Goal: Download file/media

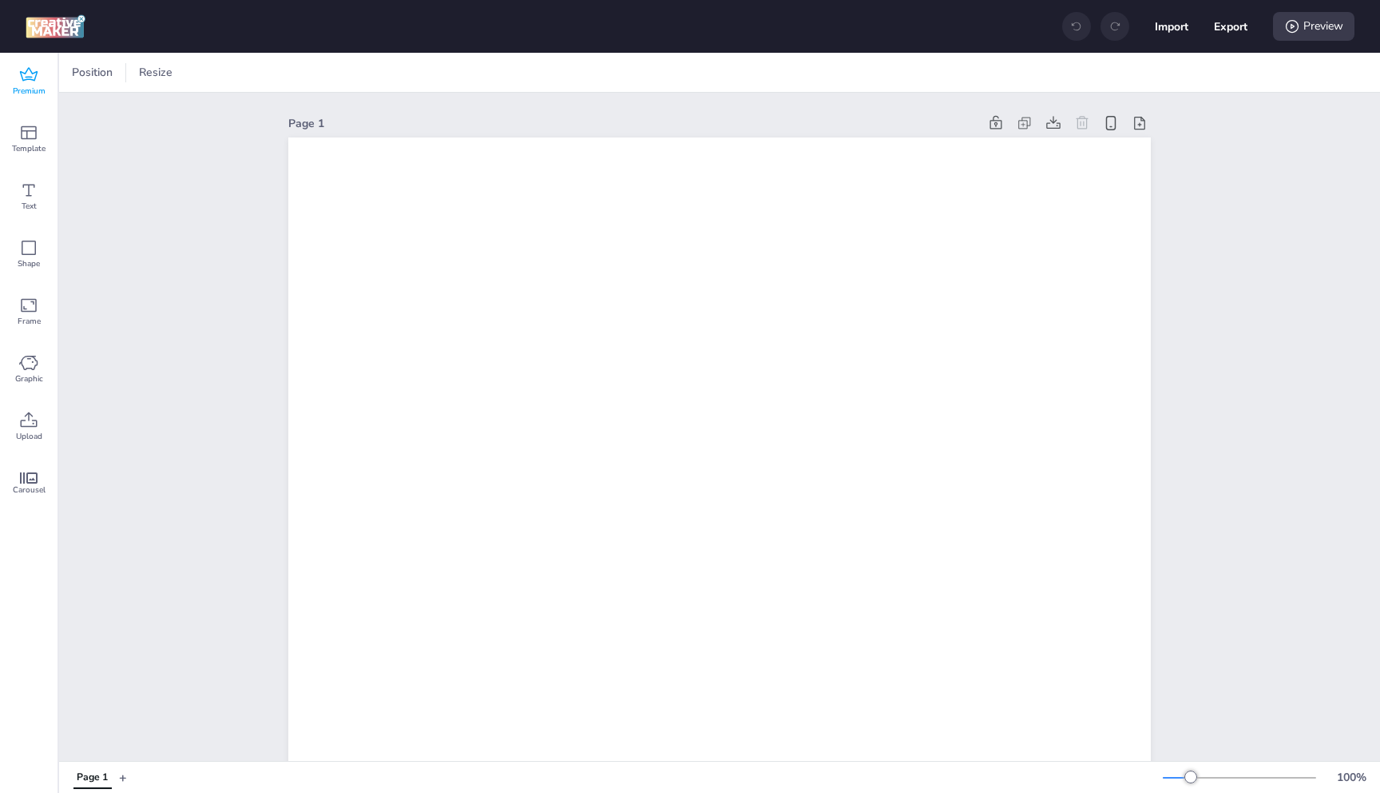
click at [29, 90] on span "Premium" at bounding box center [29, 91] width 33 height 13
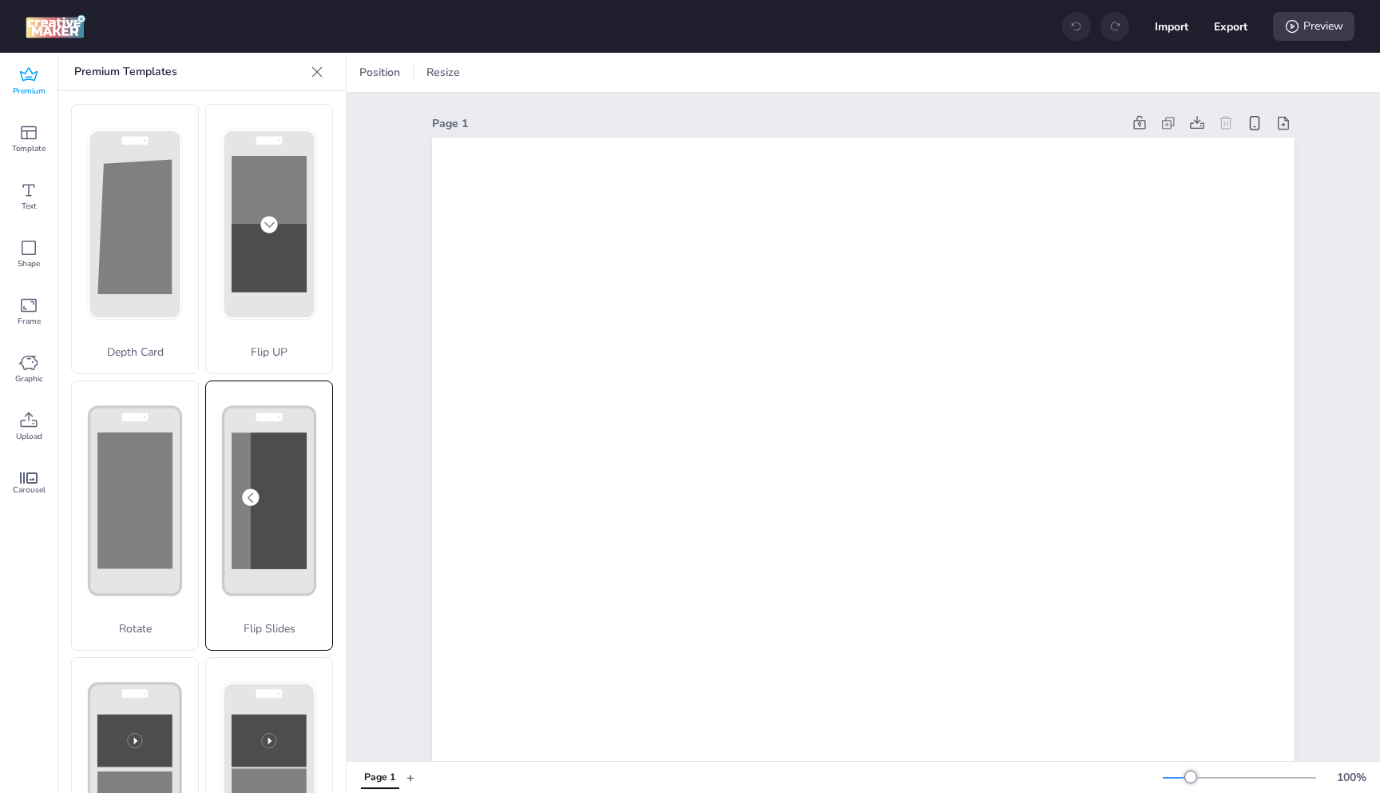
scroll to position [301, 0]
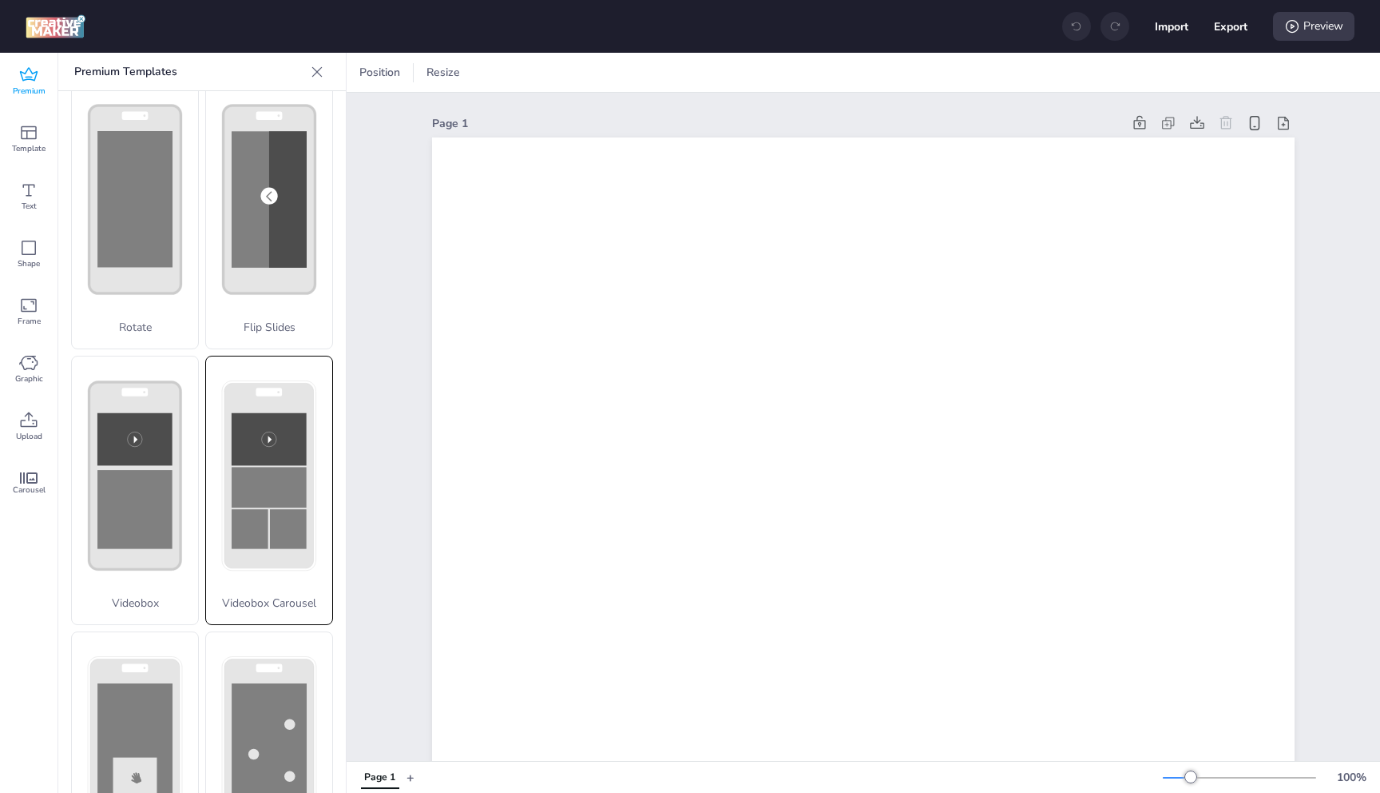
click at [268, 467] on rect at bounding box center [269, 487] width 75 height 41
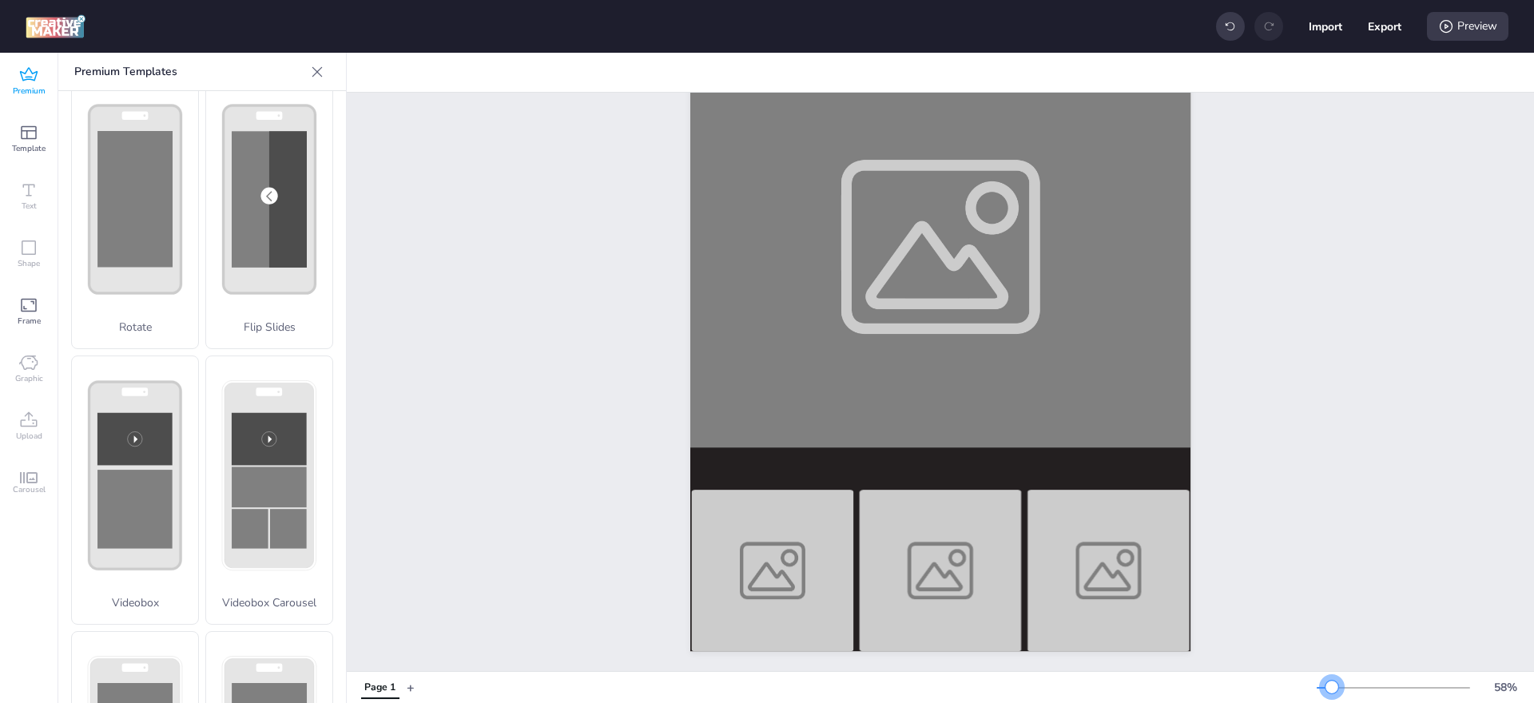
scroll to position [0, 0]
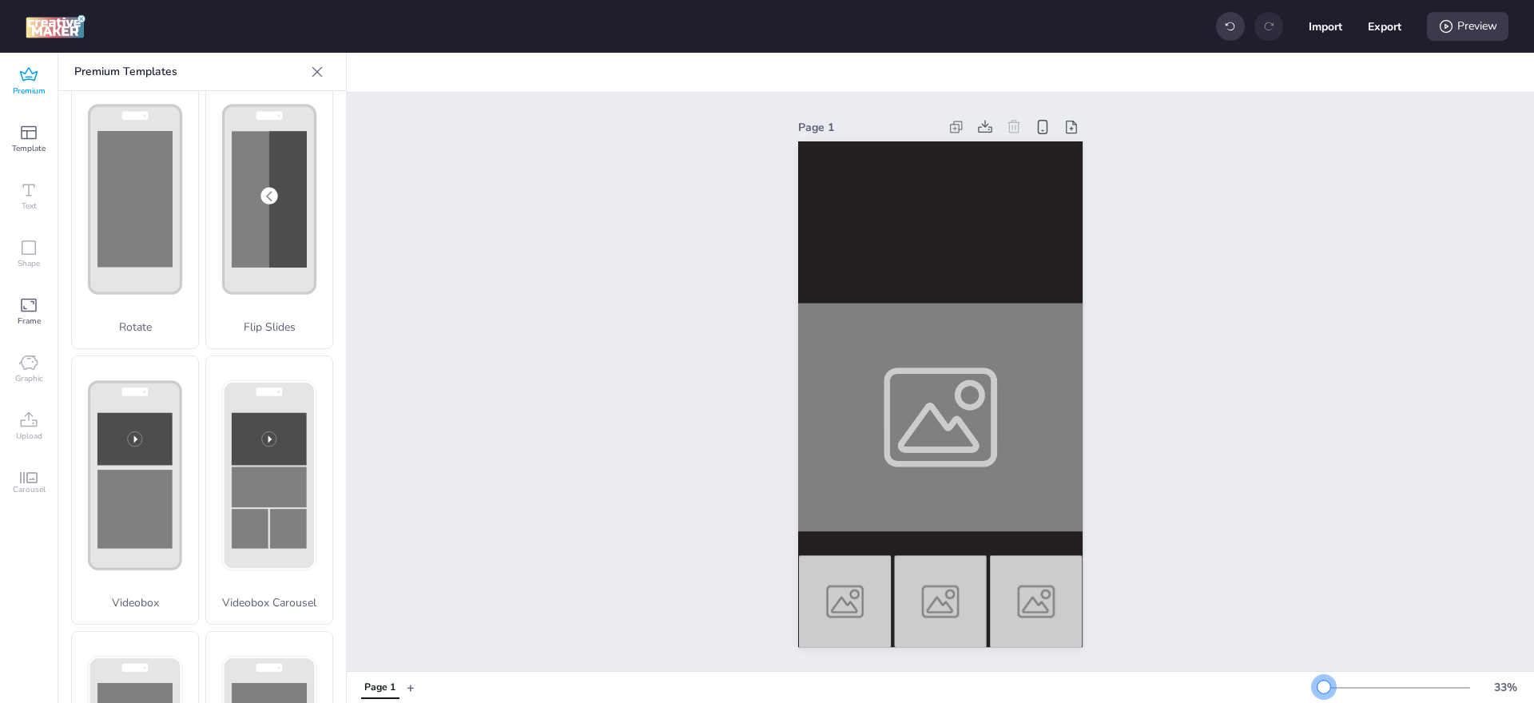
drag, startPoint x: 1348, startPoint y: 686, endPoint x: 1324, endPoint y: 685, distance: 24.0
click at [1324, 685] on div at bounding box center [1323, 687] width 13 height 13
click at [276, 424] on rect at bounding box center [269, 439] width 75 height 53
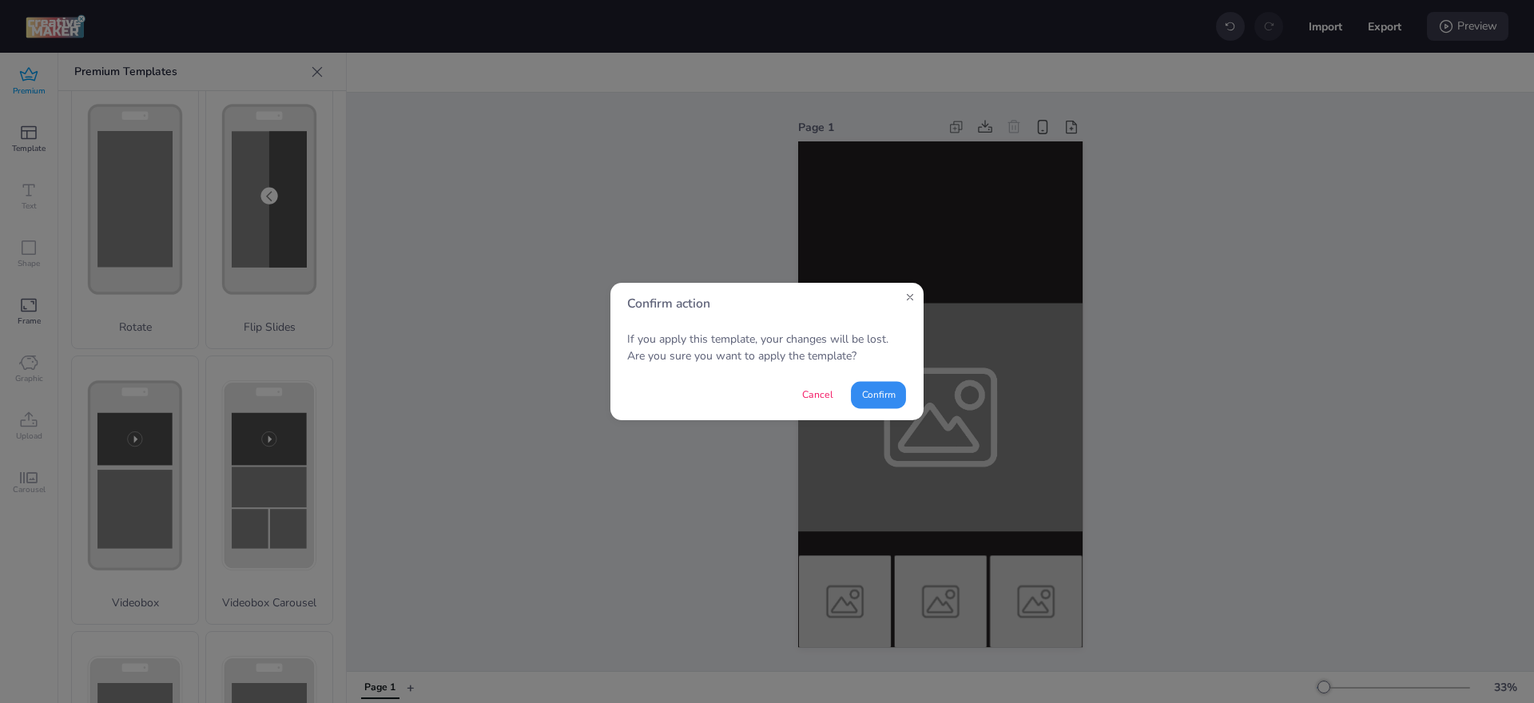
click at [886, 395] on button "Confirm" at bounding box center [878, 394] width 55 height 27
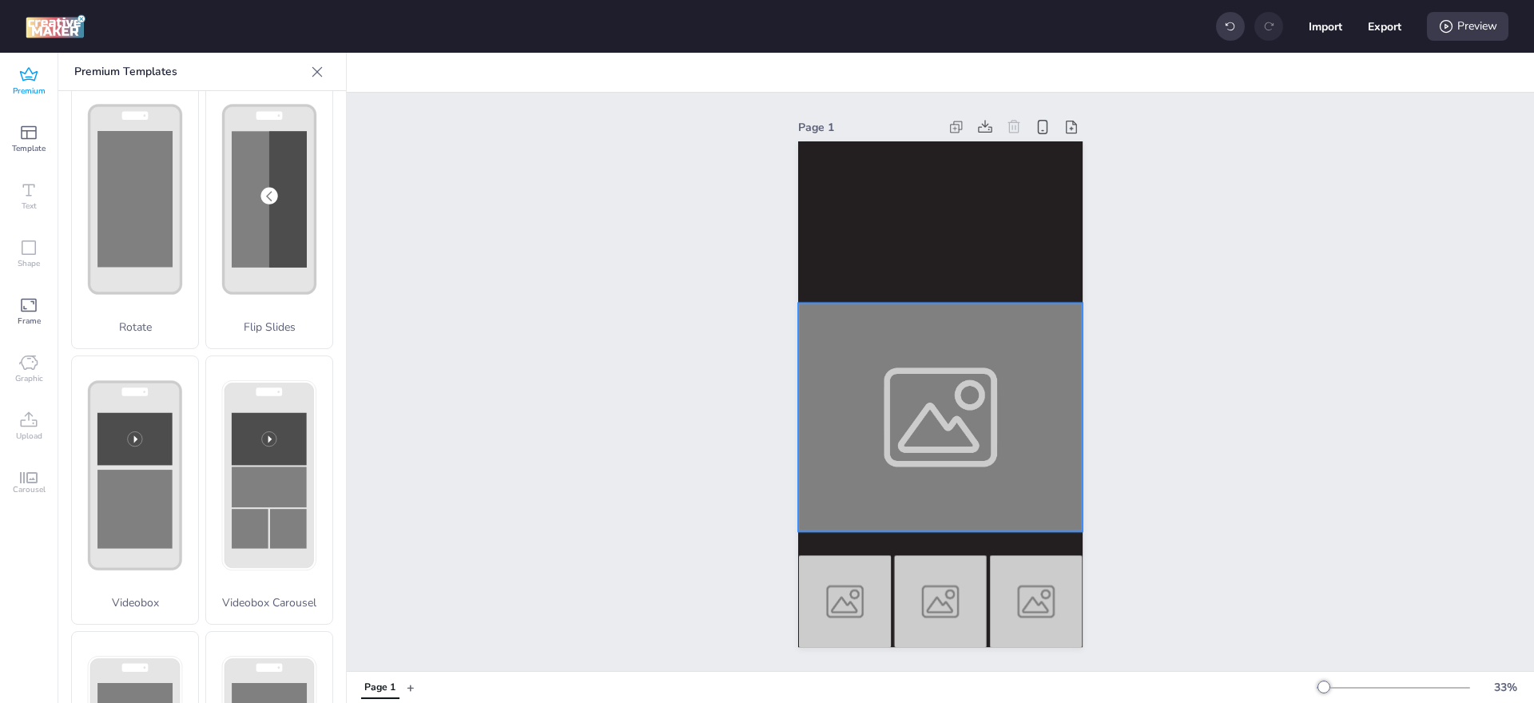
click at [912, 367] on div at bounding box center [940, 418] width 284 height 228
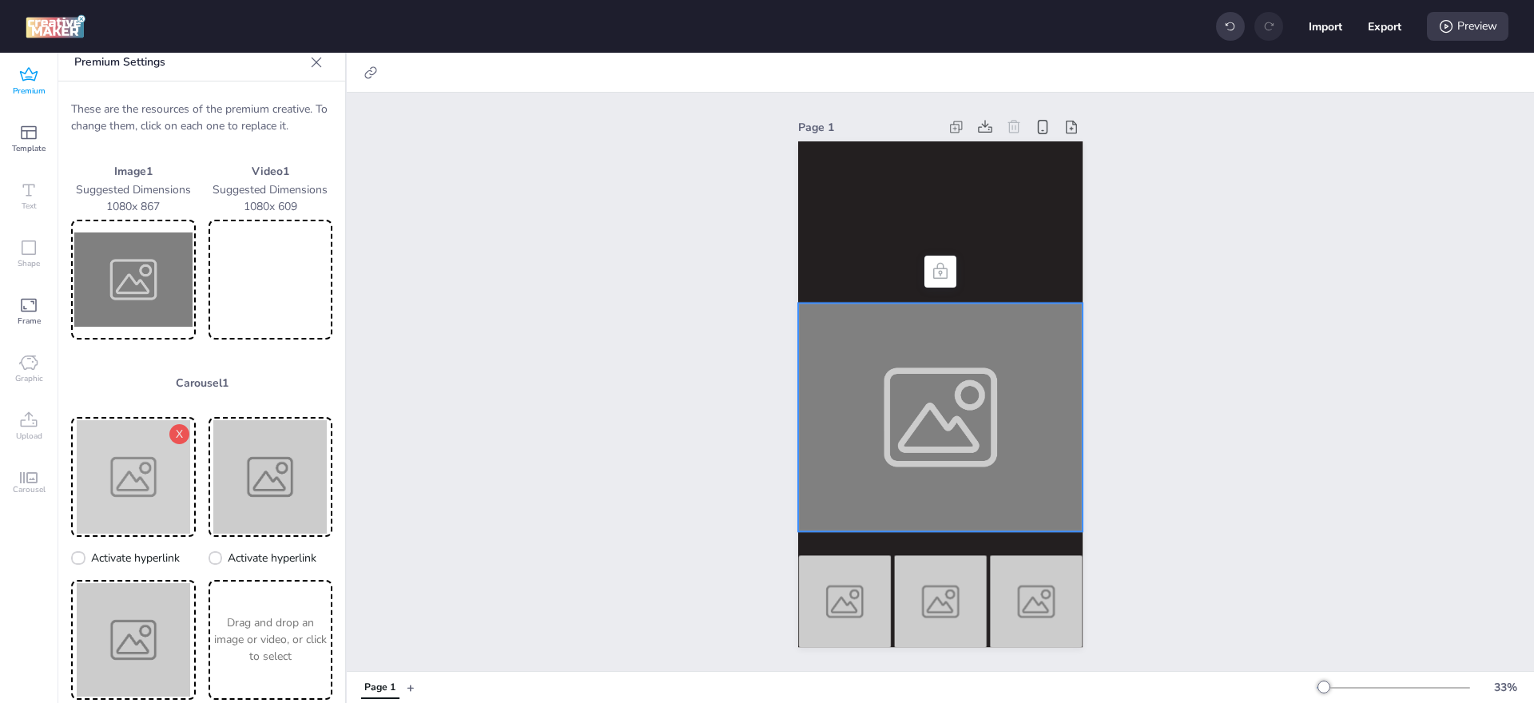
scroll to position [30, 0]
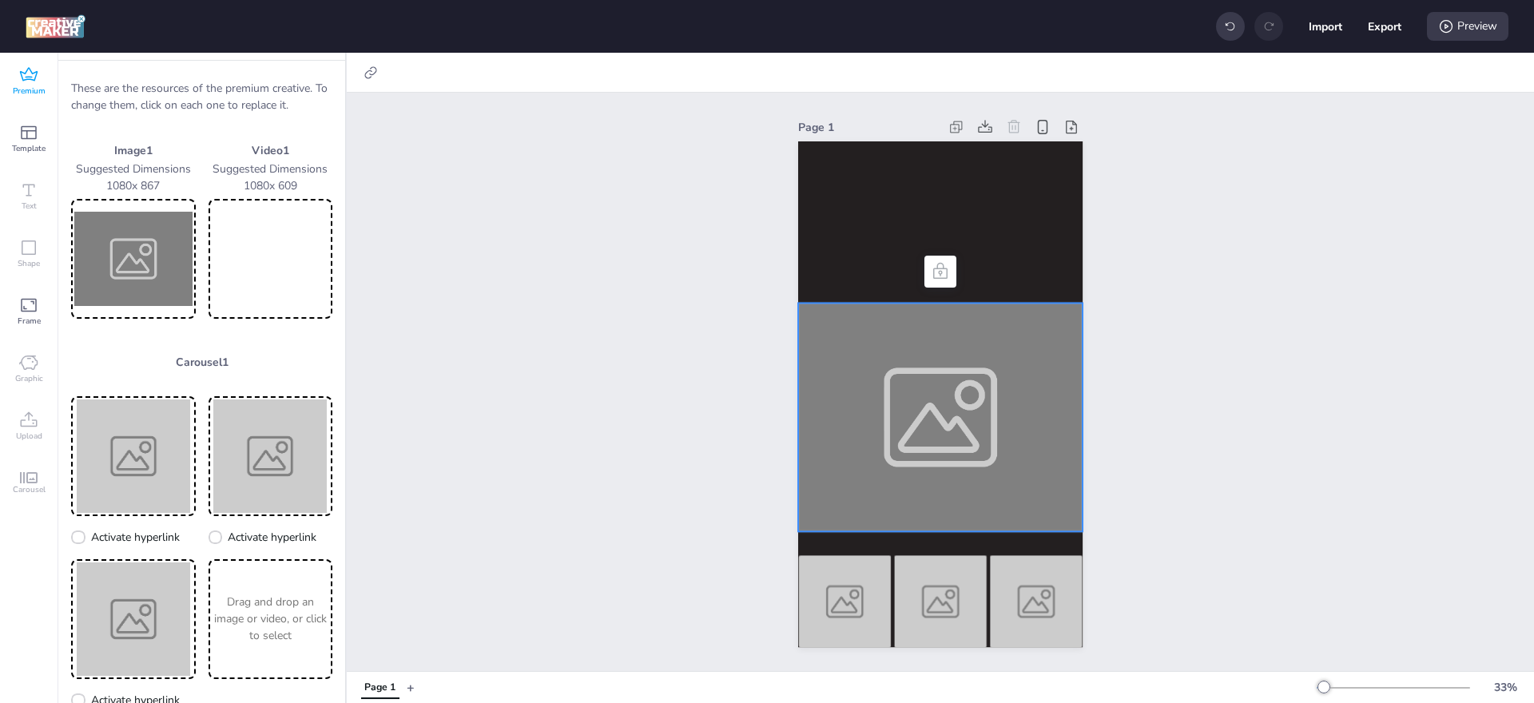
click at [189, 364] on p "Carousel 1" at bounding box center [201, 362] width 261 height 17
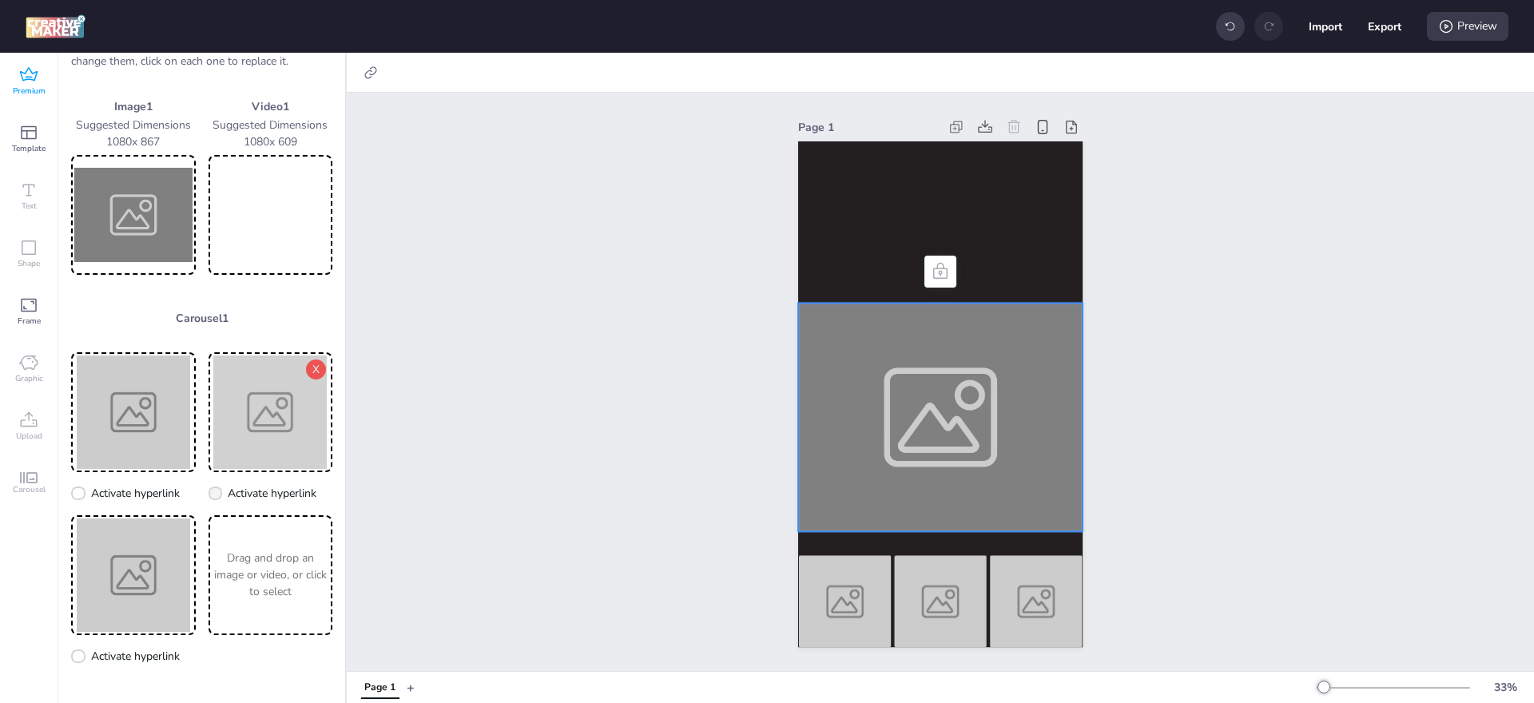
scroll to position [45, 0]
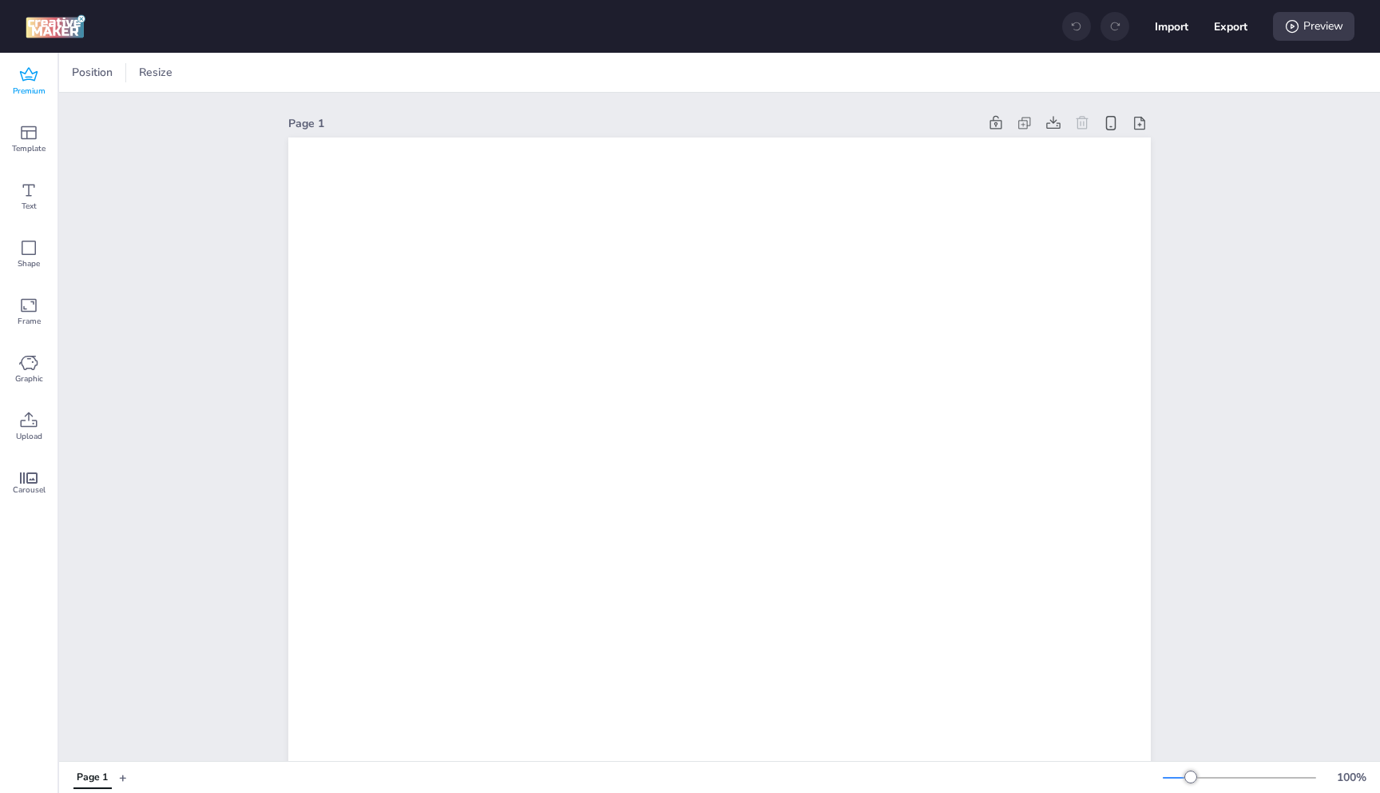
click at [33, 92] on span "Premium" at bounding box center [29, 91] width 33 height 13
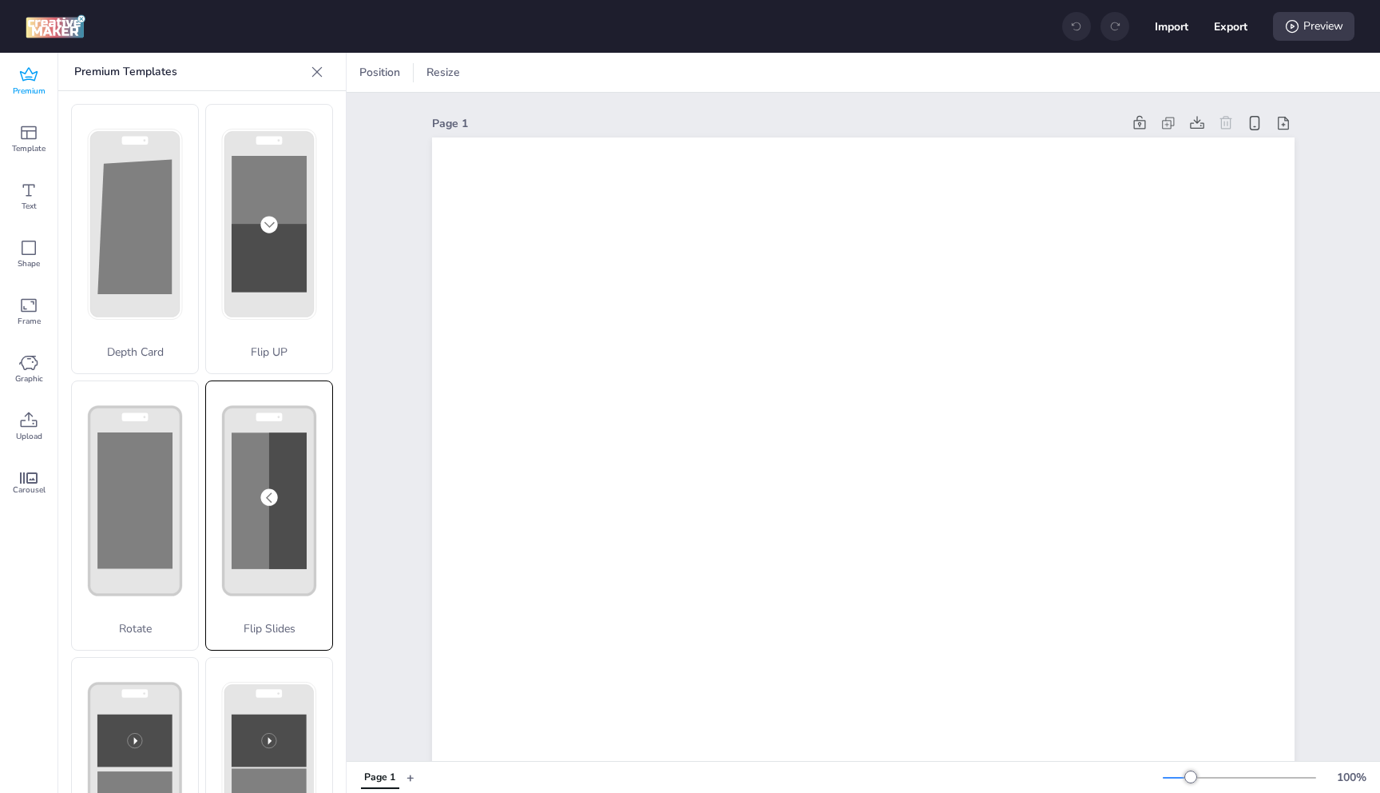
scroll to position [218, 0]
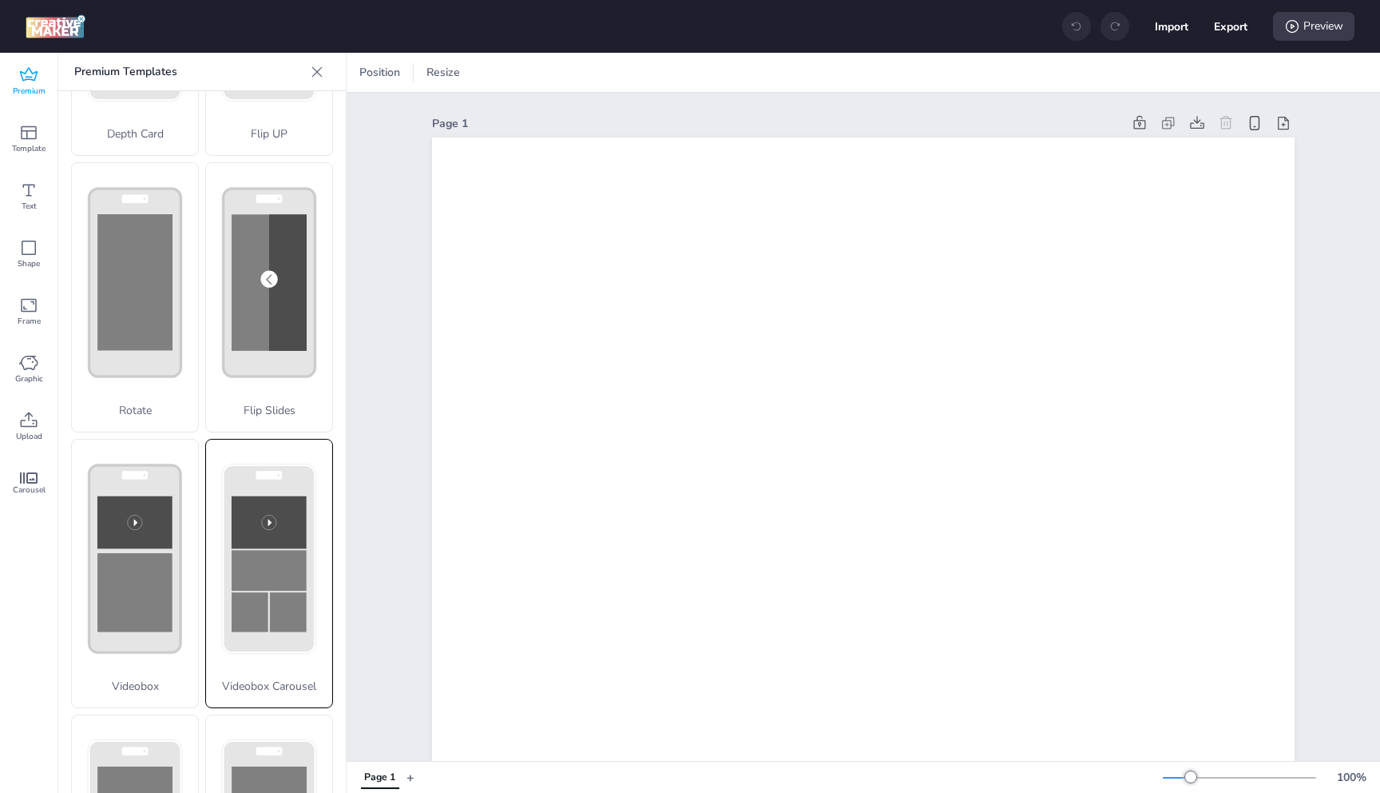
click at [181, 100] on rect at bounding box center [135, 6] width 92 height 188
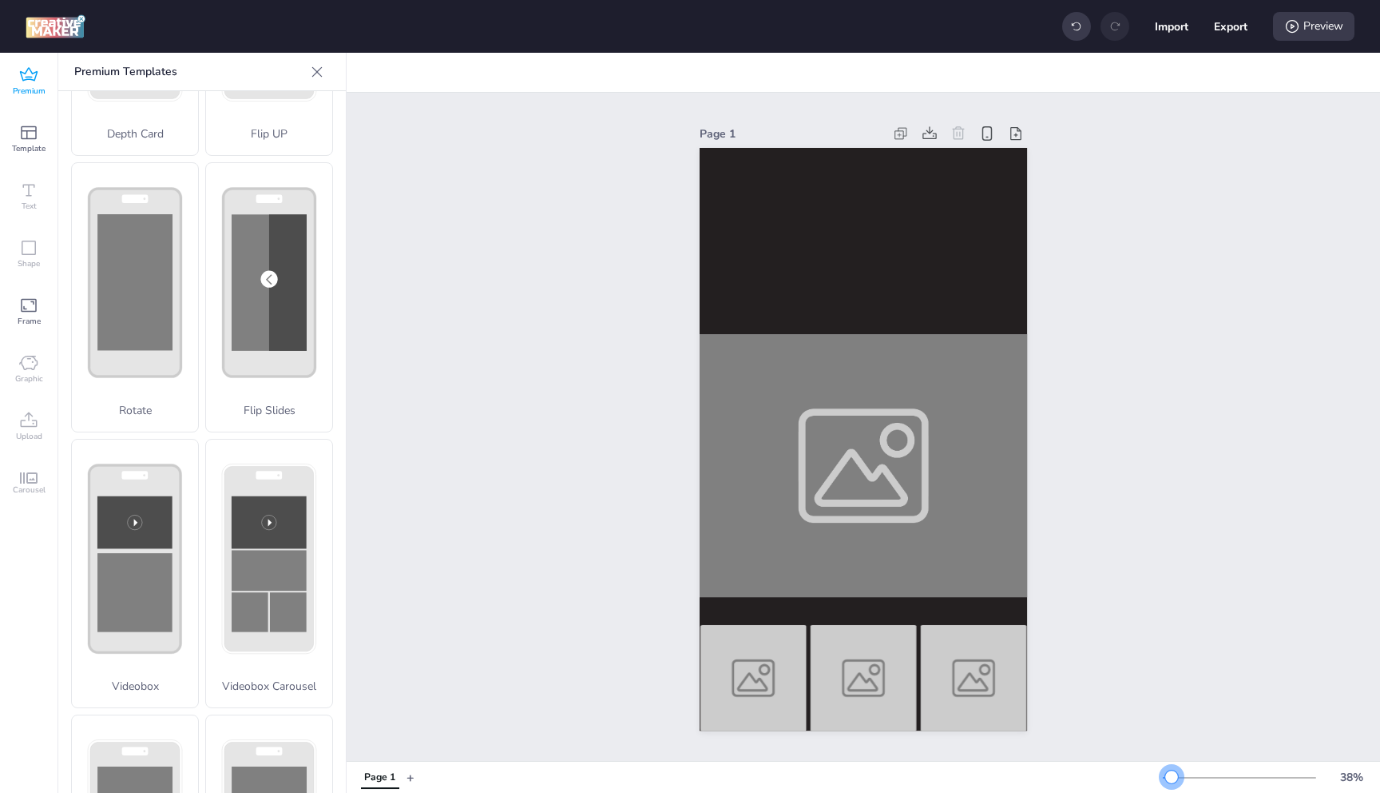
drag, startPoint x: 1182, startPoint y: 774, endPoint x: 1172, endPoint y: 771, distance: 10.9
click at [1172, 771] on div at bounding box center [1172, 776] width 13 height 13
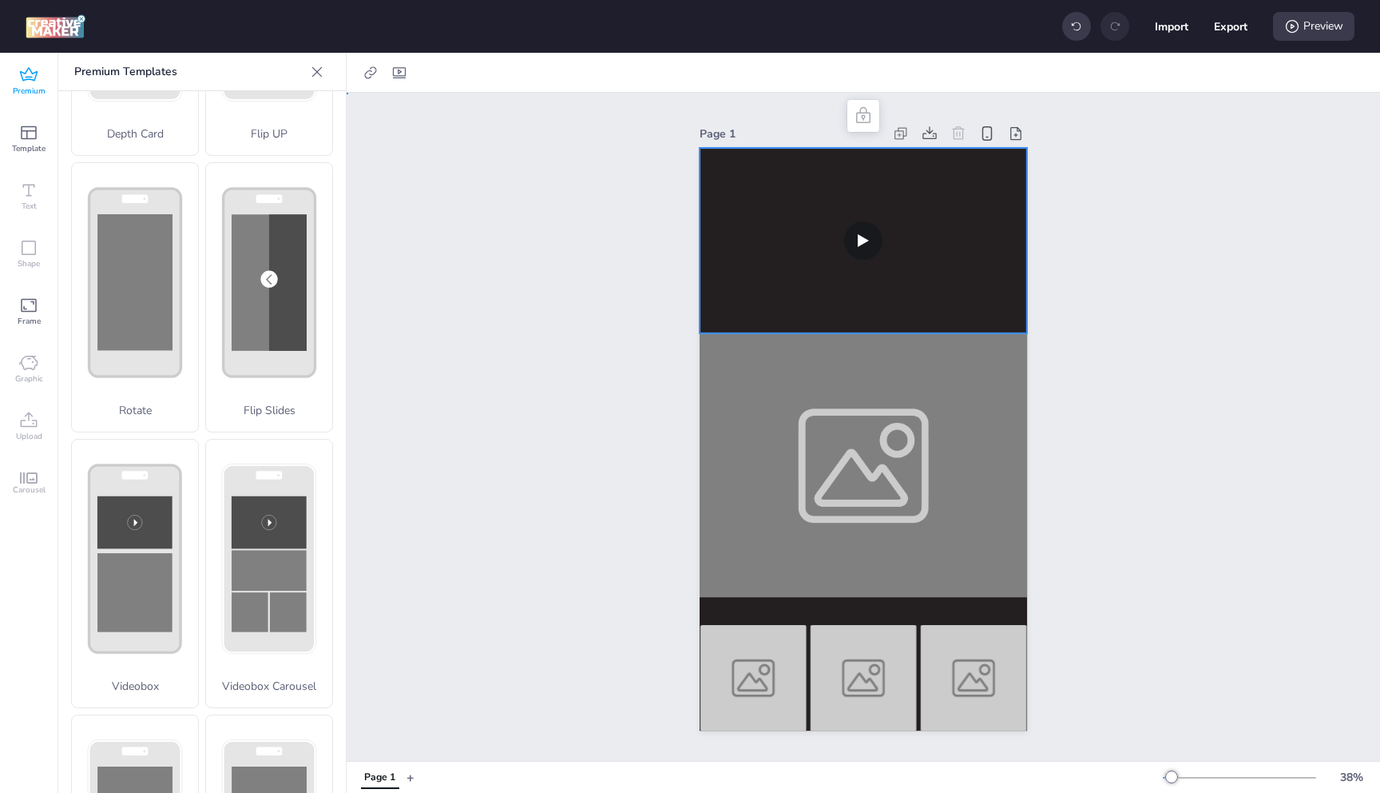
click at [884, 236] on video at bounding box center [864, 240] width 328 height 185
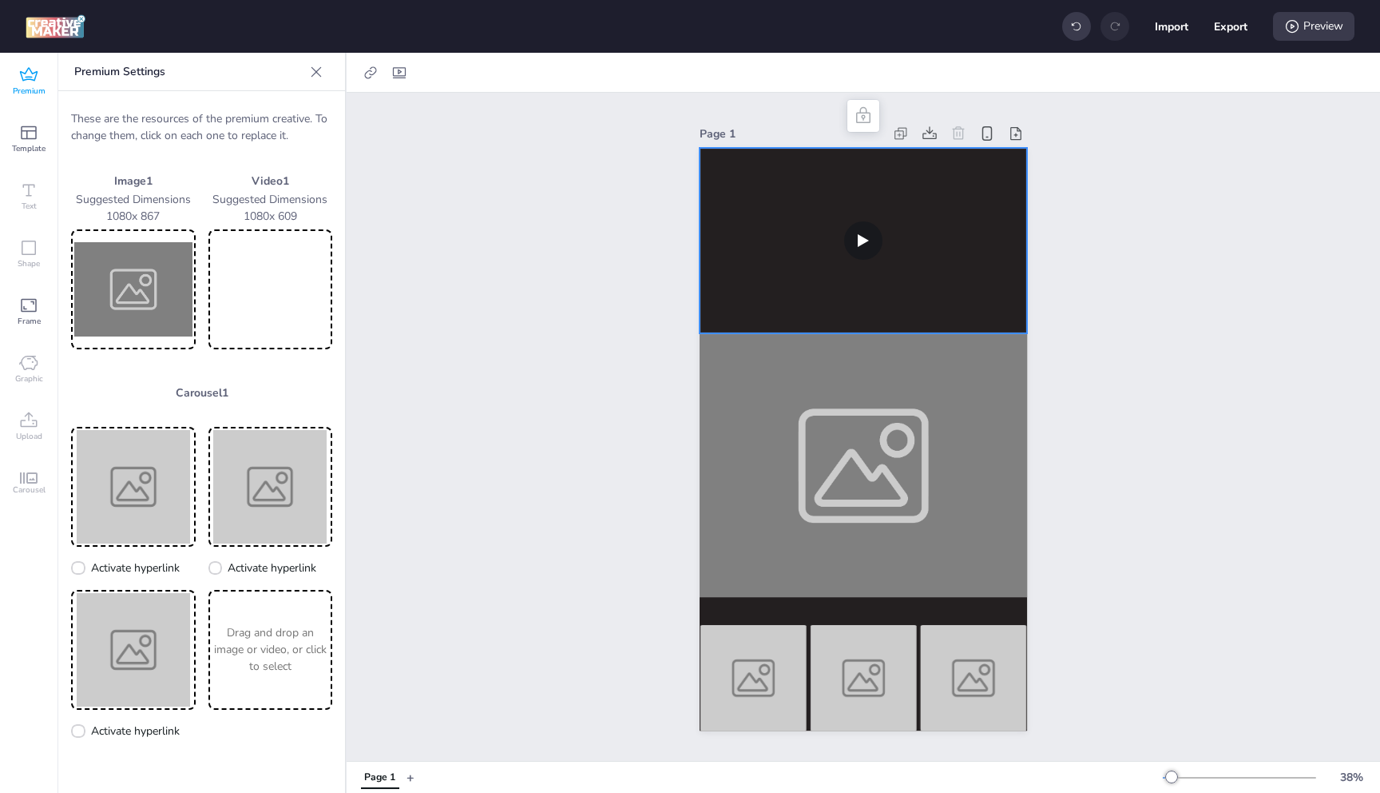
click at [275, 286] on video at bounding box center [271, 288] width 118 height 113
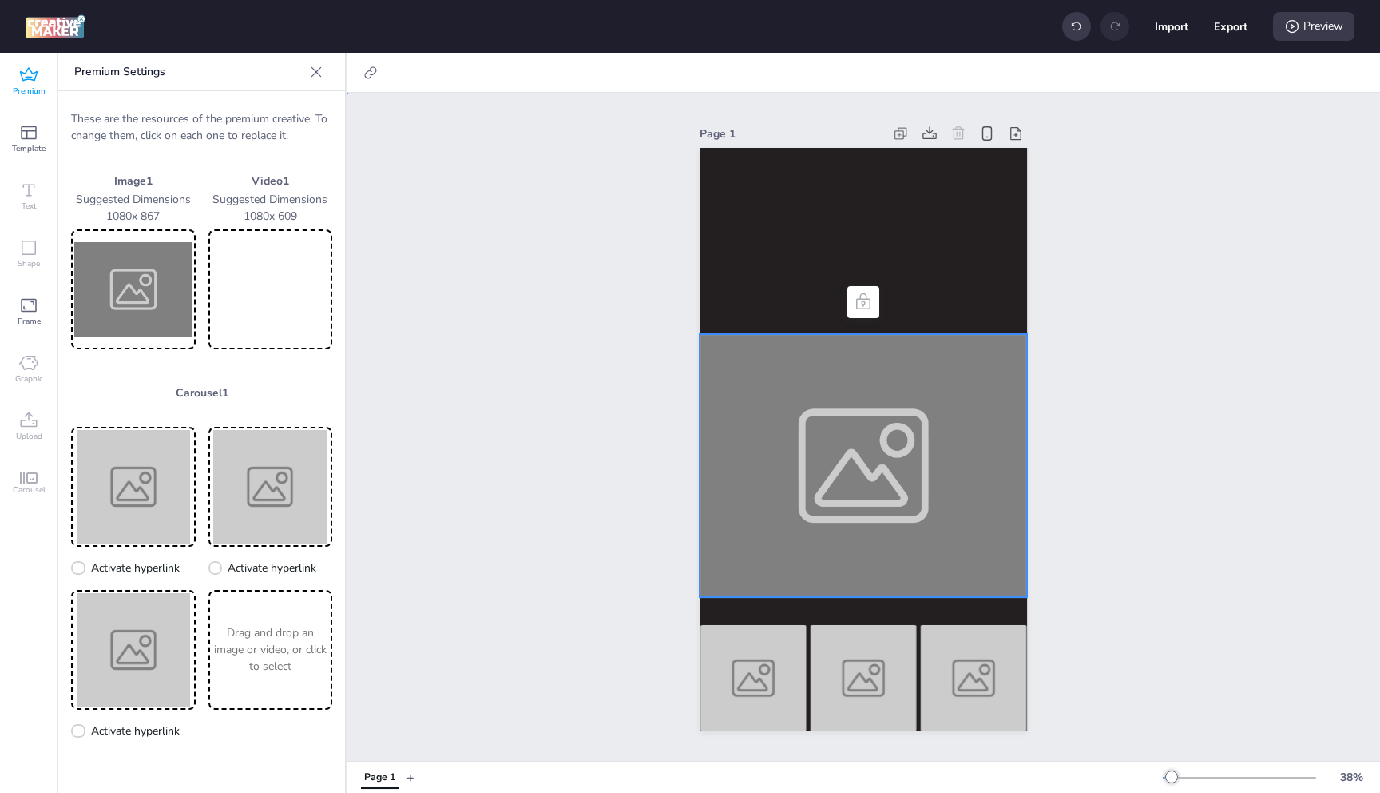
click at [868, 473] on div at bounding box center [864, 465] width 328 height 263
click at [130, 252] on img at bounding box center [133, 288] width 118 height 113
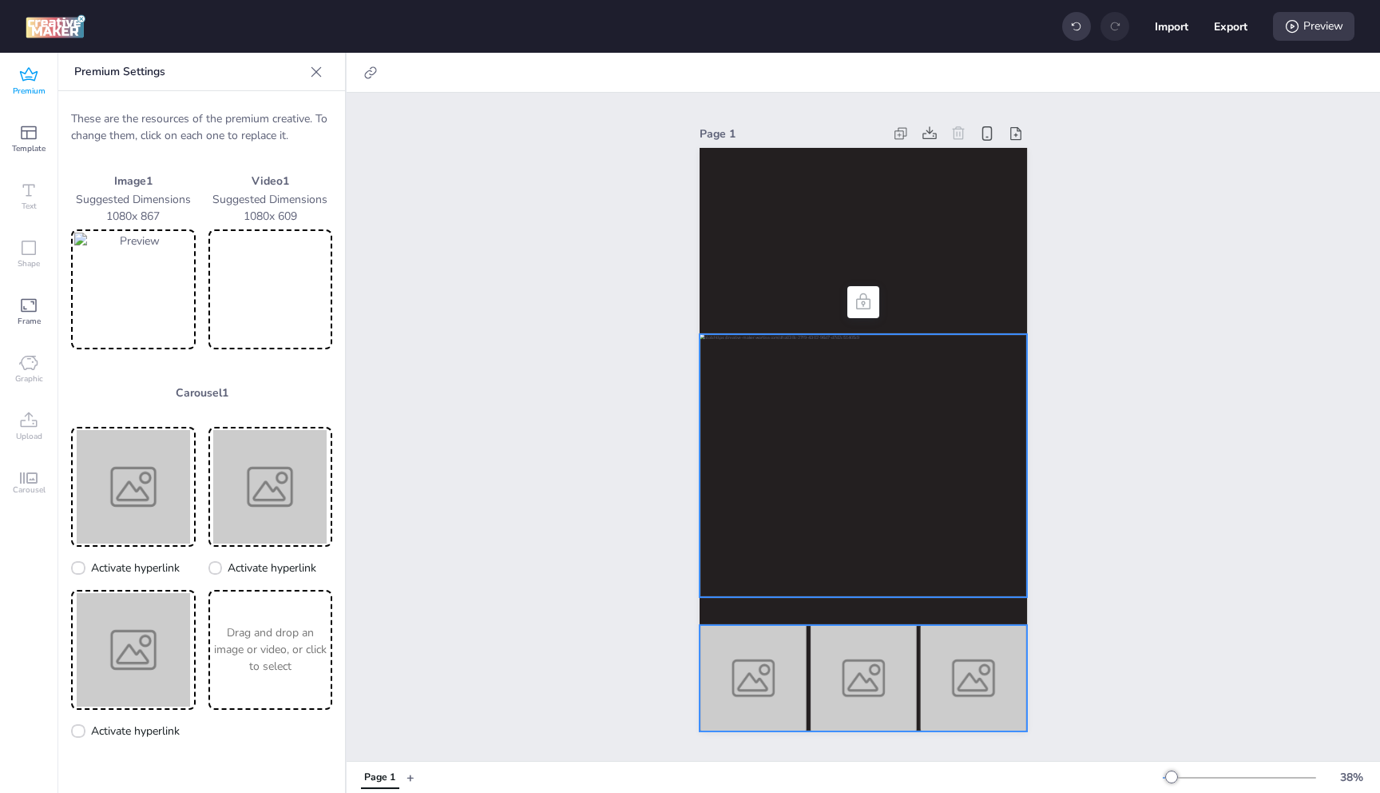
click at [771, 643] on img at bounding box center [754, 678] width 108 height 106
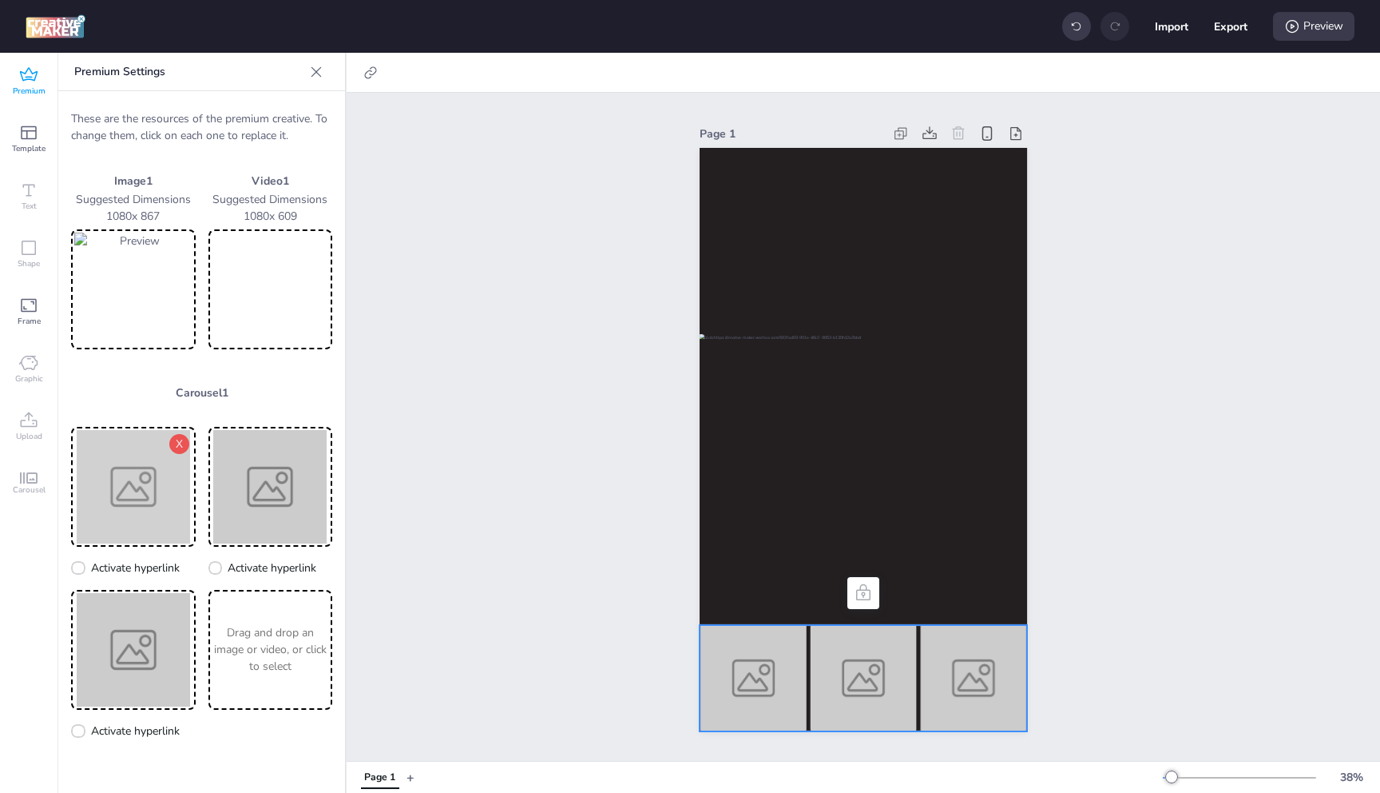
click at [137, 488] on img at bounding box center [133, 486] width 118 height 113
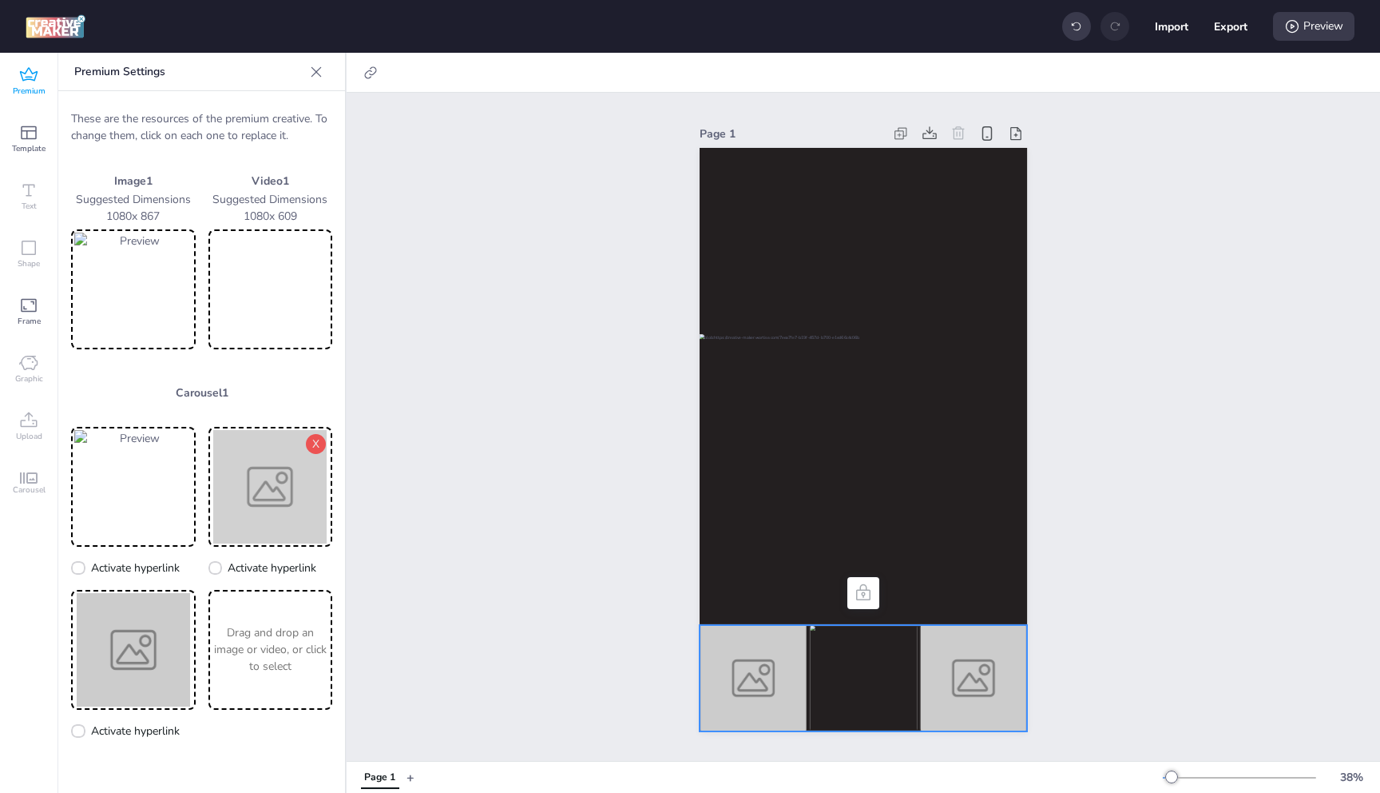
click at [260, 475] on img at bounding box center [271, 486] width 118 height 113
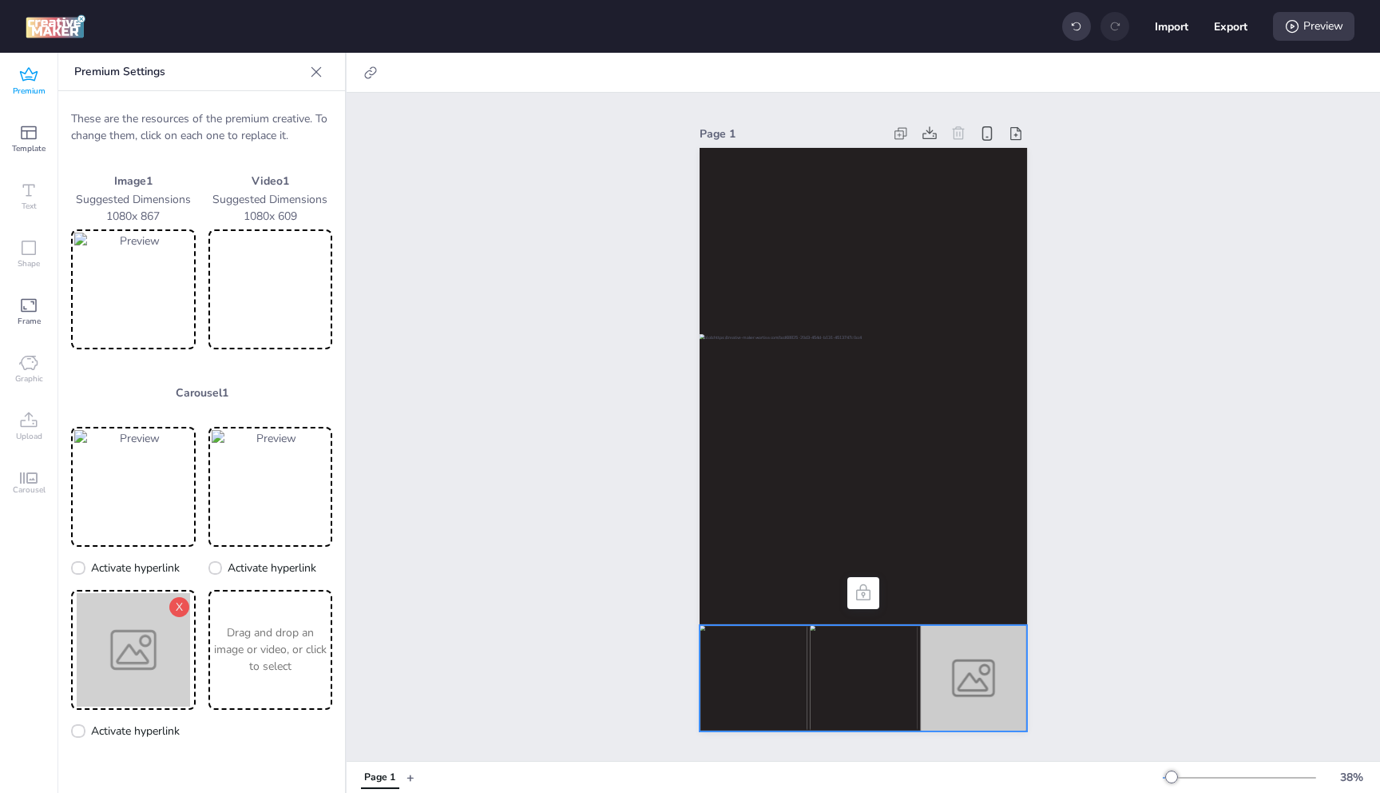
click at [117, 642] on img at bounding box center [133, 649] width 118 height 113
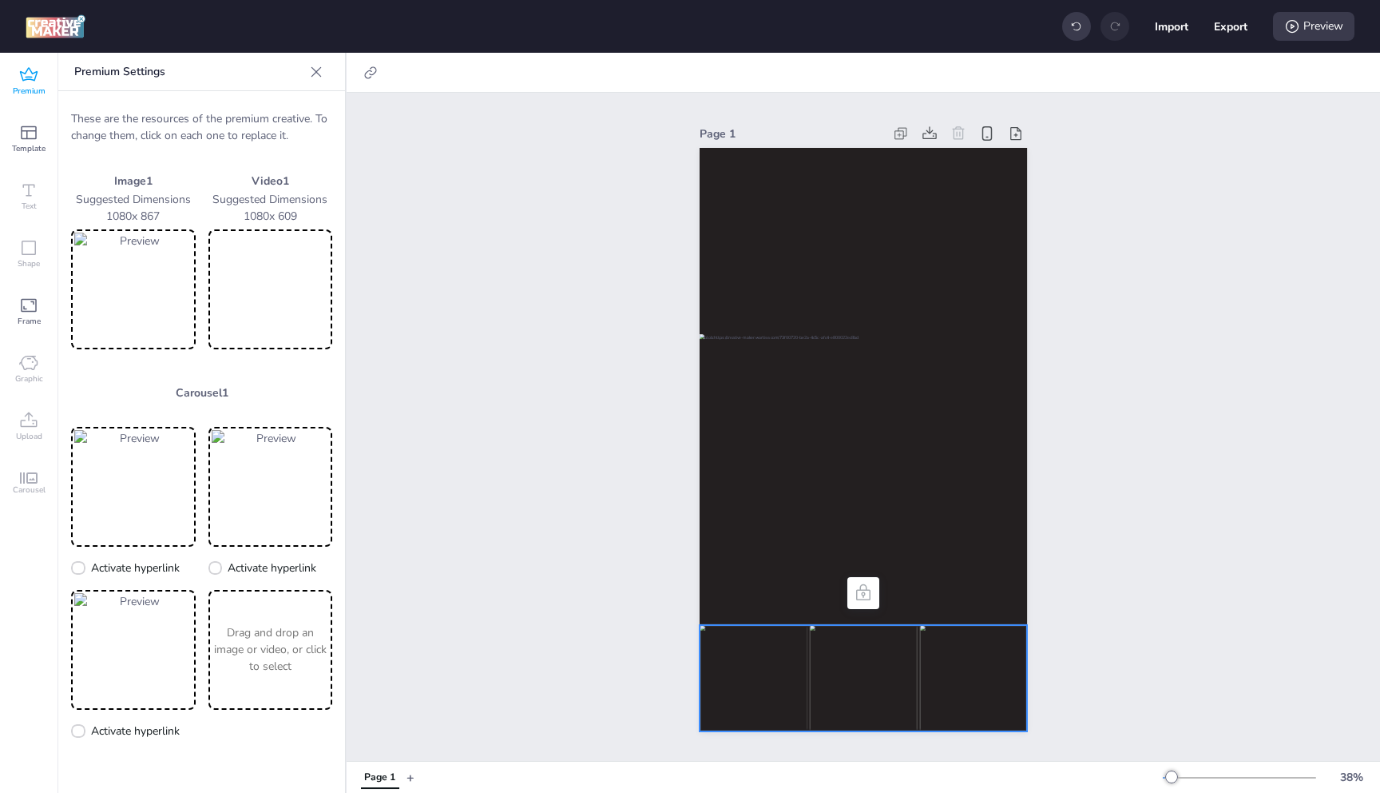
click at [260, 640] on p "Drag and drop an image or video, or click to select" at bounding box center [271, 649] width 118 height 50
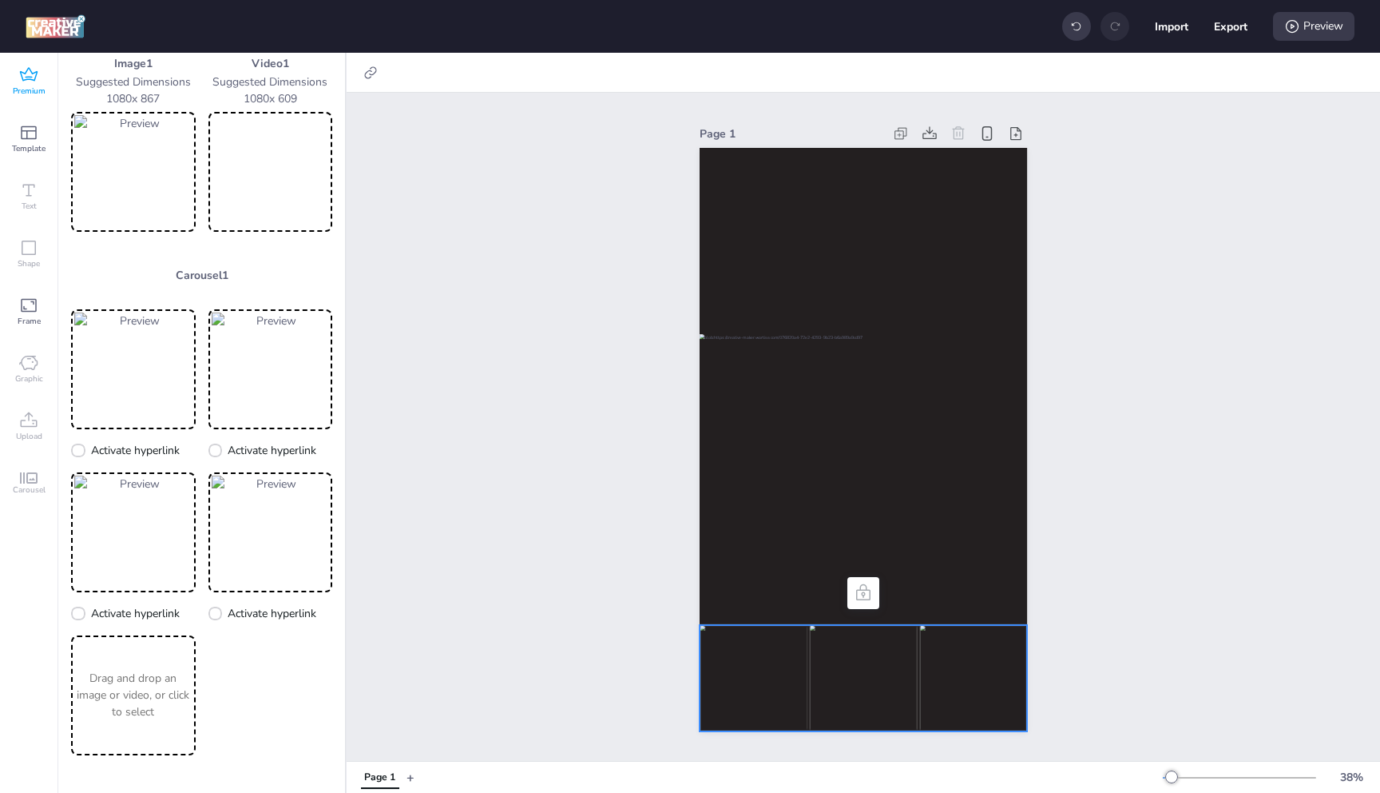
scroll to position [0, 0]
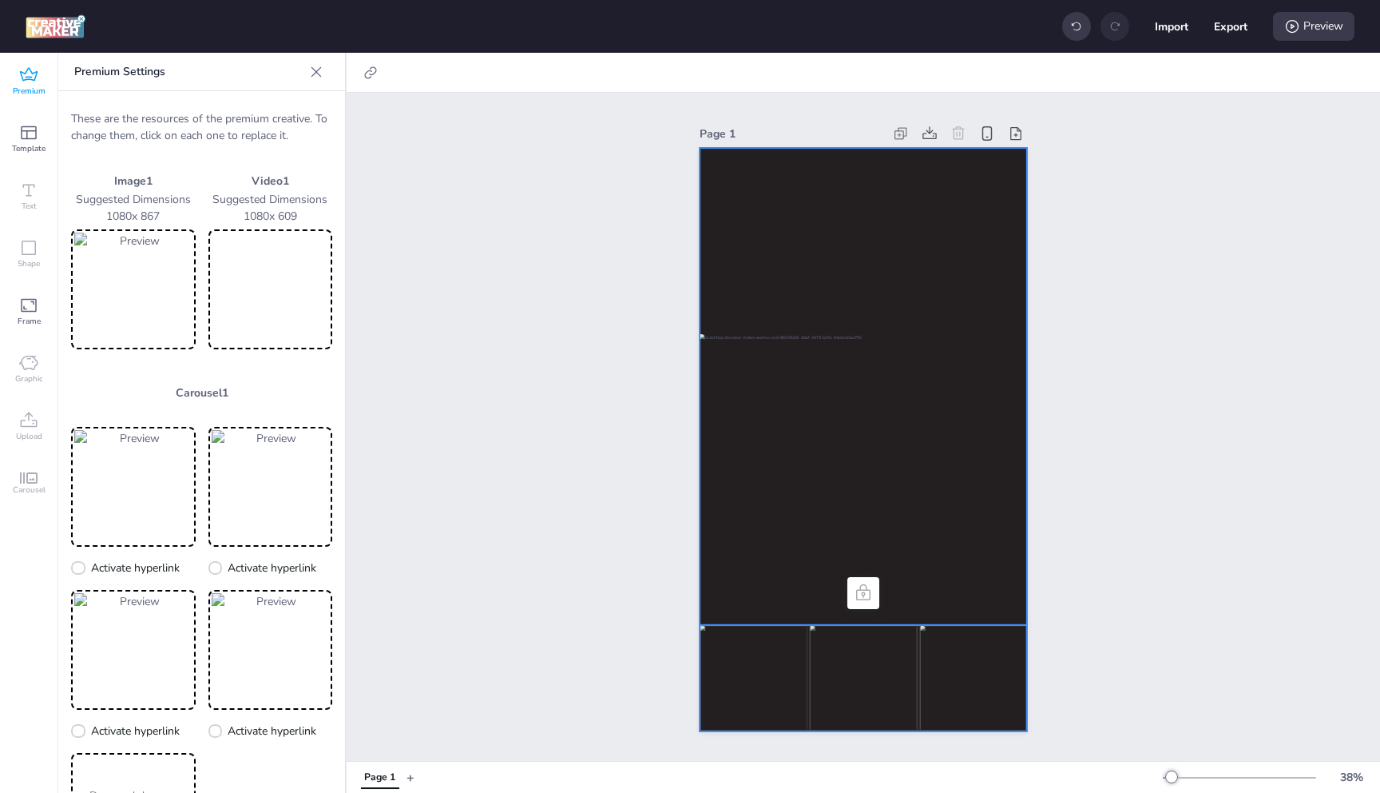
click at [911, 606] on div at bounding box center [864, 439] width 328 height 583
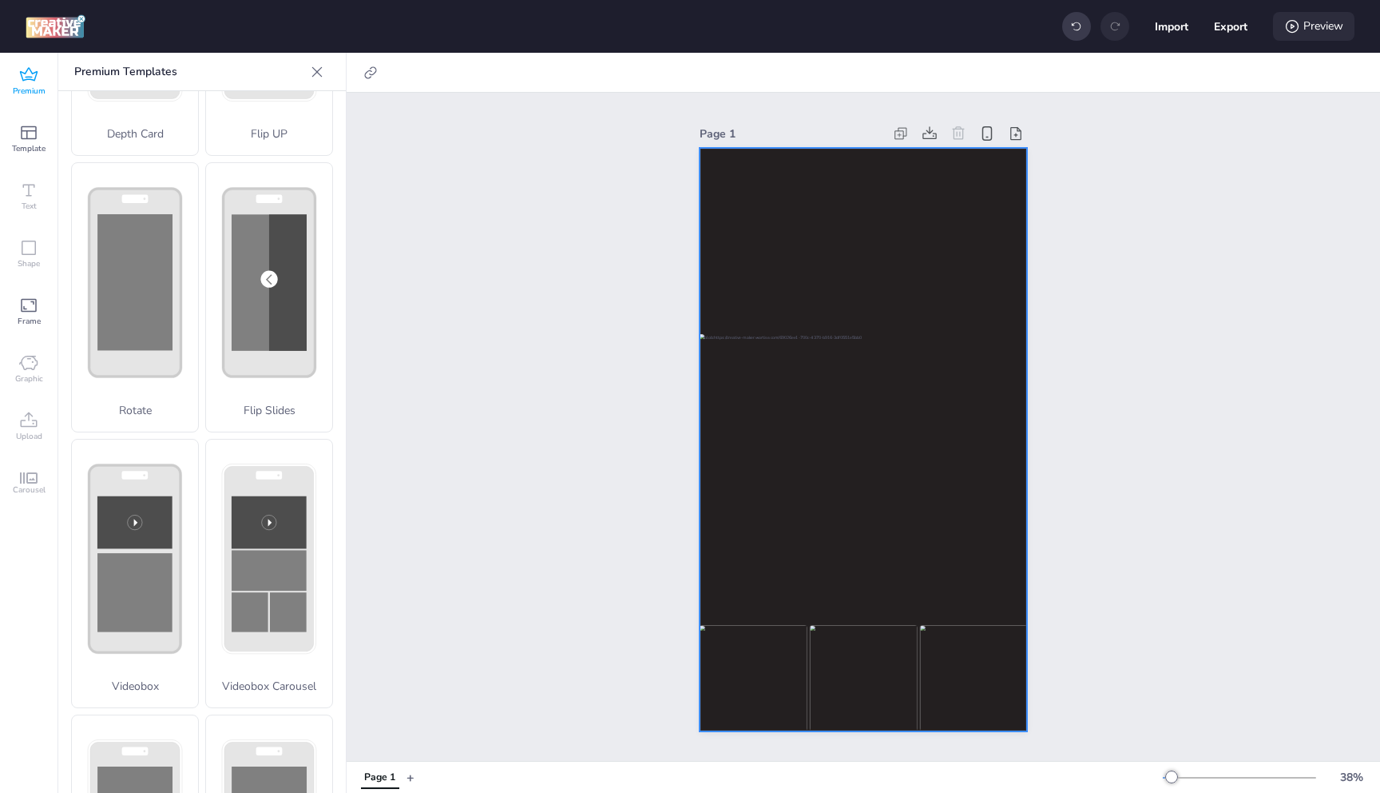
click at [1309, 26] on div "Preview" at bounding box center [1313, 26] width 81 height 29
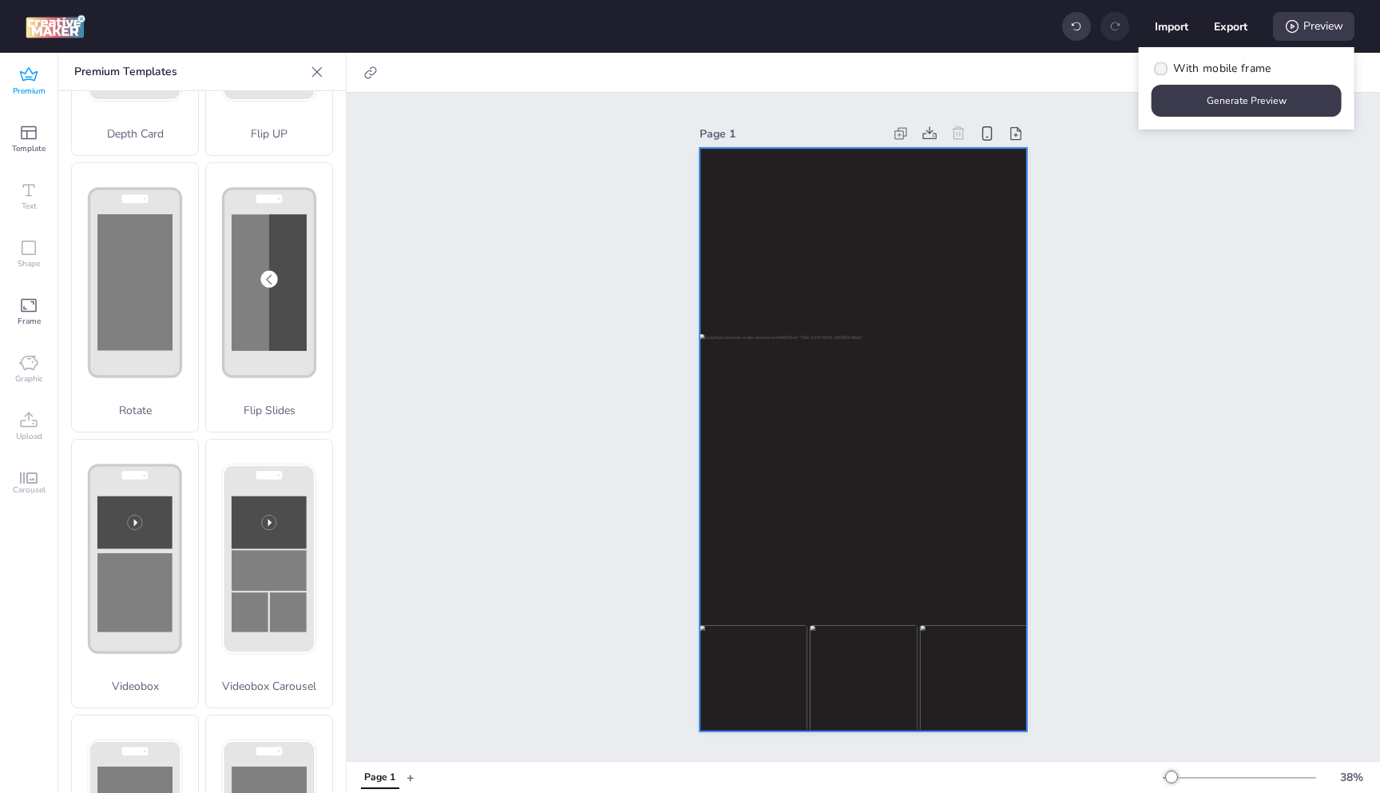
click at [1182, 65] on span "With mobile frame" at bounding box center [1222, 68] width 97 height 17
click at [1164, 70] on input "With mobile frame" at bounding box center [1159, 75] width 10 height 10
checkbox input "true"
click at [1226, 104] on button "Generate Preview" at bounding box center [1247, 100] width 185 height 31
click at [741, 386] on div at bounding box center [864, 465] width 328 height 263
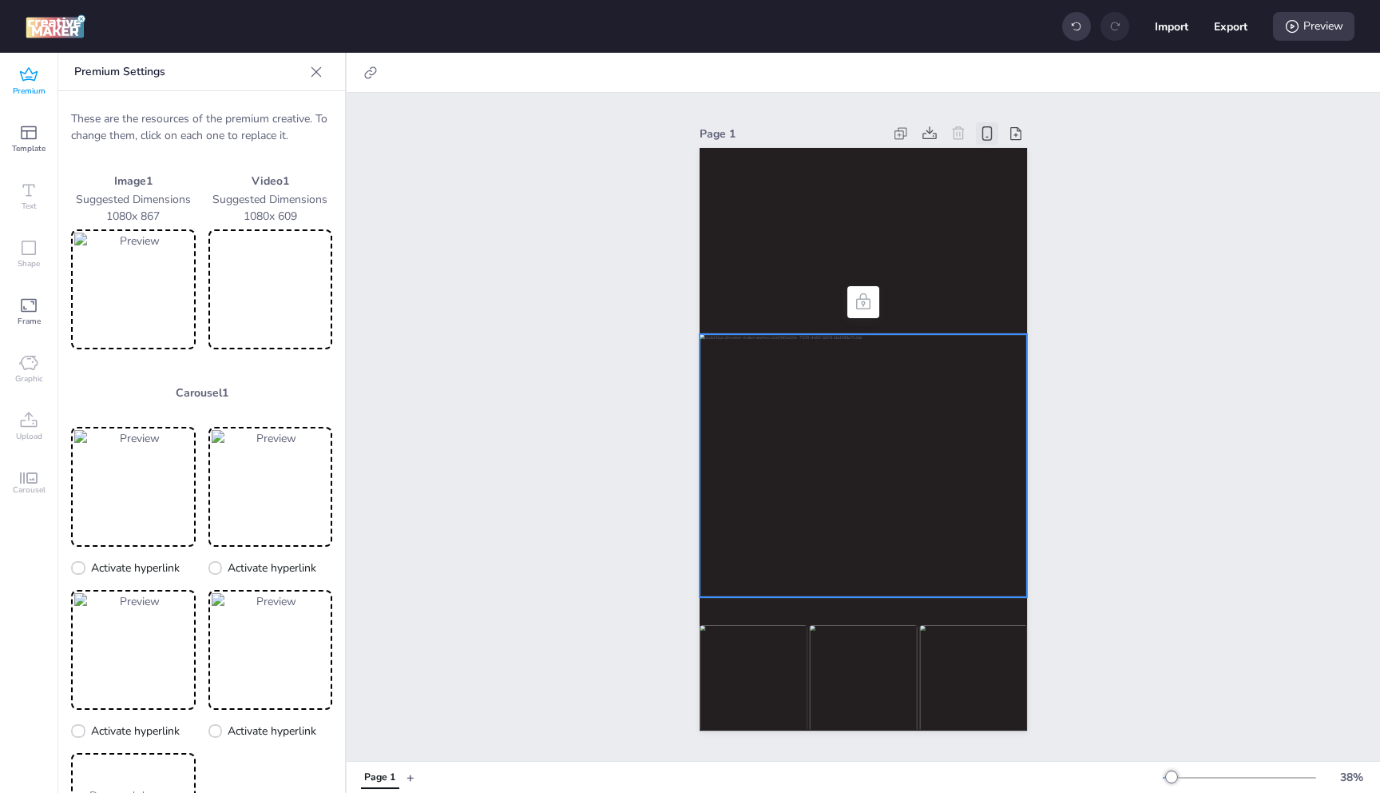
click at [984, 127] on icon at bounding box center [988, 134] width 18 height 18
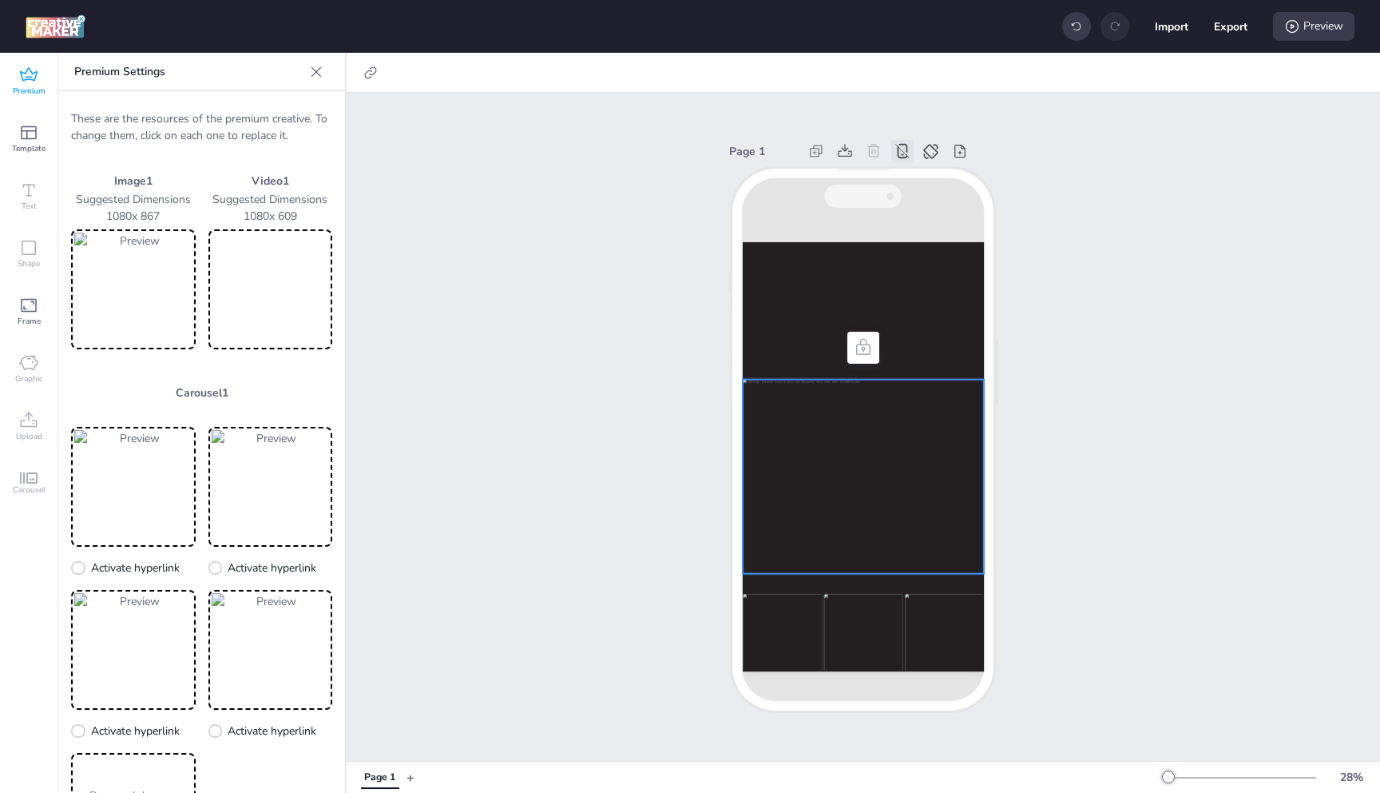
click at [899, 146] on icon at bounding box center [903, 151] width 18 height 18
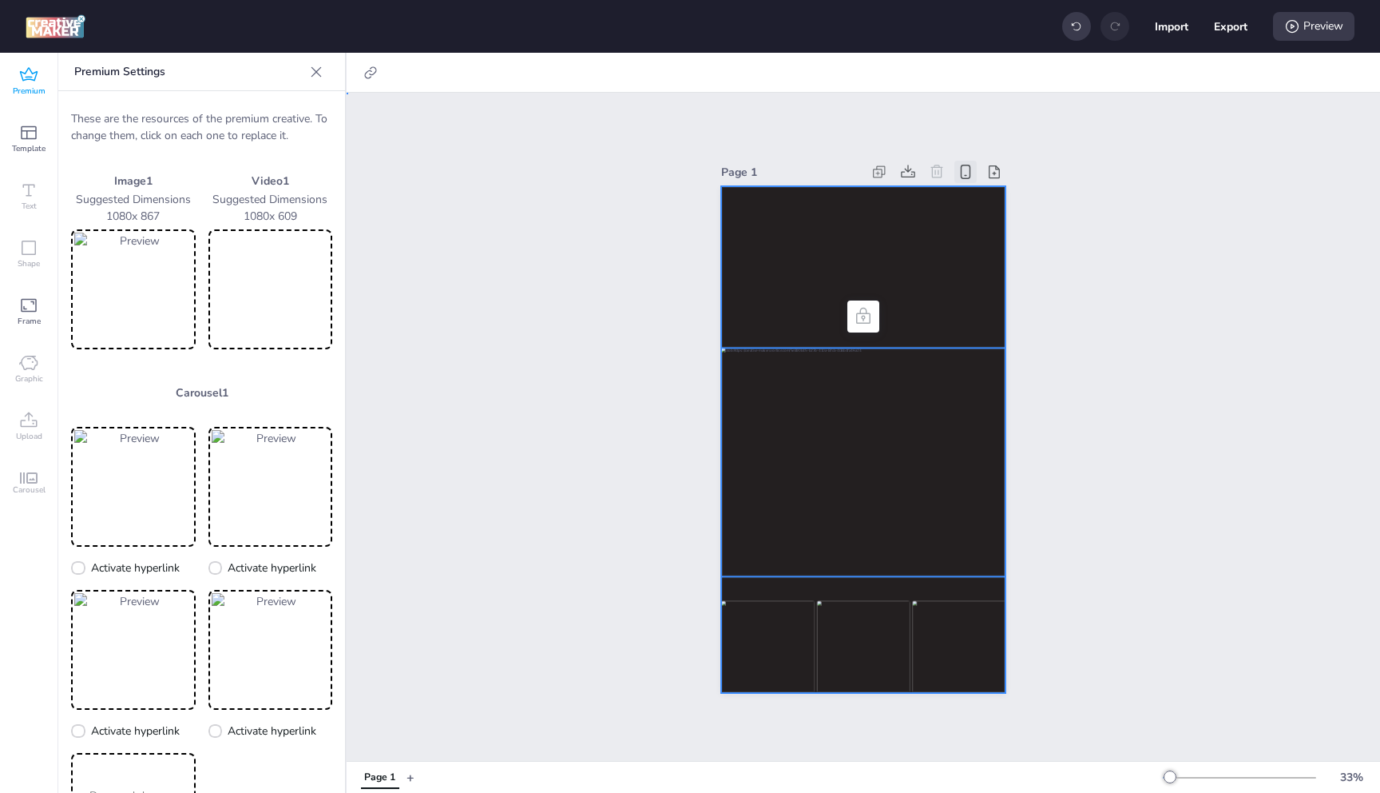
click at [866, 581] on div at bounding box center [863, 439] width 284 height 507
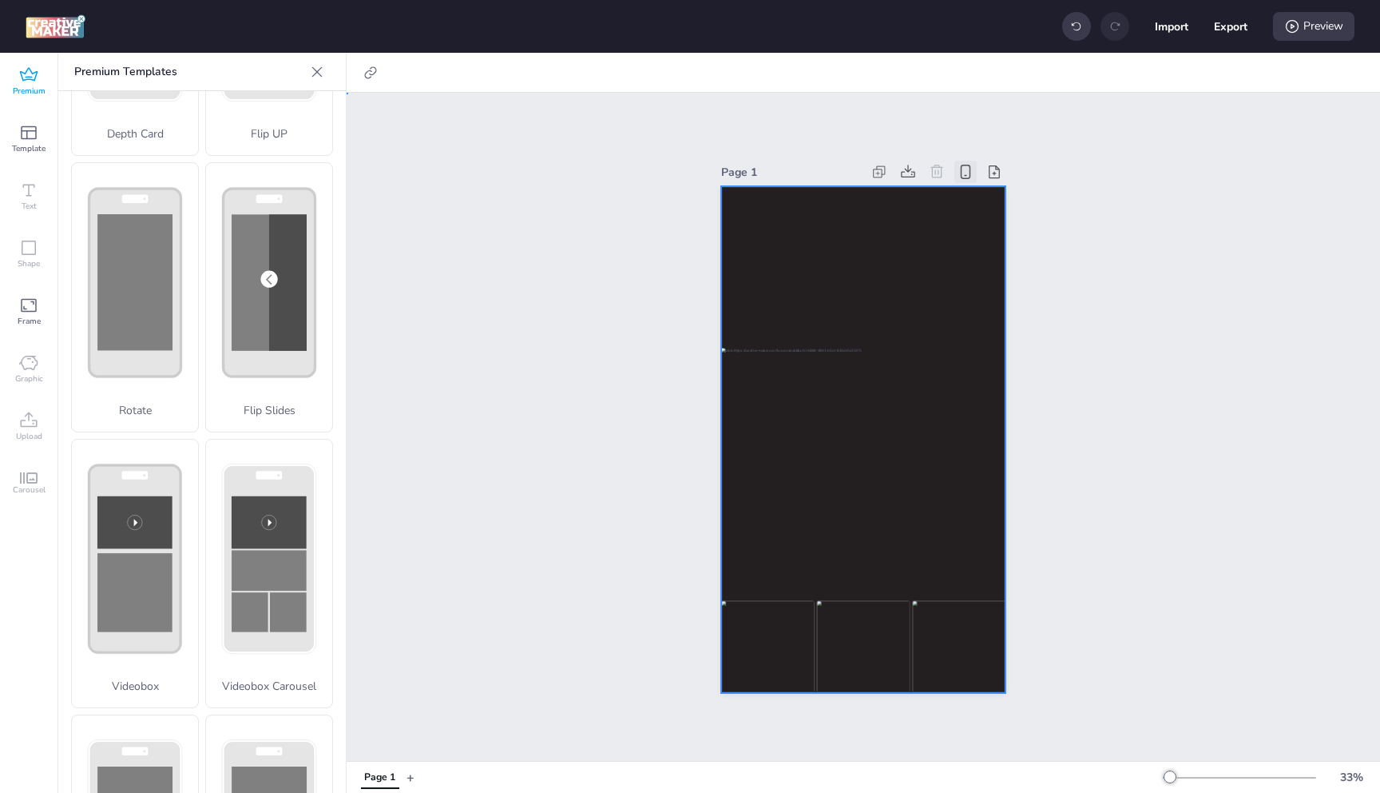
click at [860, 586] on div at bounding box center [863, 439] width 284 height 507
click at [254, 550] on rect at bounding box center [269, 570] width 75 height 41
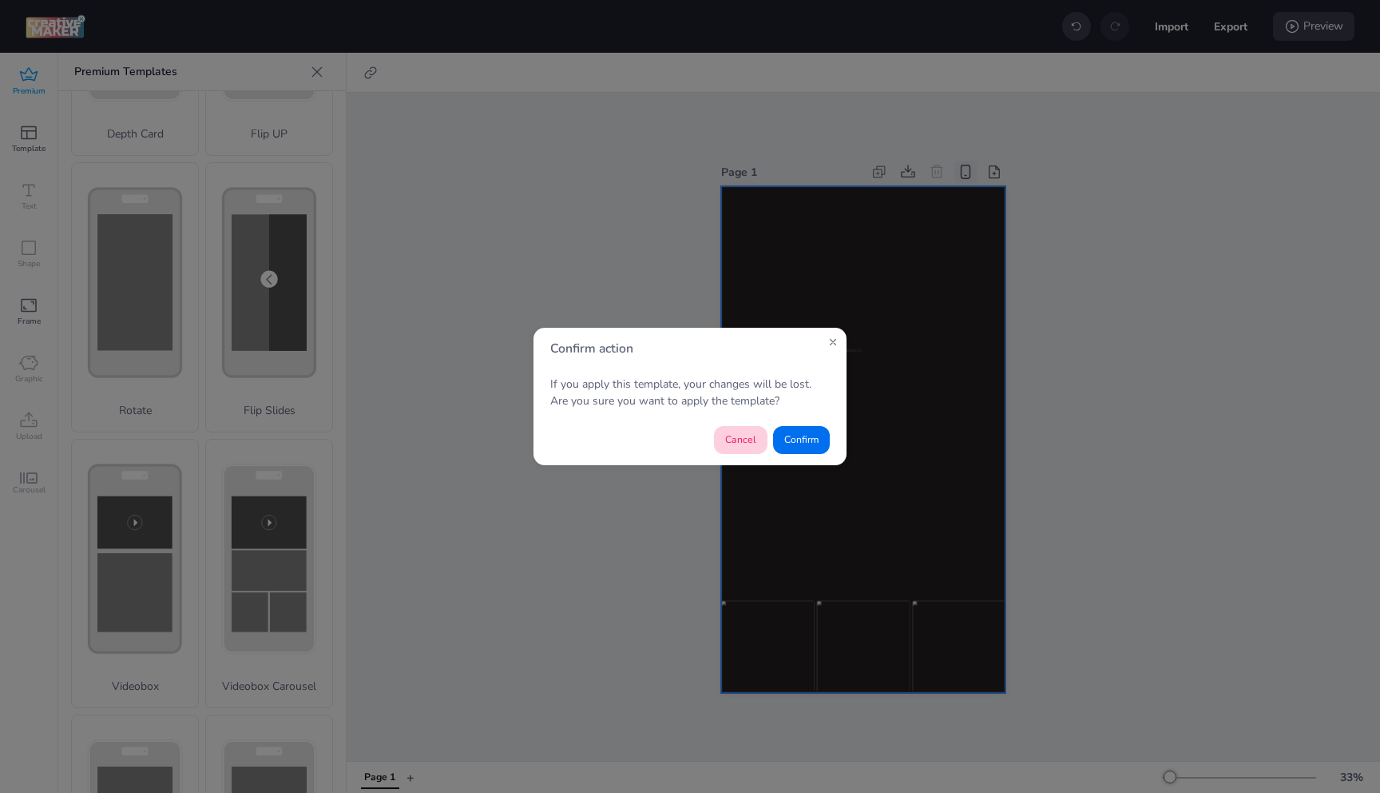
click at [737, 439] on button "Cancel" at bounding box center [741, 440] width 54 height 28
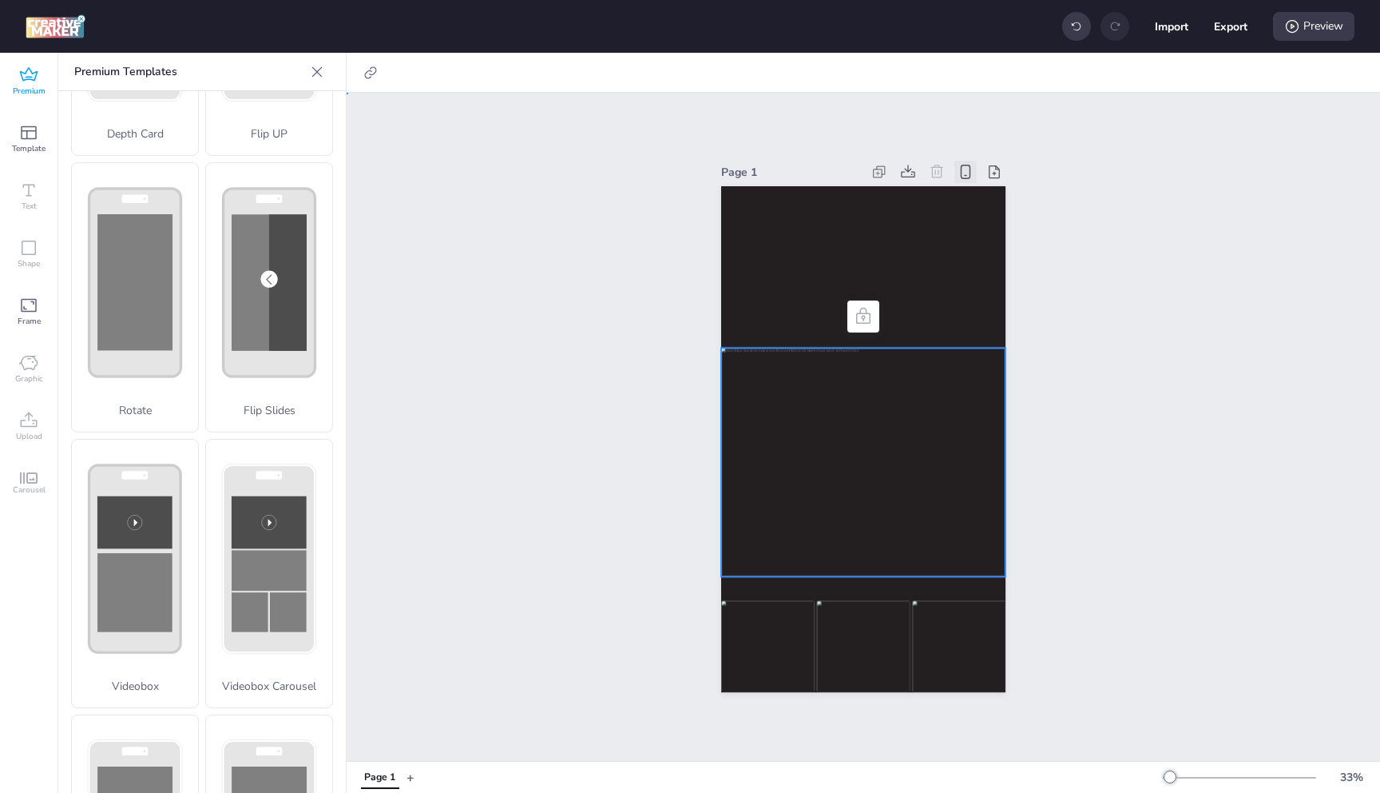
click at [837, 412] on div at bounding box center [863, 462] width 284 height 228
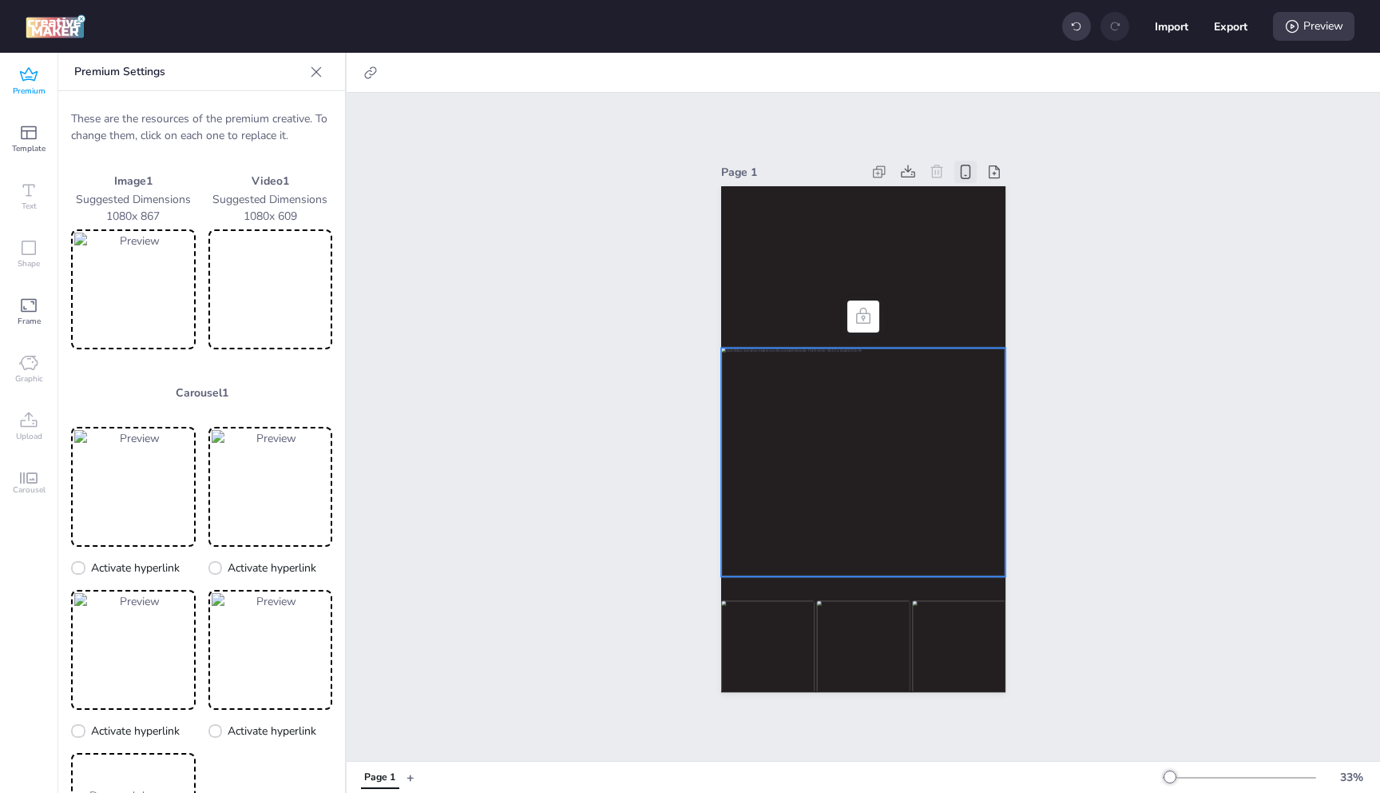
click at [220, 120] on p "These are the resources of the premium creative. To change them, click on each …" at bounding box center [201, 127] width 261 height 34
click at [857, 637] on img at bounding box center [862, 647] width 93 height 92
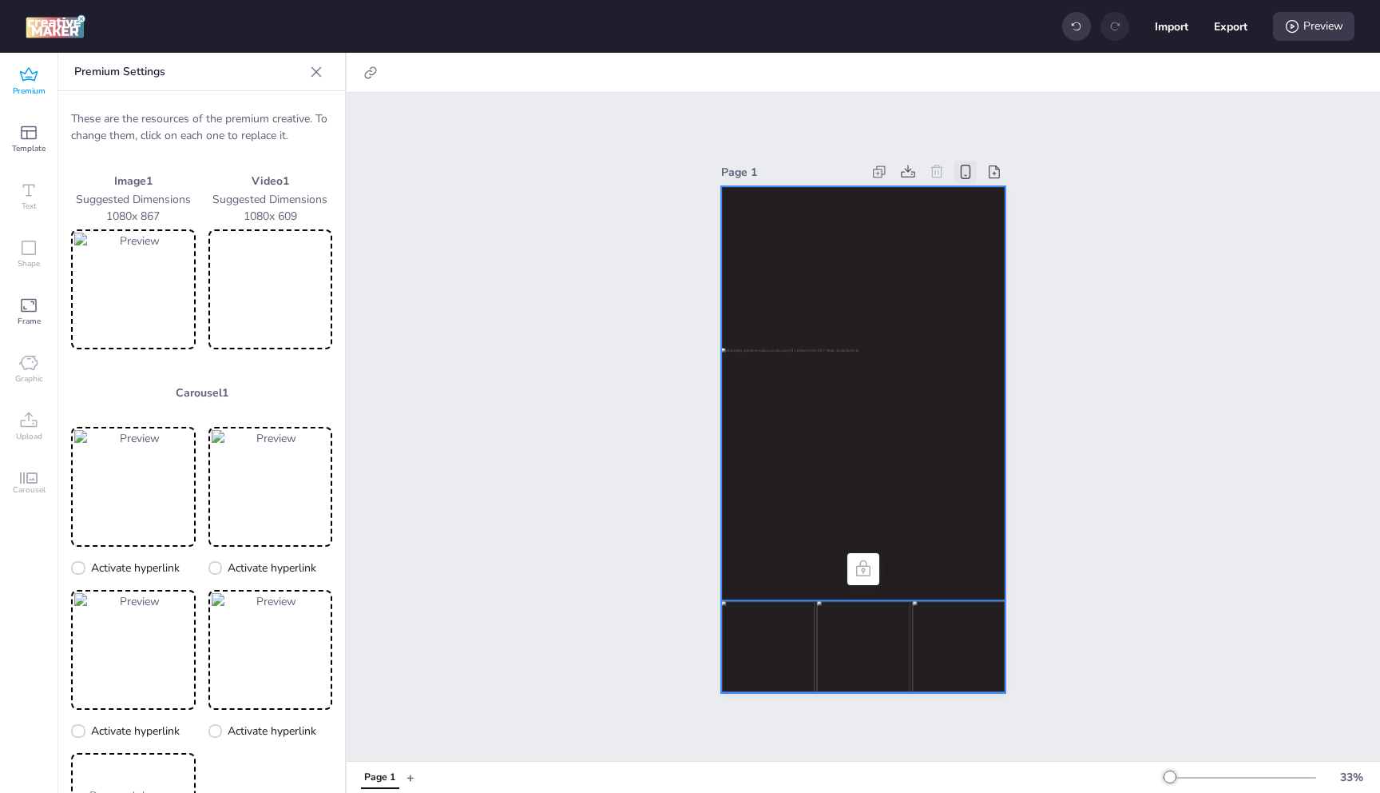
click at [953, 585] on div at bounding box center [863, 439] width 284 height 507
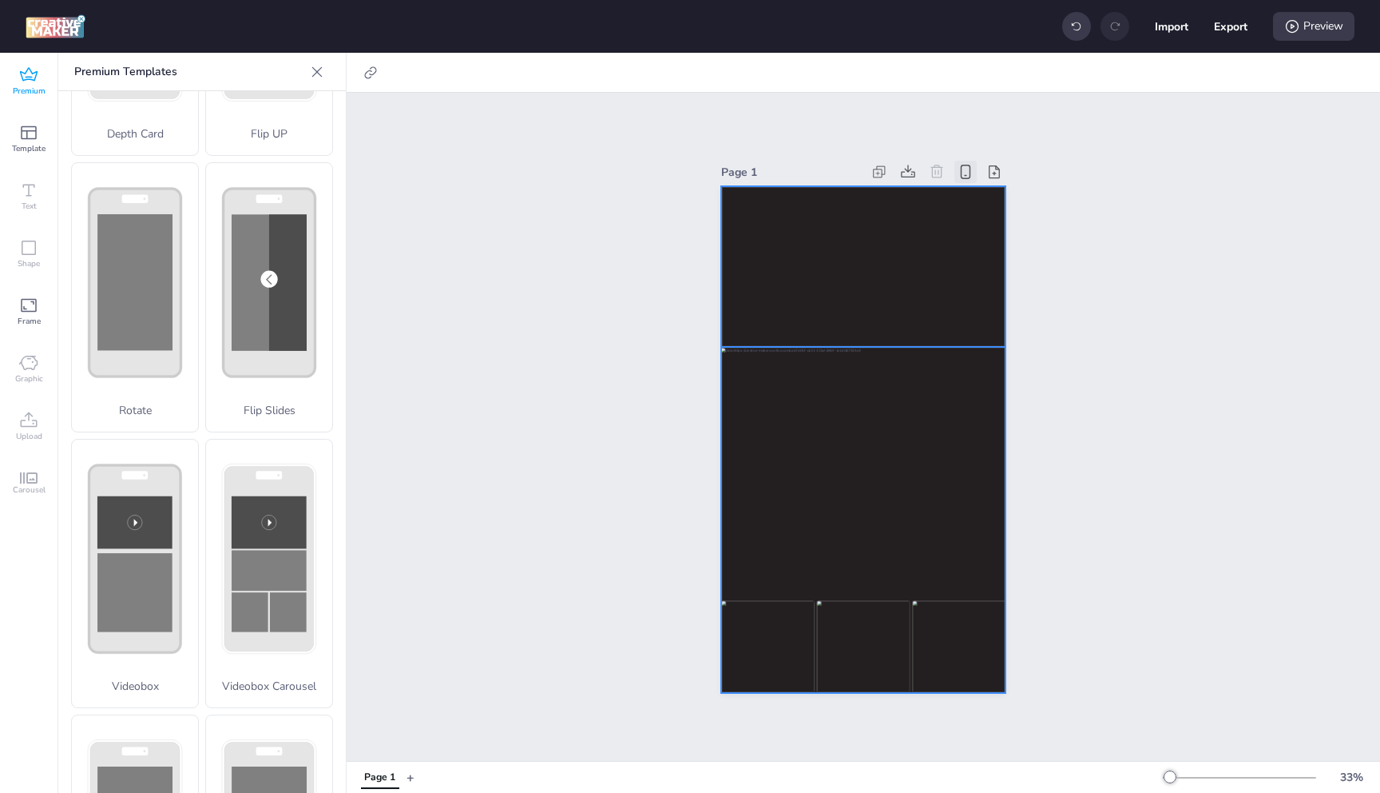
click at [908, 311] on video at bounding box center [863, 266] width 284 height 161
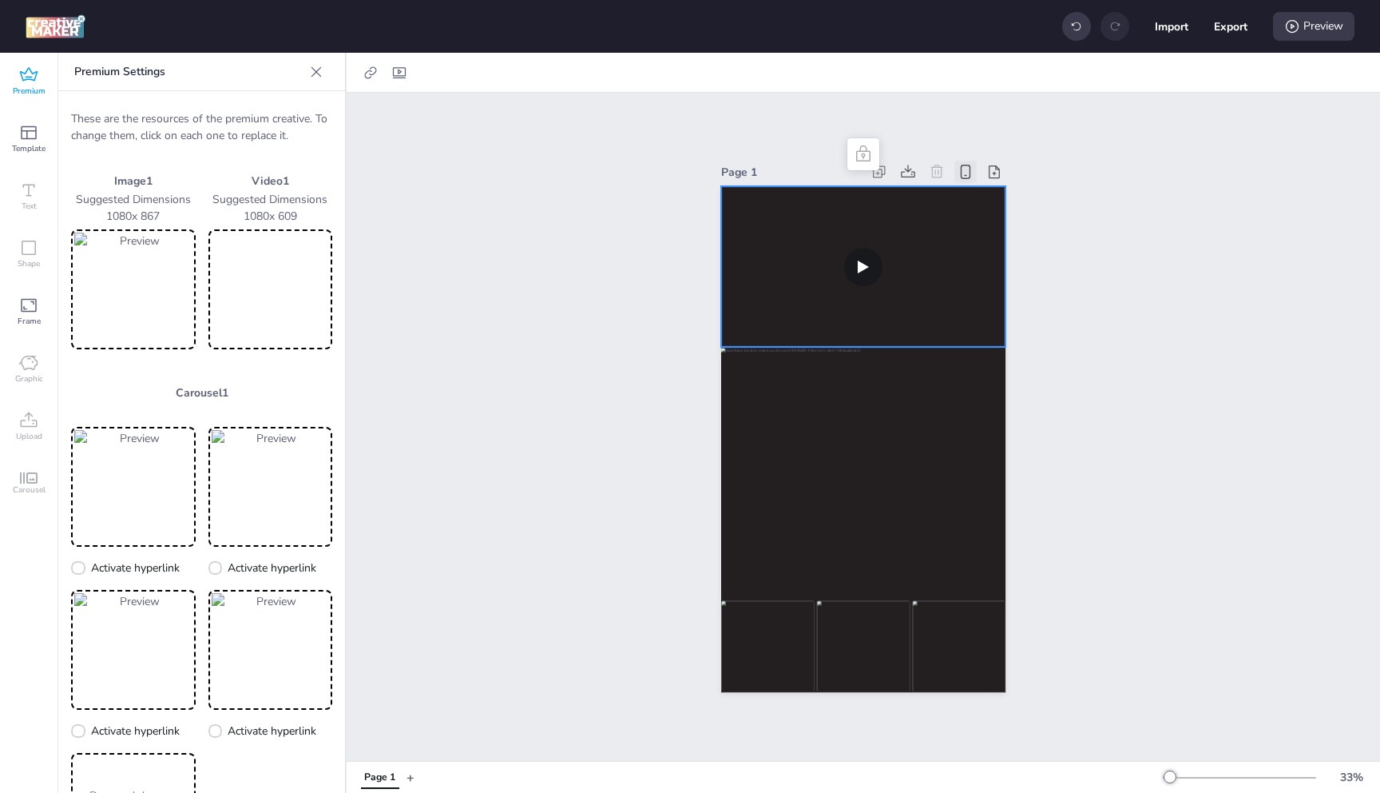
click at [121, 295] on img at bounding box center [133, 288] width 118 height 113
click at [1025, 328] on div "Page 1" at bounding box center [864, 426] width 374 height 570
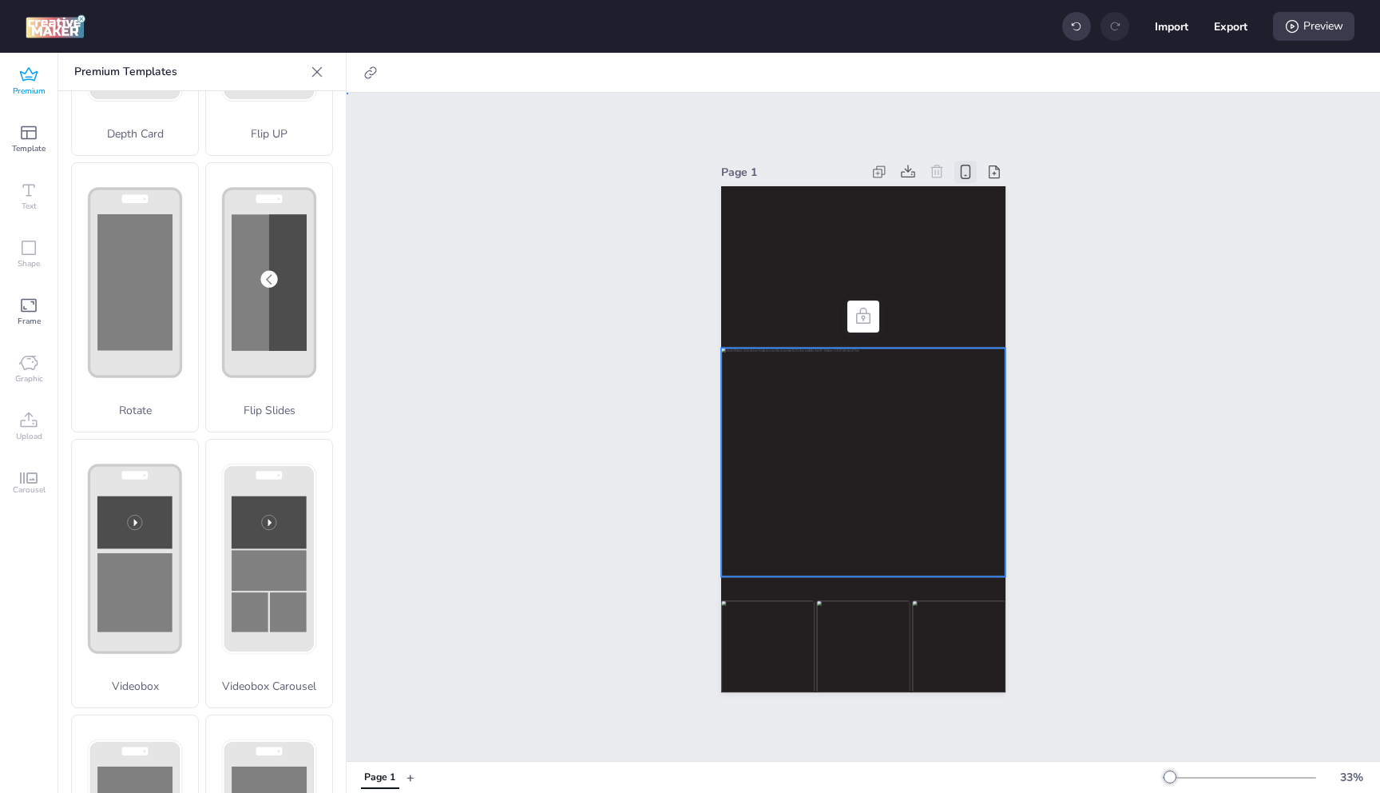
click at [895, 380] on div at bounding box center [863, 462] width 284 height 228
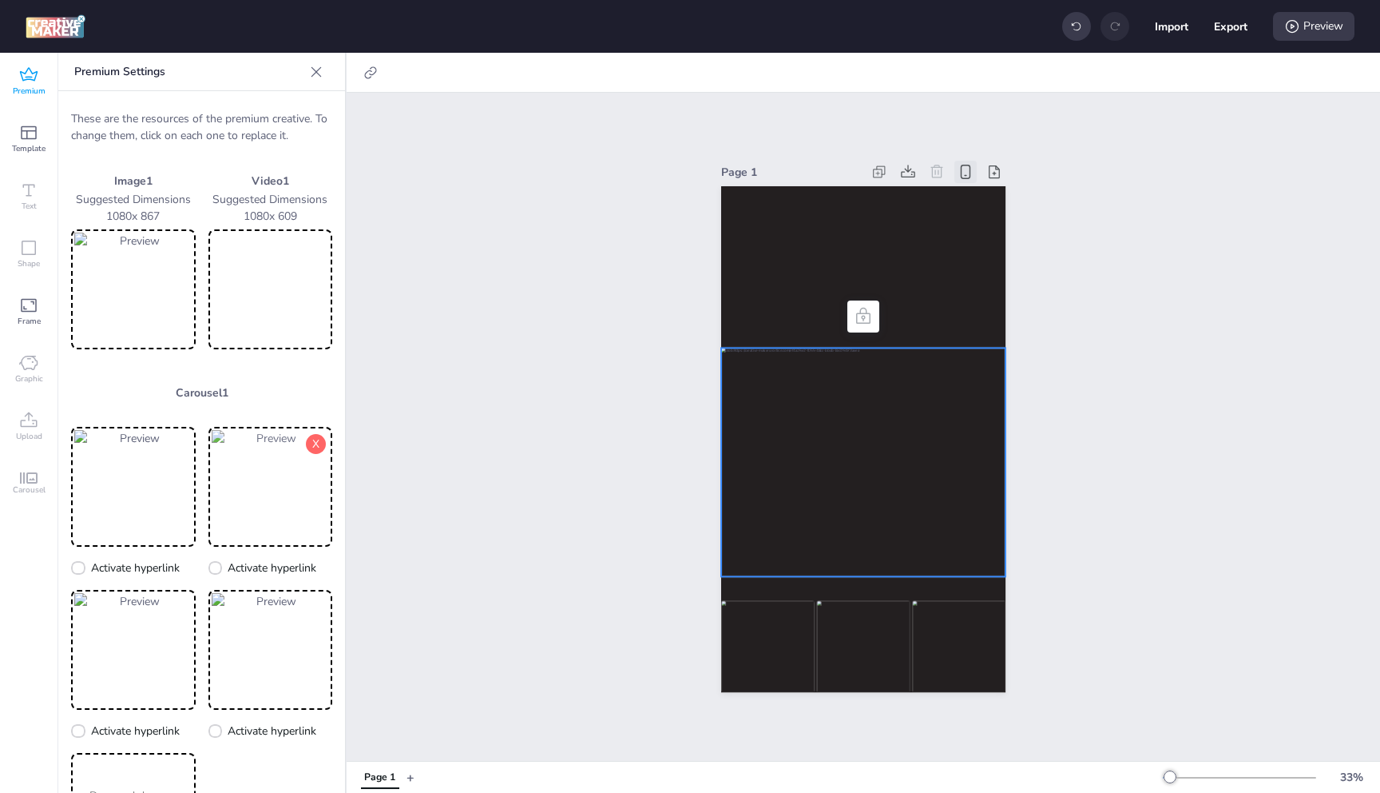
scroll to position [117, 0]
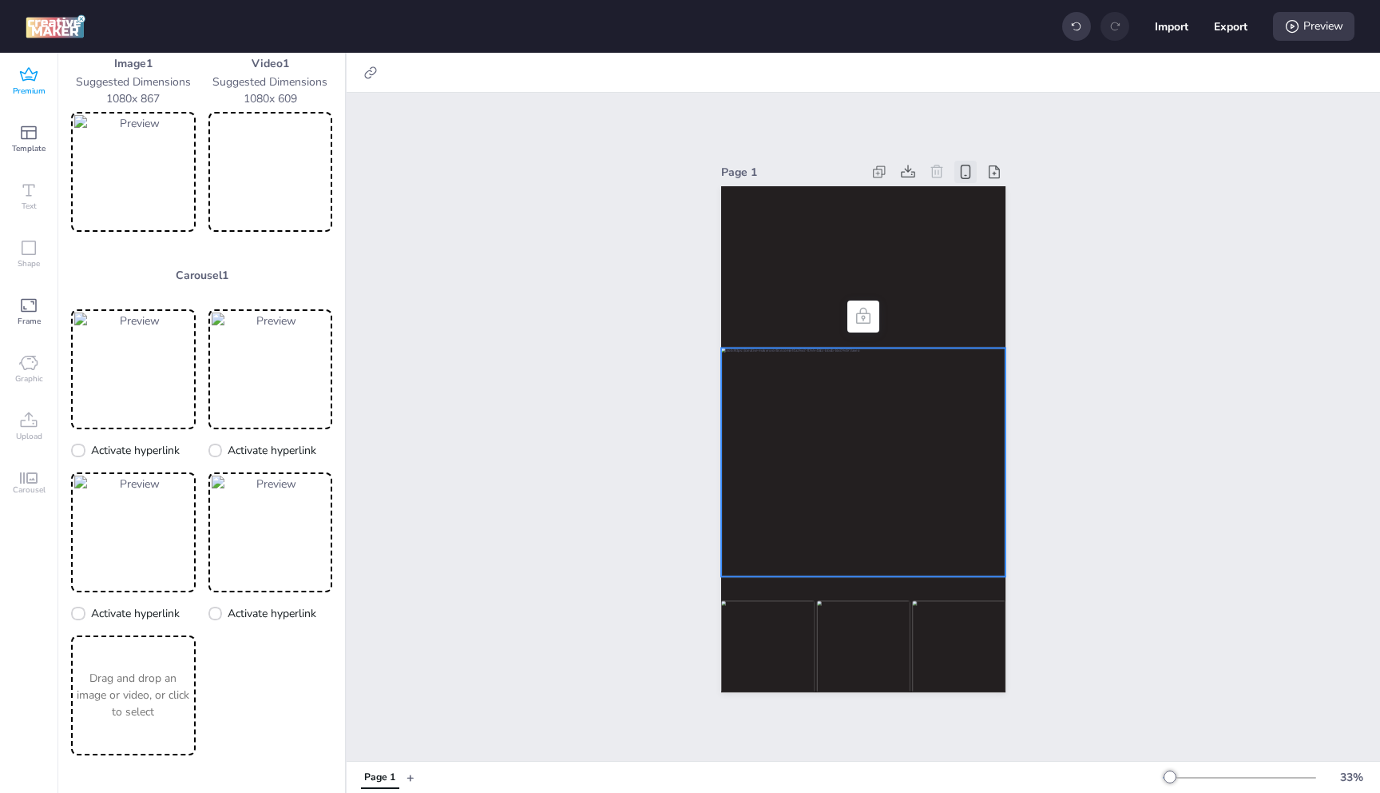
click at [378, 777] on div "Page 1" at bounding box center [379, 777] width 31 height 14
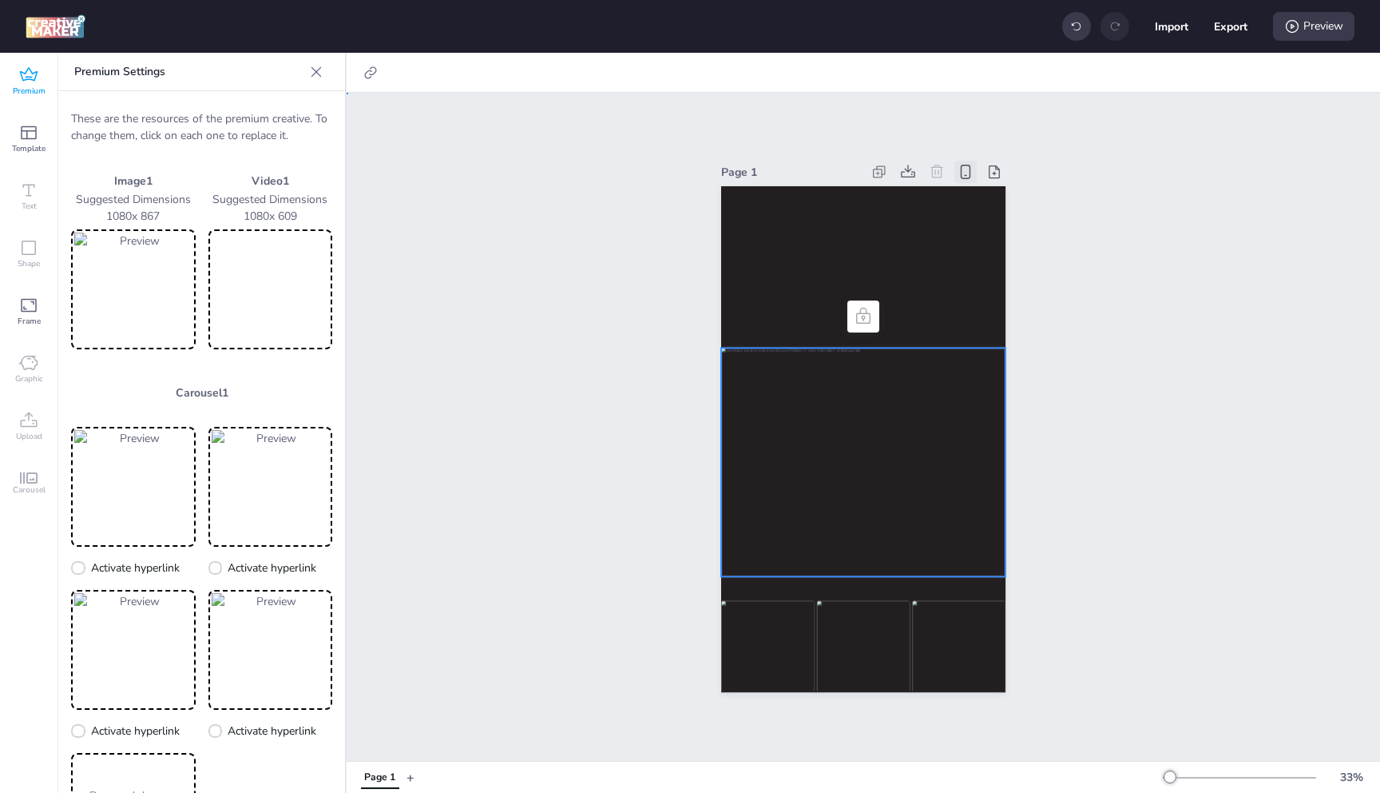
click at [900, 383] on div at bounding box center [863, 462] width 284 height 228
click at [891, 456] on div at bounding box center [863, 462] width 284 height 228
click at [851, 581] on div at bounding box center [863, 439] width 284 height 507
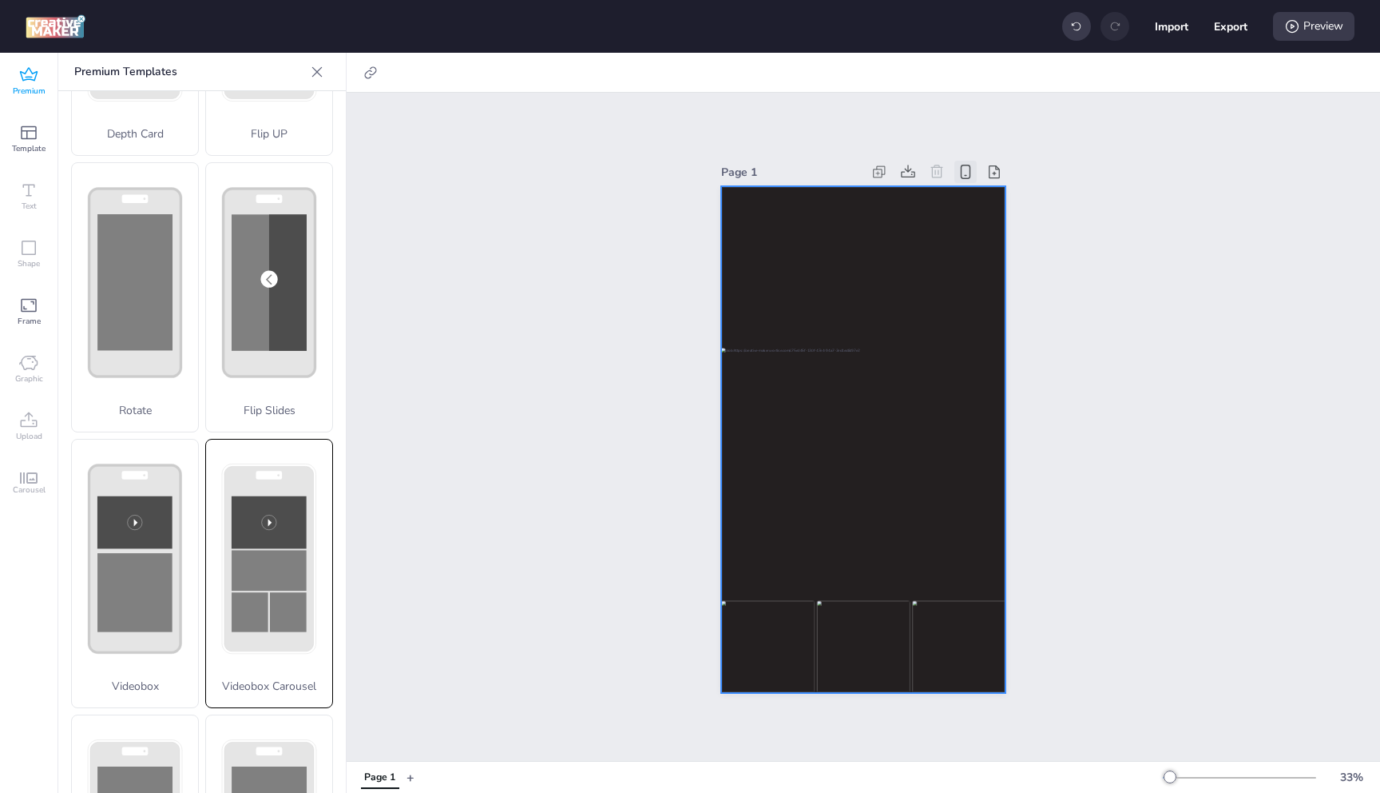
click at [277, 496] on rect at bounding box center [269, 522] width 75 height 53
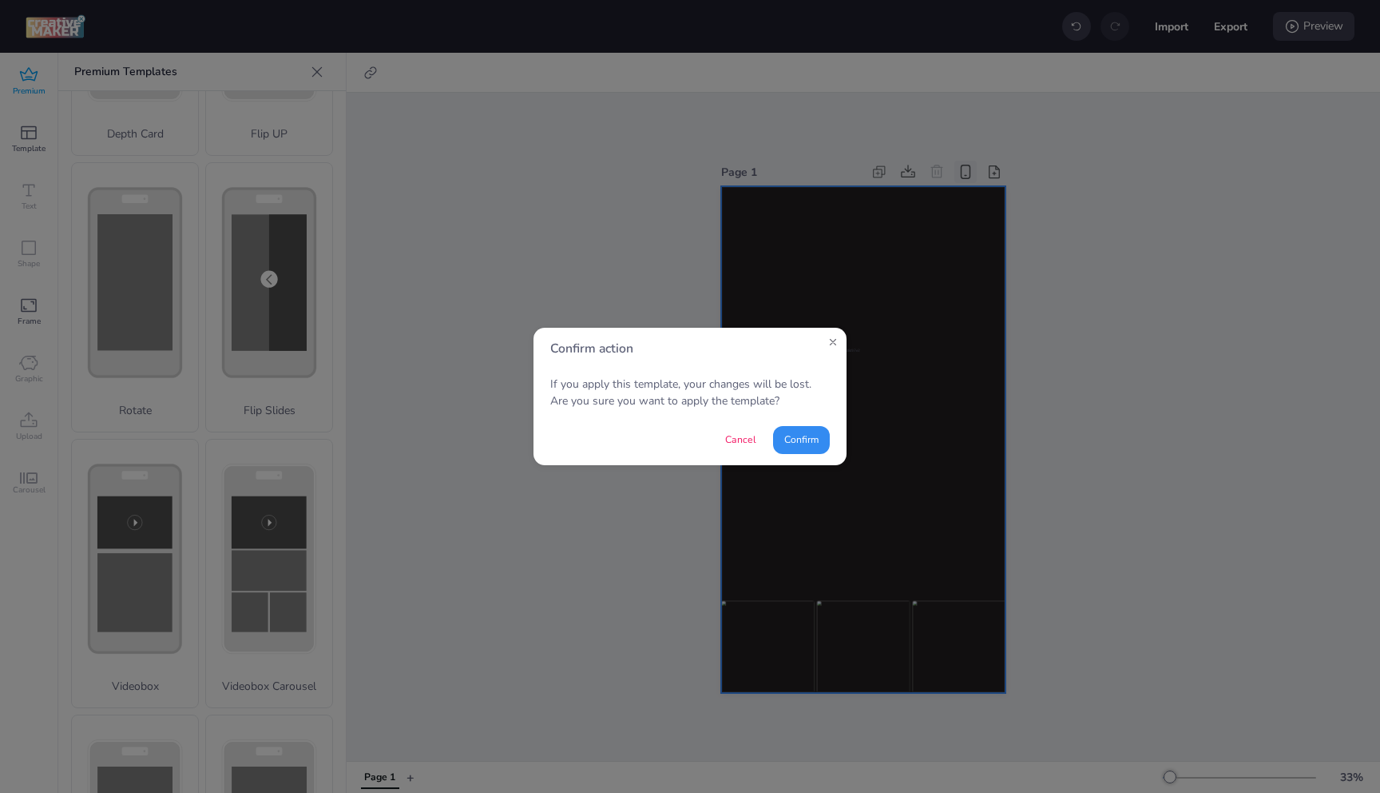
click at [795, 441] on button "Confirm" at bounding box center [801, 440] width 57 height 28
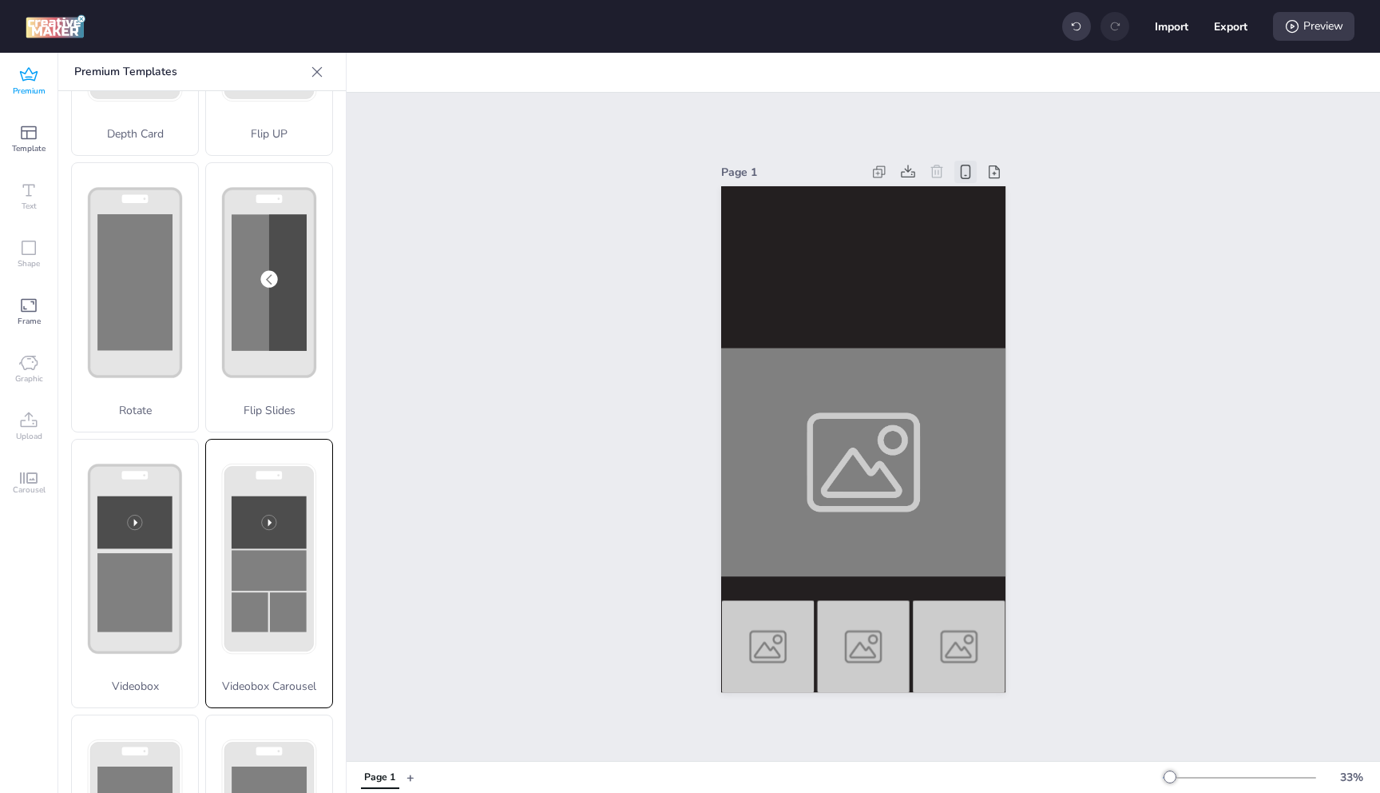
click at [245, 550] on rect at bounding box center [269, 570] width 75 height 41
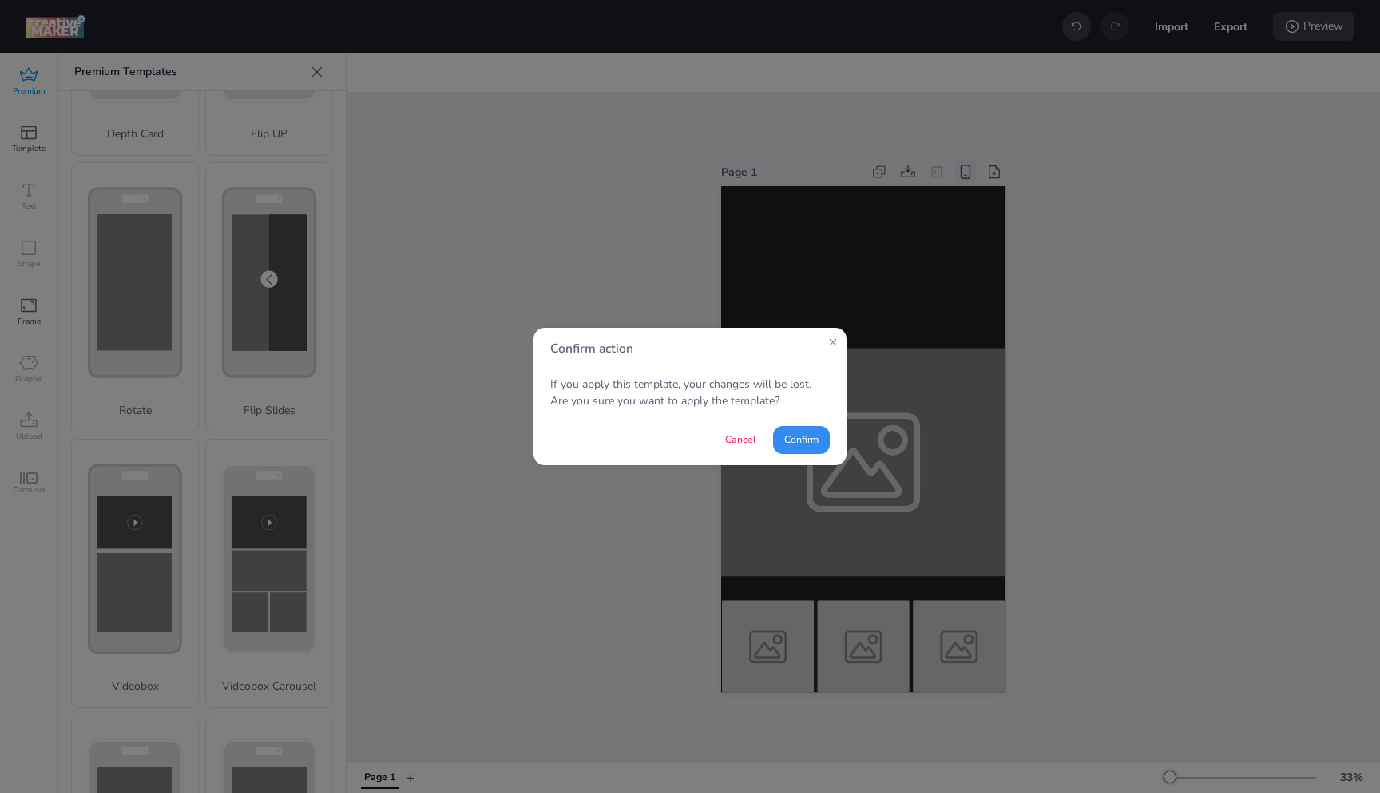
click at [799, 441] on button "Confirm" at bounding box center [801, 440] width 57 height 28
click at [798, 427] on button "Confirm" at bounding box center [801, 439] width 55 height 27
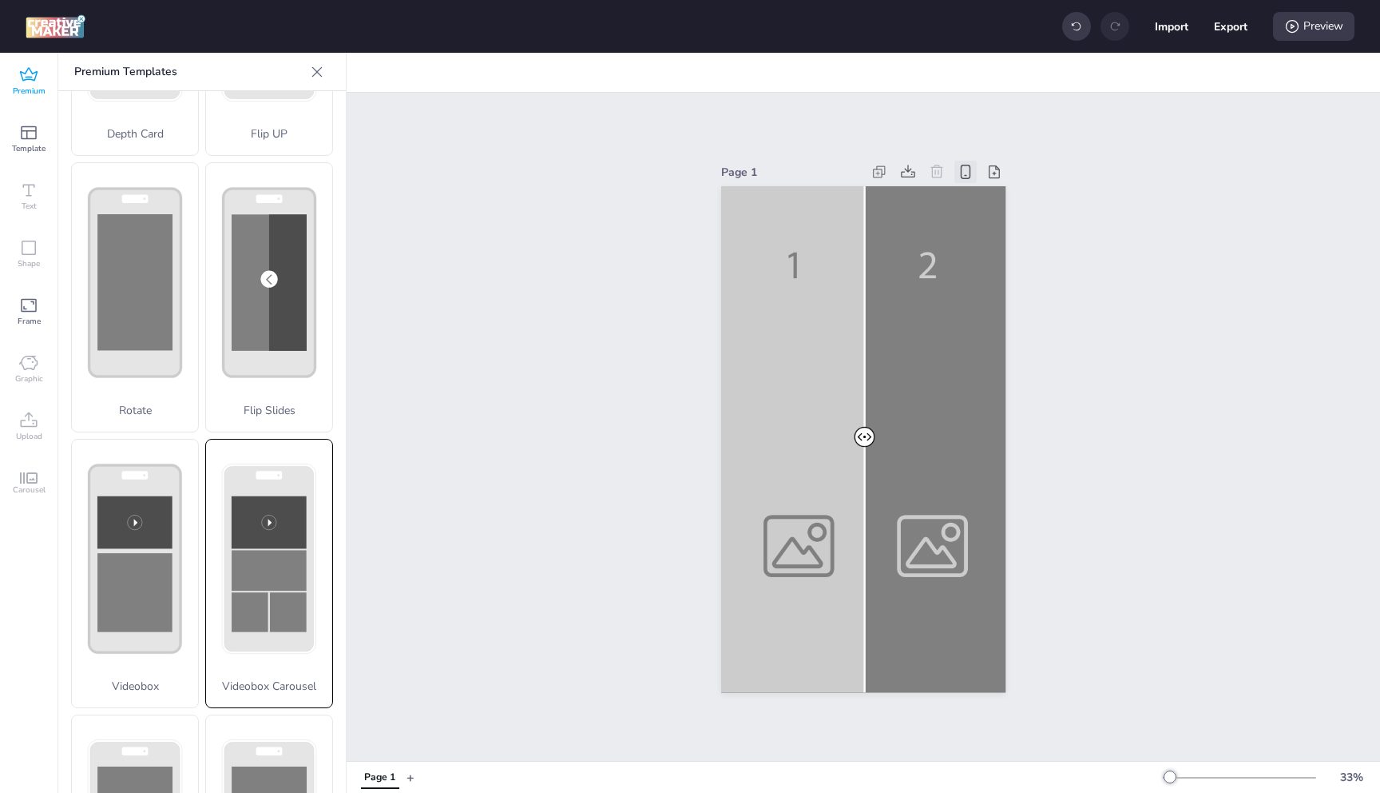
click at [279, 550] on rect at bounding box center [269, 570] width 75 height 41
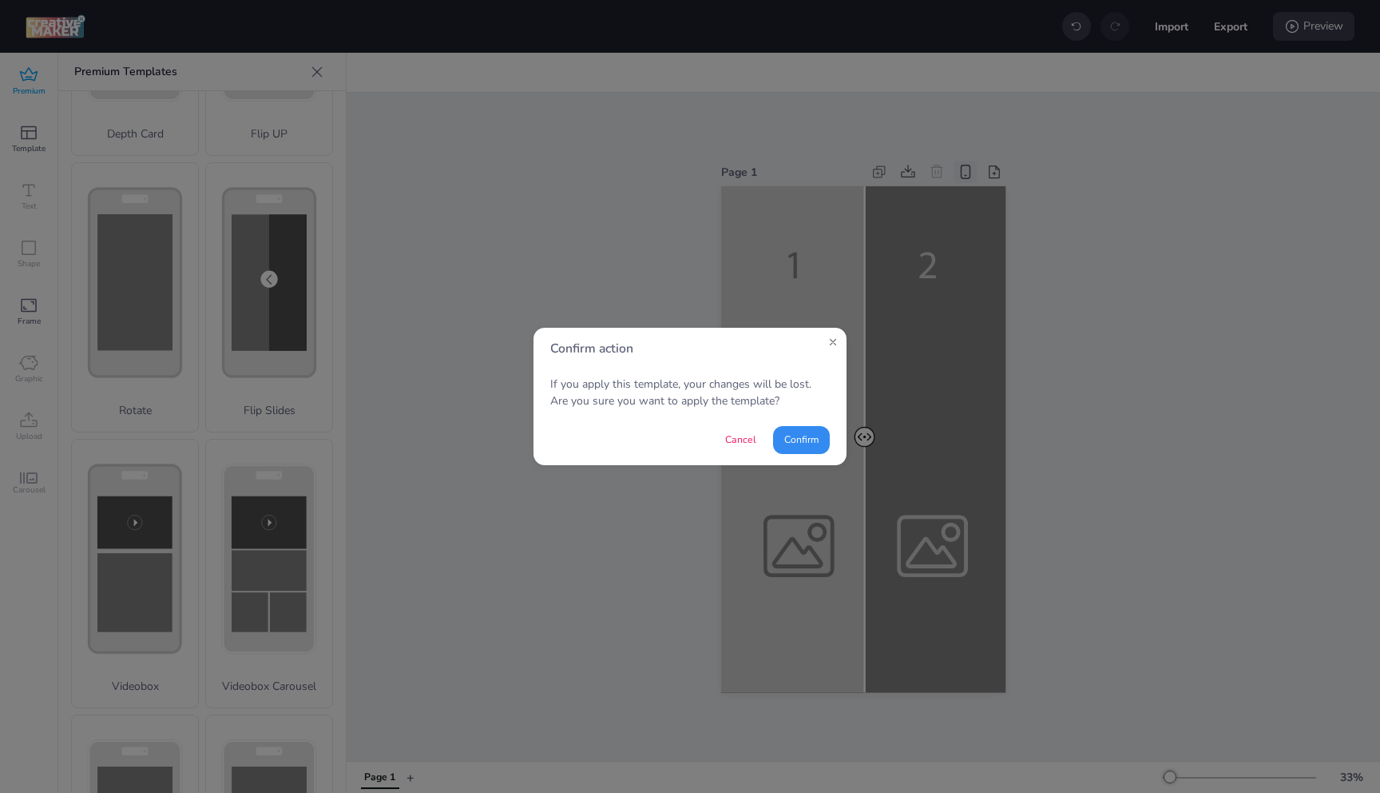
click at [785, 443] on button "Confirm" at bounding box center [801, 440] width 57 height 28
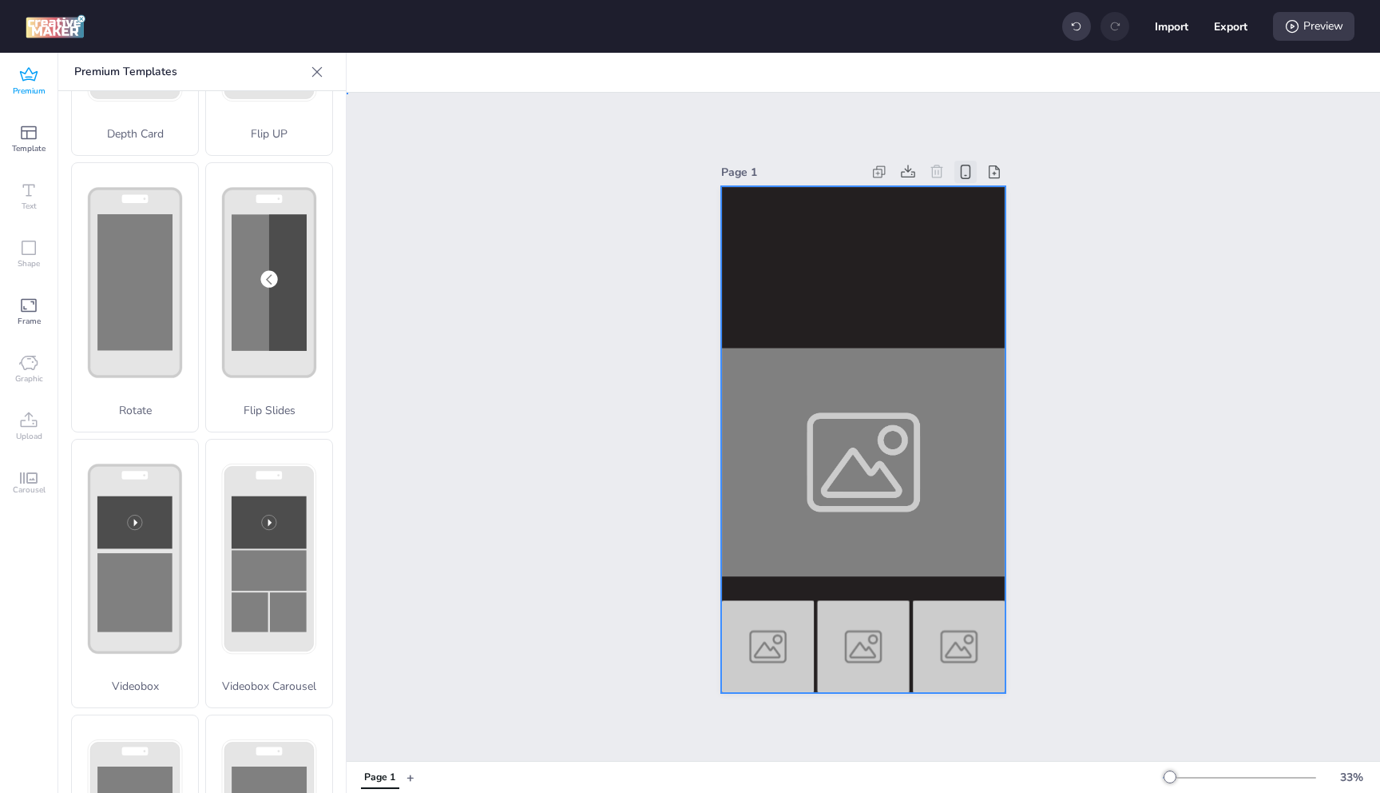
click at [804, 578] on div at bounding box center [863, 439] width 284 height 507
click at [825, 581] on div at bounding box center [863, 439] width 284 height 507
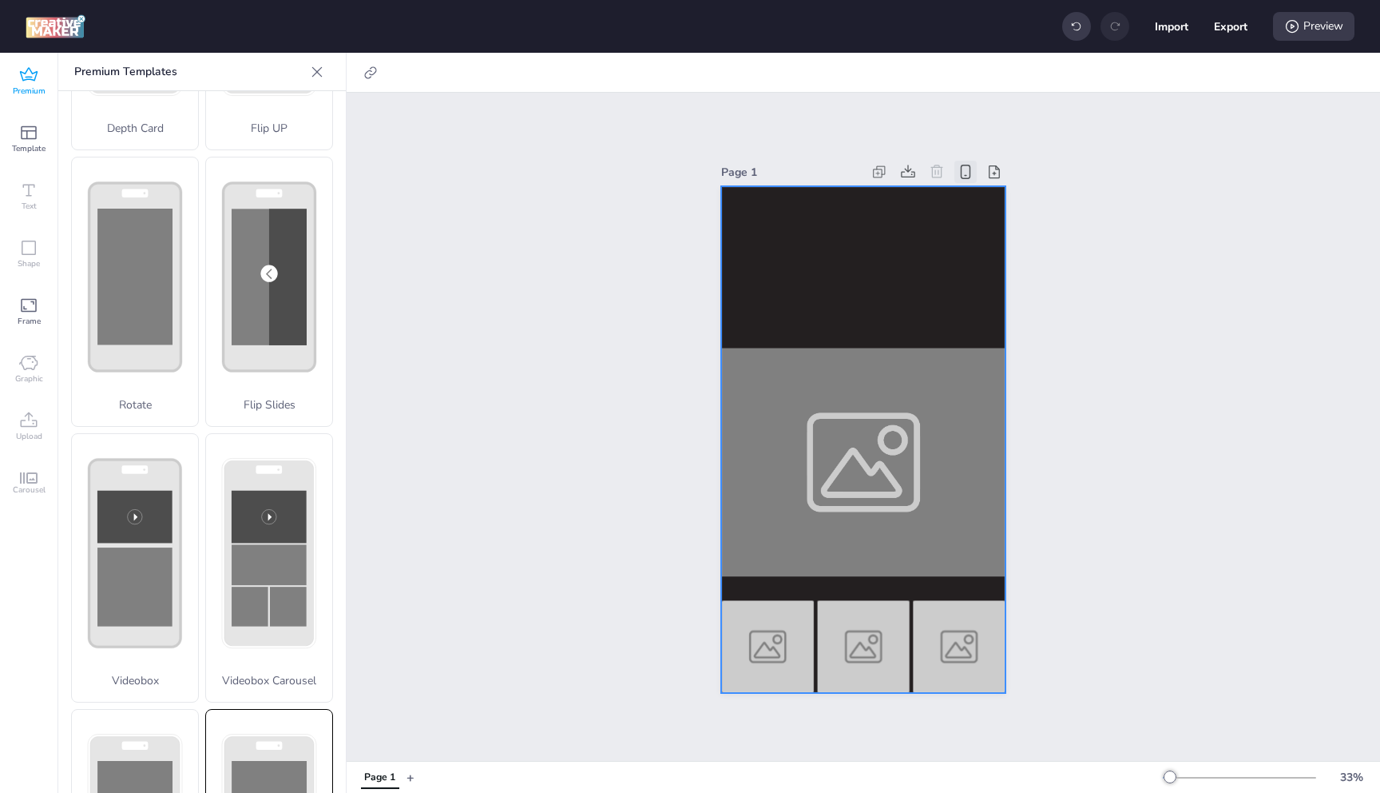
scroll to position [270, 0]
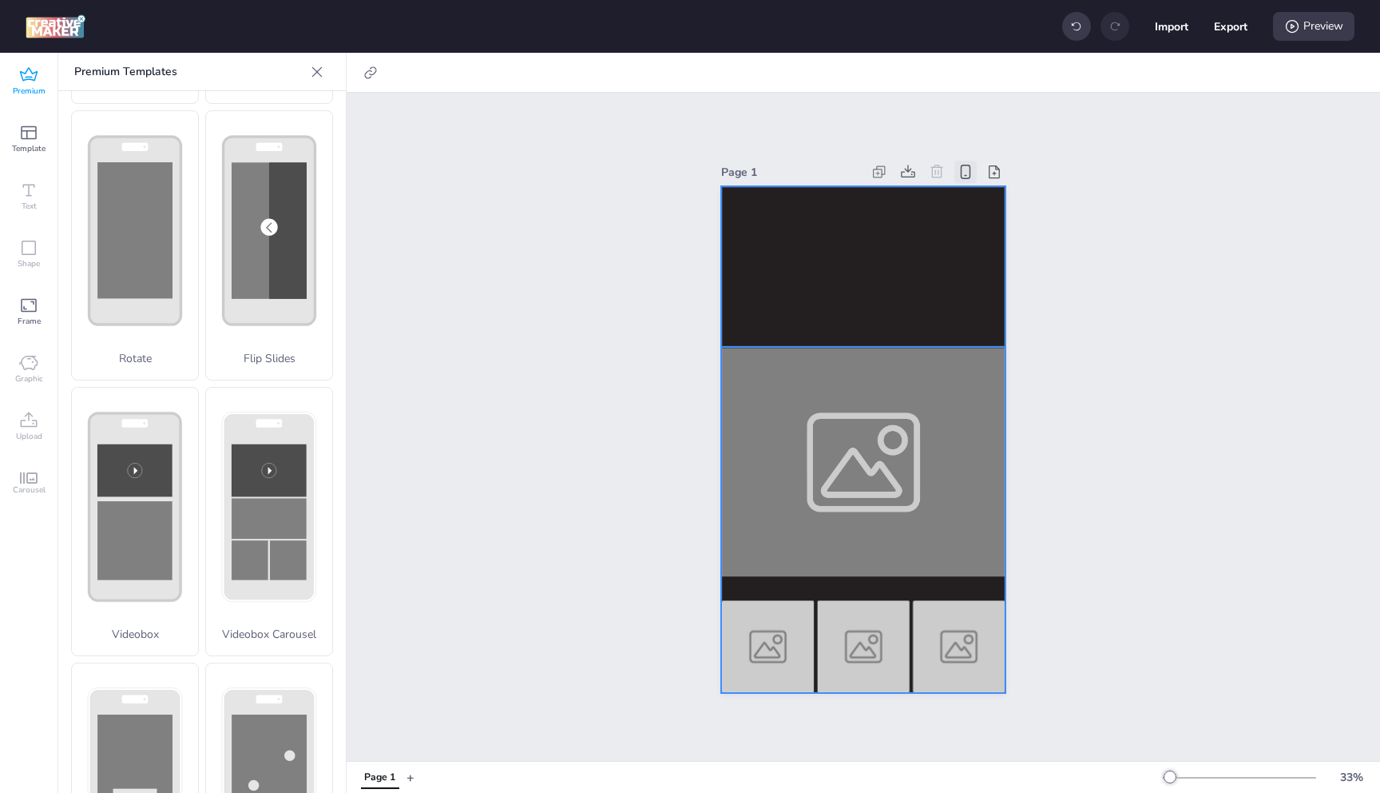
click at [815, 311] on video at bounding box center [863, 266] width 284 height 161
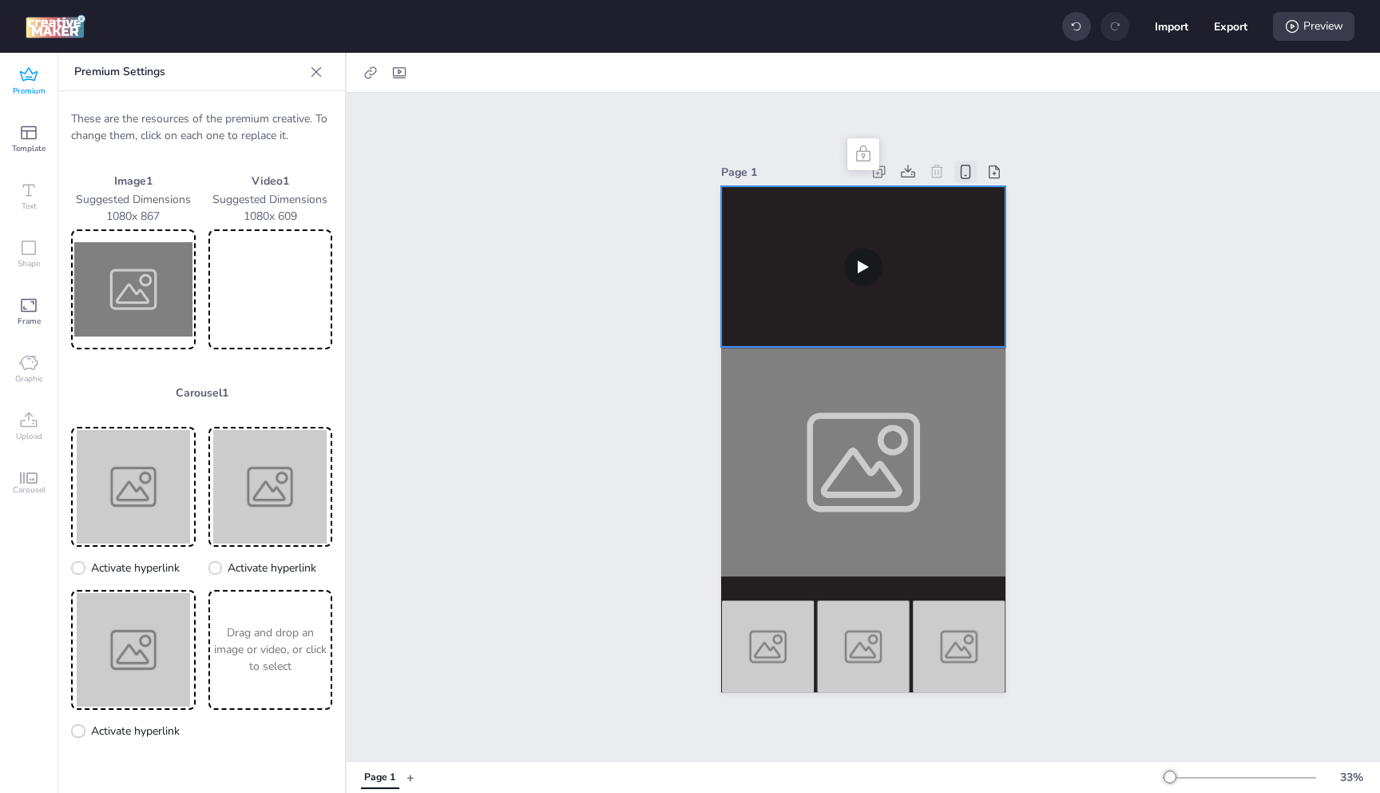
click at [234, 110] on p "These are the resources of the premium creative. To change them, click on each …" at bounding box center [201, 127] width 261 height 34
click at [396, 73] on icon at bounding box center [399, 73] width 16 height 16
select select "contain"
click at [396, 73] on icon at bounding box center [399, 73] width 16 height 16
select select "contain"
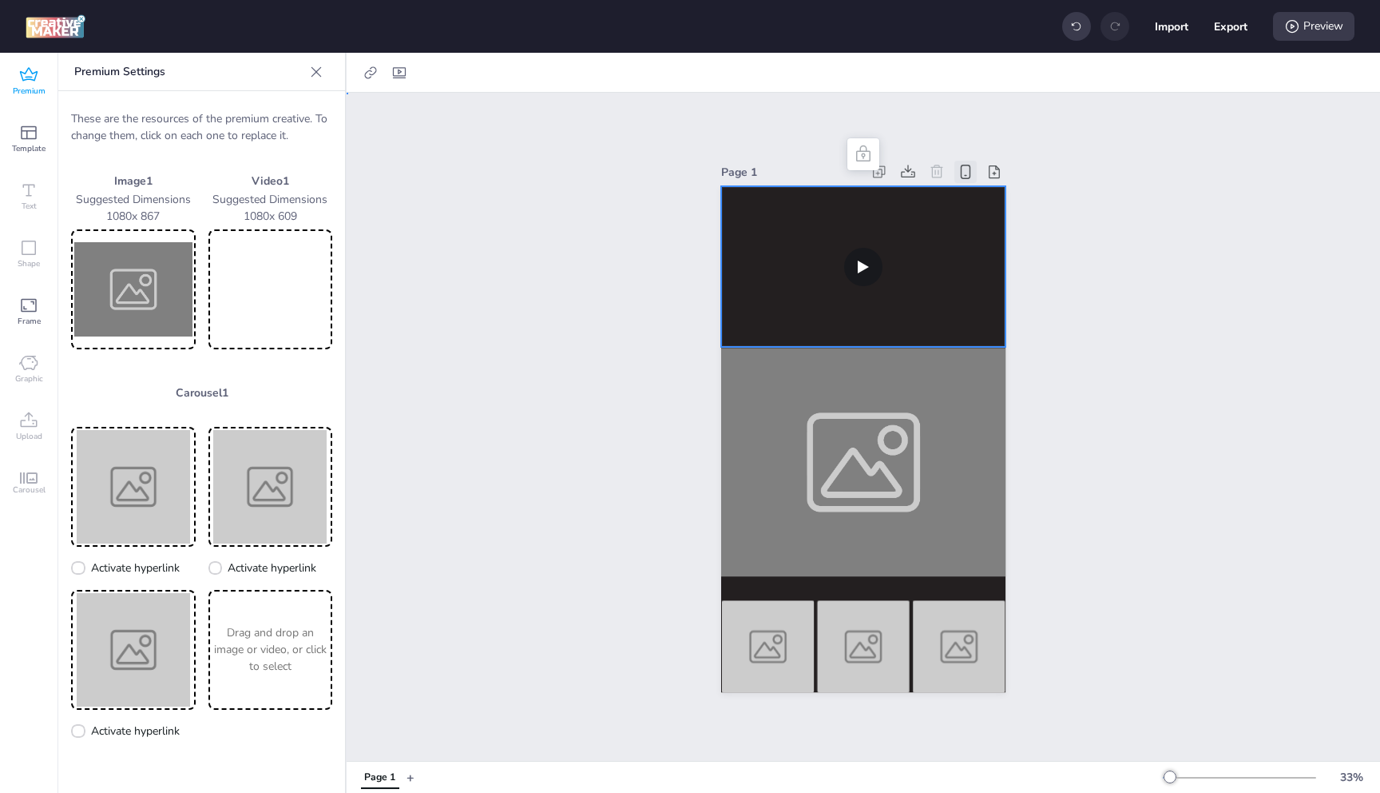
click at [785, 270] on video at bounding box center [863, 266] width 284 height 161
click at [124, 284] on img at bounding box center [133, 288] width 118 height 113
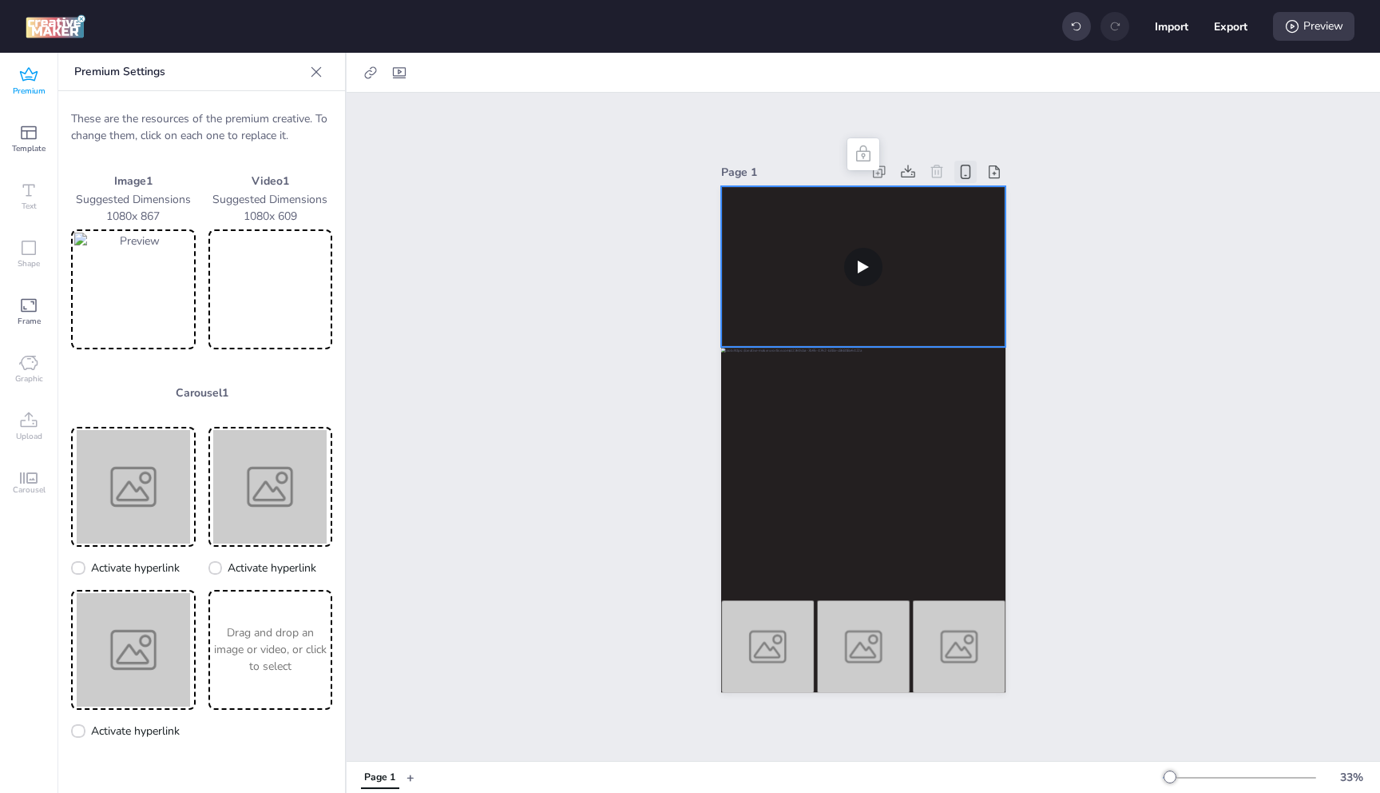
click at [155, 287] on img at bounding box center [133, 288] width 118 height 113
click at [399, 73] on icon at bounding box center [399, 72] width 13 height 11
select select "contain"
click at [510, 62] on div at bounding box center [864, 72] width 1034 height 39
click at [916, 268] on video at bounding box center [863, 266] width 284 height 161
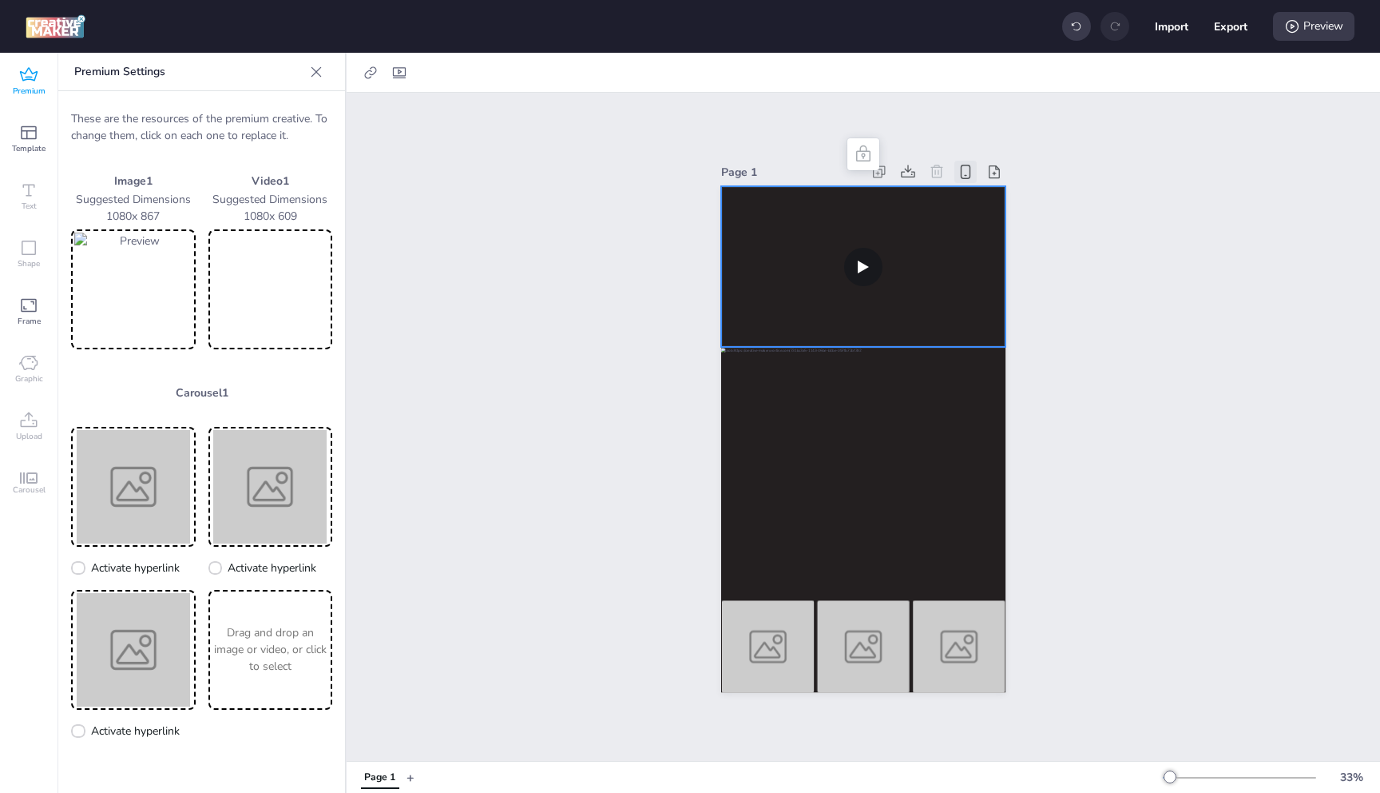
click at [285, 287] on video at bounding box center [271, 288] width 118 height 113
click at [141, 570] on span "Activate hyperlink" at bounding box center [135, 567] width 89 height 17
click at [81, 570] on input "Activate hyperlink" at bounding box center [75, 574] width 10 height 10
checkbox input "true"
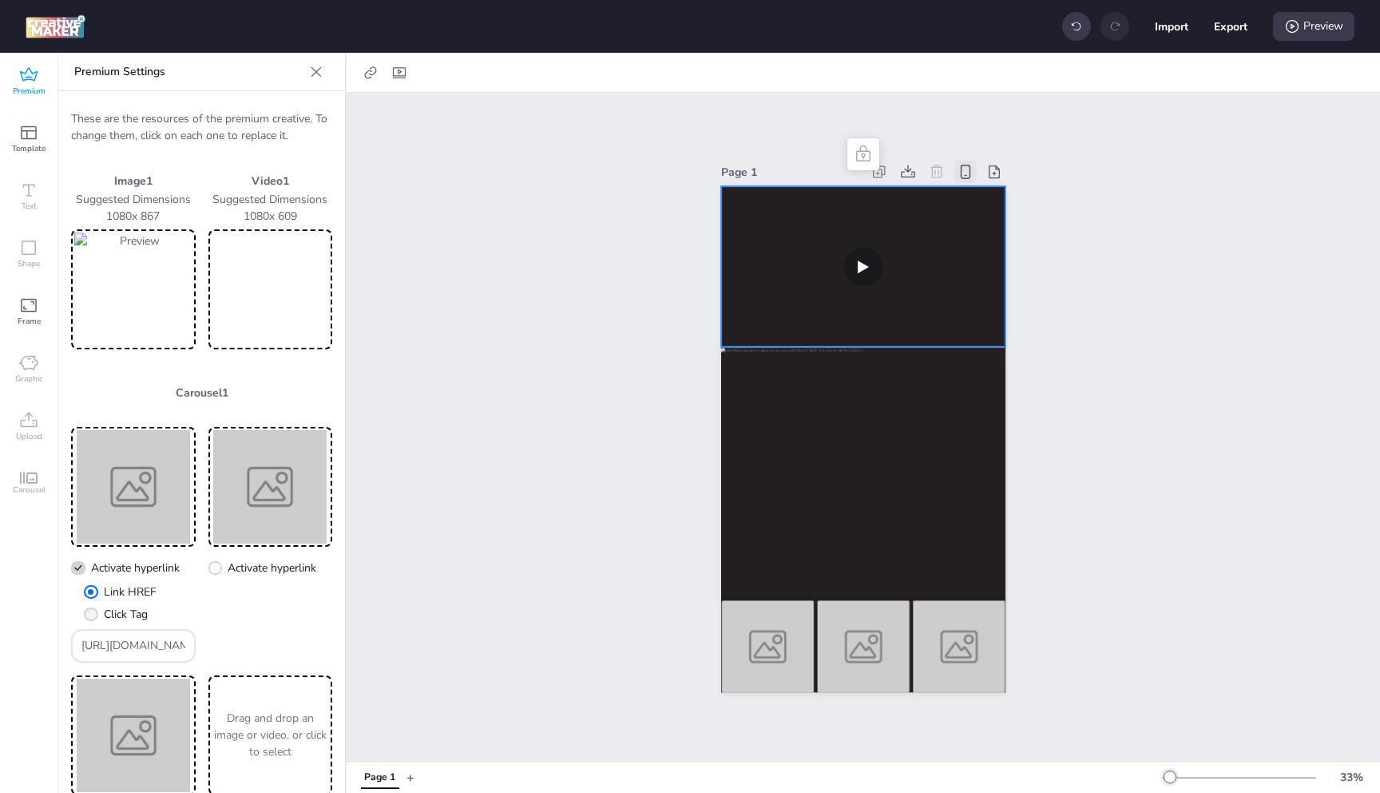
click at [122, 614] on span "Click Tag" at bounding box center [126, 614] width 44 height 17
click at [93, 615] on input "Click Tag" at bounding box center [88, 620] width 10 height 10
radio input "true"
click at [119, 281] on img at bounding box center [133, 288] width 118 height 113
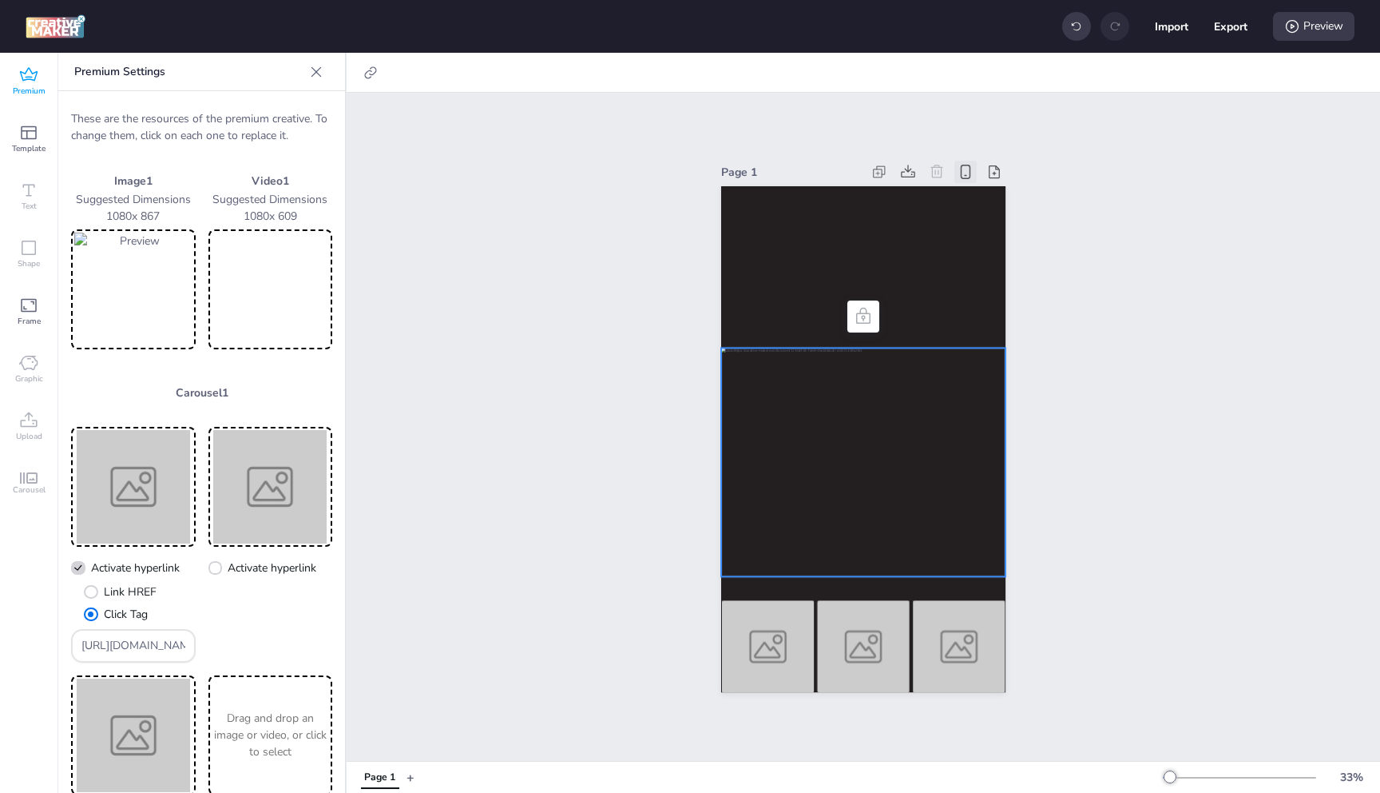
click at [836, 383] on div at bounding box center [863, 462] width 284 height 228
click at [861, 313] on icon at bounding box center [863, 316] width 19 height 19
click at [856, 313] on icon at bounding box center [863, 315] width 14 height 16
click at [886, 399] on div at bounding box center [863, 462] width 284 height 228
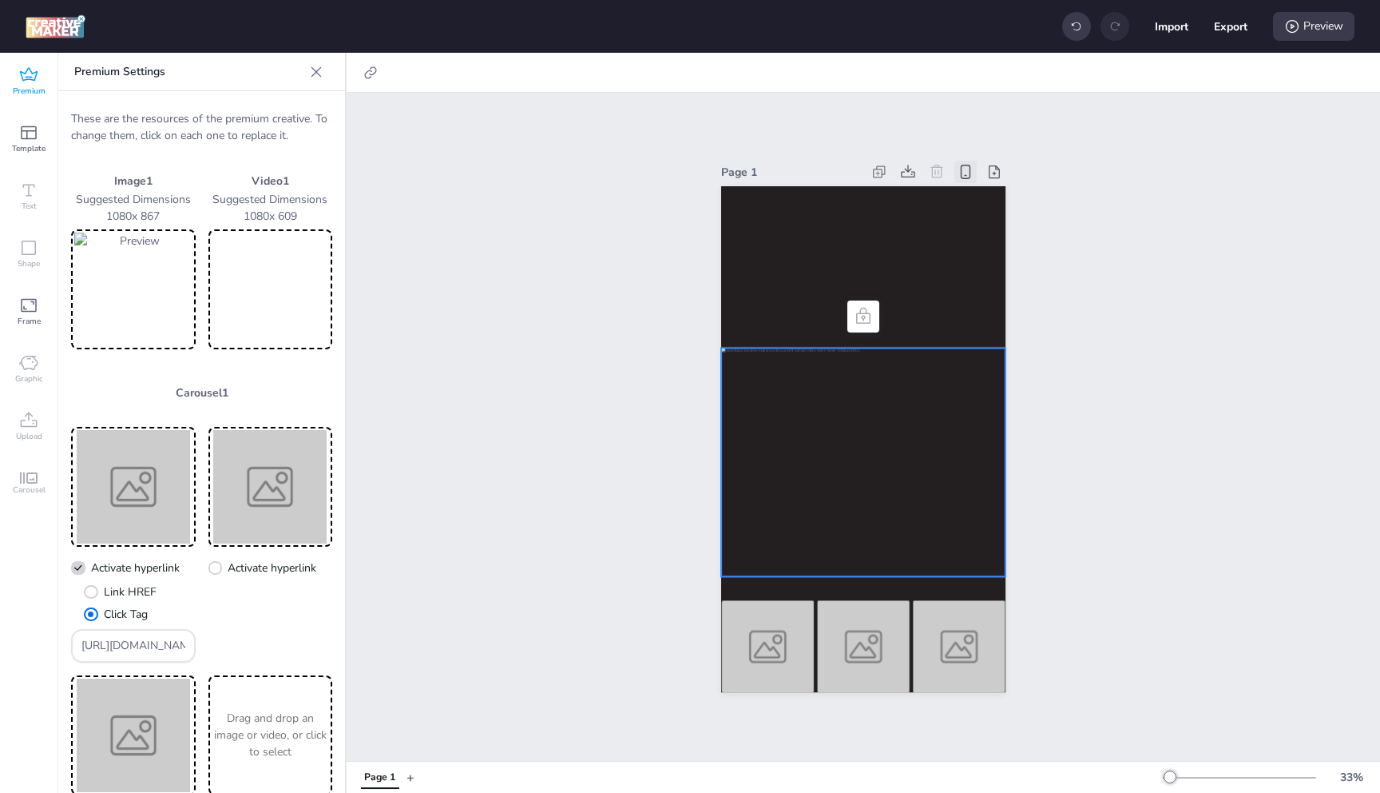
click at [886, 399] on div at bounding box center [863, 462] width 284 height 228
click at [886, 399] on div at bounding box center [864, 463] width 304 height 248
click at [716, 337] on div at bounding box center [715, 344] width 26 height 26
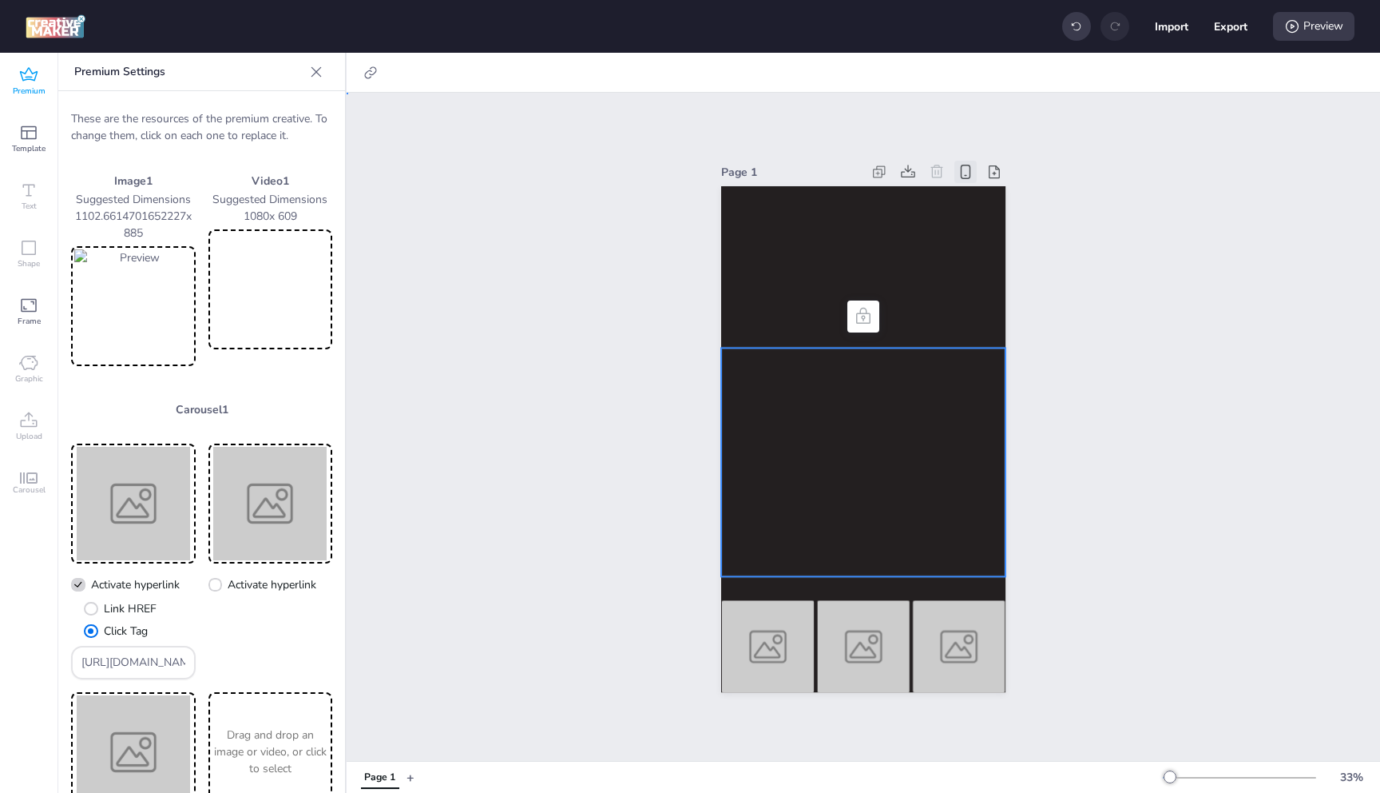
click at [601, 366] on div "Page 1" at bounding box center [864, 427] width 1034 height 668
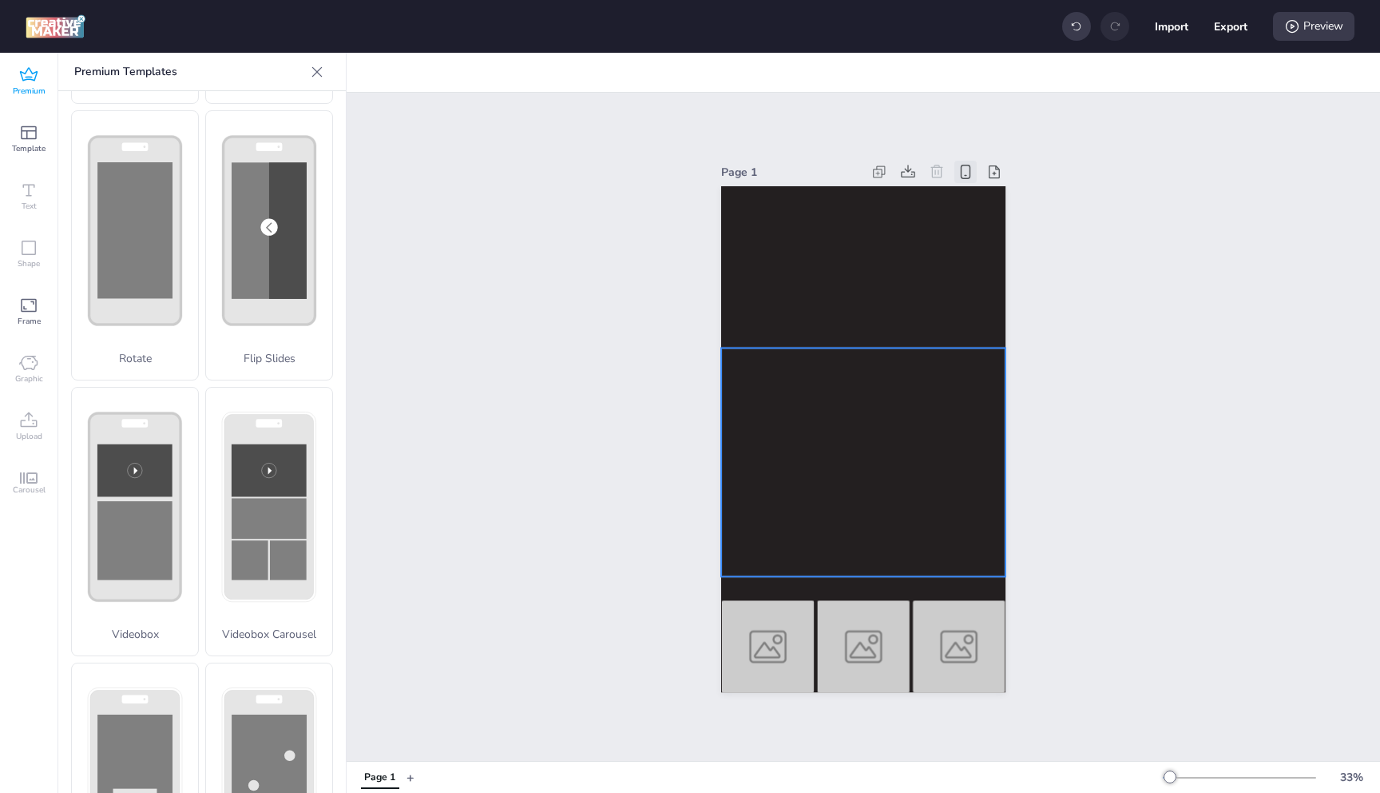
click at [789, 379] on div at bounding box center [860, 460] width 291 height 233
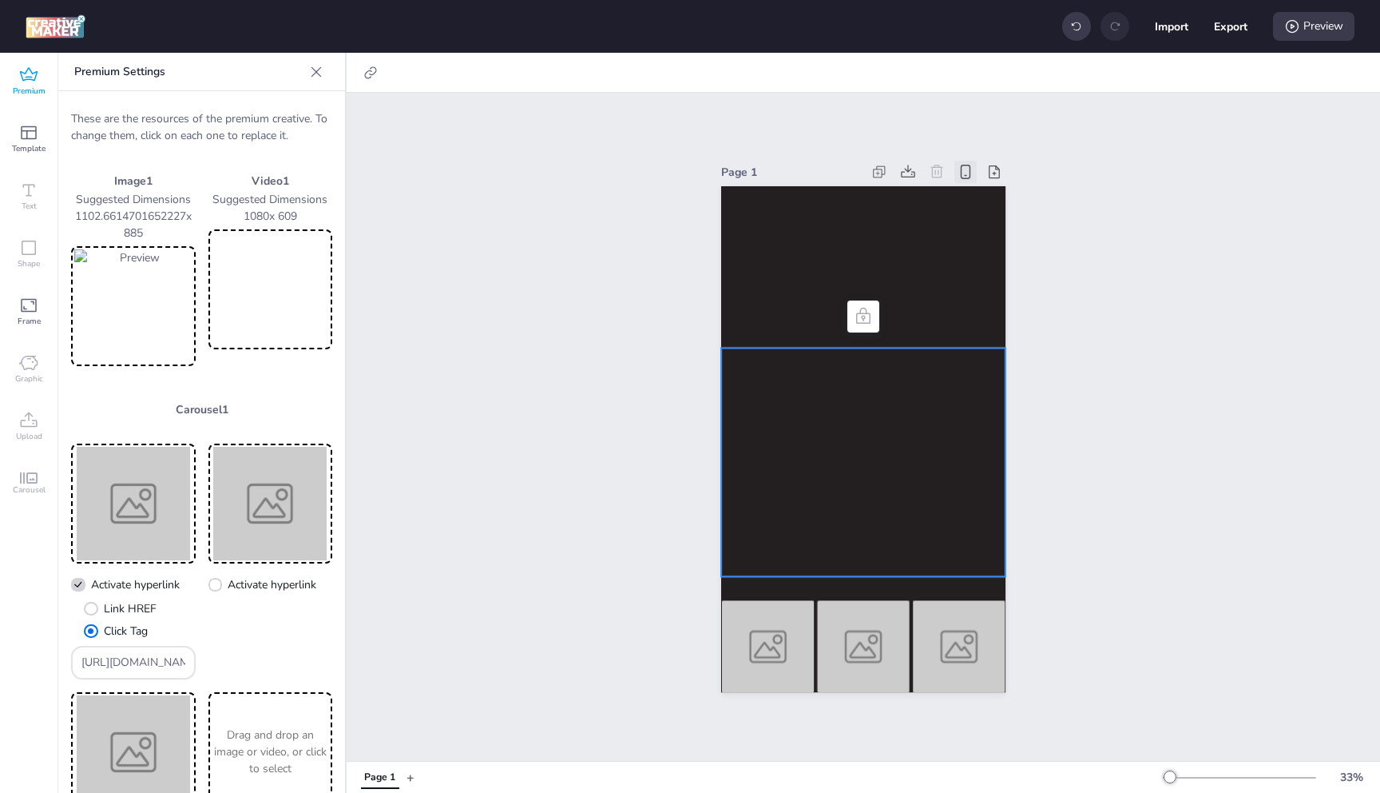
click at [789, 379] on div at bounding box center [860, 460] width 291 height 233
click at [792, 382] on div at bounding box center [860, 460] width 291 height 233
click at [716, 344] on div at bounding box center [721, 348] width 10 height 10
click at [1075, 415] on div "Page 1" at bounding box center [864, 427] width 1034 height 668
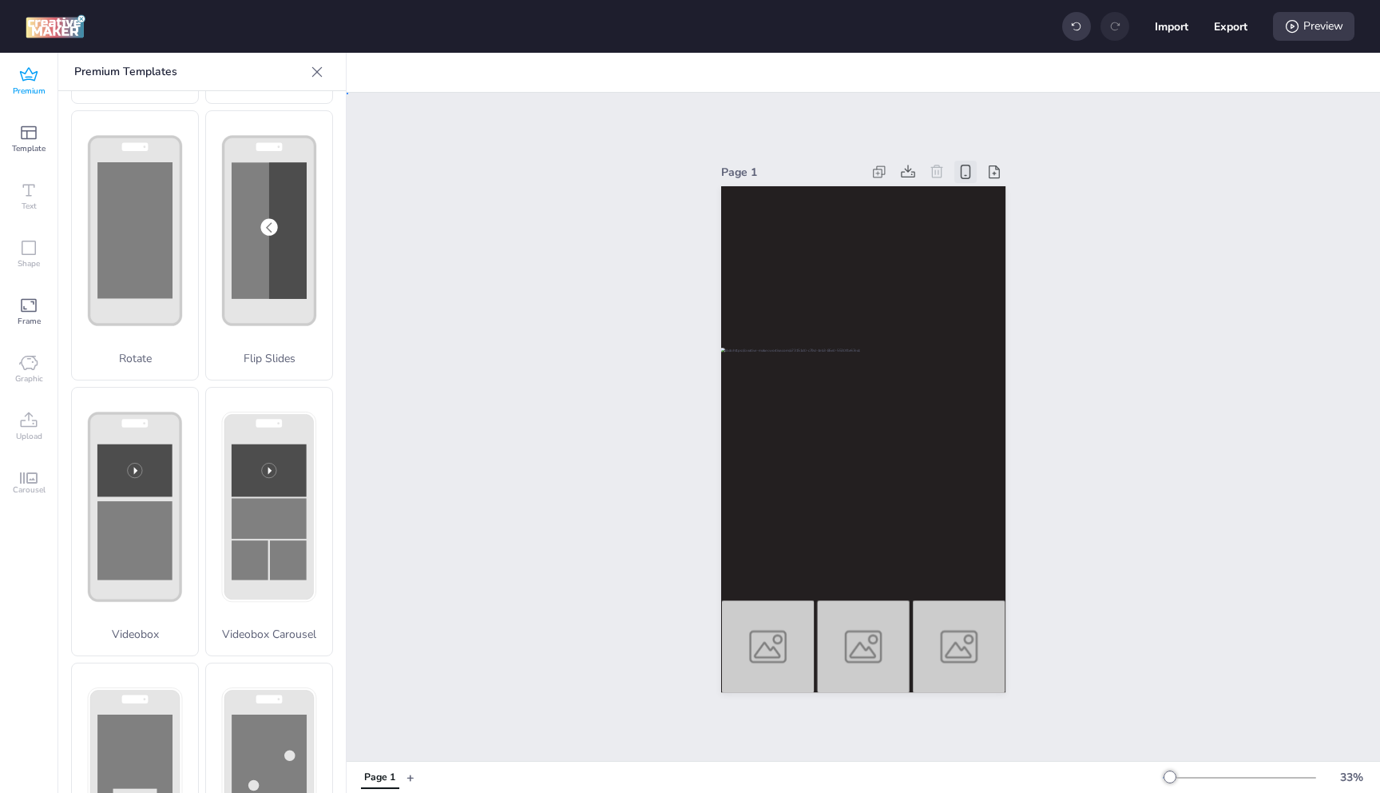
click at [1075, 415] on div "Page 1" at bounding box center [864, 427] width 1034 height 668
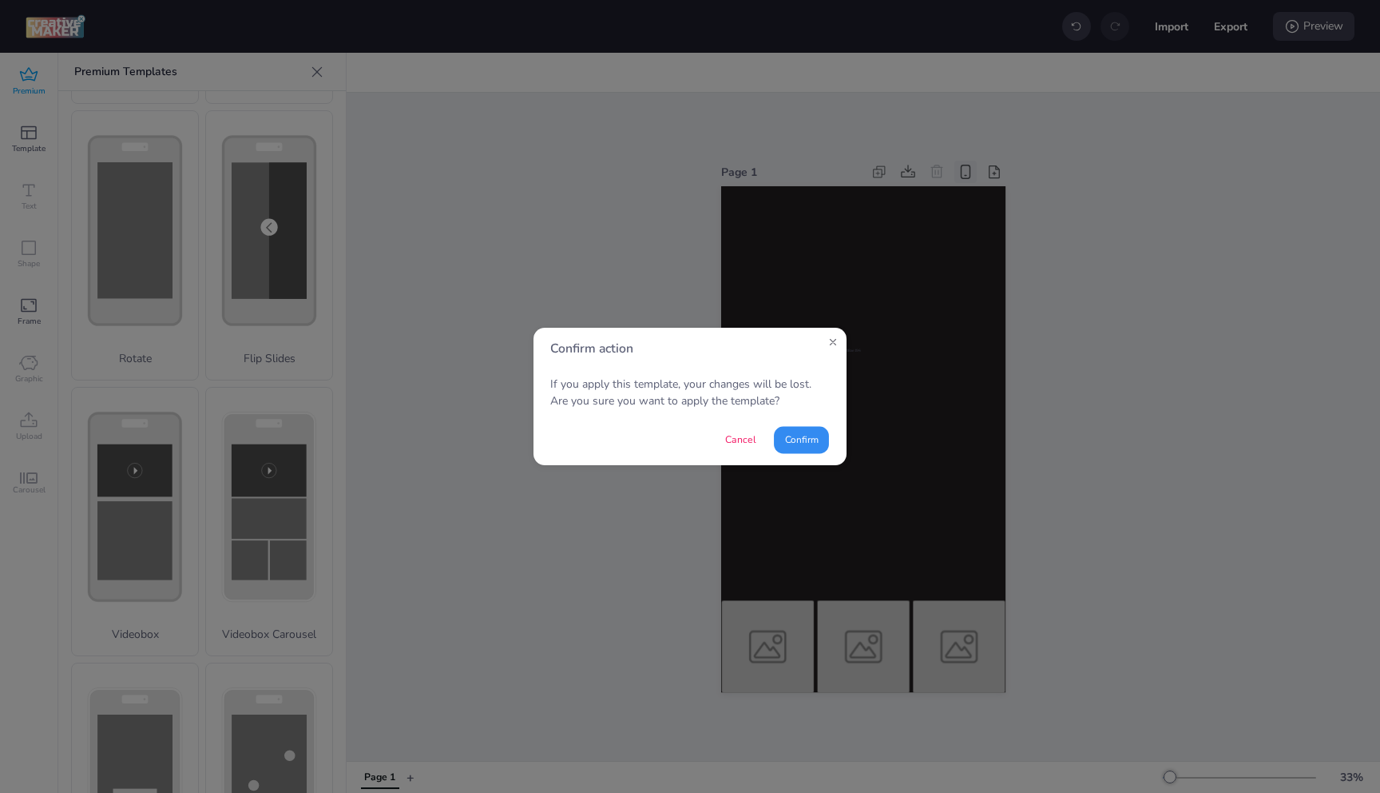
click at [793, 429] on button "Confirm" at bounding box center [801, 439] width 55 height 27
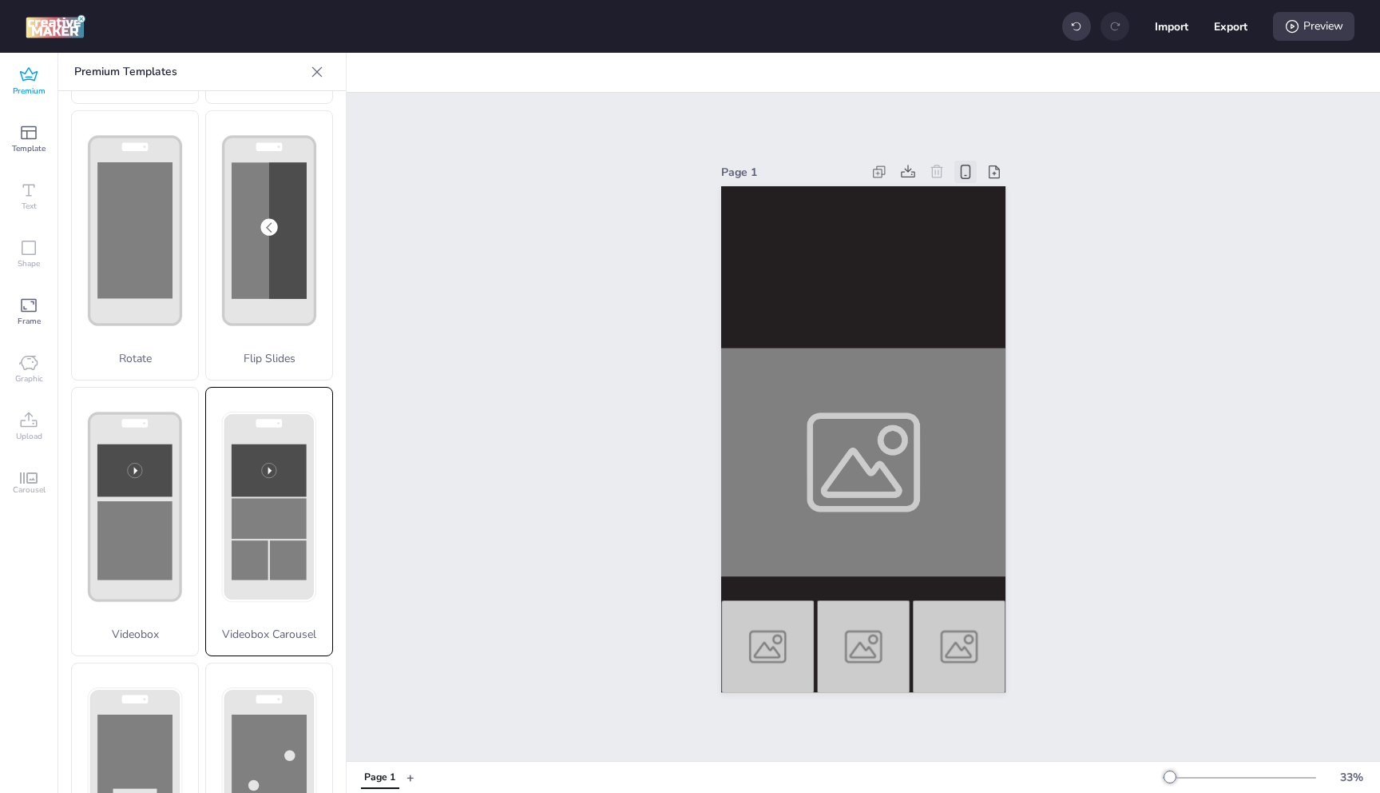
click at [245, 498] on rect at bounding box center [269, 518] width 75 height 41
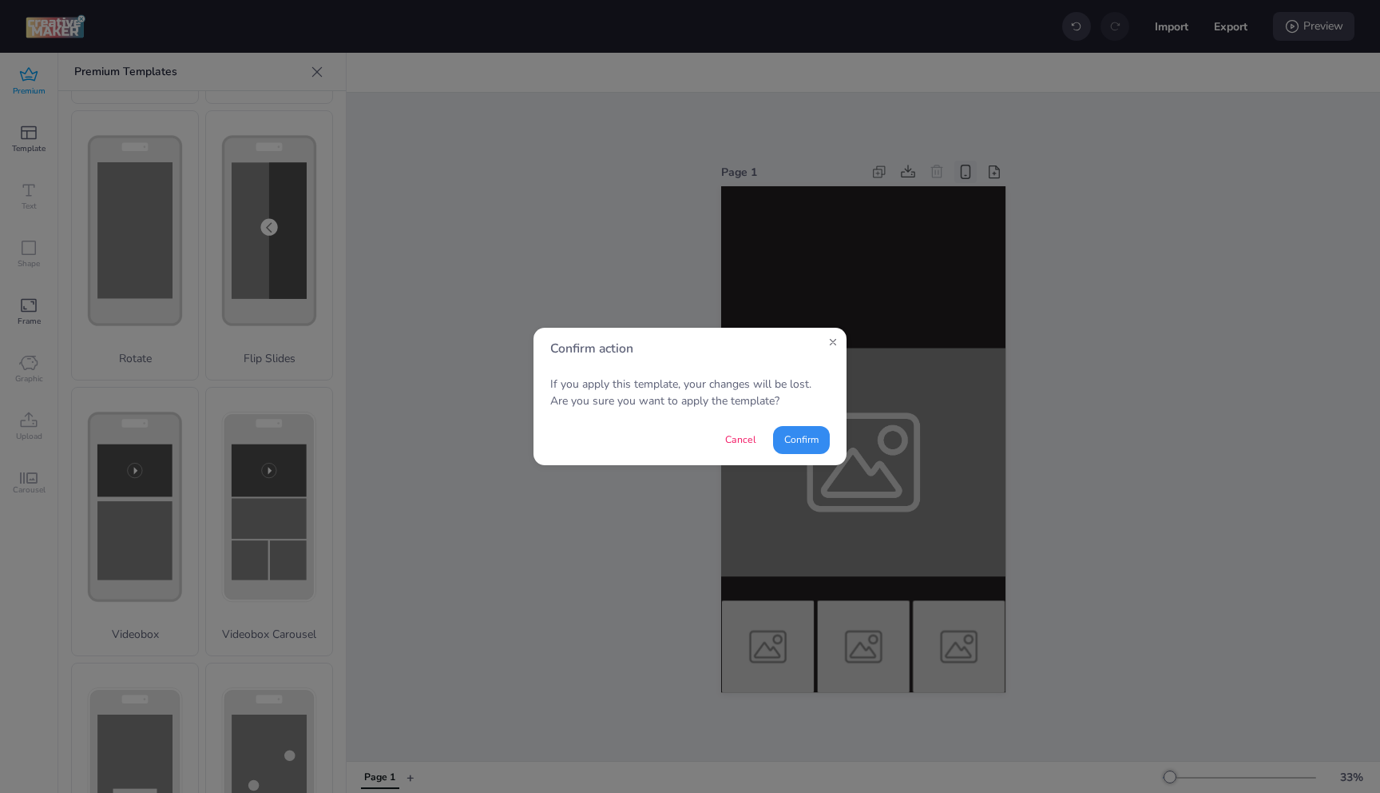
click at [795, 444] on button "Confirm" at bounding box center [801, 440] width 57 height 28
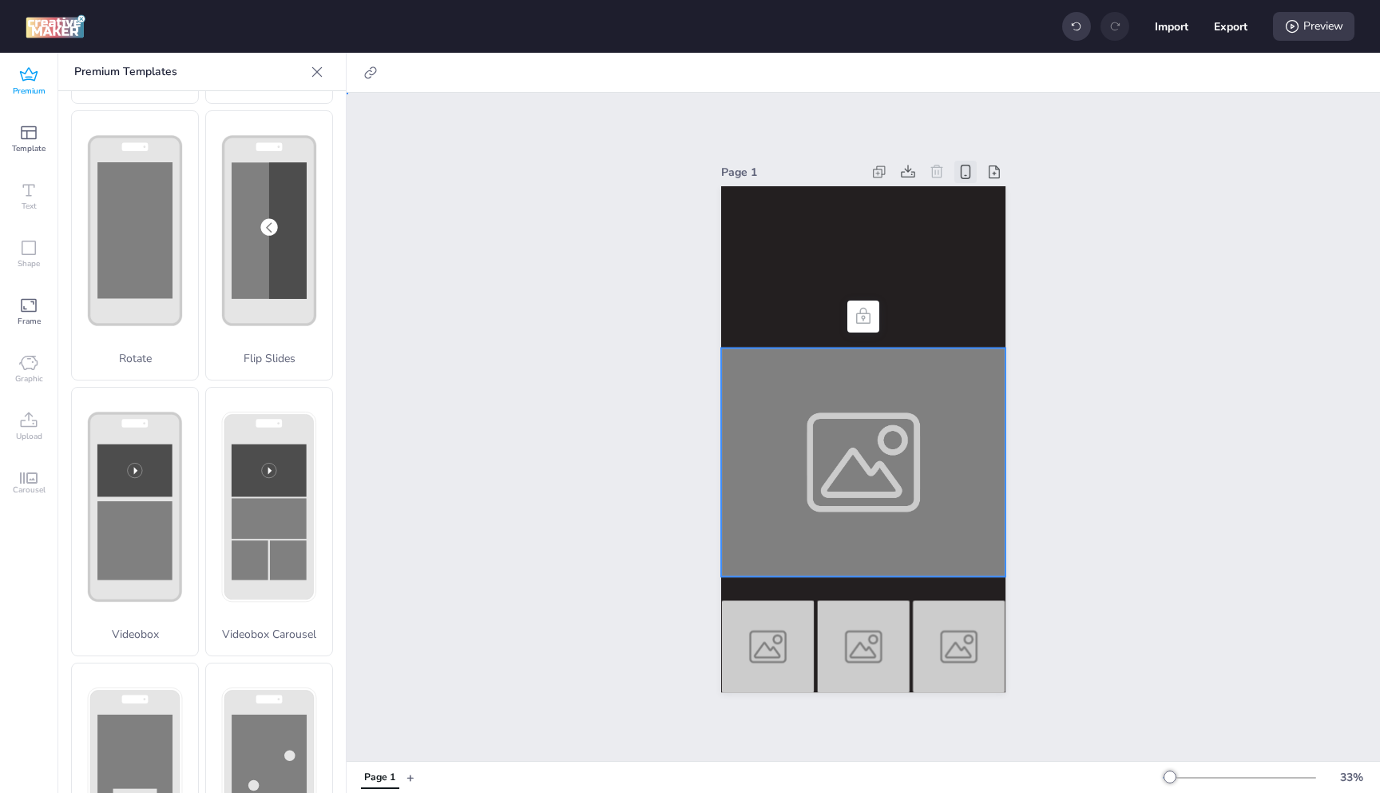
click at [877, 439] on div at bounding box center [863, 462] width 284 height 228
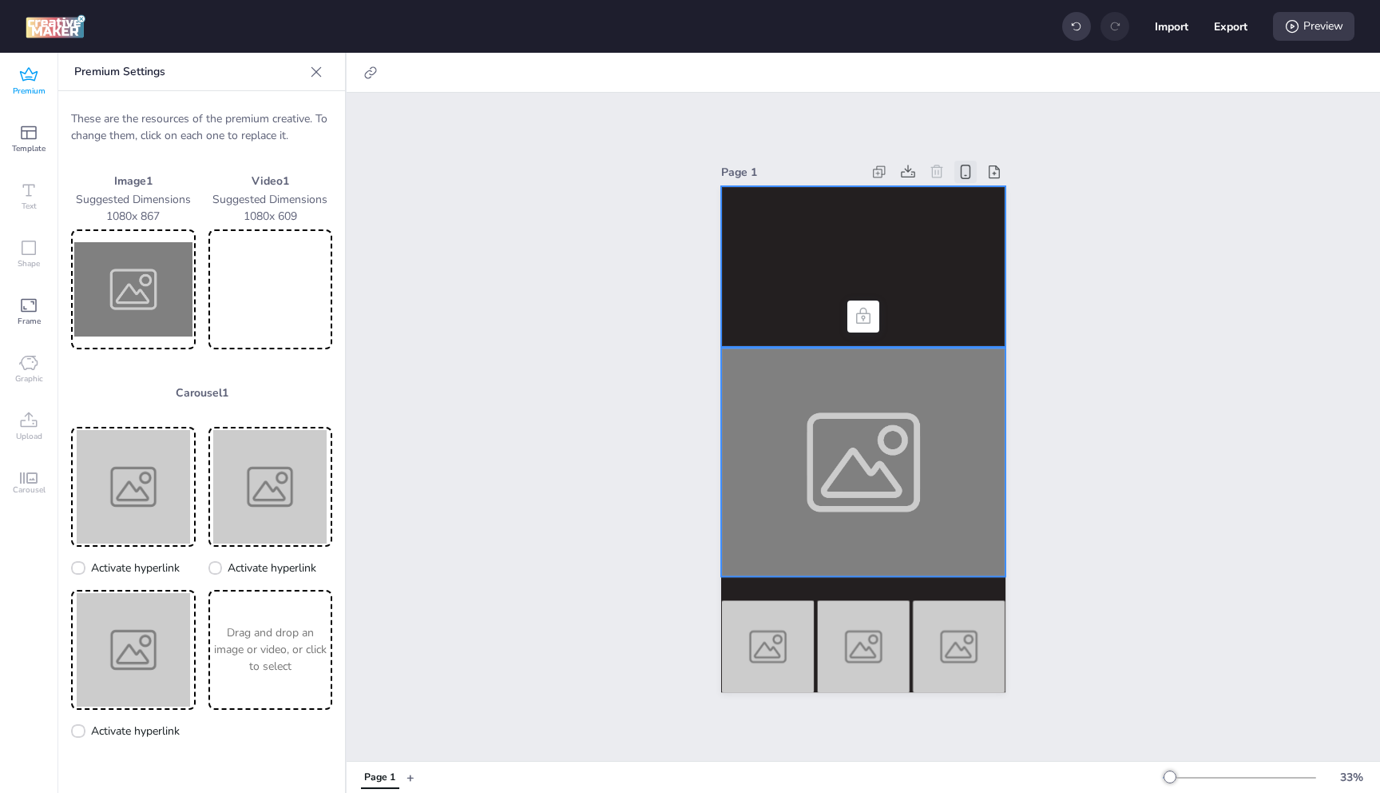
click at [830, 248] on video at bounding box center [863, 266] width 284 height 161
click at [298, 290] on video at bounding box center [271, 288] width 118 height 113
click at [162, 304] on img at bounding box center [133, 288] width 118 height 113
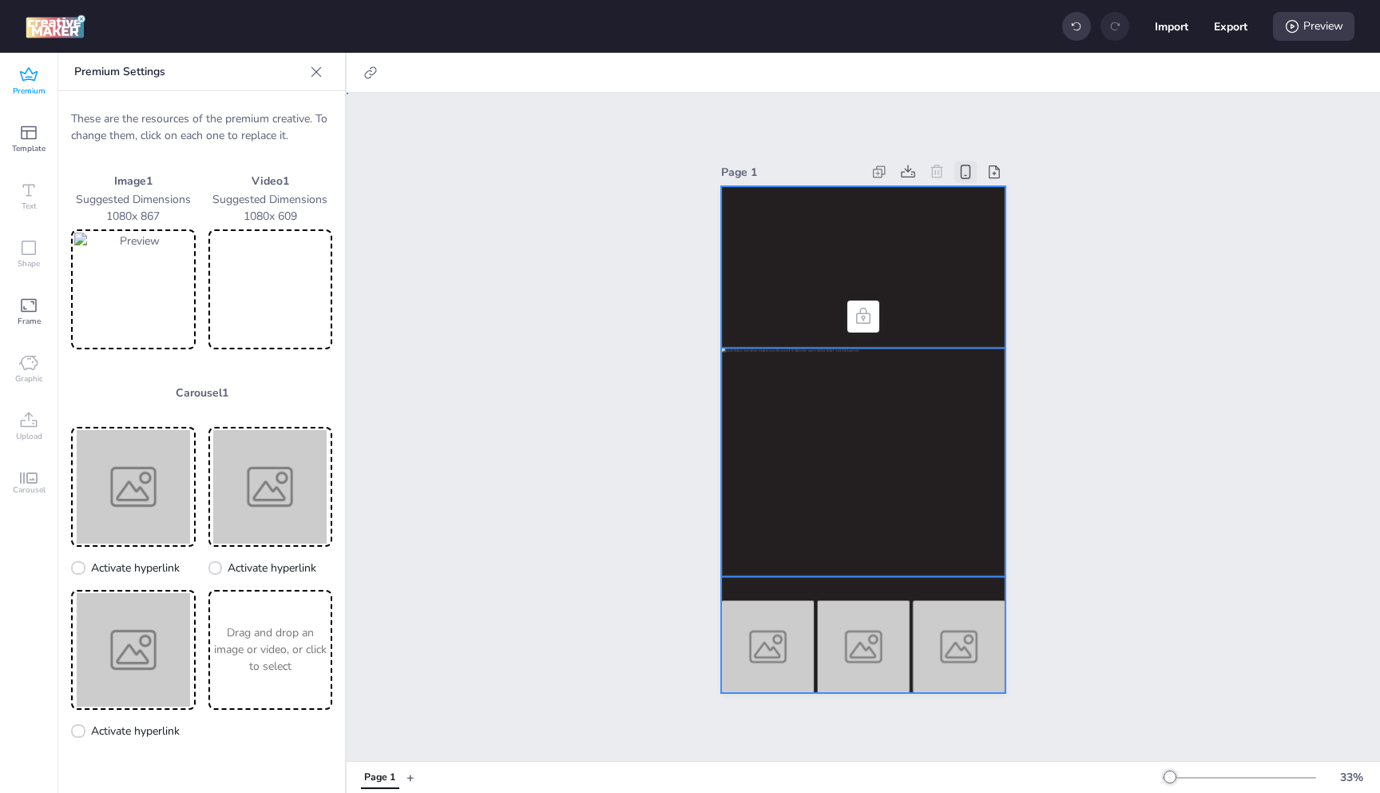
click at [769, 581] on div at bounding box center [863, 439] width 284 height 507
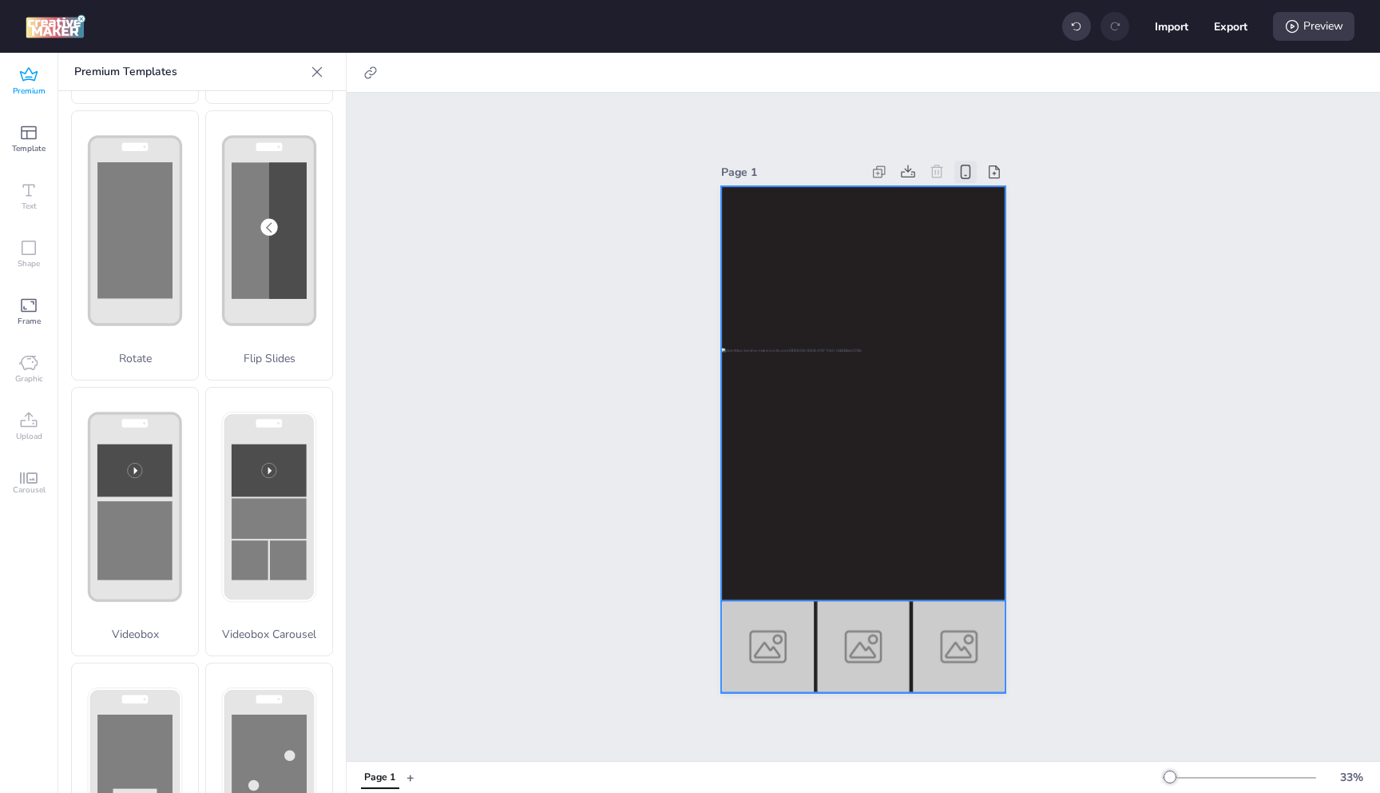
click at [767, 636] on img at bounding box center [767, 647] width 93 height 92
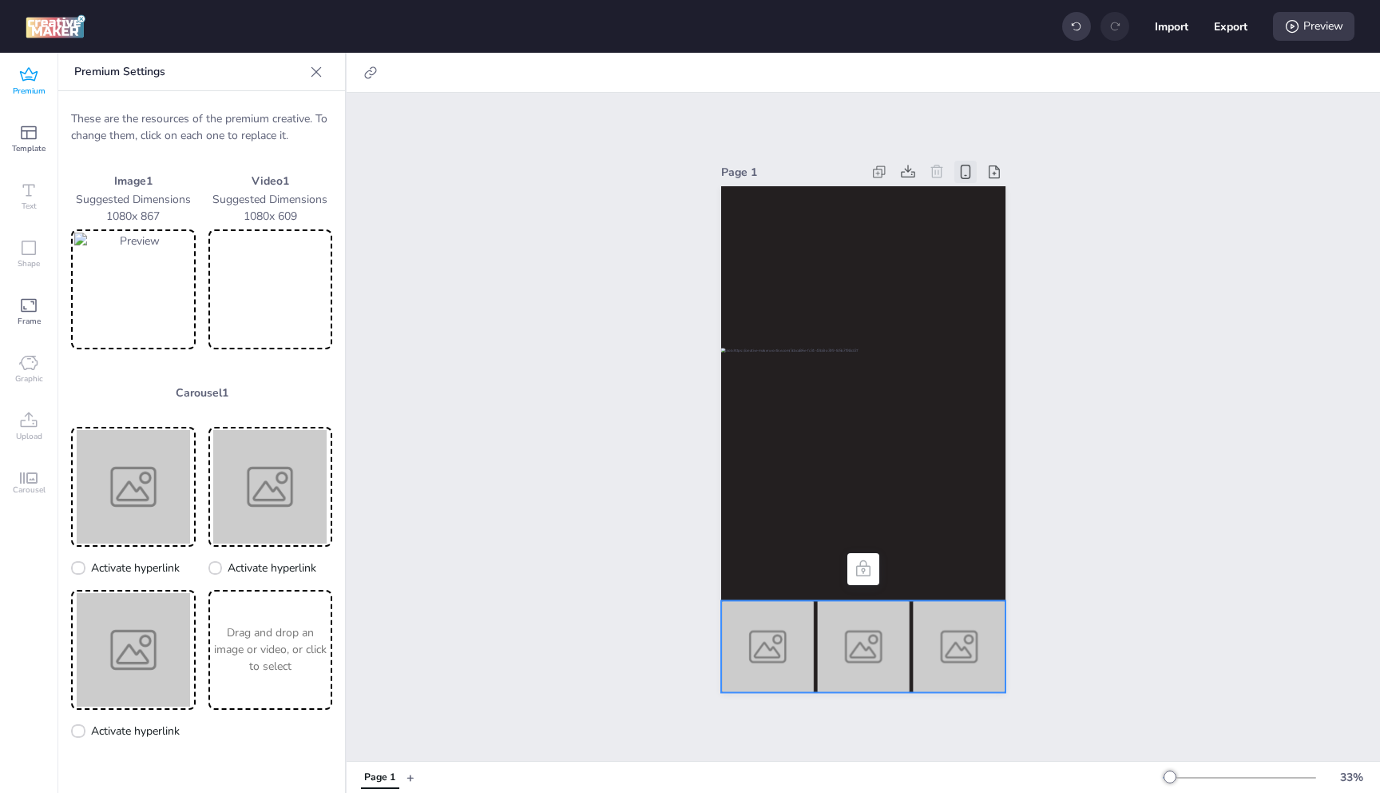
click at [856, 569] on icon at bounding box center [863, 567] width 14 height 16
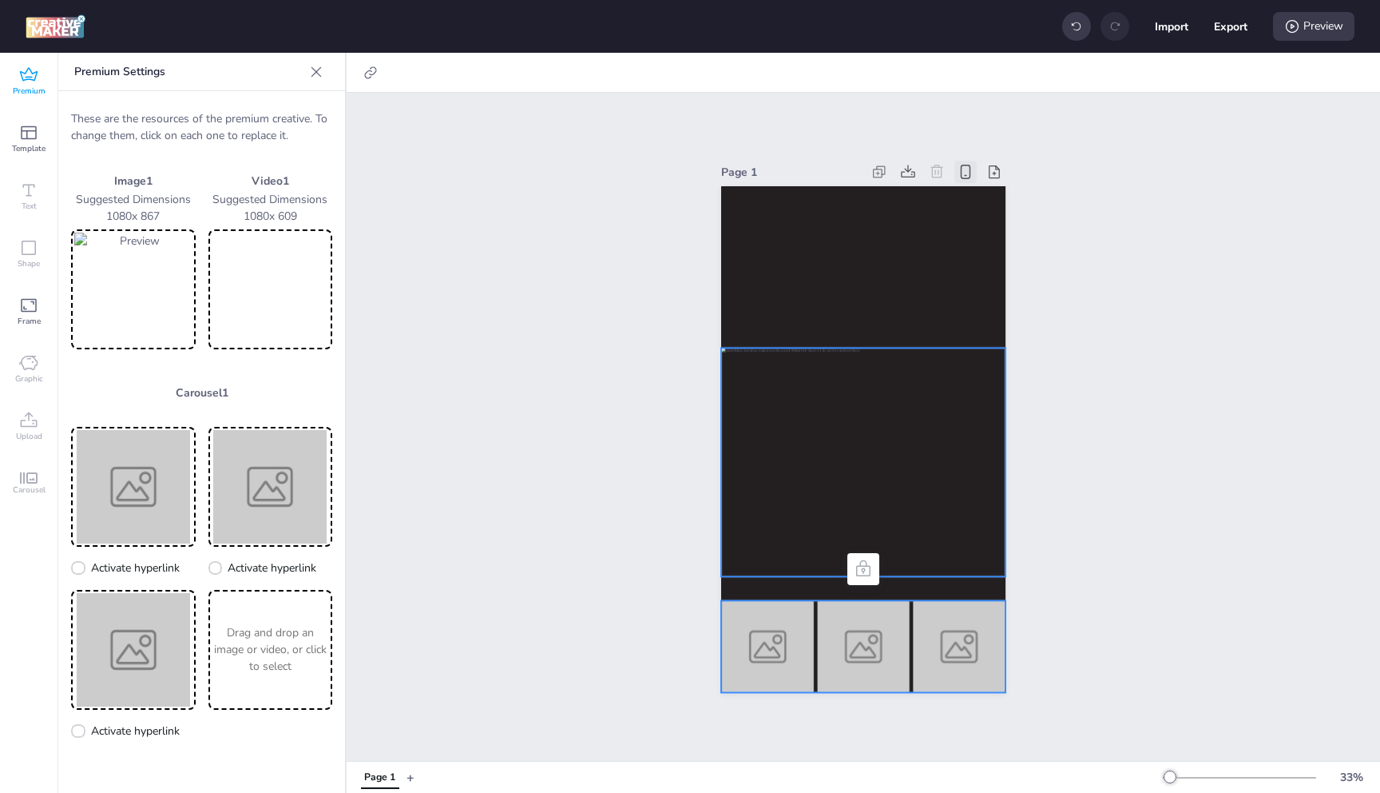
click at [875, 390] on div at bounding box center [863, 462] width 284 height 228
click at [363, 76] on icon at bounding box center [371, 73] width 16 height 16
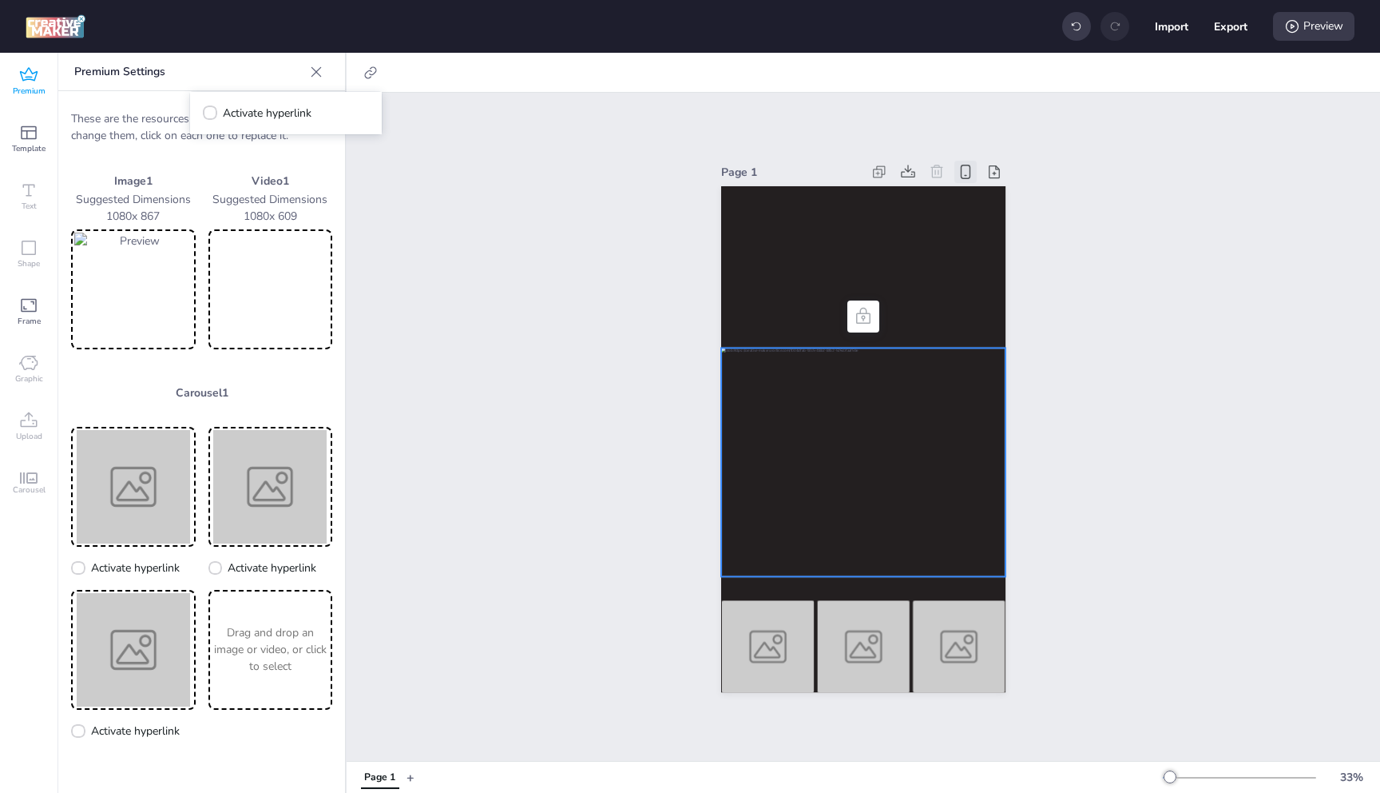
click at [514, 175] on div "Page 1" at bounding box center [864, 427] width 1034 height 668
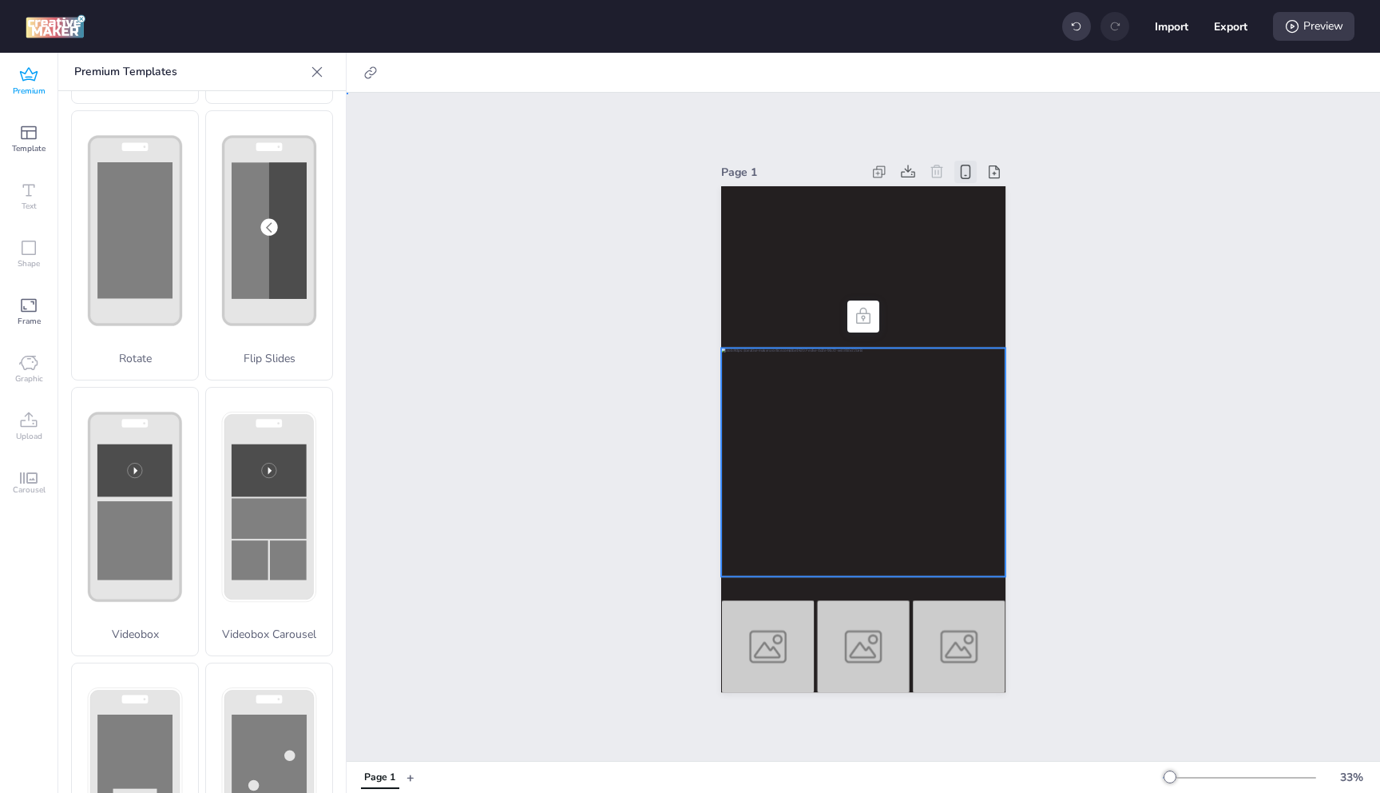
click at [814, 390] on div at bounding box center [863, 462] width 284 height 228
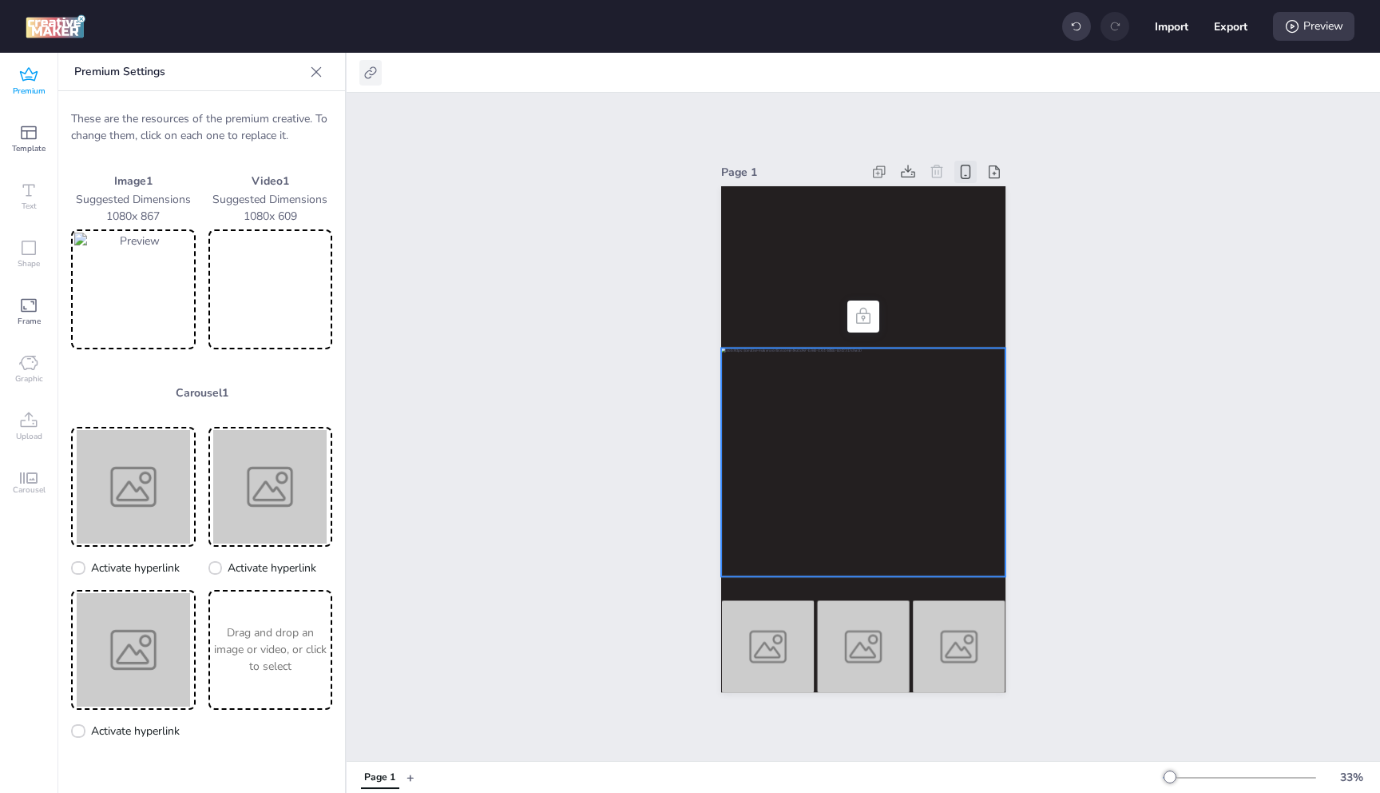
click at [366, 70] on icon at bounding box center [371, 73] width 16 height 16
click at [284, 112] on span "Activate hyperlink" at bounding box center [267, 113] width 89 height 17
click at [213, 114] on input "Activate hyperlink" at bounding box center [207, 119] width 10 height 10
checkbox input "true"
click at [260, 163] on span "Click Tag" at bounding box center [258, 158] width 44 height 17
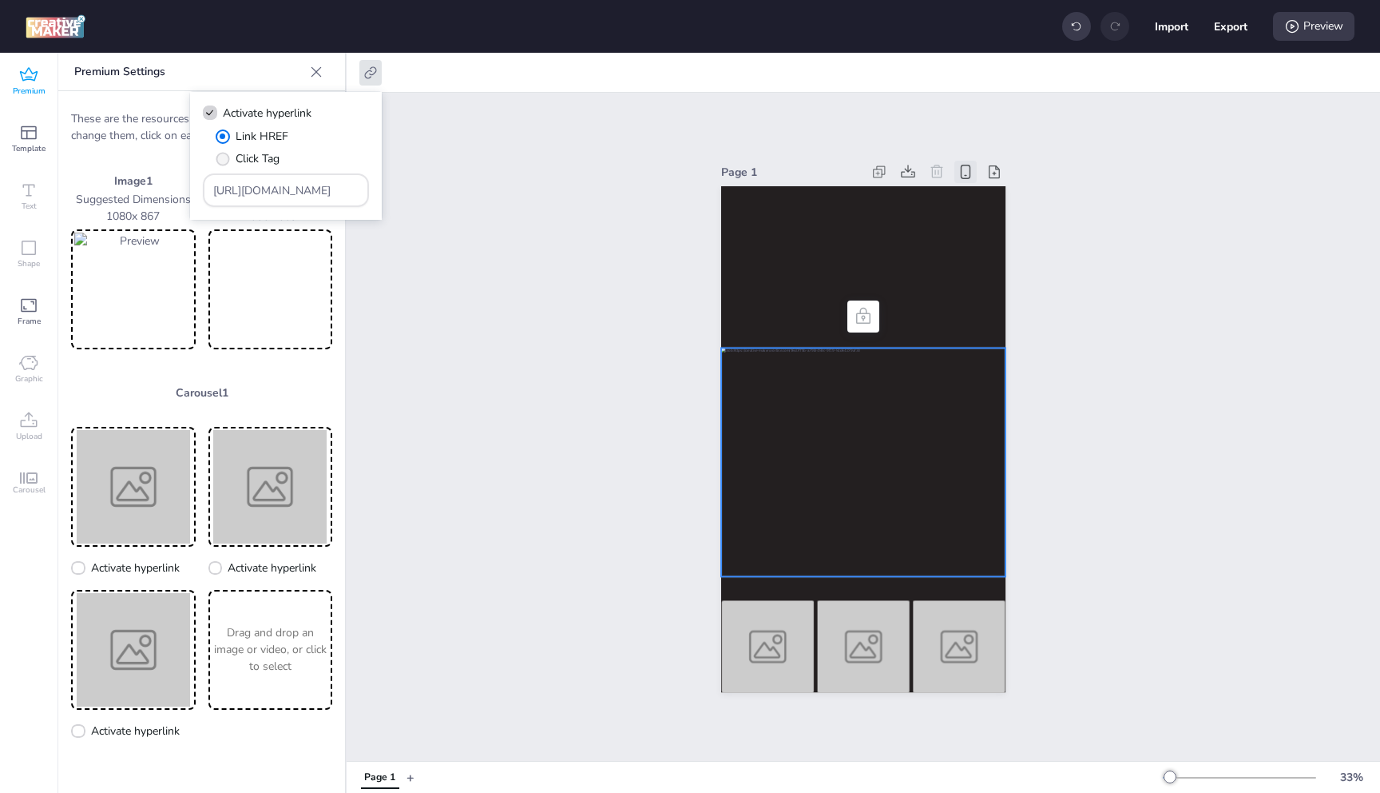
click at [225, 163] on input "Click Tag" at bounding box center [220, 165] width 10 height 10
radio input "true"
click at [268, 186] on input "[URL][DOMAIN_NAME]" at bounding box center [286, 190] width 146 height 17
paste input "[URL][DOMAIN_NAME]"
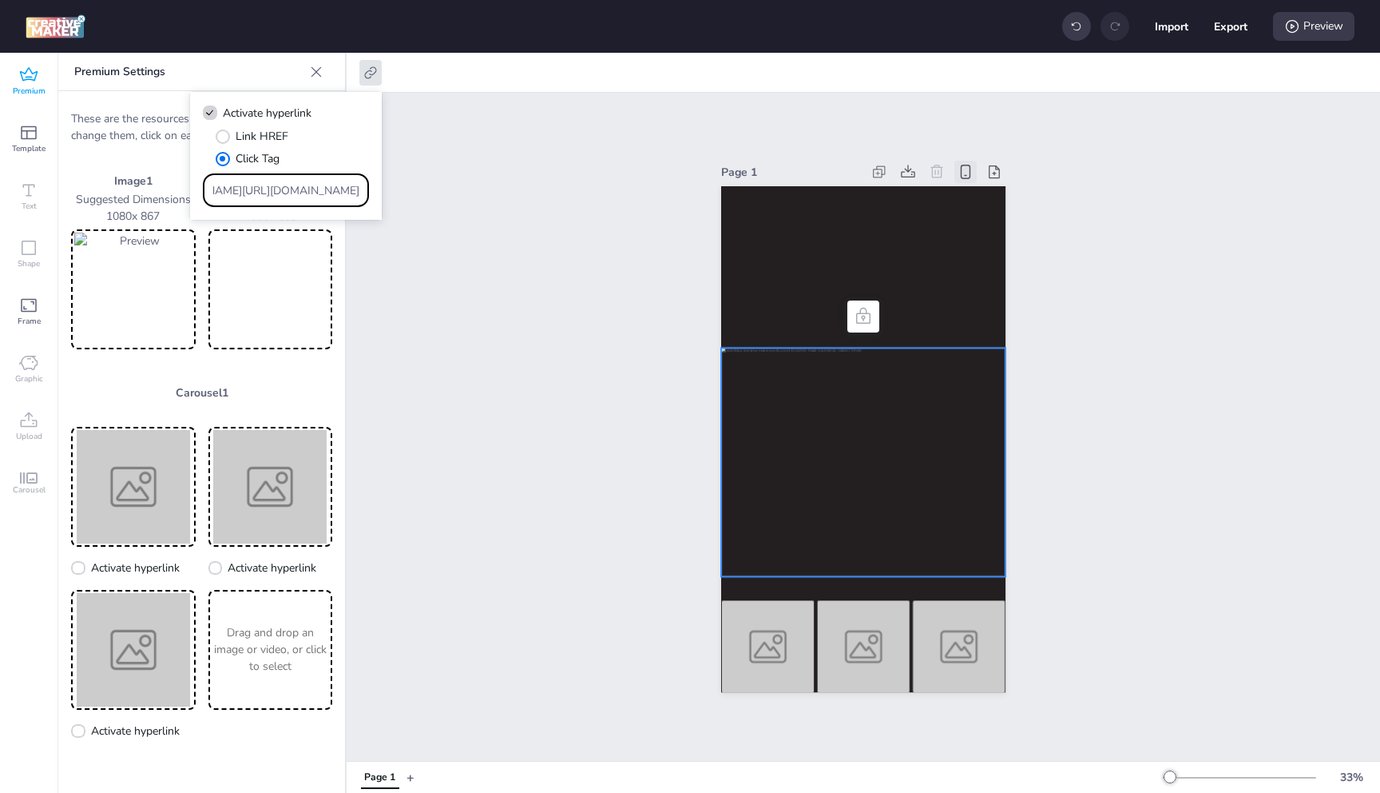
paste input "[DOMAIN_NAME][URL]"
type input "[URL][DOMAIN_NAME]"
click at [288, 188] on input "[URL][DOMAIN_NAME]" at bounding box center [286, 190] width 146 height 17
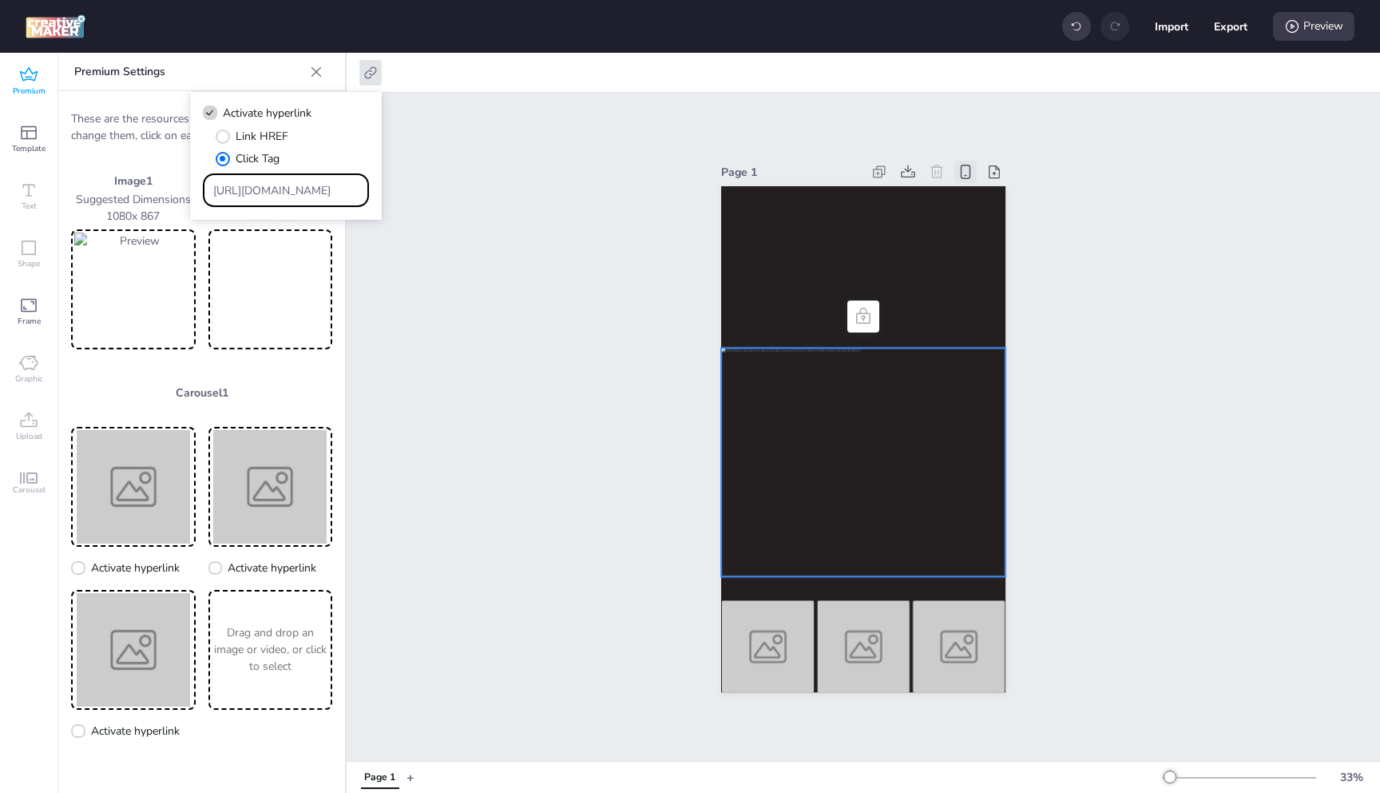
click at [288, 188] on input "[URL][DOMAIN_NAME]" at bounding box center [286, 190] width 146 height 17
paste input "[URL][DOMAIN_NAME]"
type input "[URL][DOMAIN_NAME]"
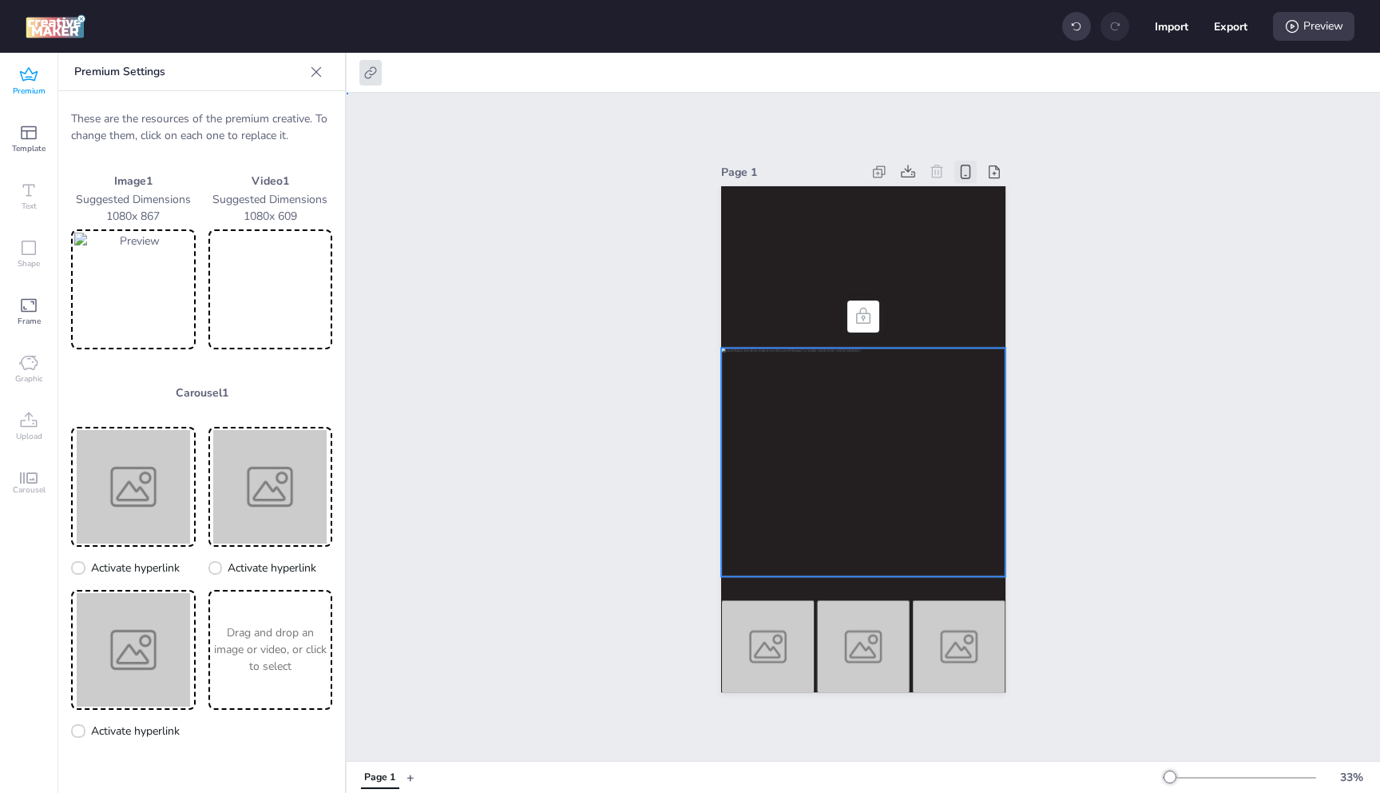
click at [490, 197] on div "Page 1" at bounding box center [864, 427] width 1034 height 668
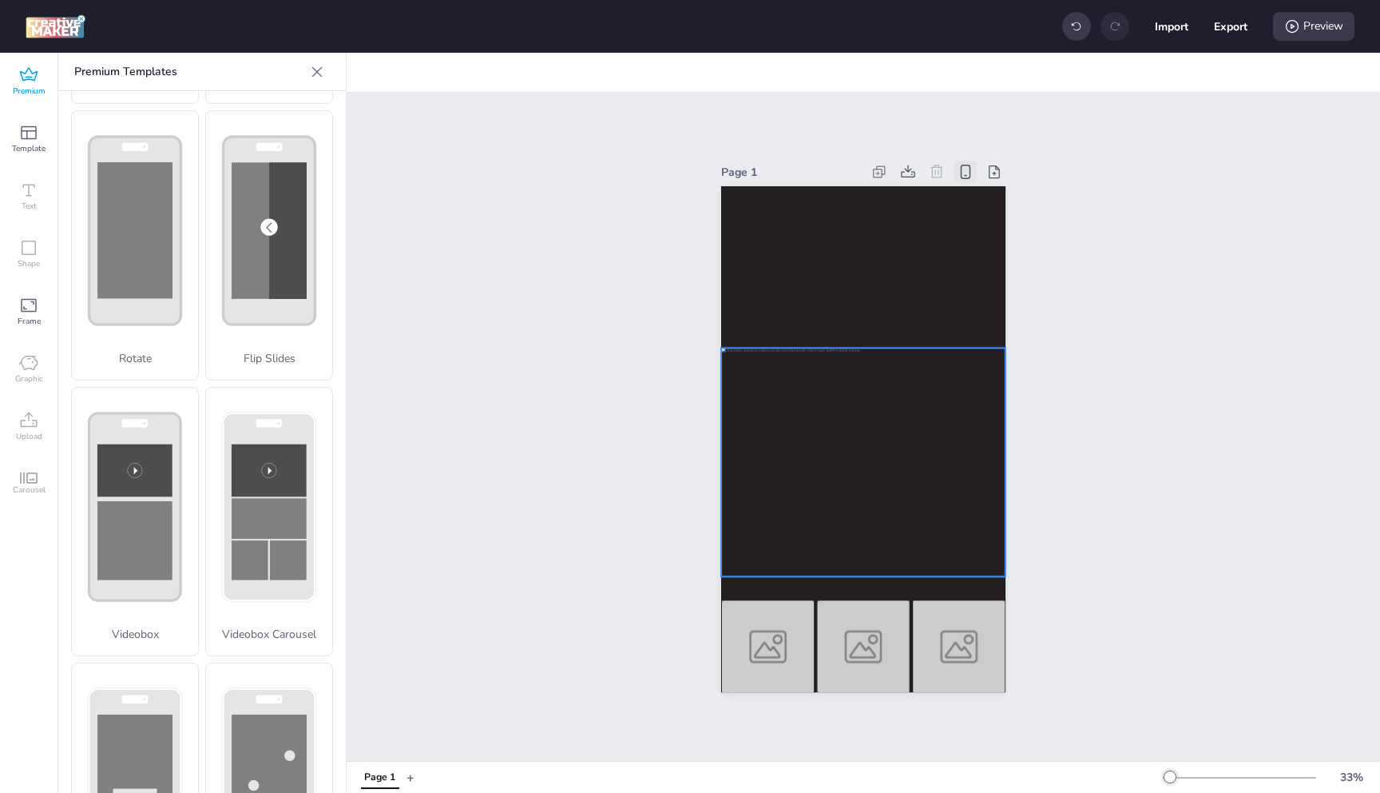
click at [802, 480] on div at bounding box center [863, 462] width 284 height 228
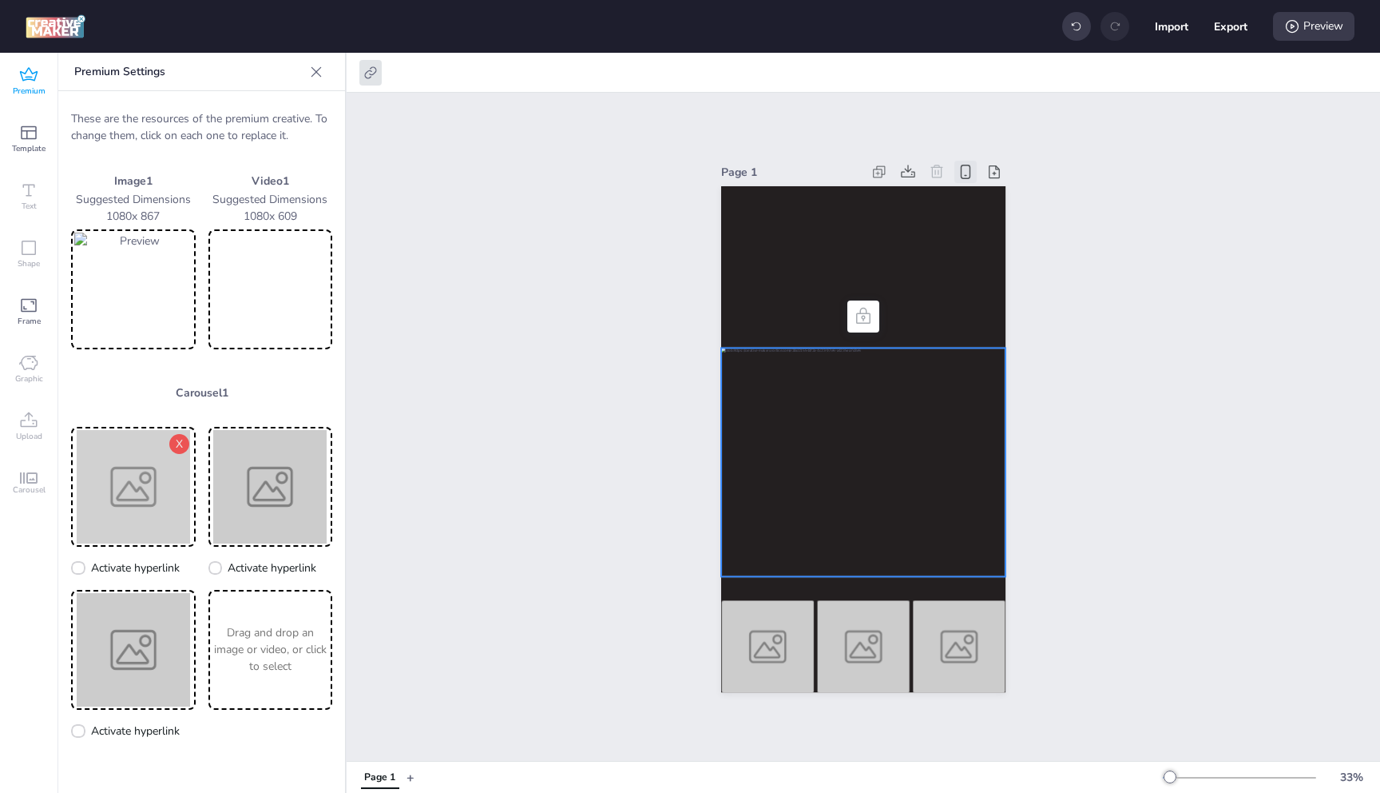
click at [184, 475] on img at bounding box center [133, 486] width 118 height 113
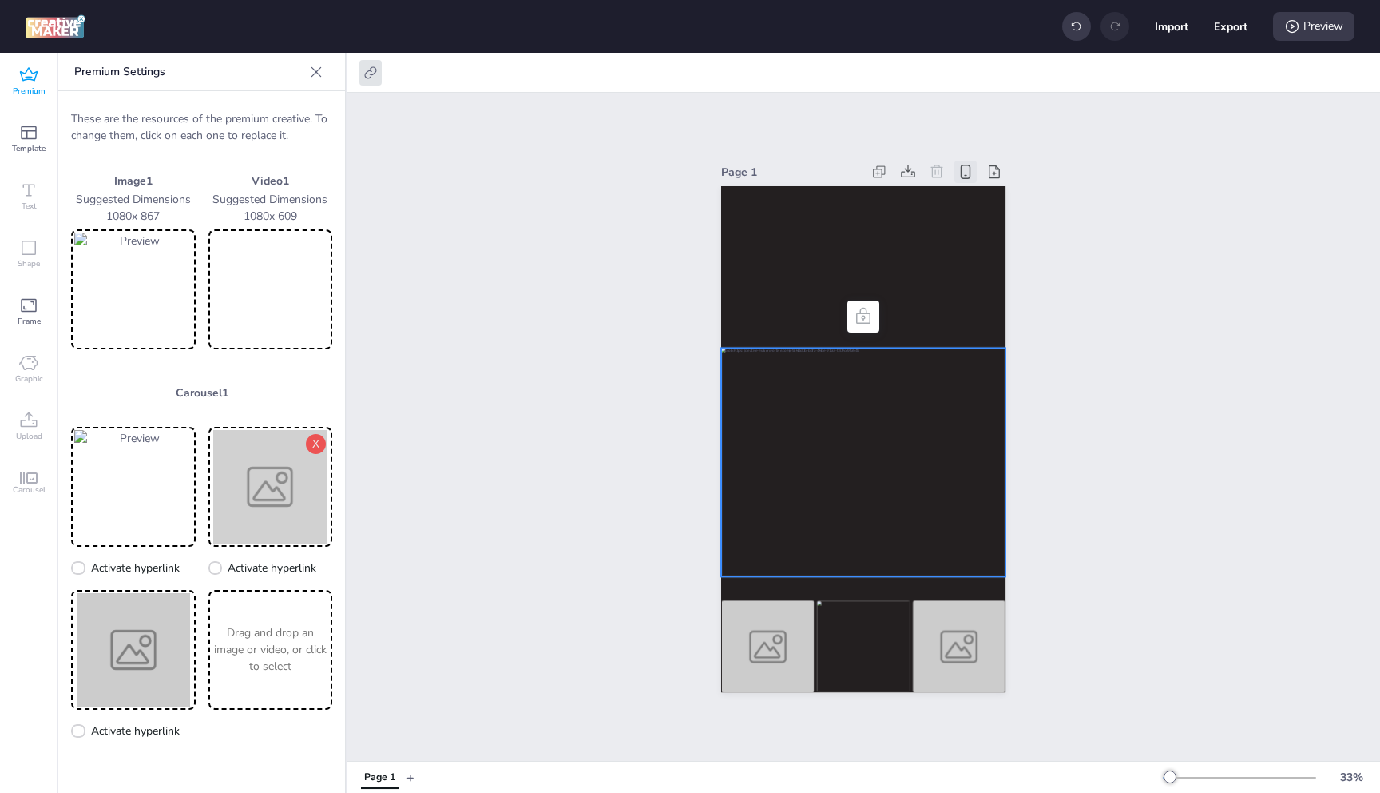
click at [288, 511] on img at bounding box center [271, 486] width 118 height 113
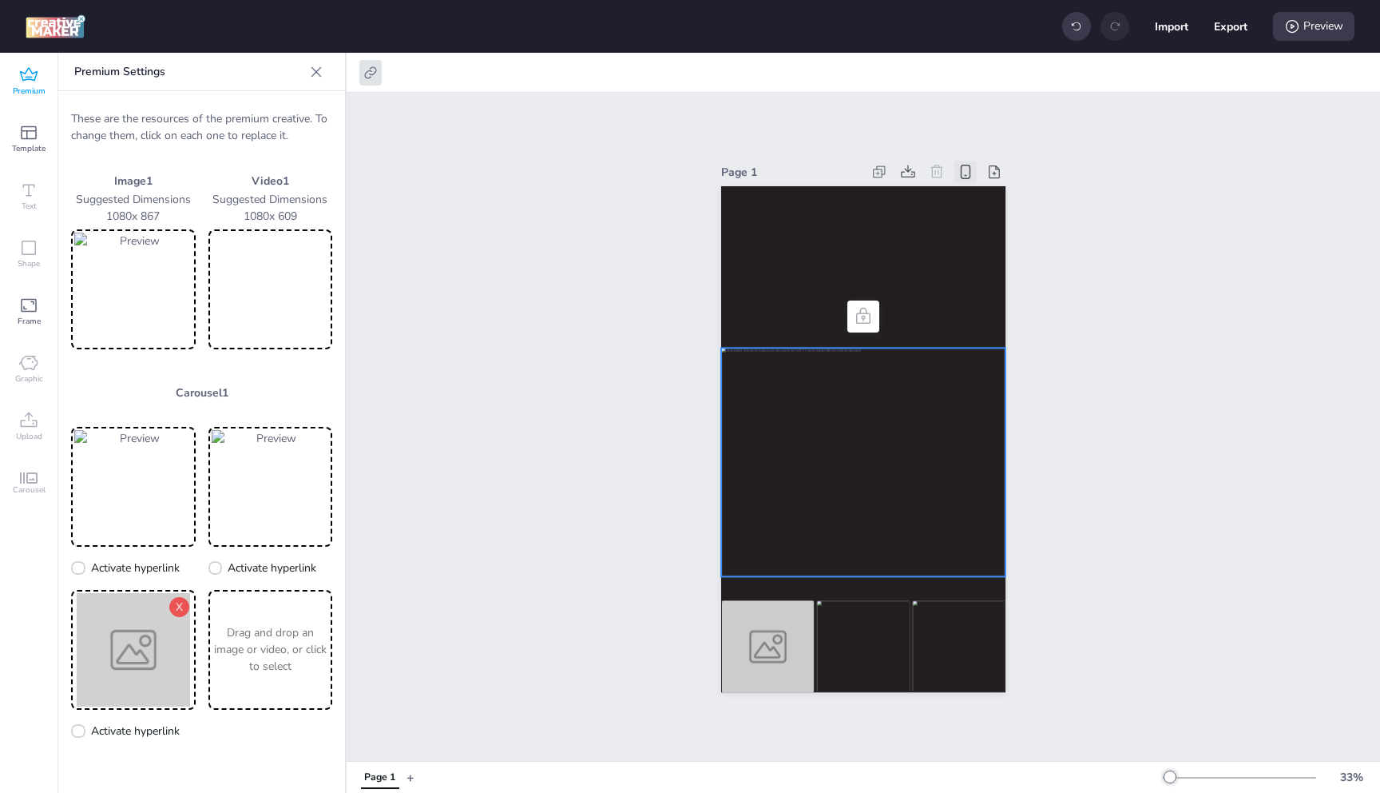
click at [143, 654] on img at bounding box center [133, 649] width 118 height 113
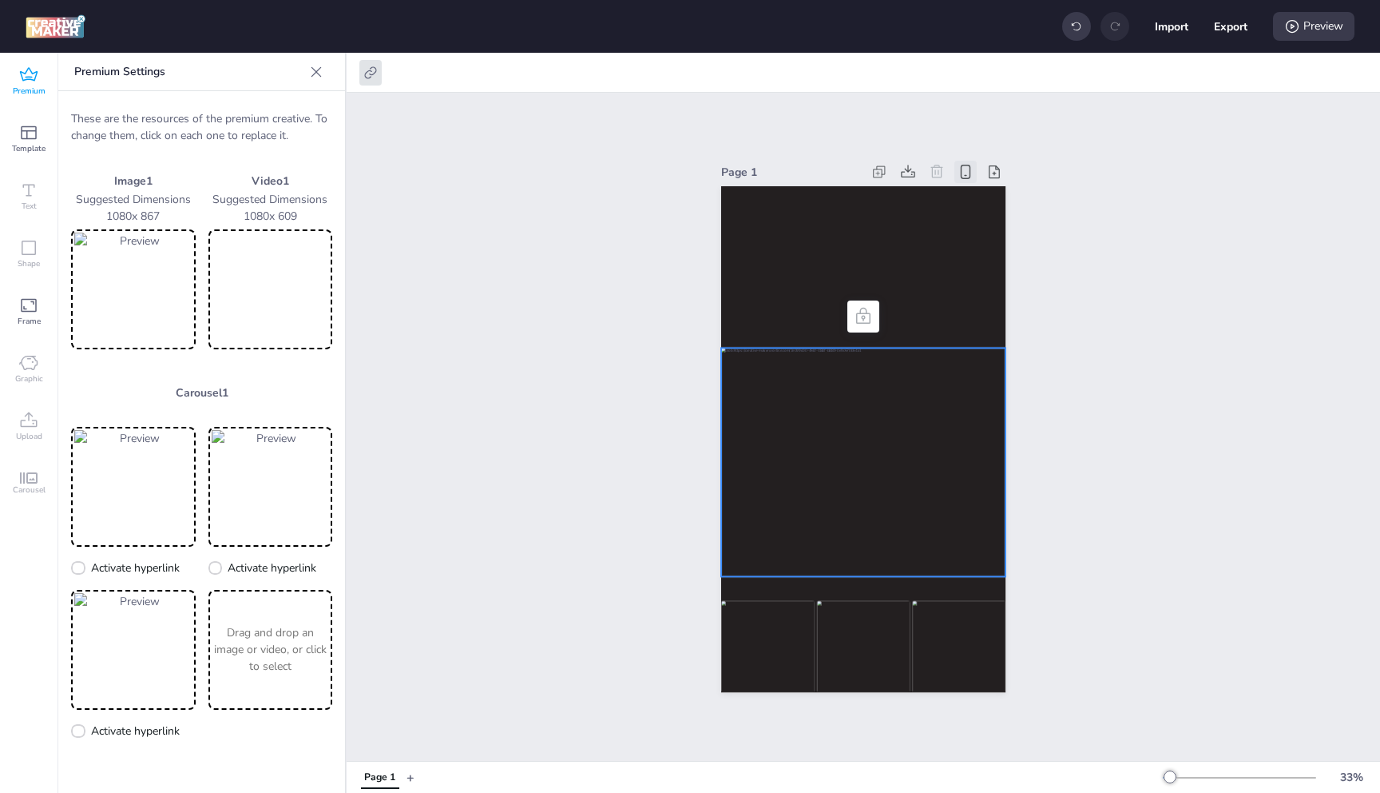
click at [276, 632] on p "Drag and drop an image or video, or click to select" at bounding box center [271, 649] width 118 height 50
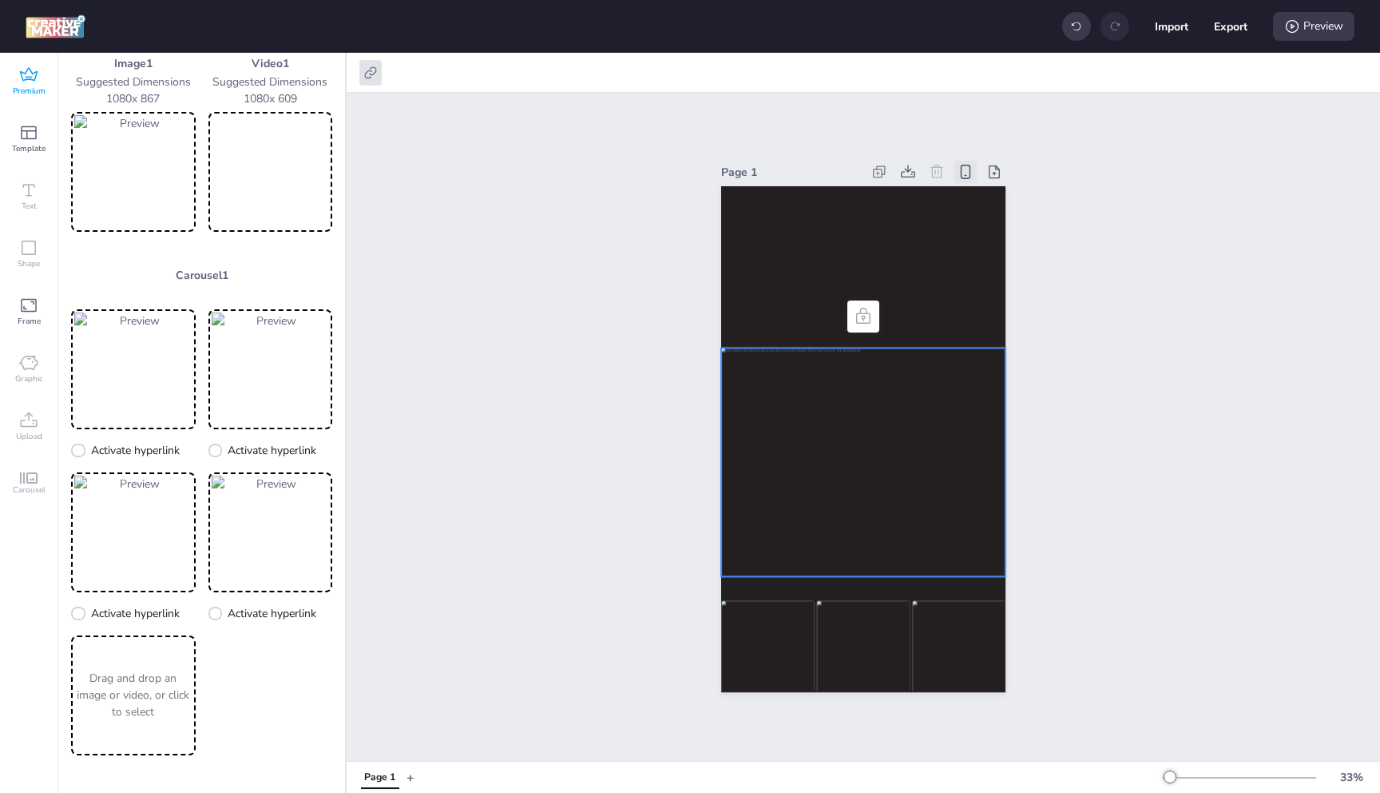
click at [961, 164] on icon at bounding box center [966, 172] width 18 height 18
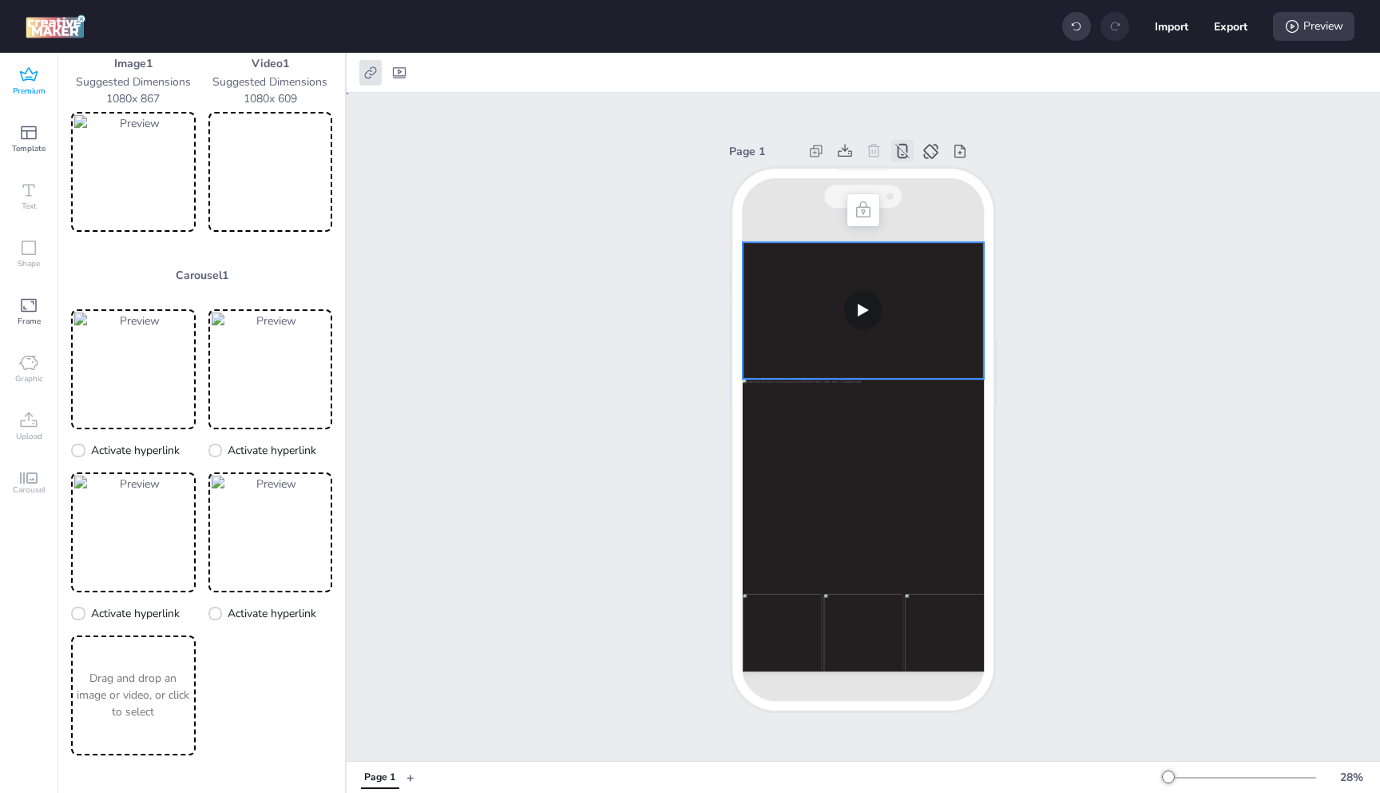
click at [936, 355] on video at bounding box center [863, 310] width 241 height 137
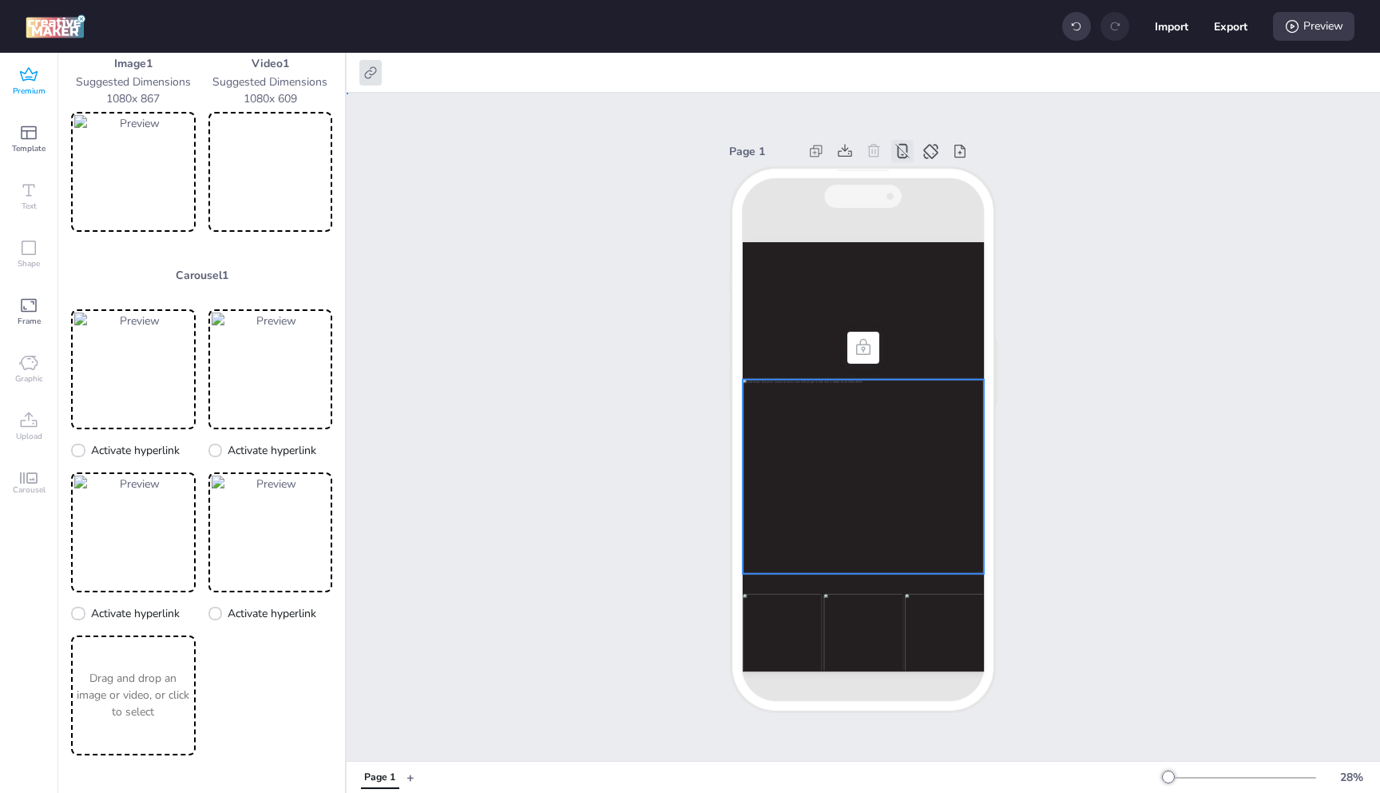
click at [916, 427] on div at bounding box center [863, 476] width 241 height 194
click at [903, 308] on video at bounding box center [863, 310] width 241 height 137
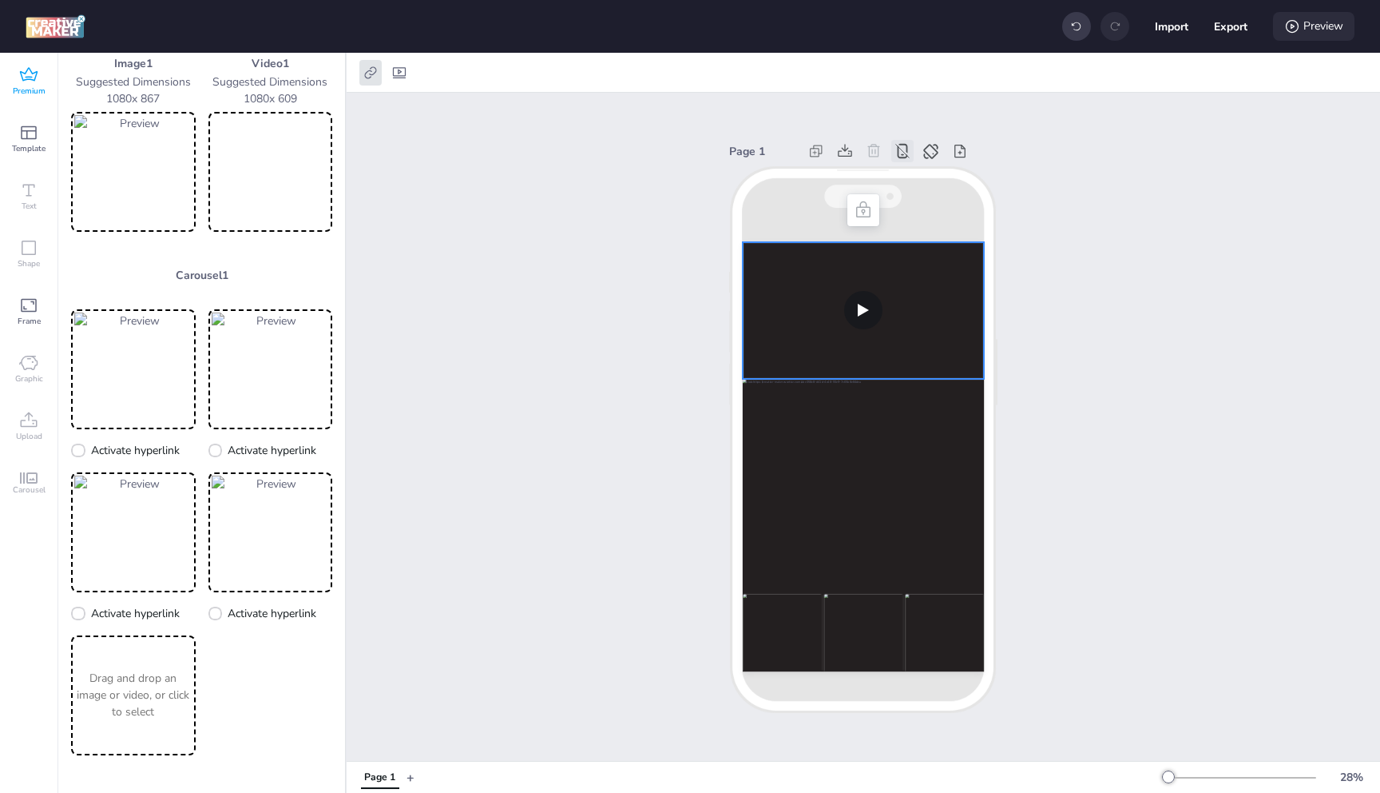
click at [1313, 30] on div "Preview" at bounding box center [1313, 26] width 81 height 29
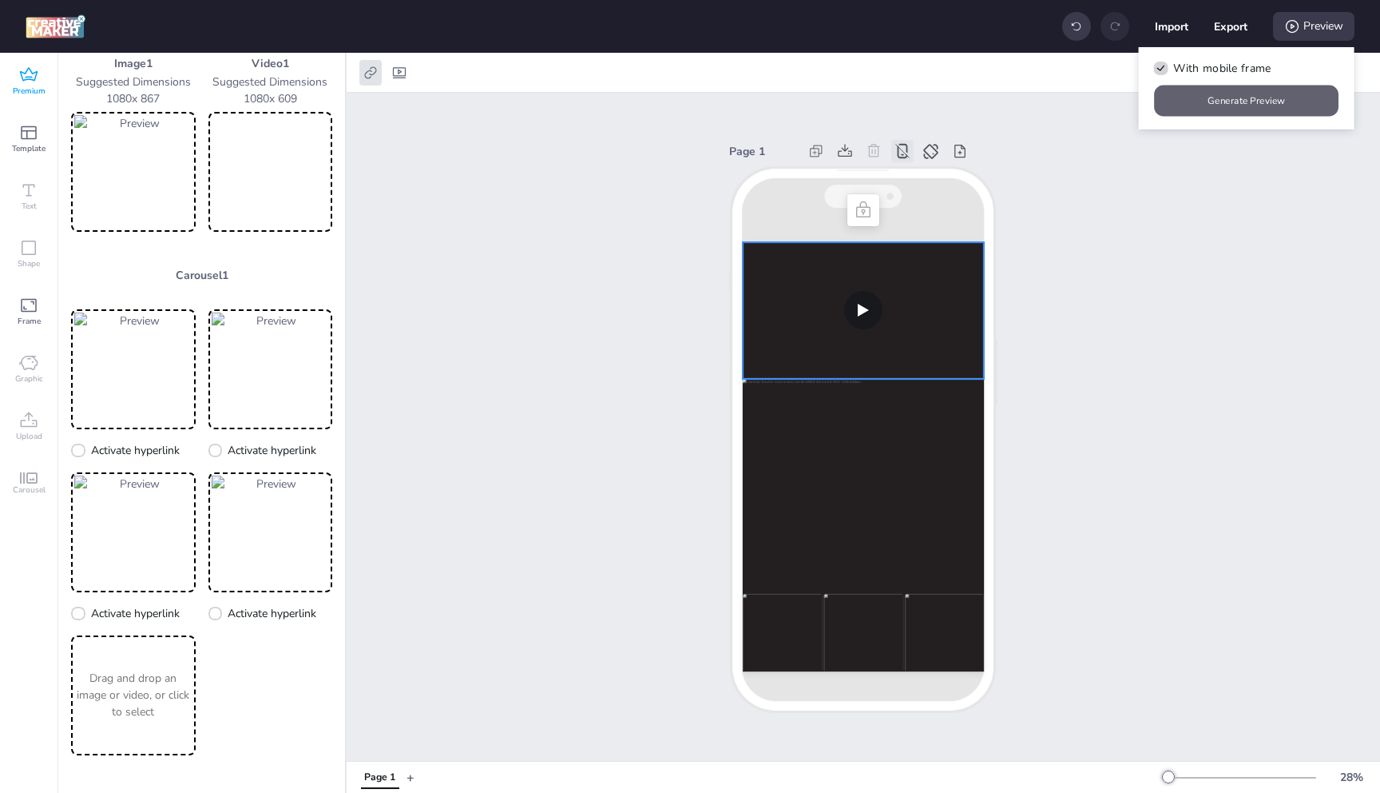
click at [1251, 95] on button "Generate Preview" at bounding box center [1247, 100] width 185 height 31
click at [372, 71] on icon at bounding box center [371, 73] width 16 height 16
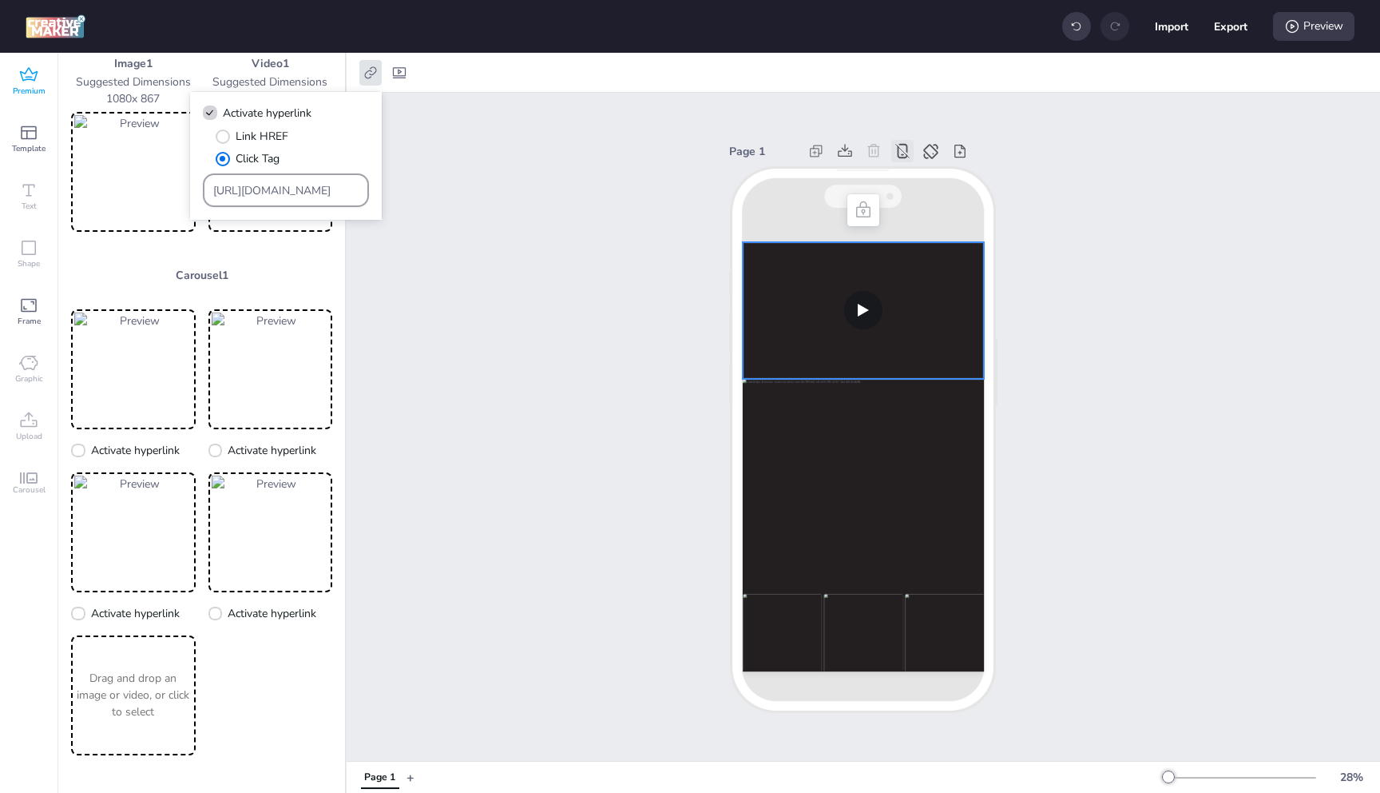
click at [277, 197] on input "[URL][DOMAIN_NAME]" at bounding box center [286, 190] width 146 height 17
paste input "[DOMAIN_NAME][URL]"
type input "[URL][DOMAIN_NAME]"
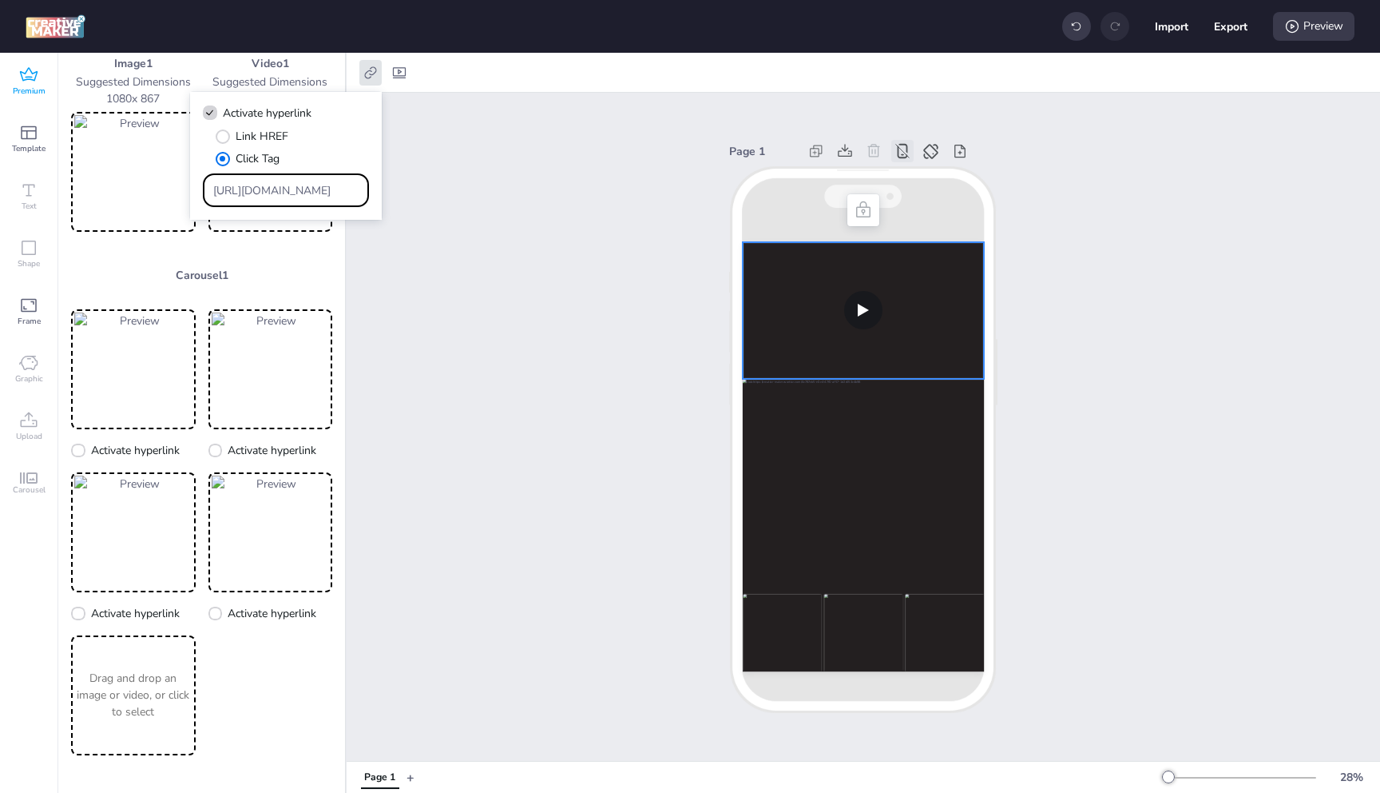
scroll to position [0, 683]
click at [469, 188] on div "Page 1" at bounding box center [864, 427] width 1034 height 668
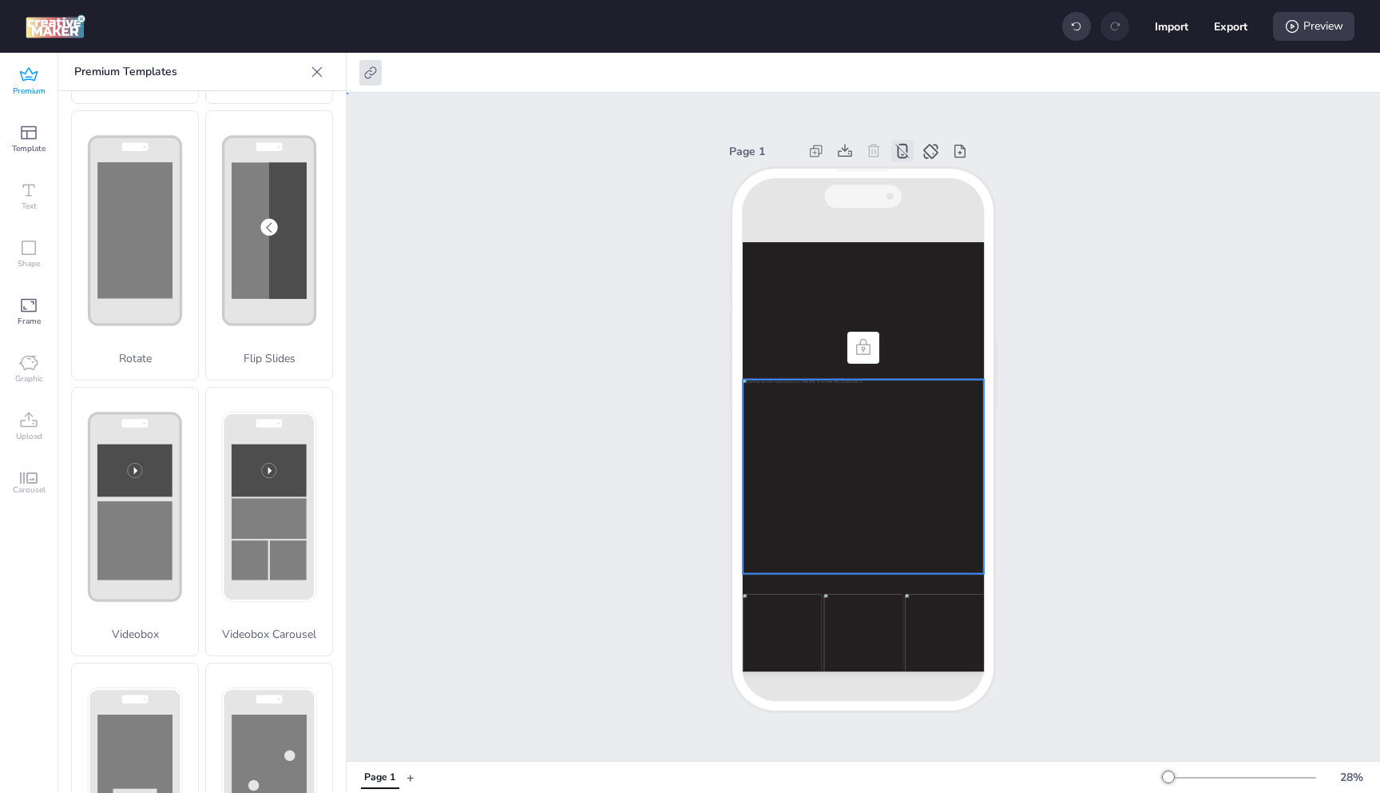
click at [812, 422] on div at bounding box center [863, 476] width 241 height 194
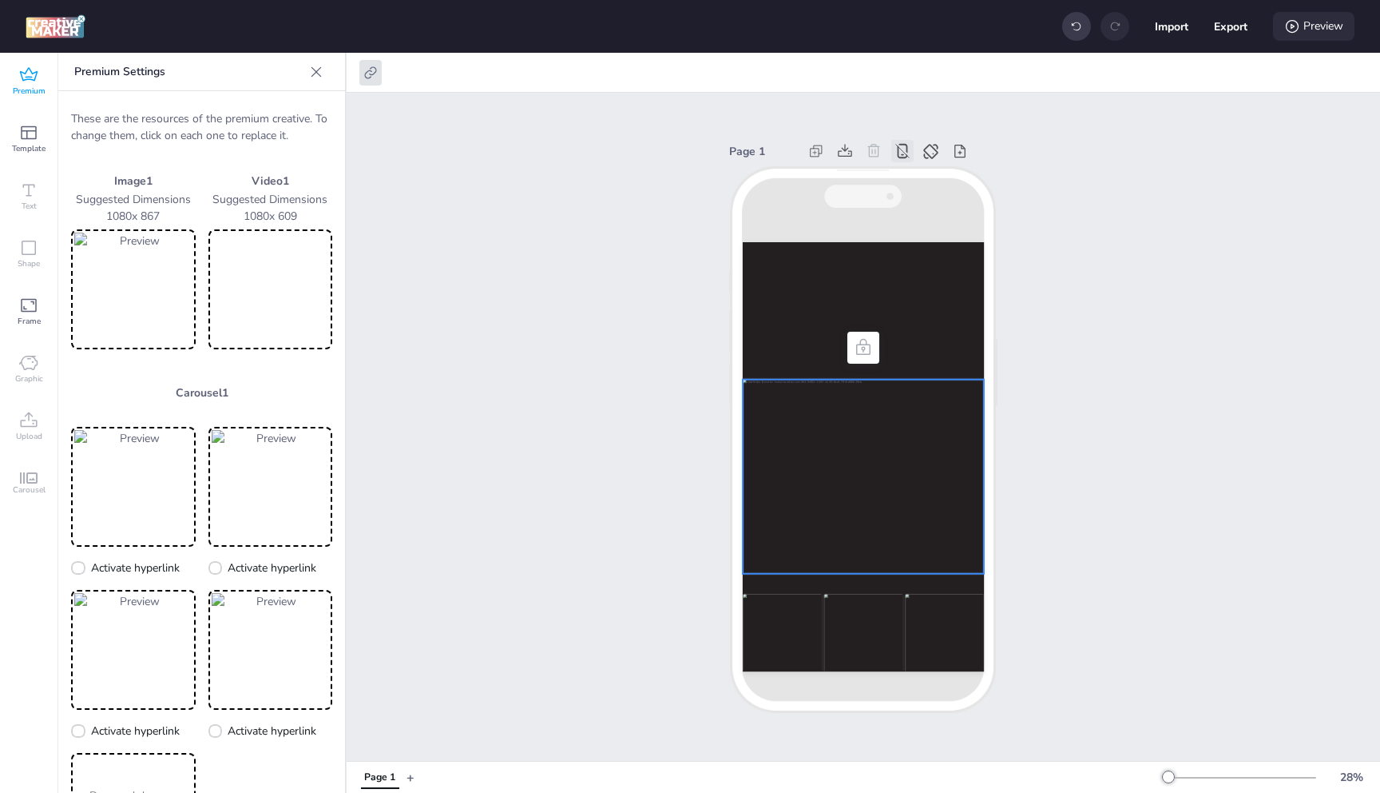
click at [1326, 32] on div "Preview" at bounding box center [1313, 26] width 81 height 29
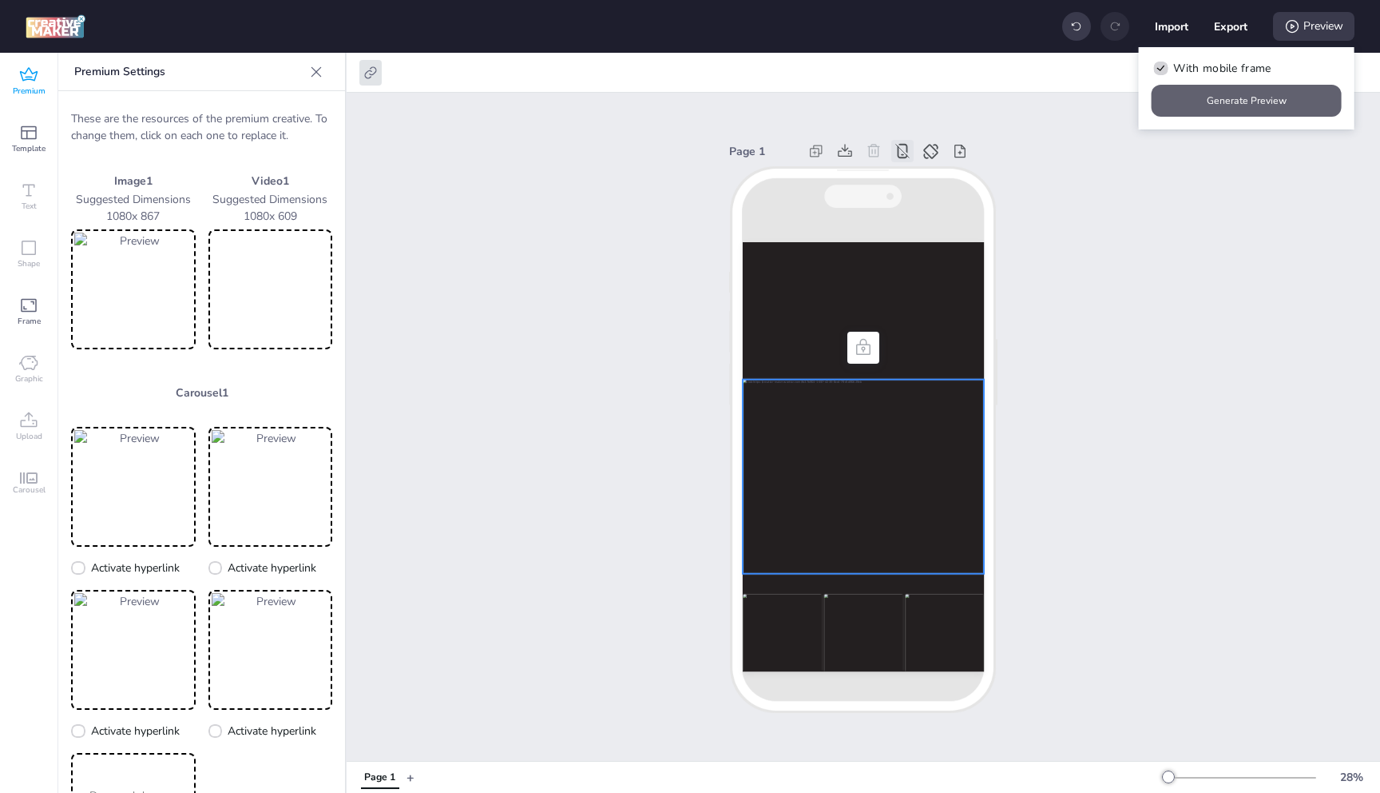
click at [1222, 98] on button "Generate Preview" at bounding box center [1247, 101] width 190 height 32
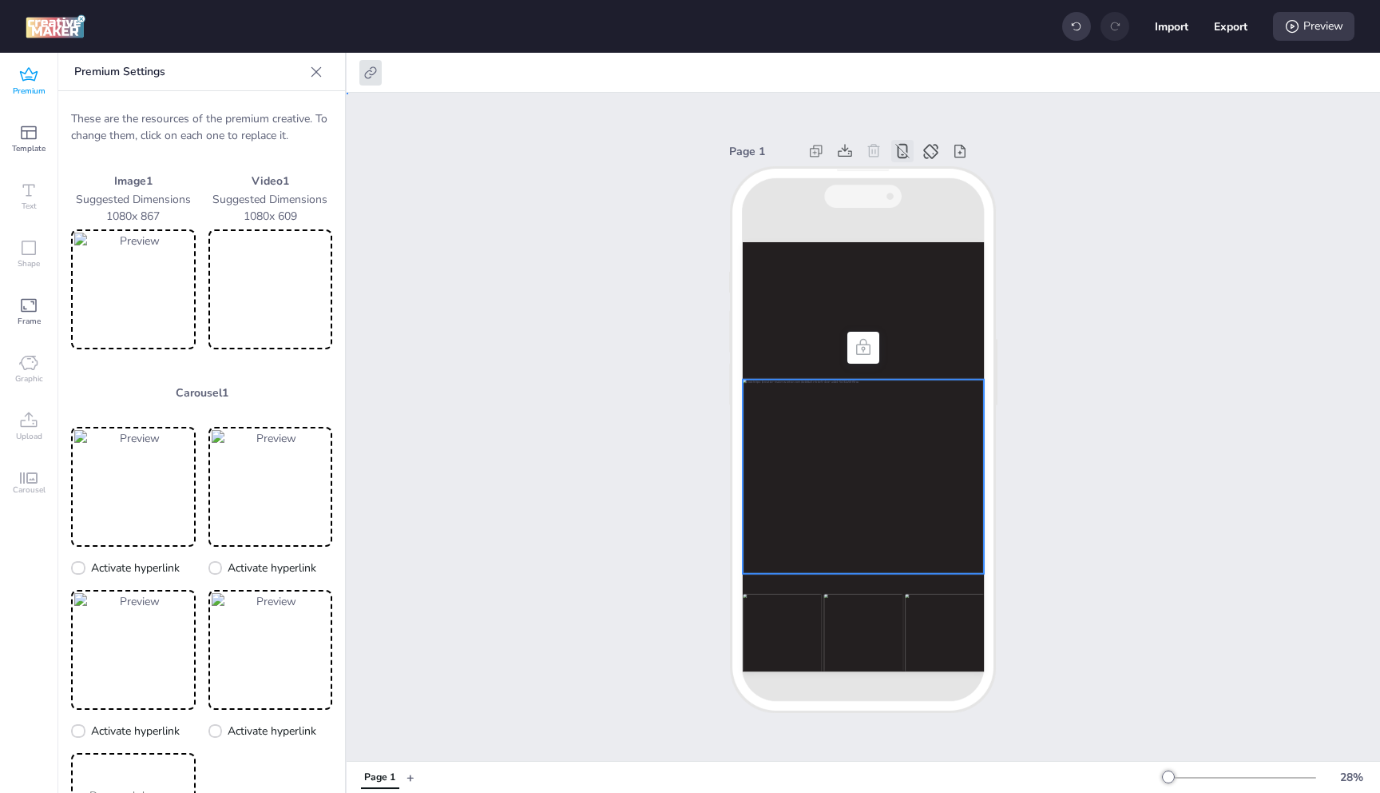
click at [1048, 326] on div "Page 1" at bounding box center [864, 427] width 1034 height 668
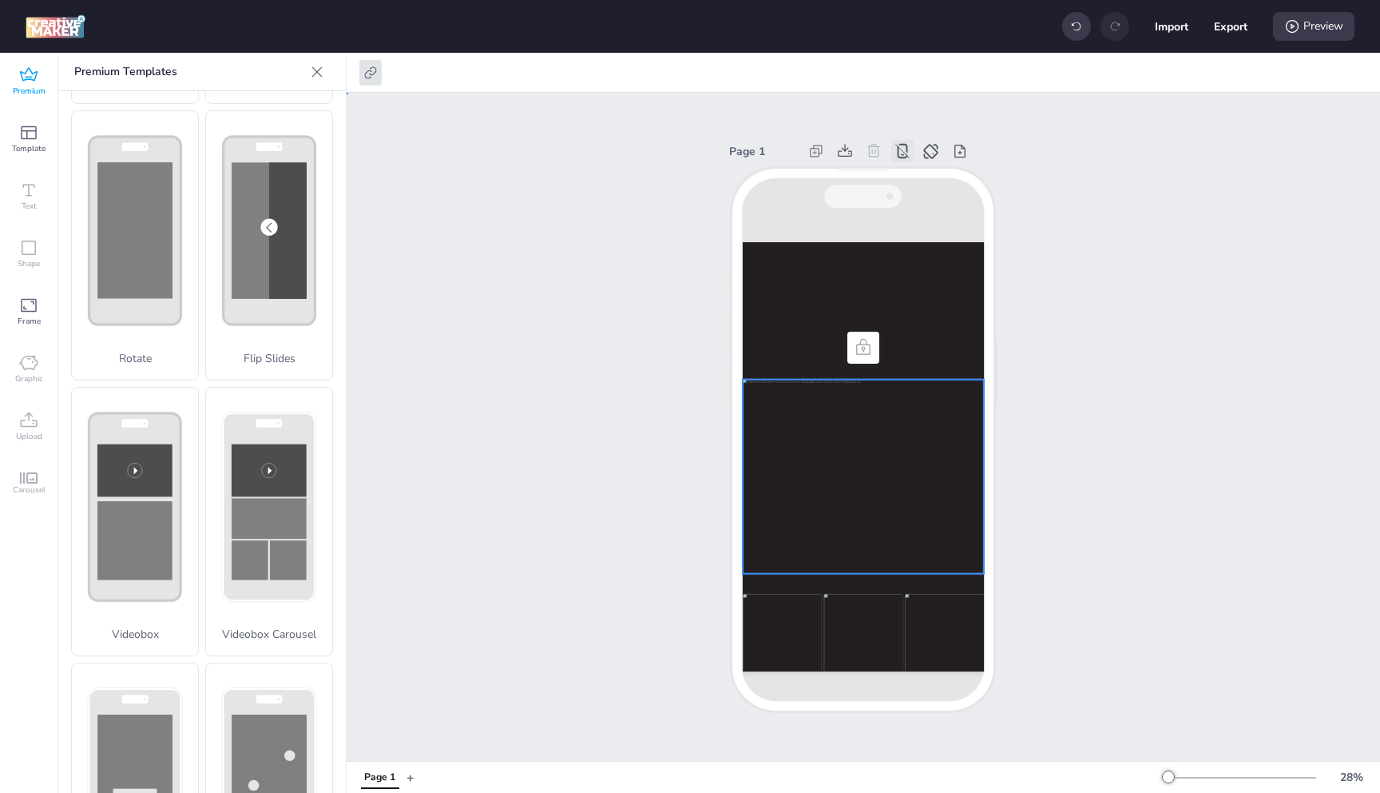
click at [816, 439] on div at bounding box center [863, 476] width 241 height 194
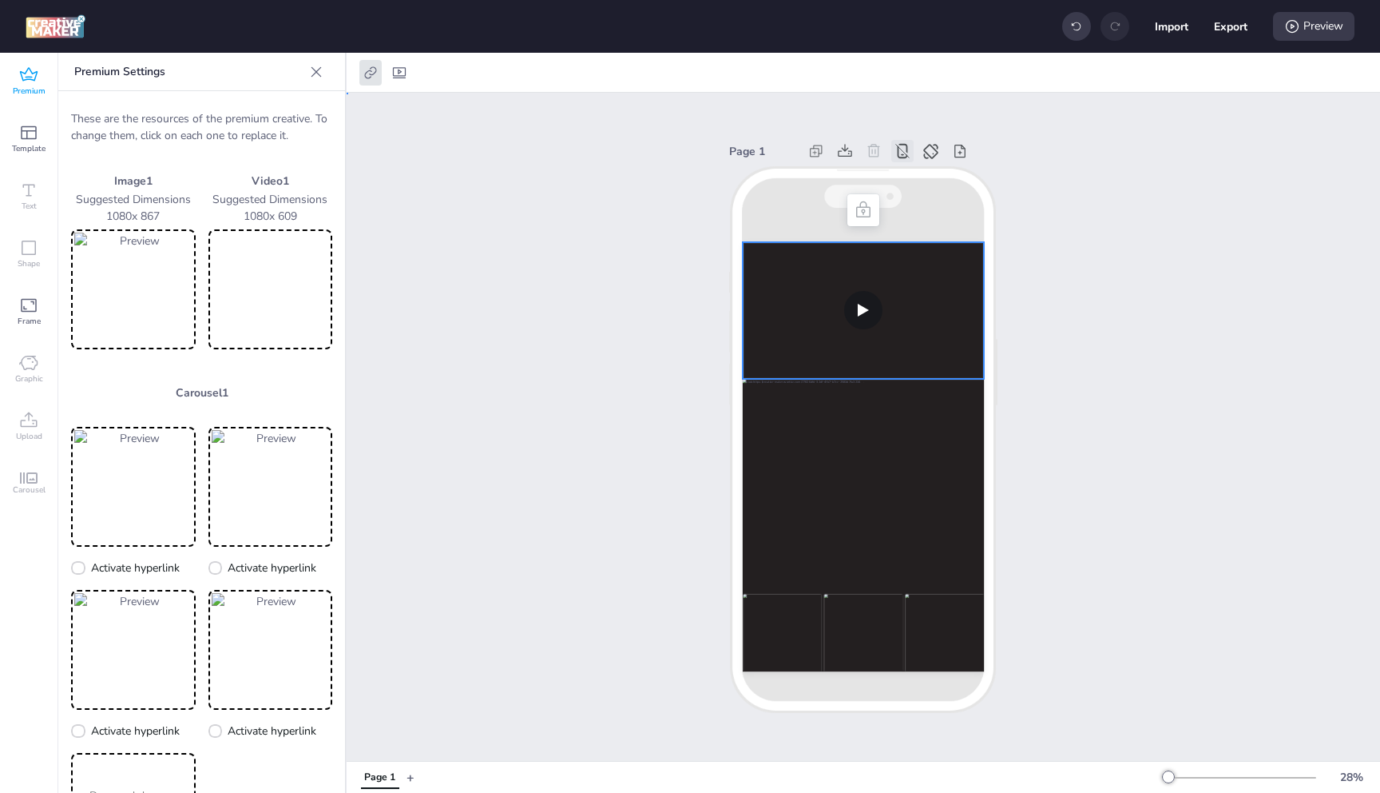
click at [852, 303] on video at bounding box center [863, 310] width 241 height 137
click at [832, 261] on video at bounding box center [863, 310] width 241 height 137
click at [397, 78] on icon at bounding box center [399, 73] width 16 height 16
select select "contain"
click at [276, 117] on span "Autoplay" at bounding box center [295, 113] width 46 height 17
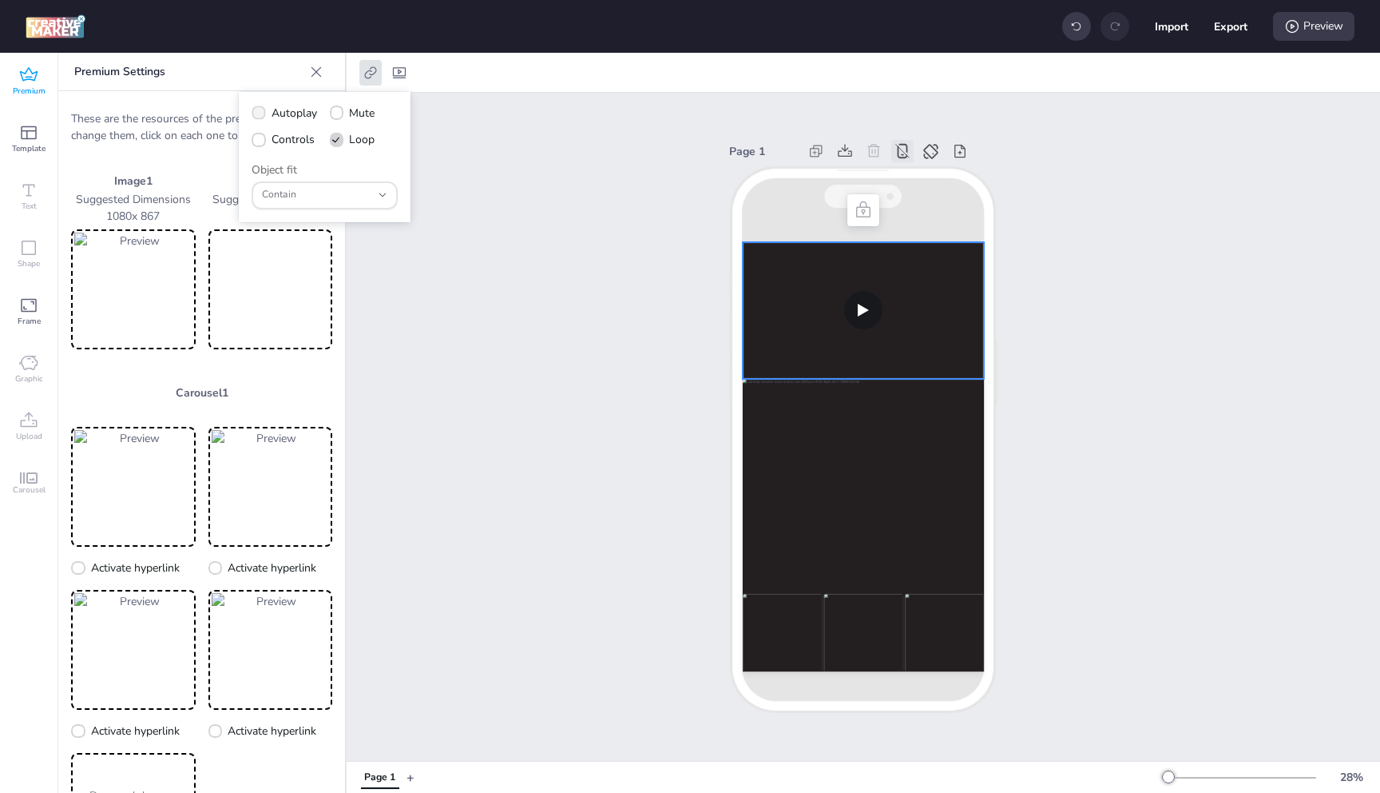
click at [261, 117] on input "Autoplay" at bounding box center [256, 119] width 10 height 10
checkbox input "true"
click at [266, 141] on label "Controls" at bounding box center [283, 139] width 74 height 28
click at [261, 141] on input "Controls" at bounding box center [256, 146] width 10 height 10
checkbox input "true"
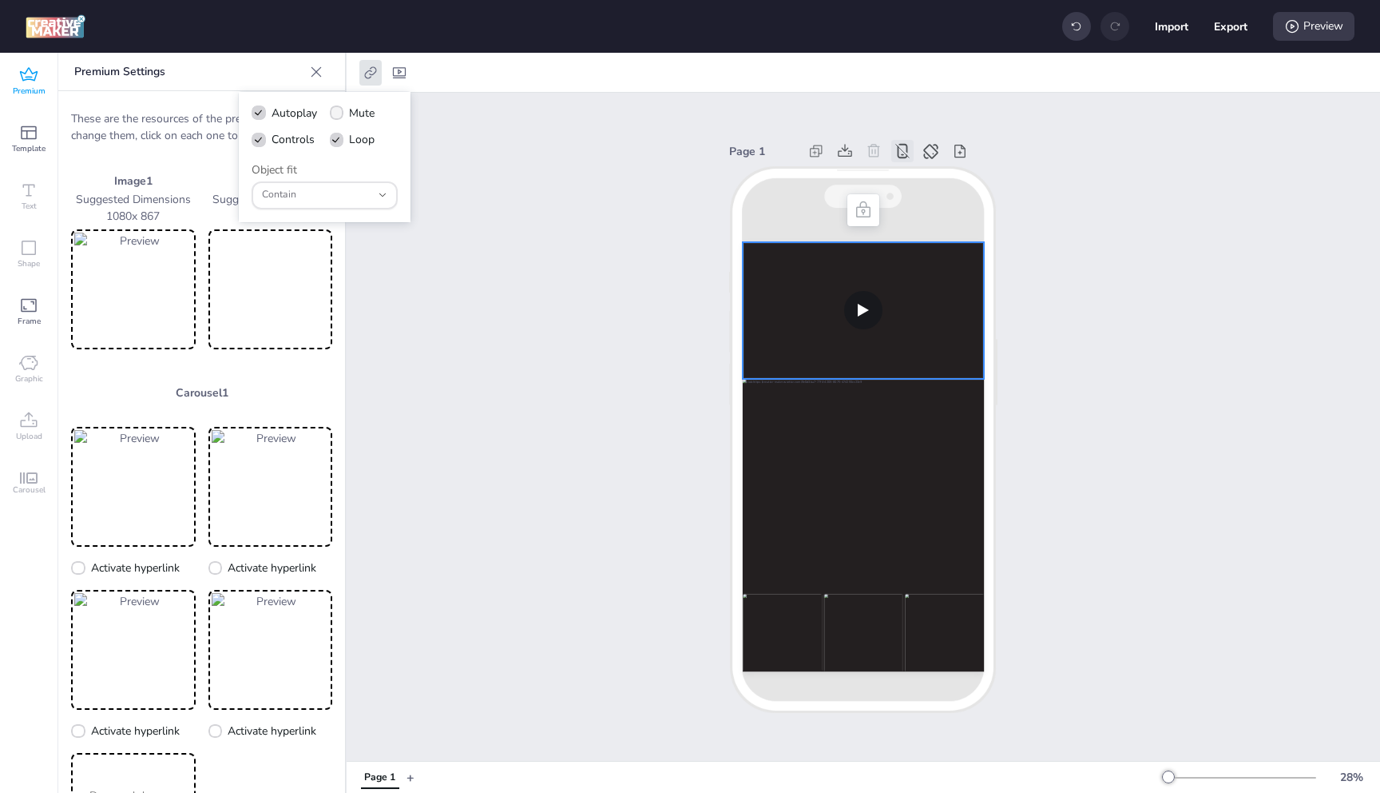
click at [341, 113] on icon at bounding box center [336, 113] width 11 height 9
click at [340, 114] on input "Mute" at bounding box center [334, 119] width 10 height 10
checkbox input "true"
click at [331, 196] on span "Contain" at bounding box center [316, 195] width 109 height 14
click at [542, 189] on div "Page 1" at bounding box center [864, 427] width 1034 height 668
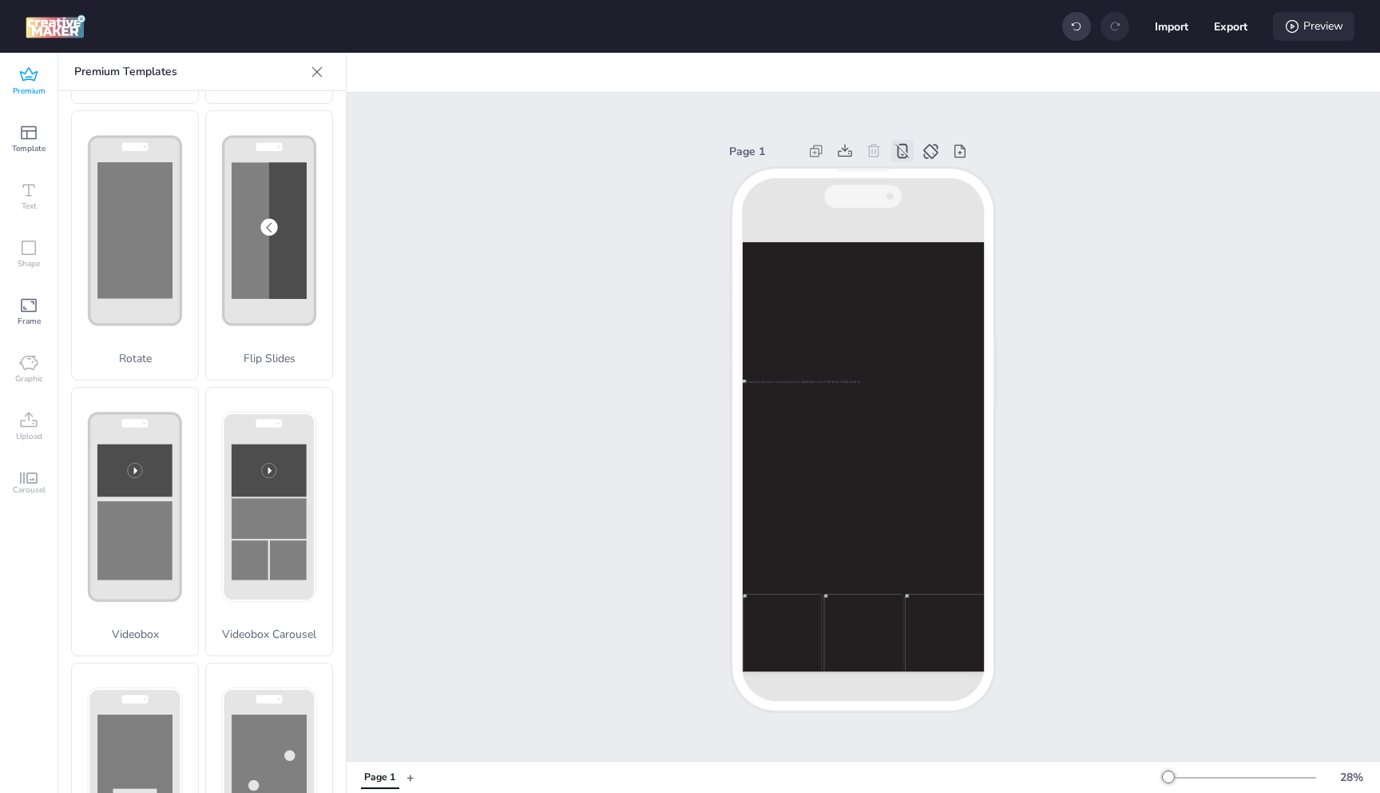
click at [1298, 26] on icon at bounding box center [1293, 26] width 16 height 16
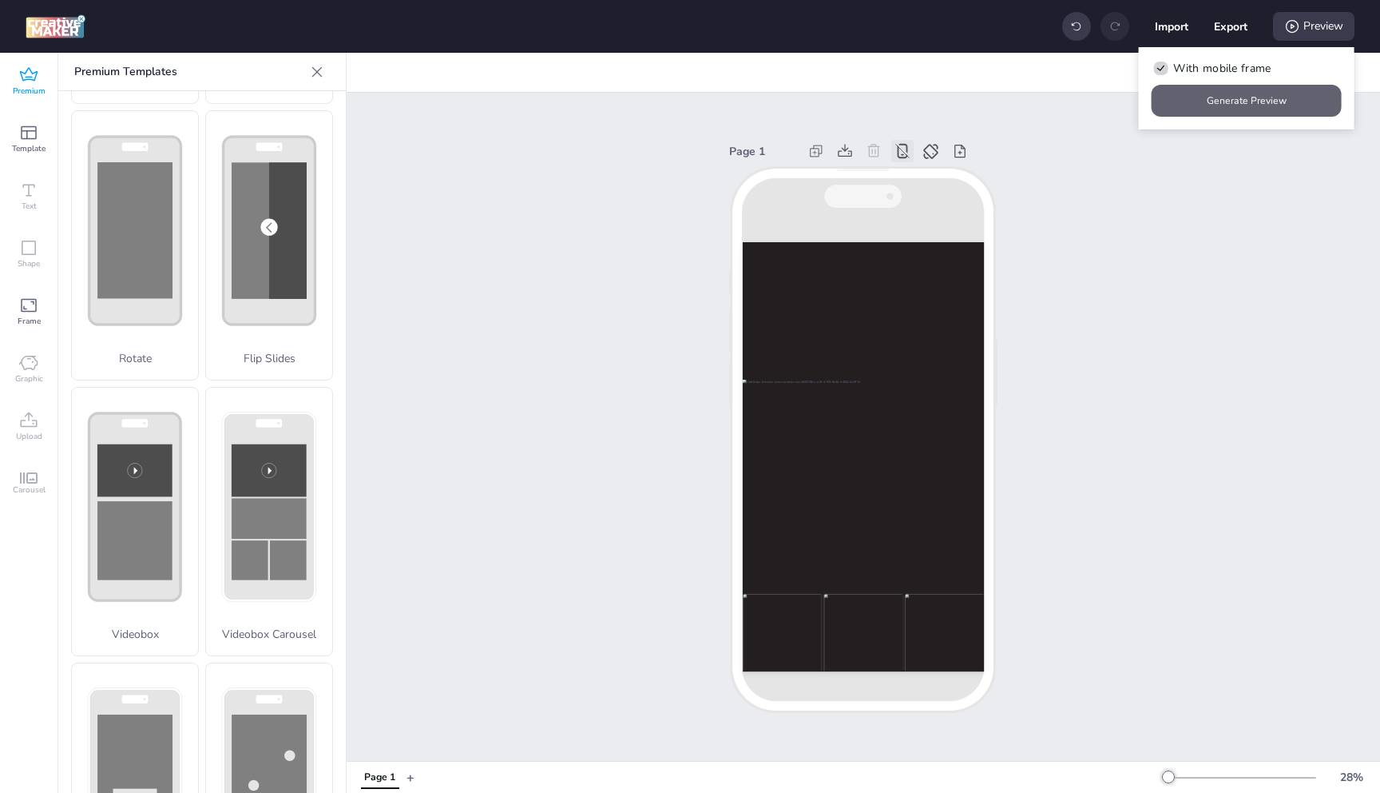
click at [1230, 104] on button "Generate Preview" at bounding box center [1247, 101] width 190 height 32
click at [1056, 154] on div "Page 1" at bounding box center [864, 427] width 1034 height 668
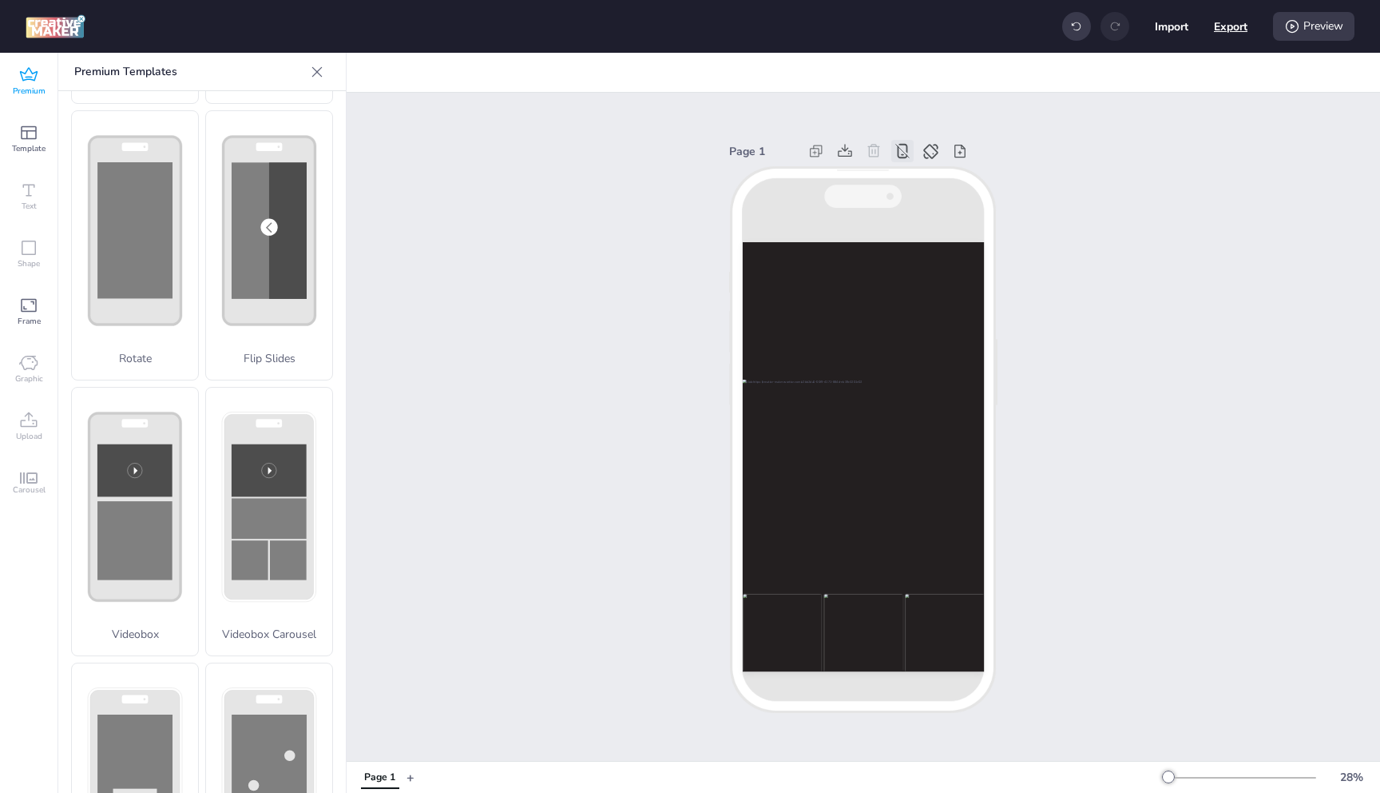
click at [1238, 31] on button "Export" at bounding box center [1231, 27] width 34 height 34
select select "html"
click at [1141, 90] on span "HTML" at bounding box center [1150, 92] width 113 height 14
click at [1160, 282] on div "Page 1" at bounding box center [864, 427] width 1034 height 668
click at [1239, 38] on button "Export" at bounding box center [1231, 27] width 34 height 34
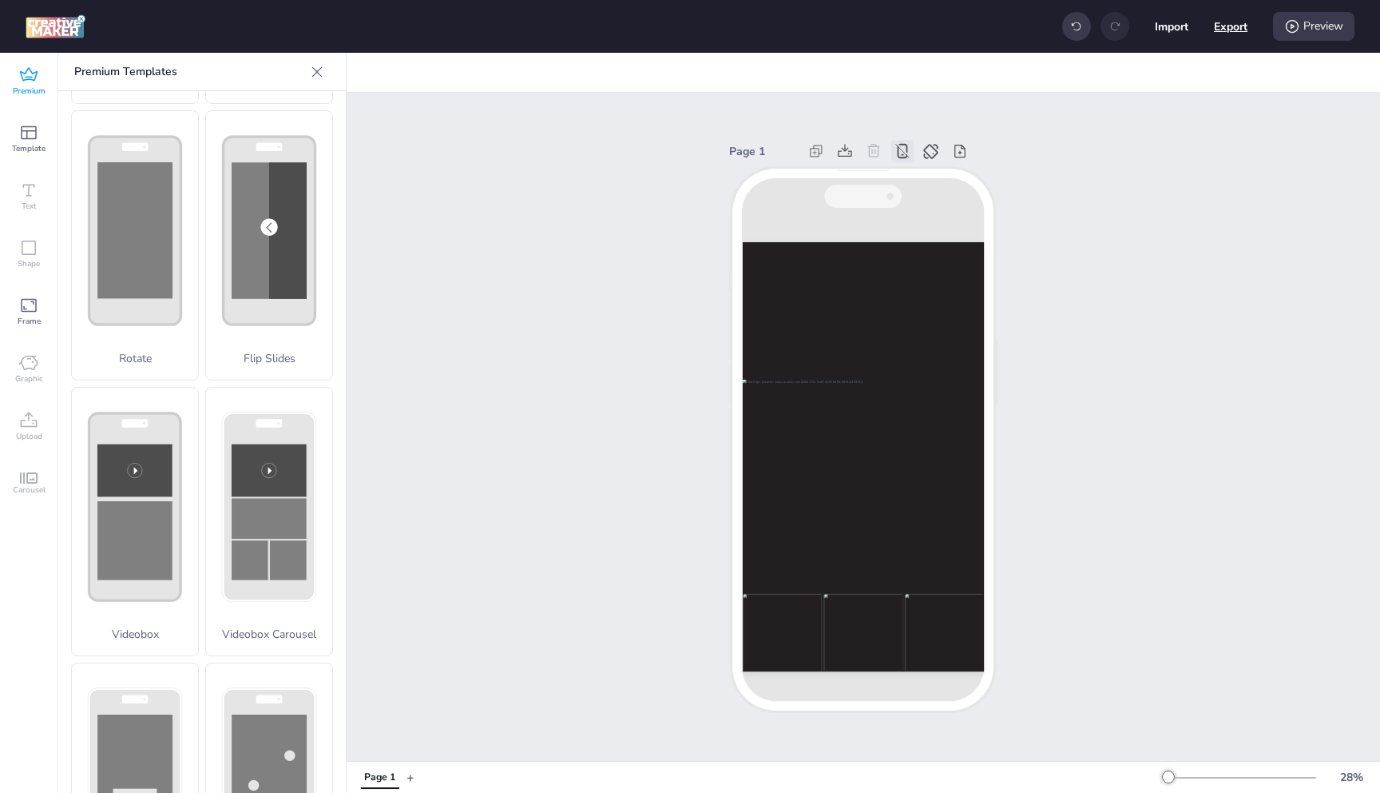
select select "html"
click at [1170, 127] on button "Download" at bounding box center [1159, 128] width 145 height 31
click at [1074, 207] on div "Page 1" at bounding box center [864, 427] width 1034 height 668
click at [275, 498] on rect at bounding box center [269, 518] width 75 height 41
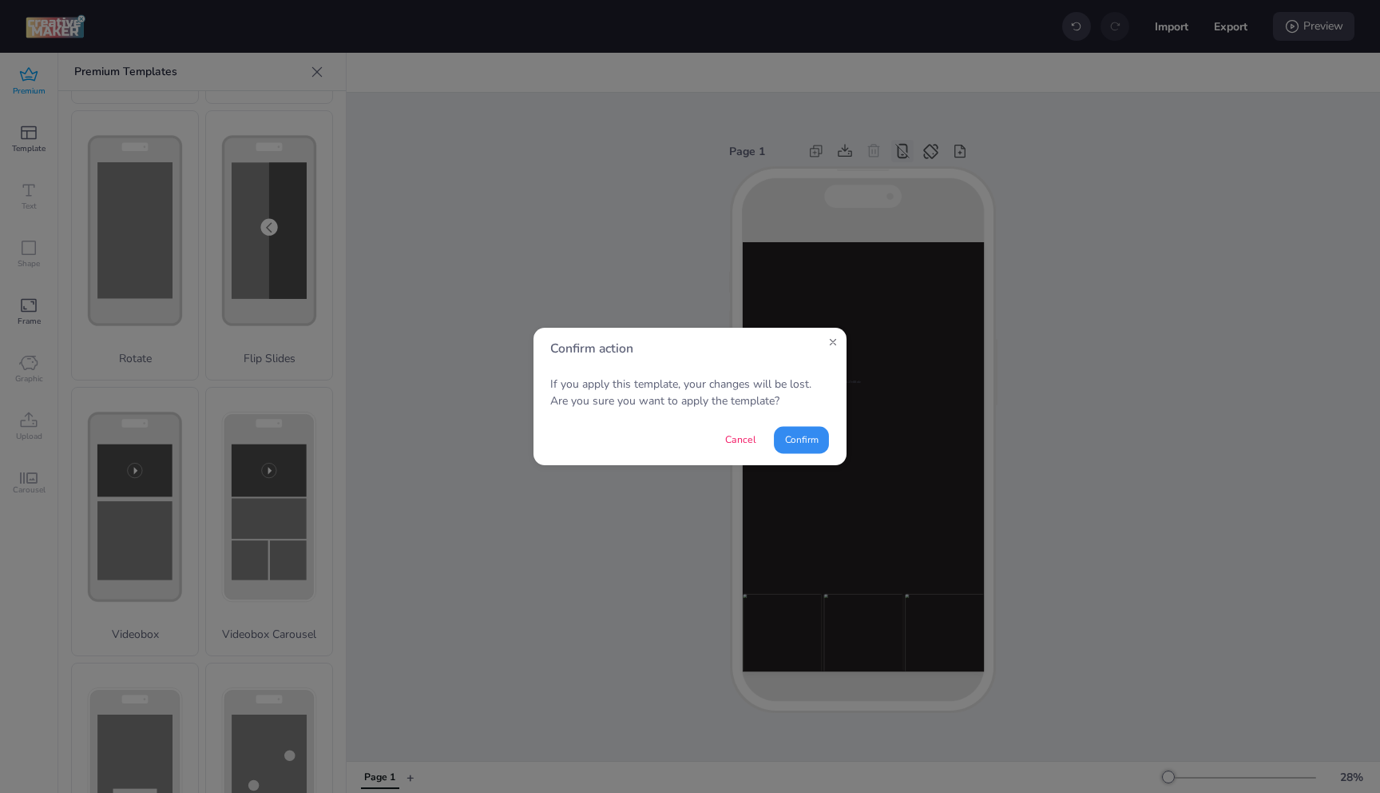
click at [815, 442] on button "Confirm" at bounding box center [801, 439] width 55 height 27
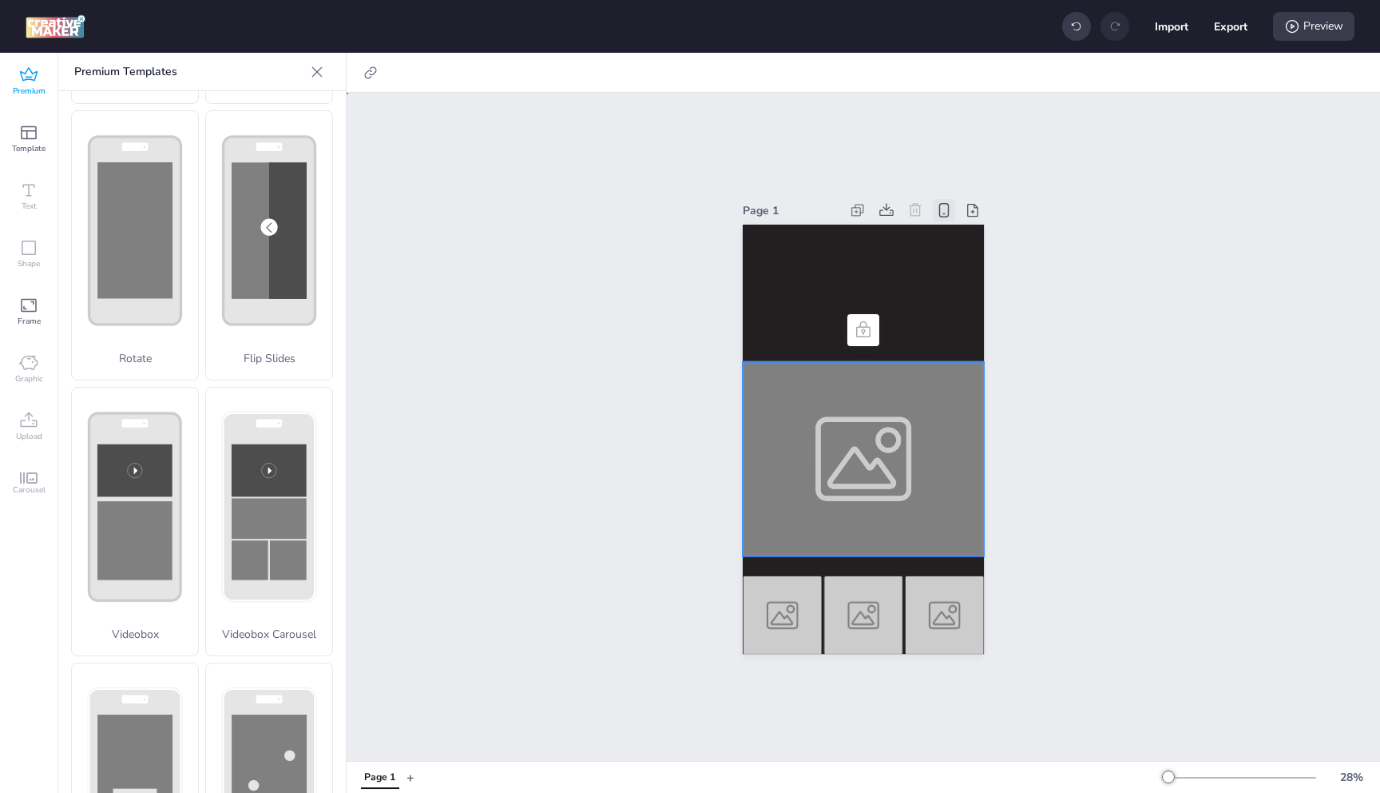
click at [790, 435] on div at bounding box center [863, 459] width 241 height 194
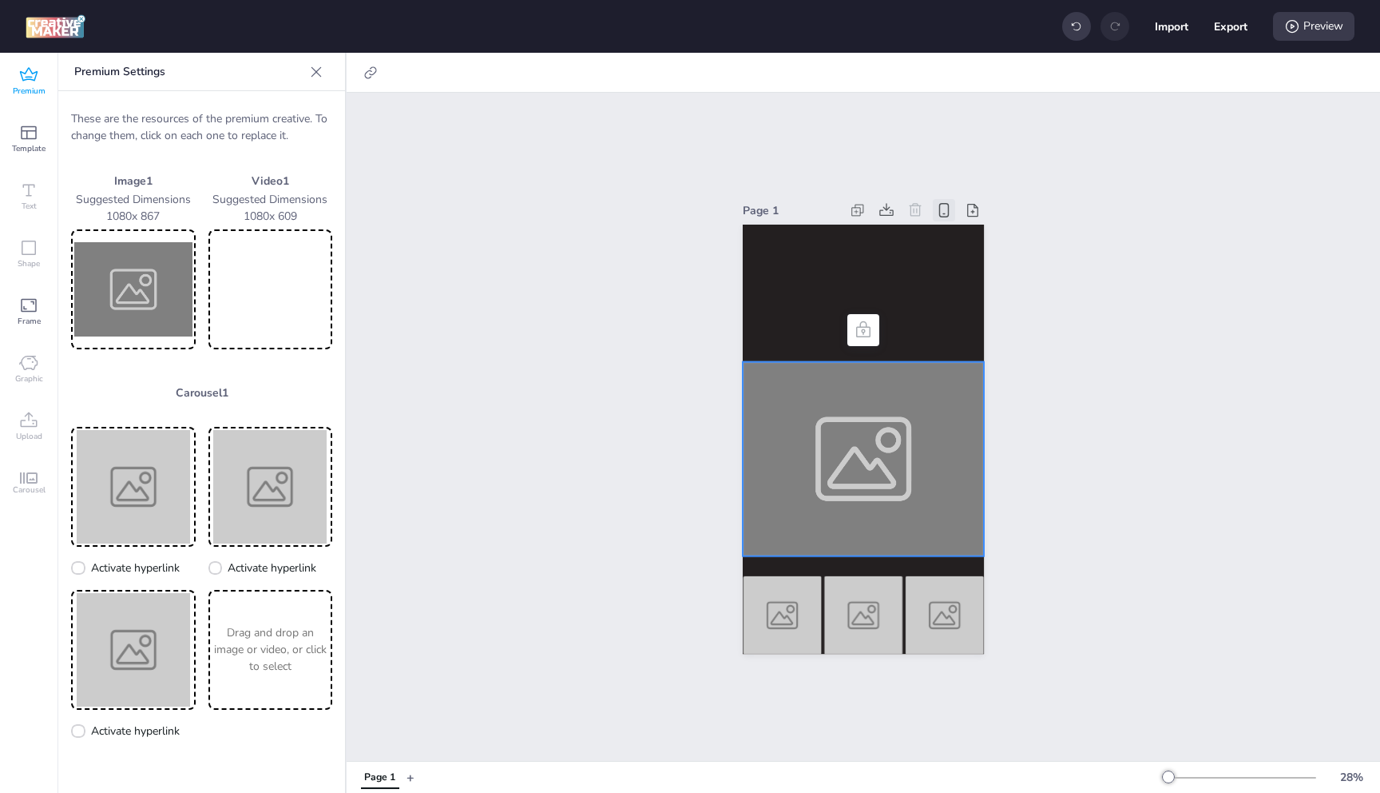
click at [145, 290] on img at bounding box center [133, 288] width 118 height 113
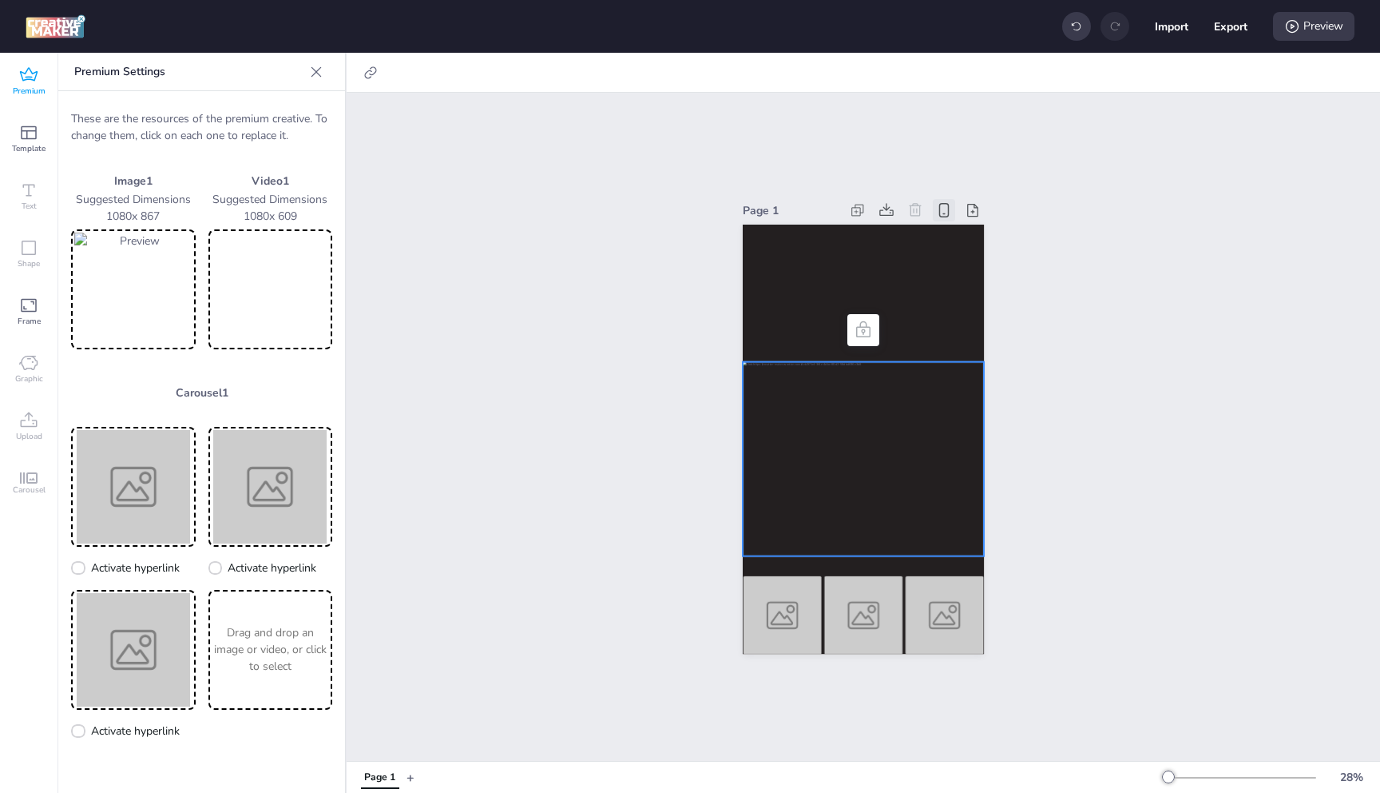
click at [268, 302] on video at bounding box center [271, 288] width 118 height 113
click at [155, 503] on img at bounding box center [133, 486] width 118 height 113
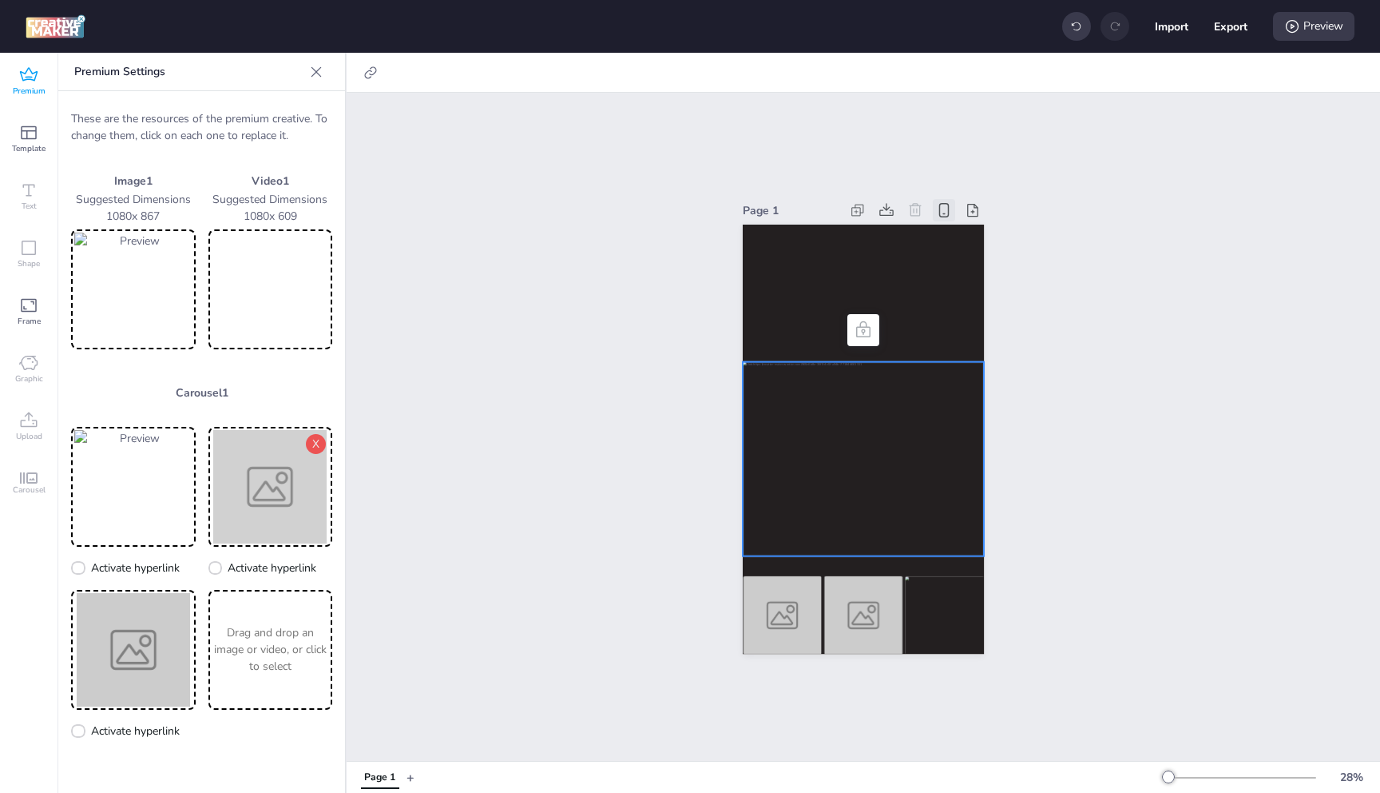
click at [262, 463] on img at bounding box center [271, 486] width 118 height 113
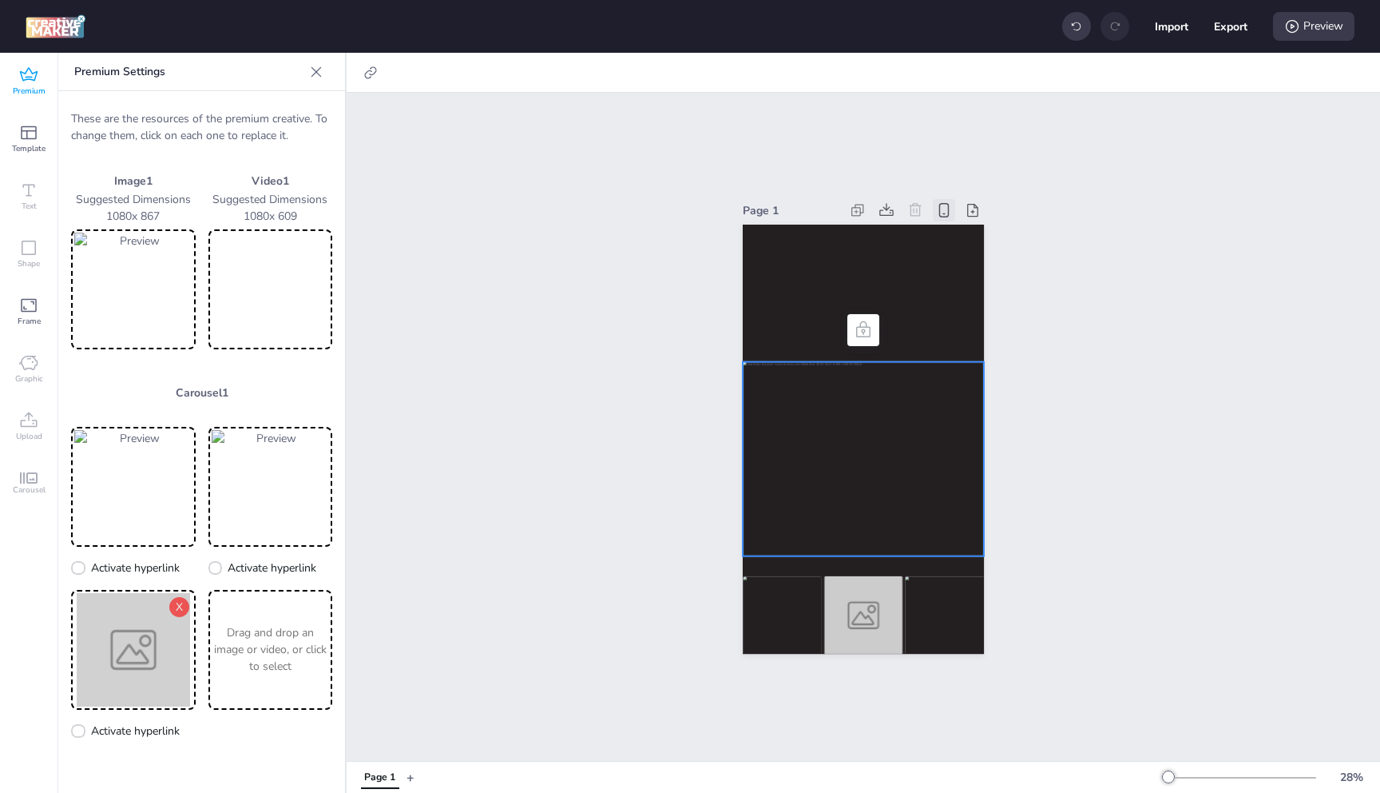
click at [105, 657] on img at bounding box center [133, 649] width 118 height 113
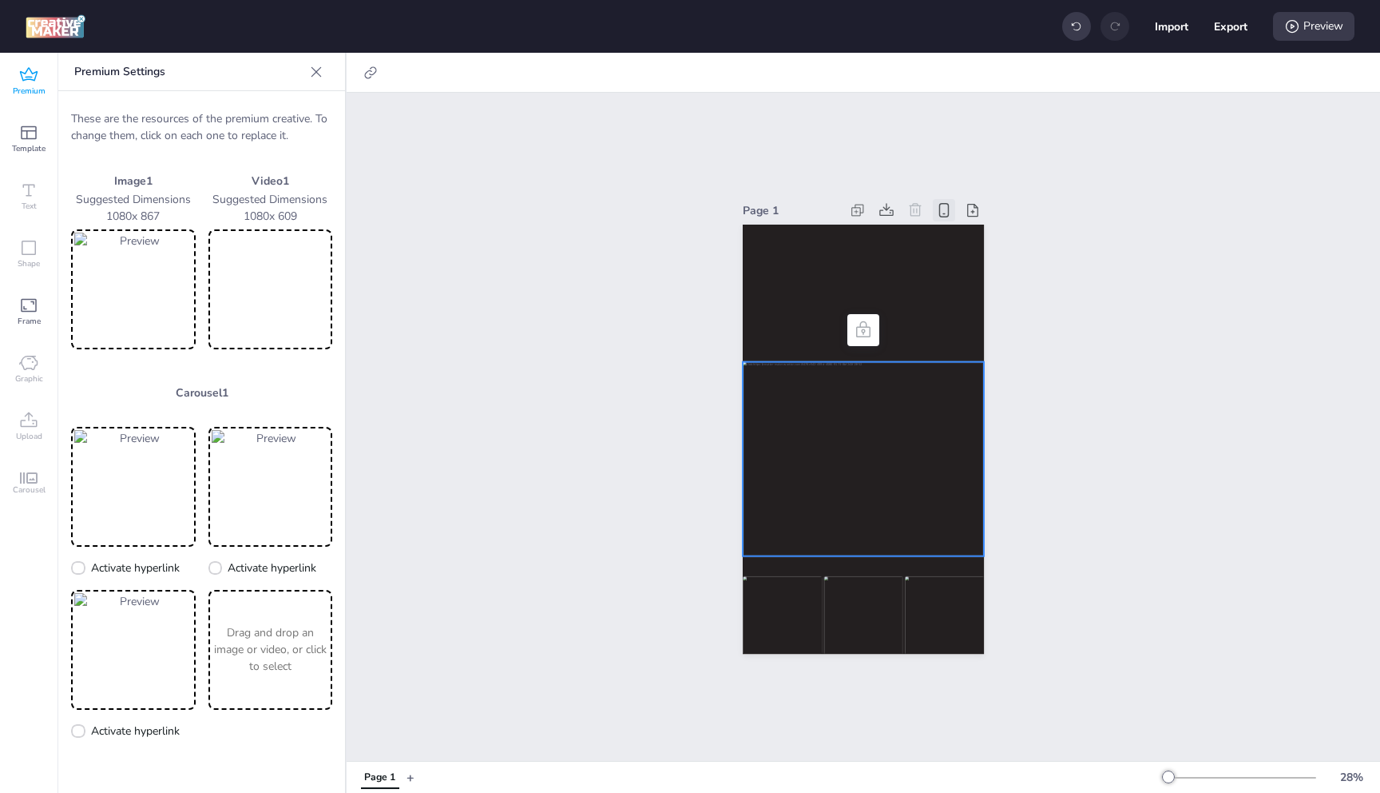
click at [788, 391] on div at bounding box center [863, 459] width 241 height 194
click at [371, 73] on icon at bounding box center [371, 73] width 16 height 16
click at [221, 113] on label "Activate hyperlink" at bounding box center [257, 113] width 120 height 28
click at [213, 114] on input "Activate hyperlink" at bounding box center [207, 119] width 10 height 10
checkbox input "true"
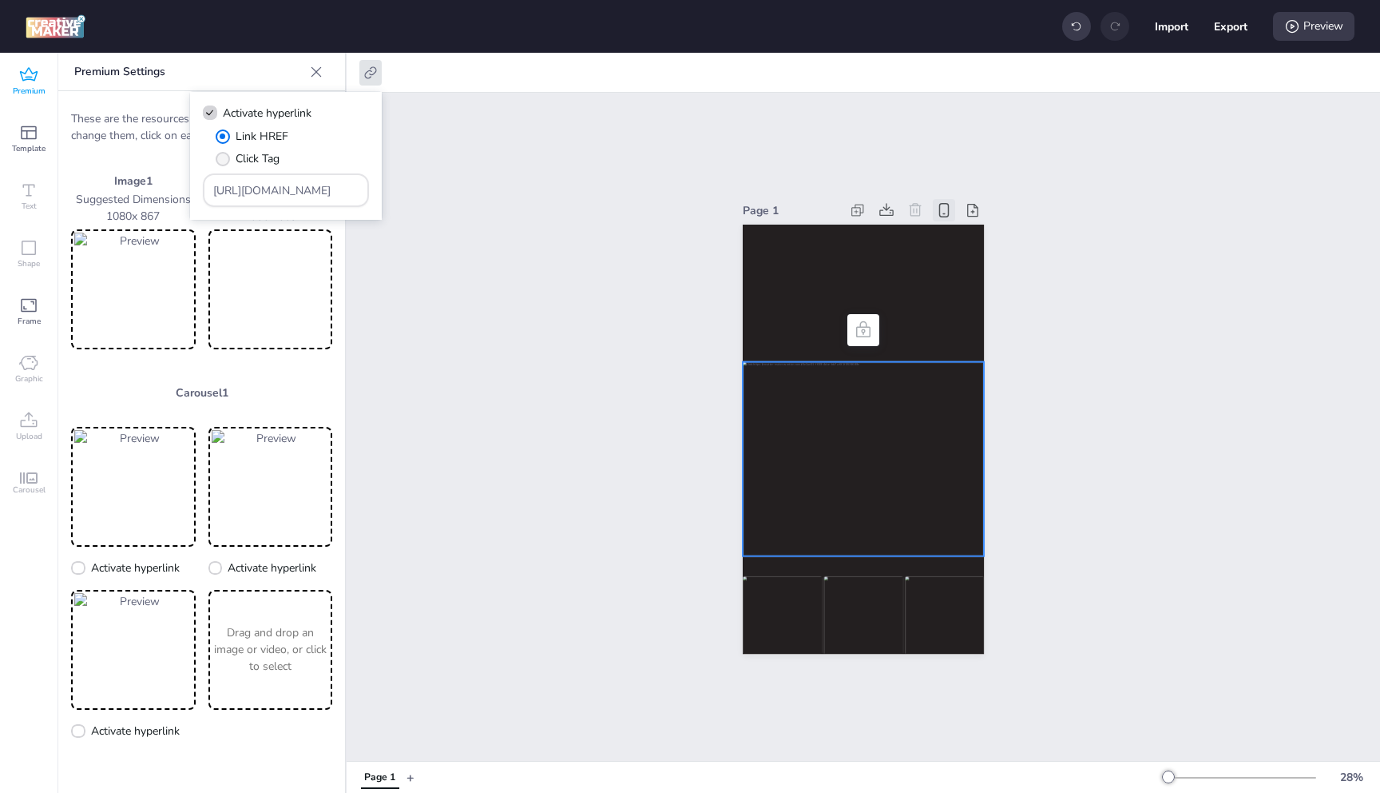
click at [246, 156] on span "Click Tag" at bounding box center [258, 158] width 44 height 17
click at [225, 160] on input "Click Tag" at bounding box center [220, 165] width 10 height 10
radio input "true"
click at [264, 186] on input "[URL][DOMAIN_NAME]" at bounding box center [286, 190] width 146 height 17
click at [312, 193] on input "[URL][DOMAIN_NAME]" at bounding box center [286, 190] width 146 height 17
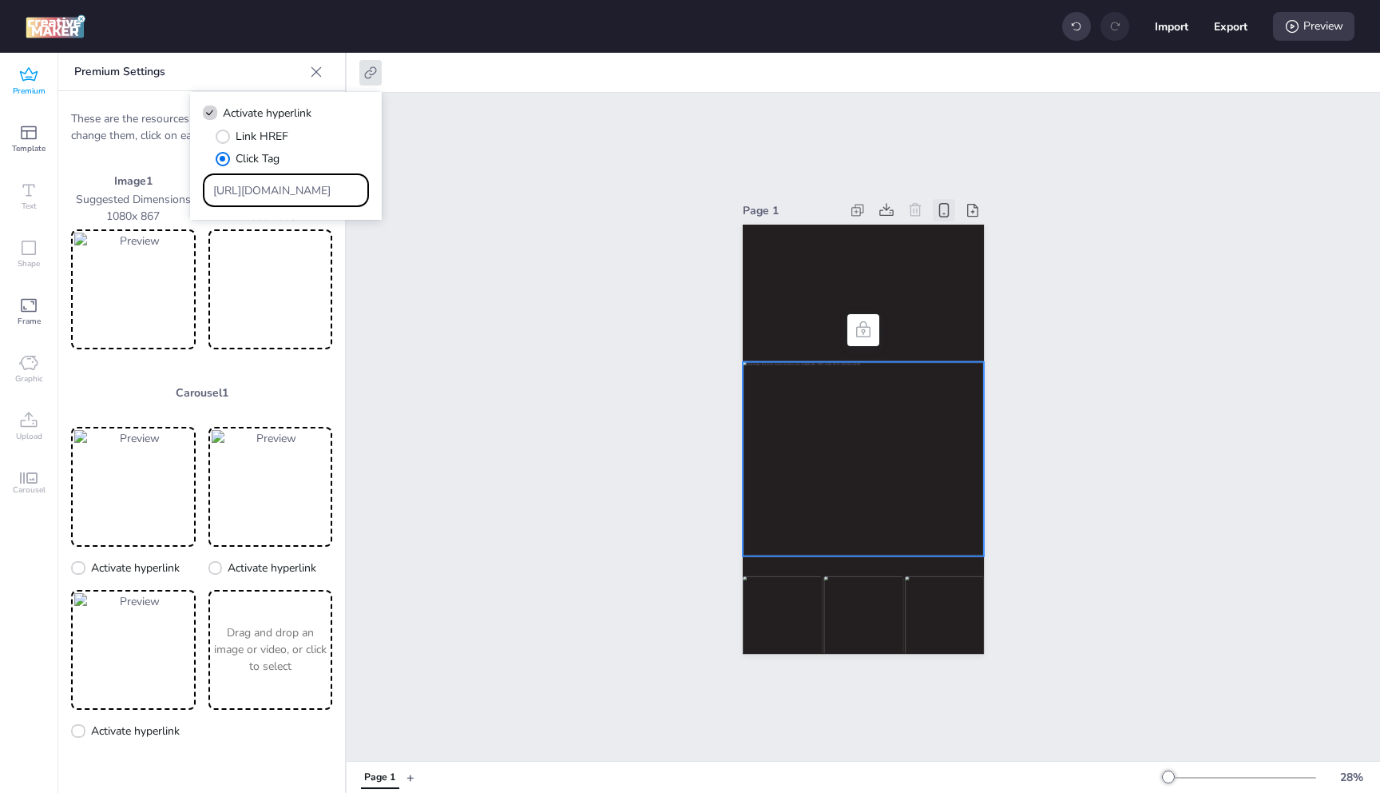
click at [312, 193] on input "[URL][DOMAIN_NAME]" at bounding box center [286, 190] width 146 height 17
paste input "[DOMAIN_NAME][URL]"
type input "[URL][DOMAIN_NAME]"
click at [537, 163] on div "Page 1" at bounding box center [864, 427] width 1034 height 668
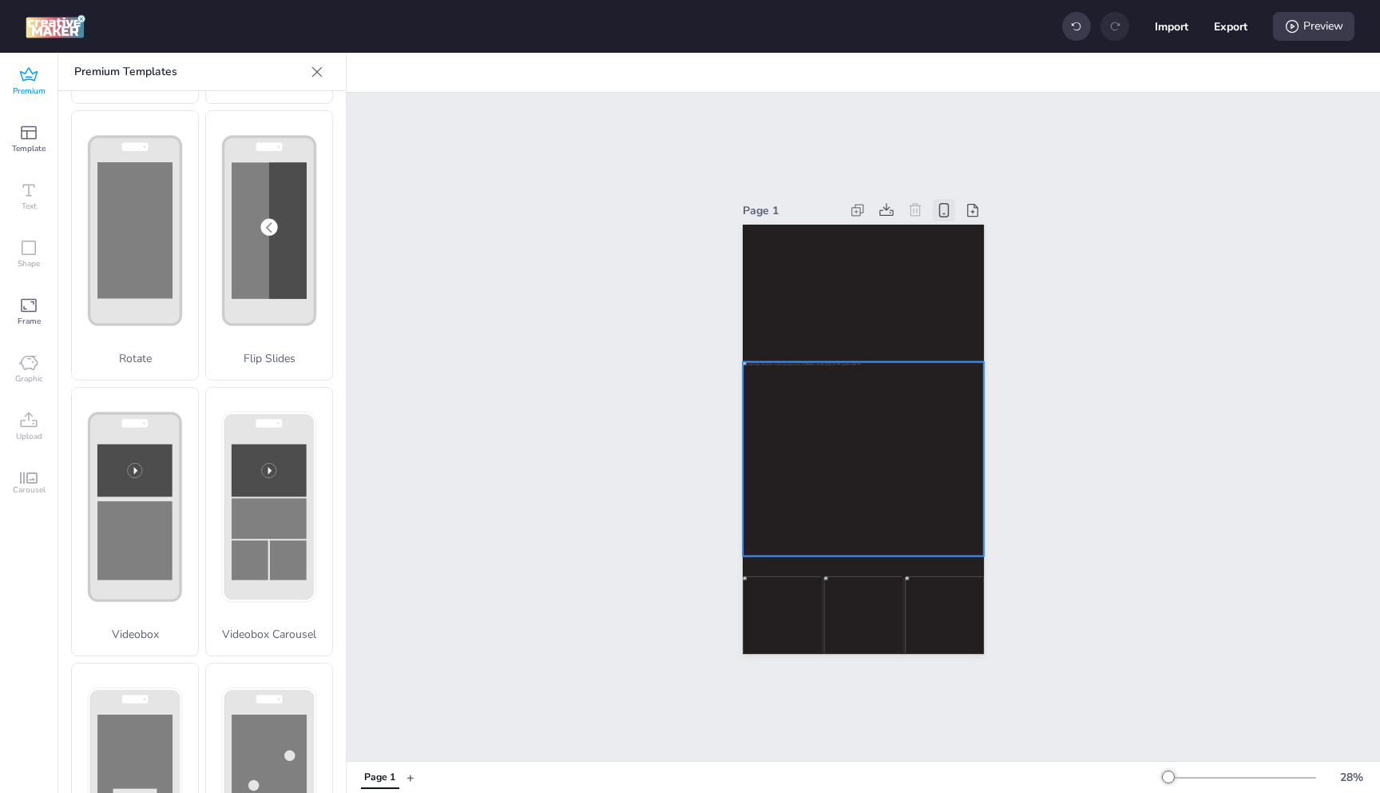
click at [796, 422] on div at bounding box center [863, 459] width 241 height 194
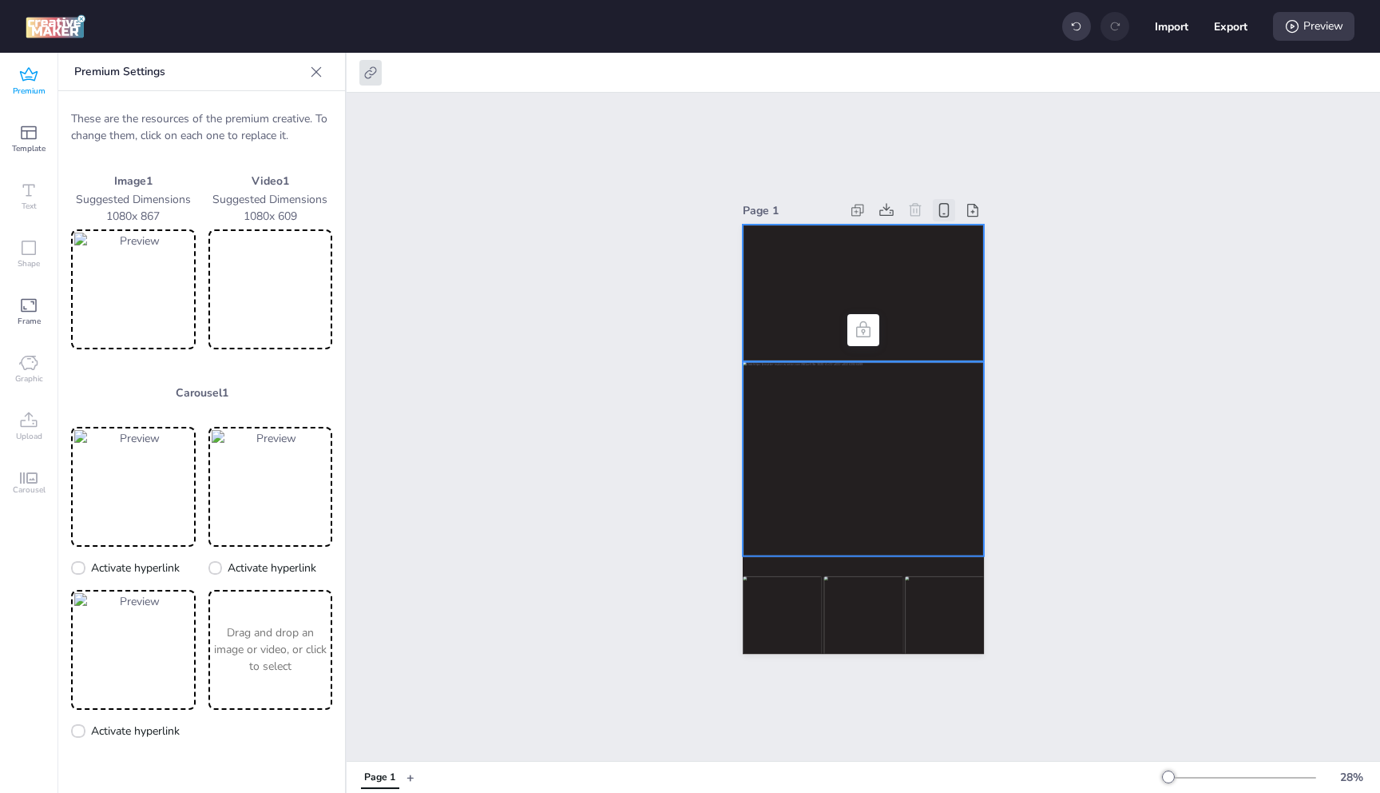
click at [847, 256] on video at bounding box center [863, 292] width 241 height 137
click at [395, 66] on icon at bounding box center [399, 73] width 16 height 16
select select "contain"
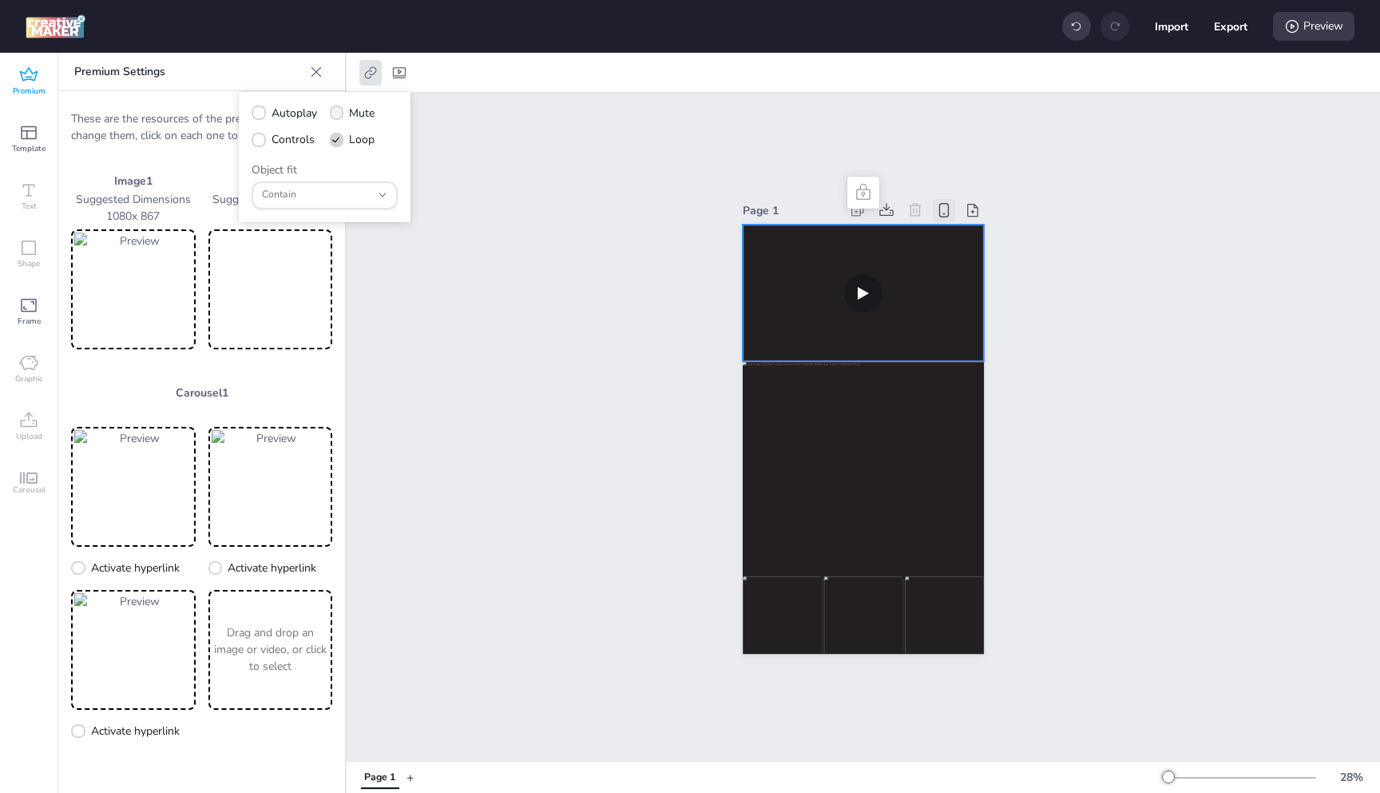
click at [336, 112] on icon at bounding box center [336, 113] width 11 height 9
click at [336, 114] on input "Mute" at bounding box center [334, 119] width 10 height 10
checkbox input "true"
click at [290, 116] on span "Autoplay" at bounding box center [295, 113] width 46 height 17
click at [261, 116] on input "Autoplay" at bounding box center [256, 119] width 10 height 10
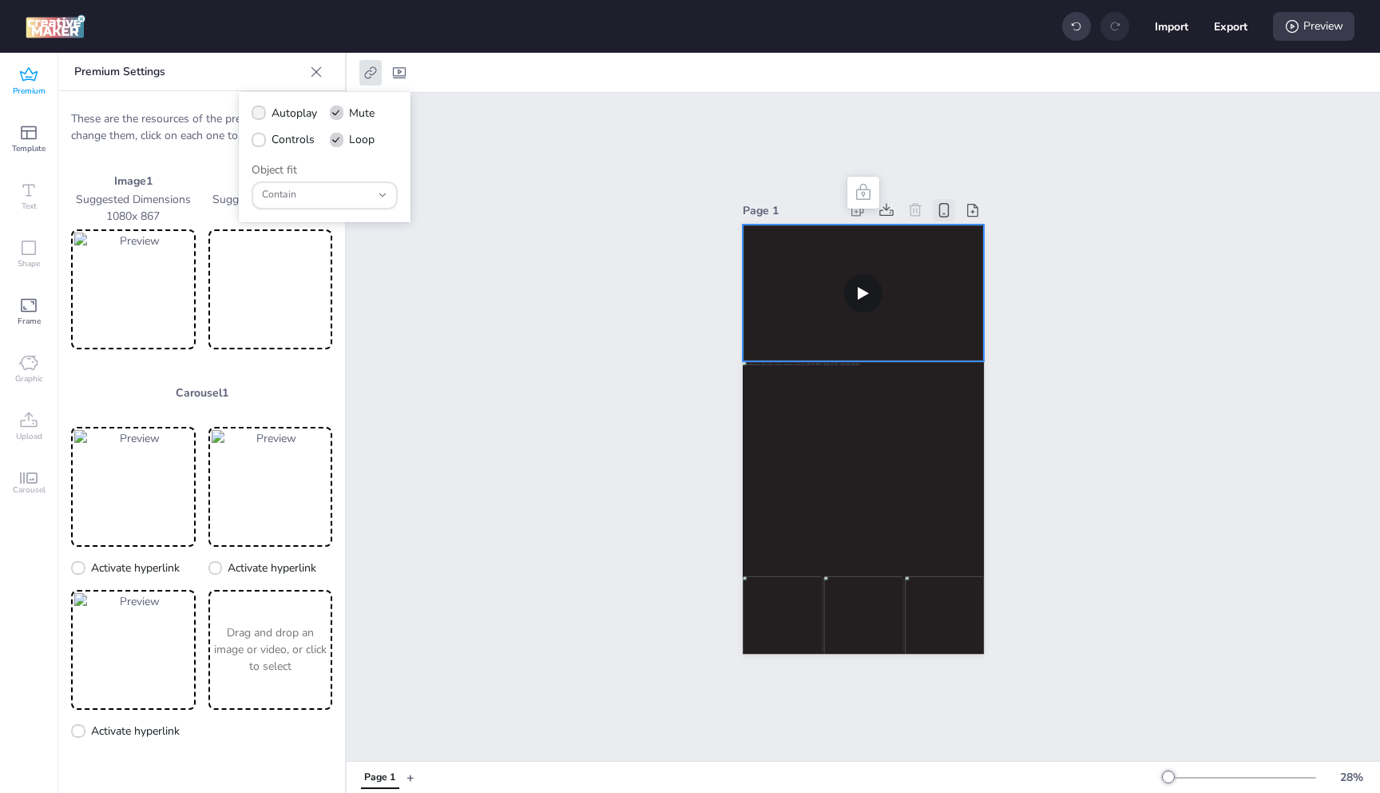
checkbox input "true"
click at [278, 141] on span "Controls" at bounding box center [293, 139] width 43 height 17
click at [261, 141] on input "Controls" at bounding box center [256, 146] width 10 height 10
checkbox input "true"
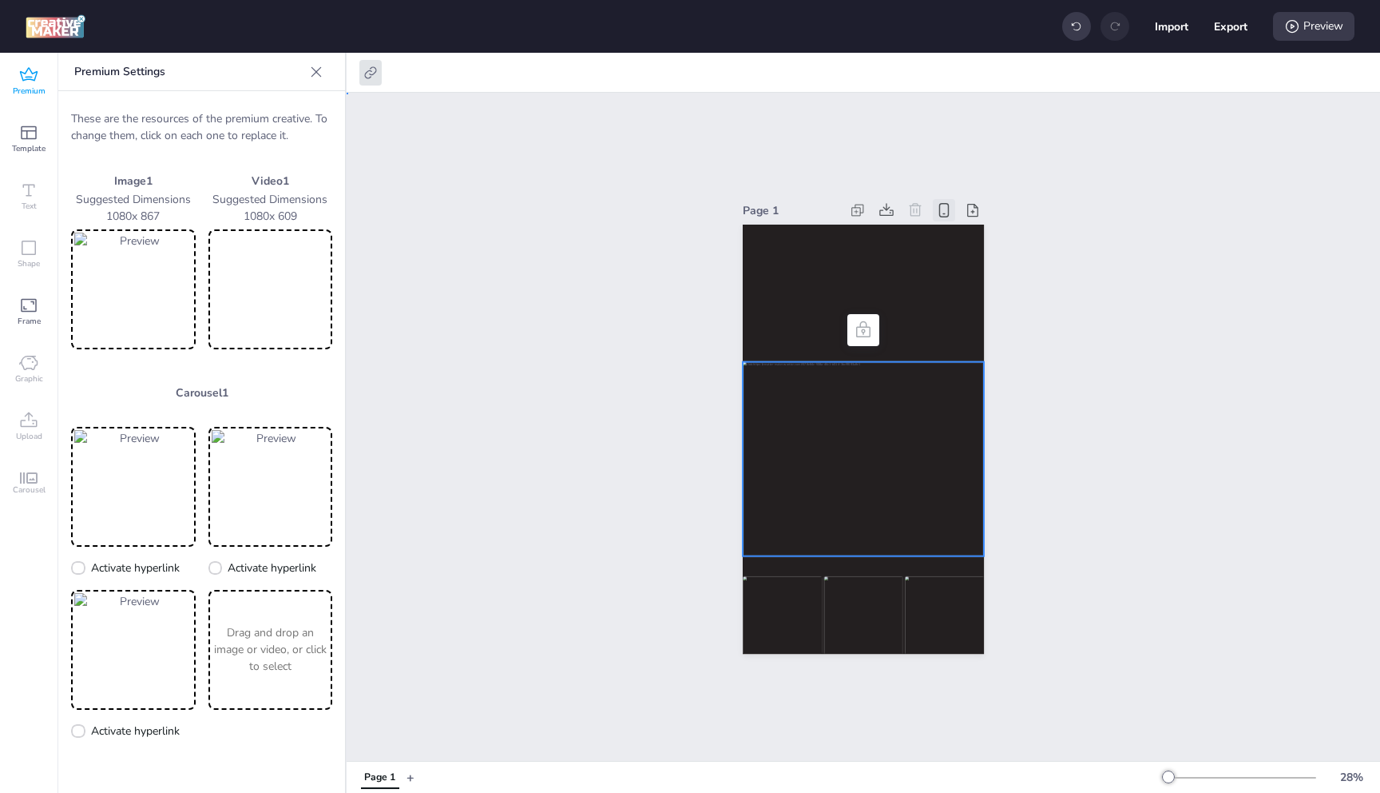
click at [916, 371] on div at bounding box center [863, 459] width 241 height 194
click at [1304, 20] on div "Preview" at bounding box center [1313, 26] width 81 height 29
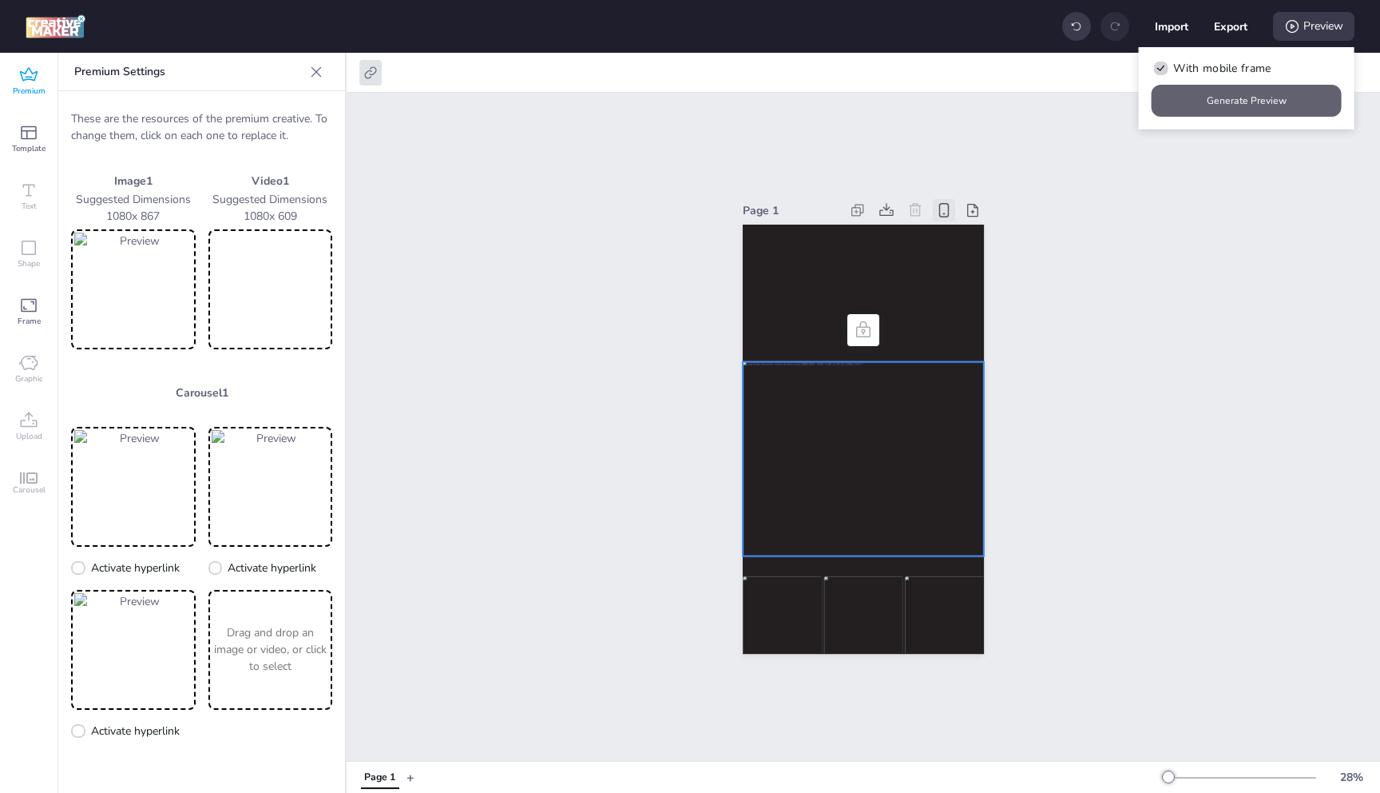
click at [1241, 97] on button "Generate Preview" at bounding box center [1247, 101] width 190 height 32
click at [1048, 192] on div "Page 1" at bounding box center [864, 427] width 1034 height 668
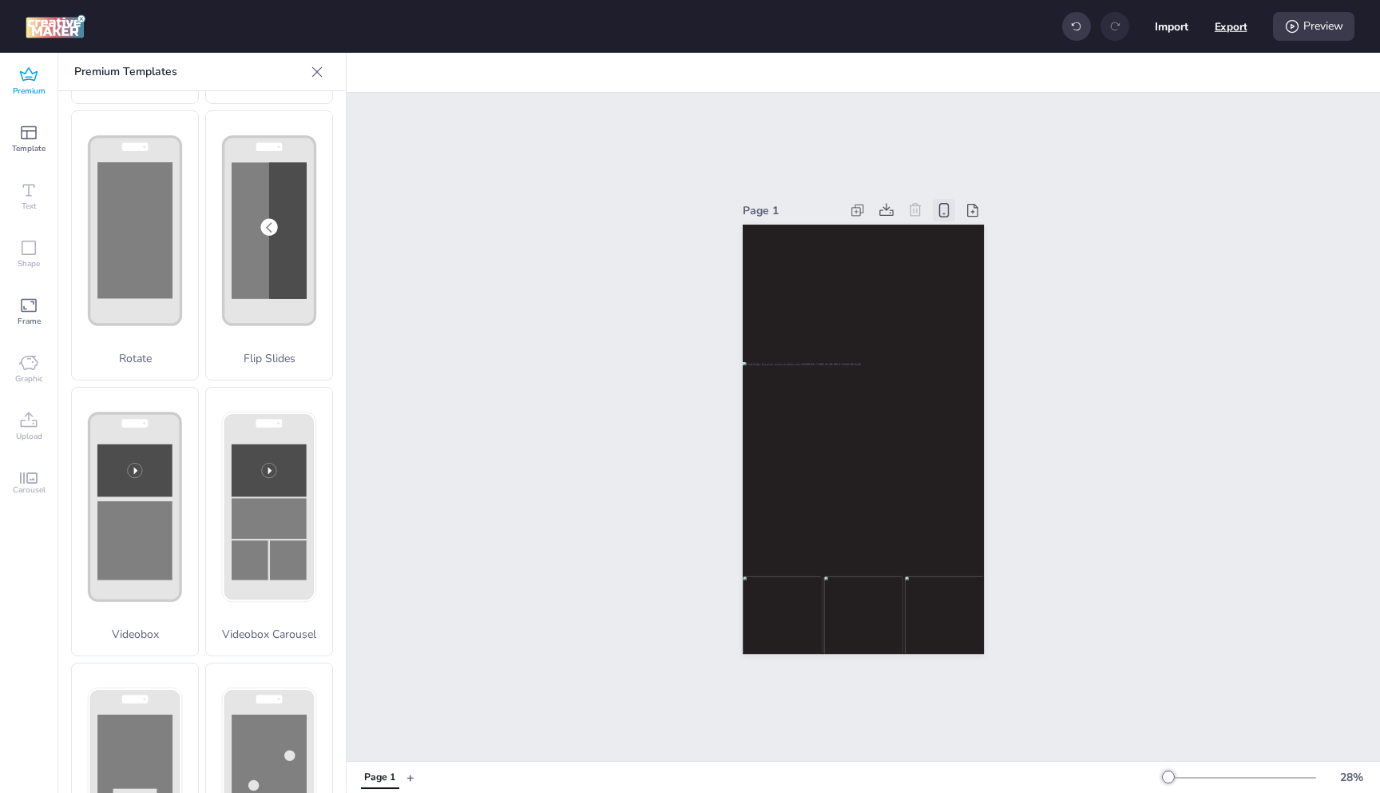
click at [1221, 28] on button "Export" at bounding box center [1231, 26] width 33 height 33
select select "html"
click at [1147, 129] on button "Download" at bounding box center [1159, 128] width 145 height 31
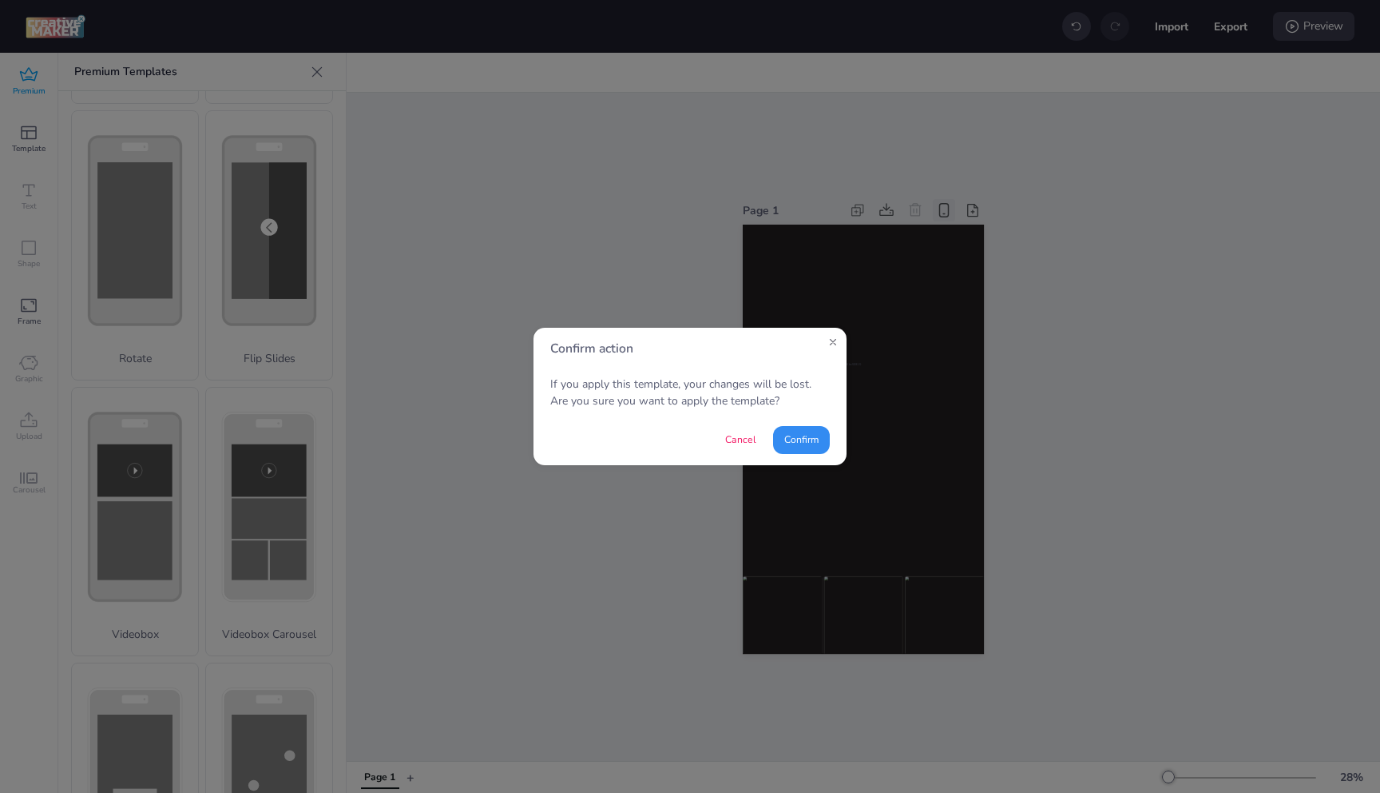
click at [804, 439] on button "Confirm" at bounding box center [801, 440] width 57 height 28
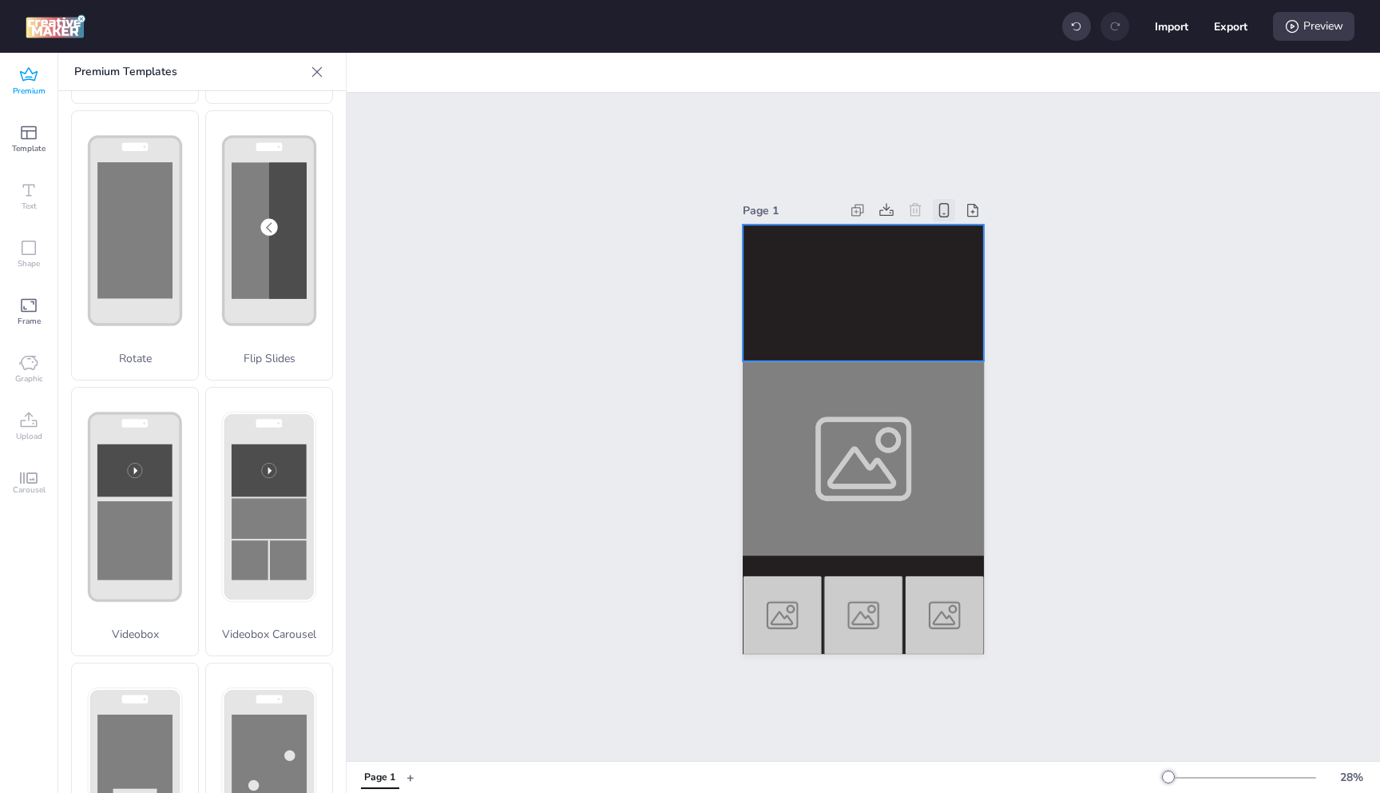
click at [828, 265] on video at bounding box center [863, 292] width 241 height 137
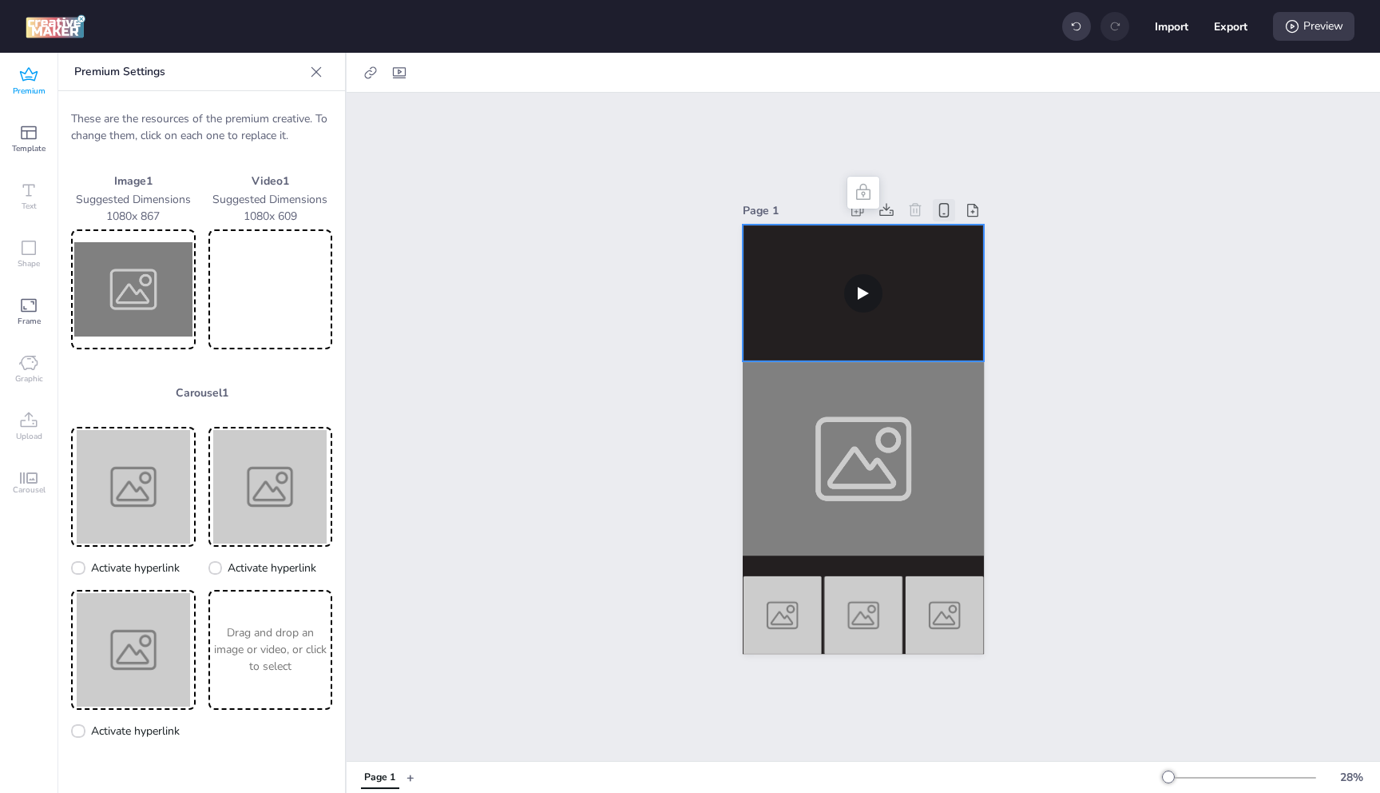
click at [252, 283] on video at bounding box center [271, 288] width 118 height 113
click at [141, 300] on img at bounding box center [133, 288] width 118 height 113
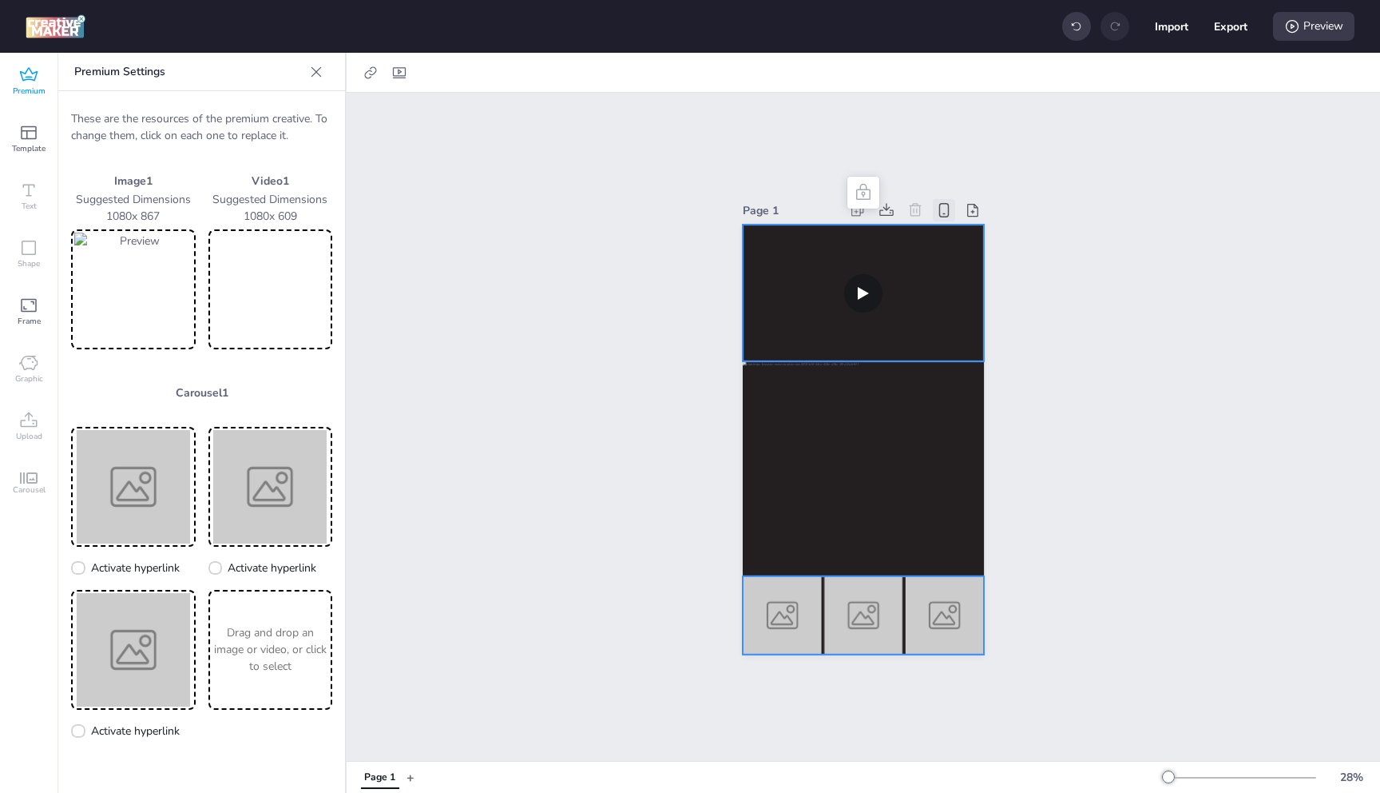
click at [765, 603] on img at bounding box center [782, 615] width 79 height 78
click at [178, 499] on img at bounding box center [133, 486] width 118 height 113
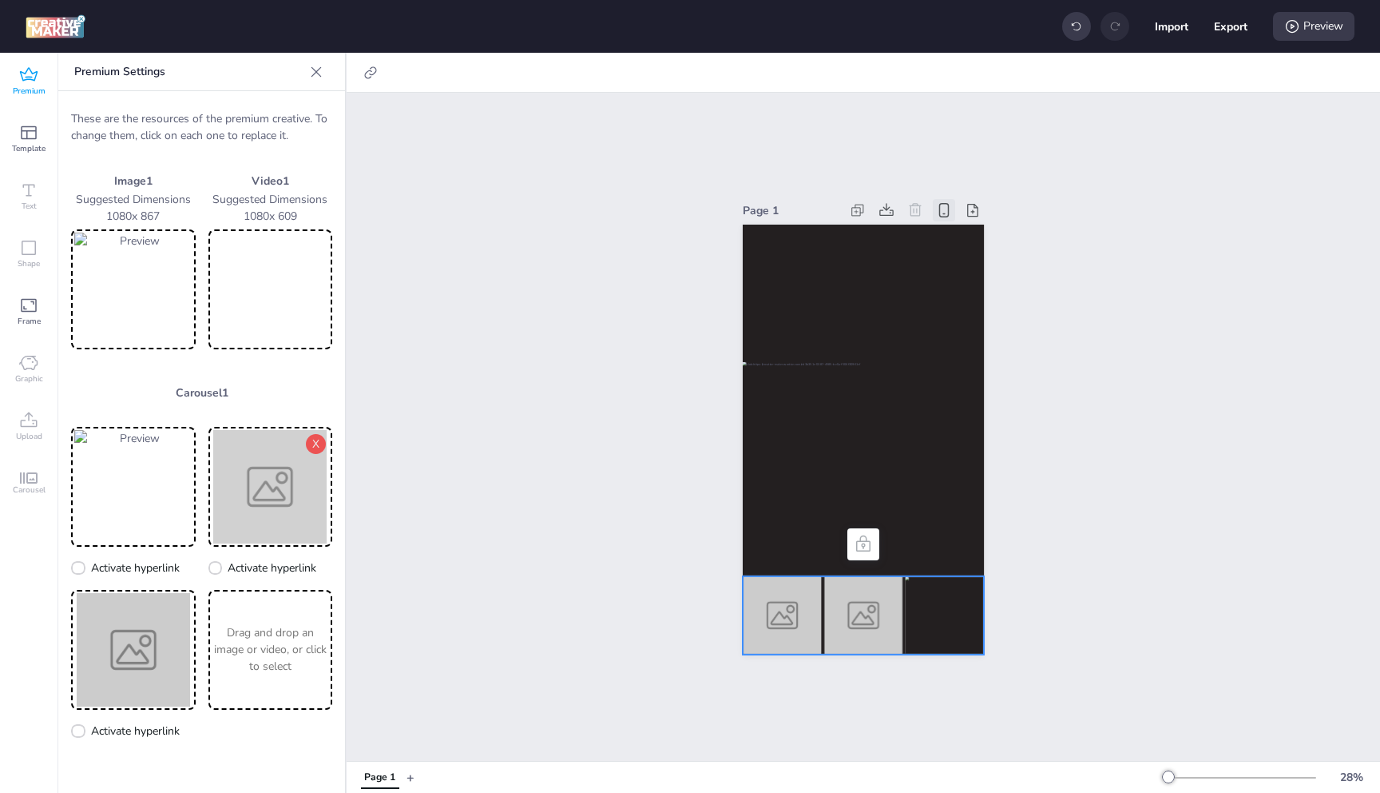
click at [298, 497] on img at bounding box center [271, 486] width 118 height 113
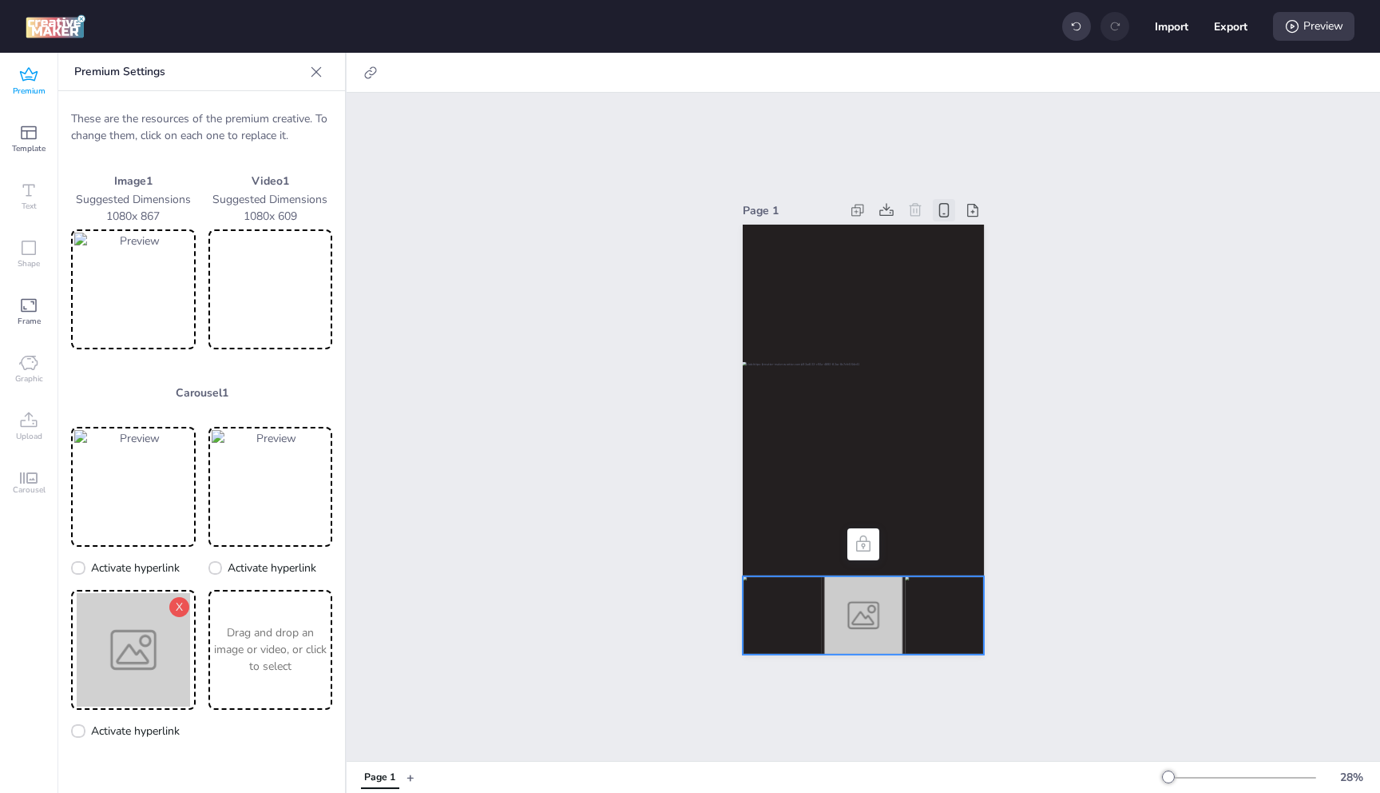
click at [153, 639] on img at bounding box center [133, 649] width 118 height 113
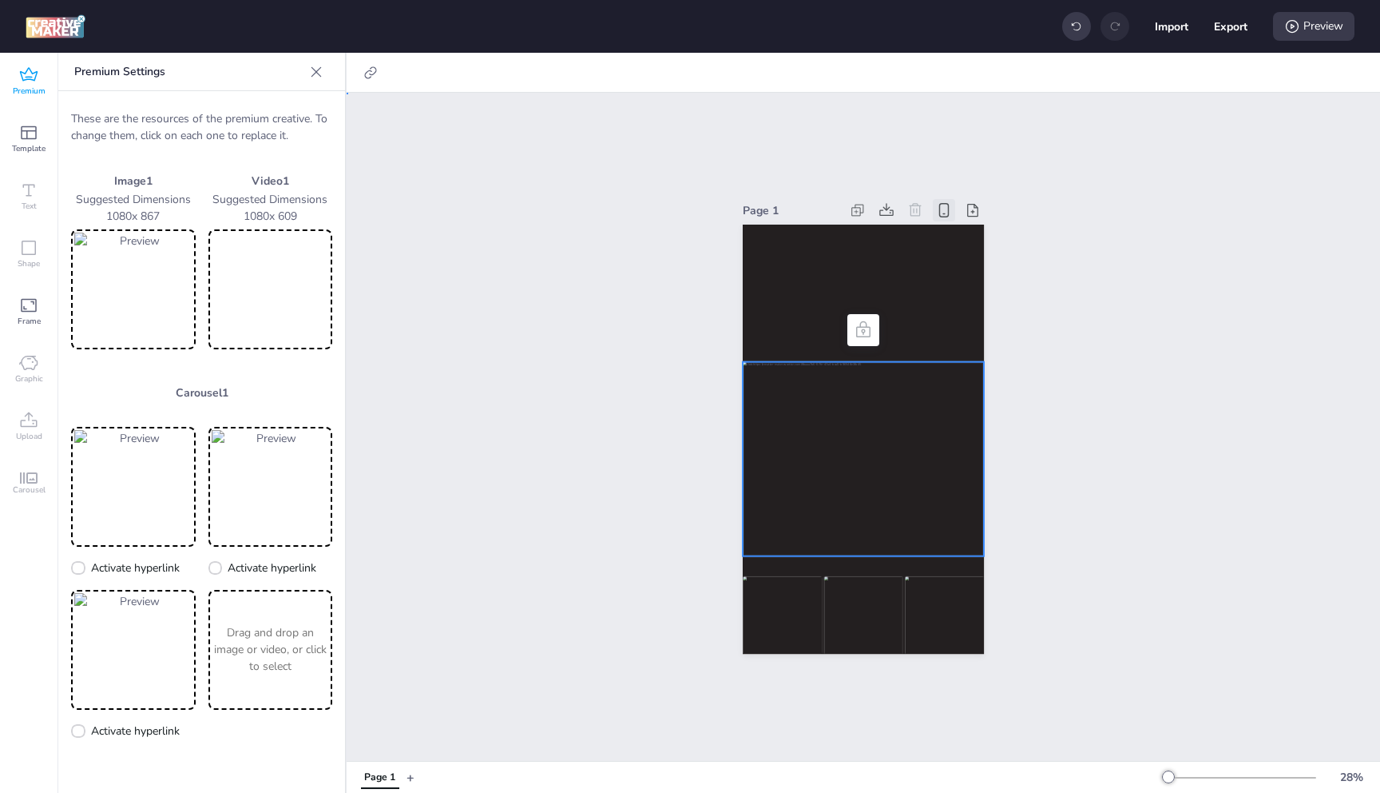
click at [804, 420] on div at bounding box center [863, 459] width 241 height 194
click at [377, 74] on icon at bounding box center [371, 73] width 16 height 16
click at [274, 112] on span "Activate hyperlink" at bounding box center [267, 113] width 89 height 17
click at [213, 114] on input "Activate hyperlink" at bounding box center [207, 119] width 10 height 10
checkbox input "true"
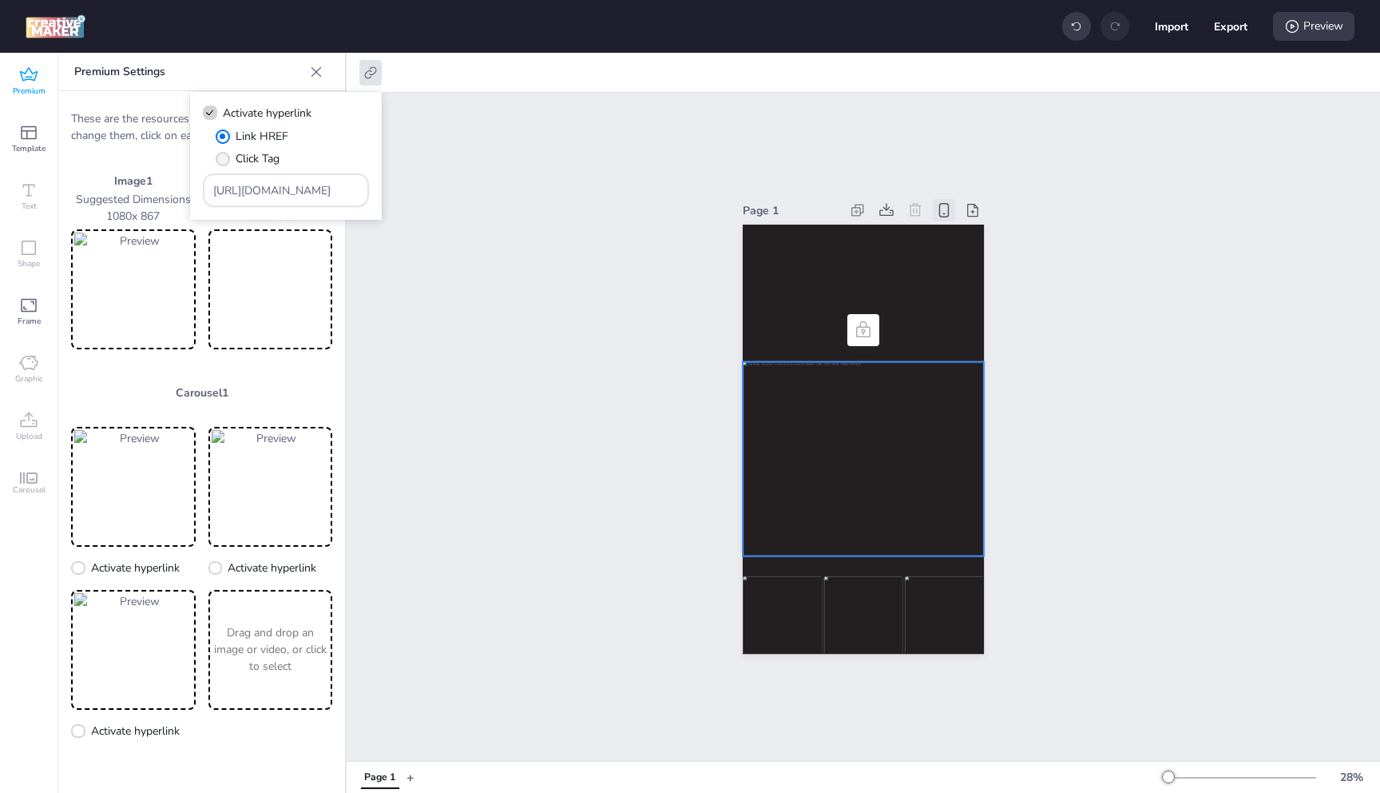
click at [250, 156] on span "Click Tag" at bounding box center [258, 158] width 44 height 17
click at [225, 160] on input "Click Tag" at bounding box center [220, 165] width 10 height 10
radio input "true"
click at [266, 184] on input "[URL][DOMAIN_NAME]" at bounding box center [286, 190] width 146 height 17
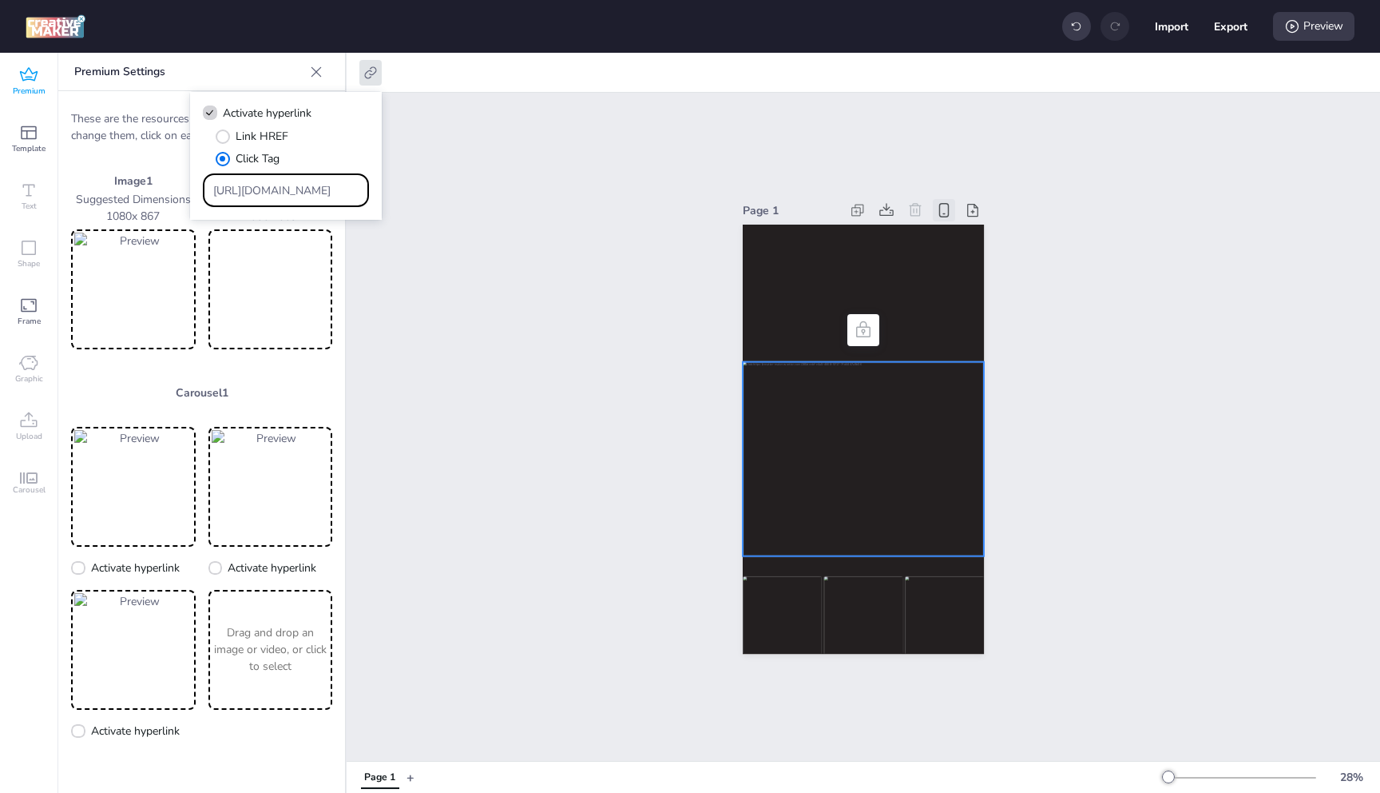
click at [266, 184] on input "[URL][DOMAIN_NAME]" at bounding box center [286, 190] width 146 height 17
paste input "[DOMAIN_NAME][URL]"
type input "[URL][DOMAIN_NAME]"
click at [562, 187] on div "Page 1" at bounding box center [864, 427] width 1034 height 668
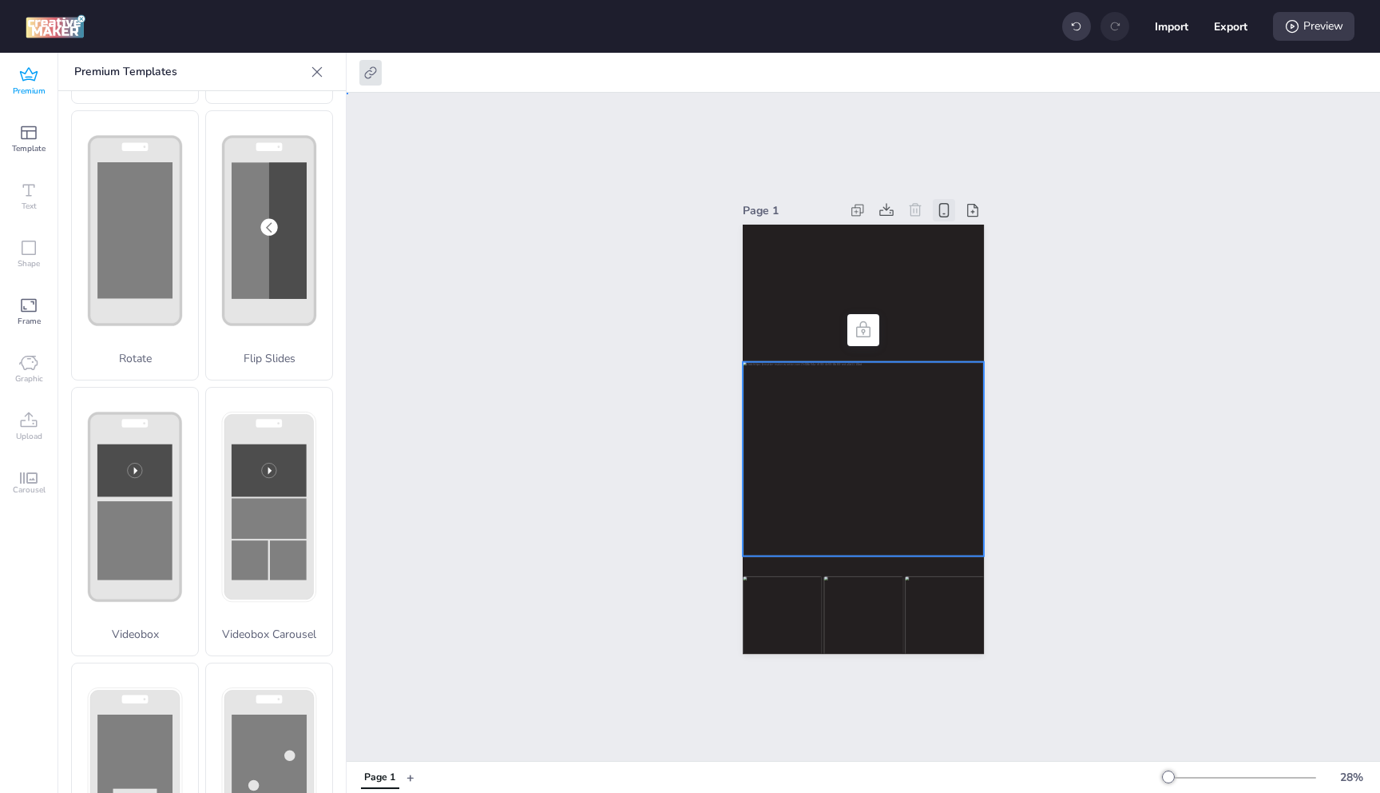
click at [815, 362] on div at bounding box center [863, 459] width 241 height 194
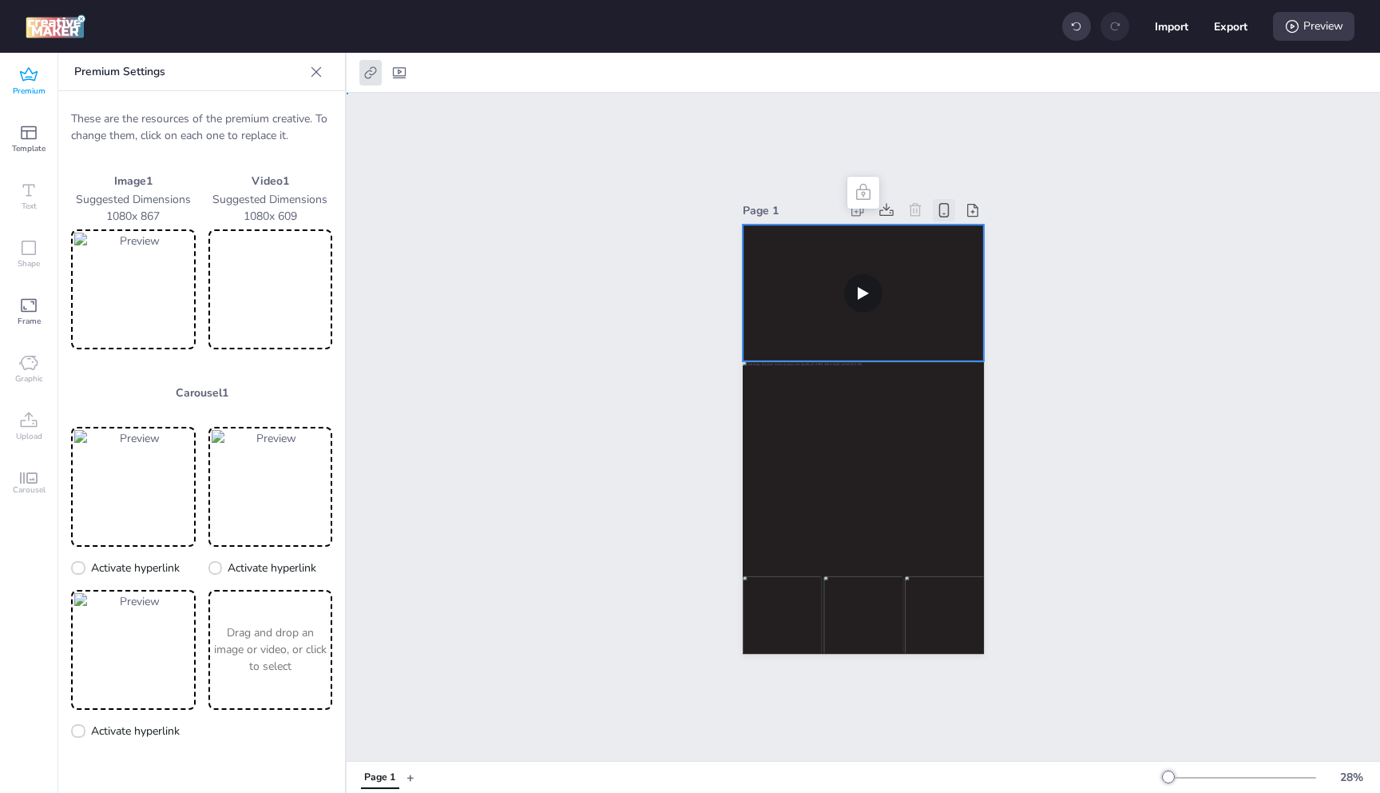
click at [812, 297] on video at bounding box center [863, 292] width 241 height 137
click at [399, 70] on icon at bounding box center [399, 72] width 13 height 11
select select "contain"
click at [280, 134] on span "Controls" at bounding box center [293, 139] width 43 height 17
click at [261, 141] on input "Controls" at bounding box center [256, 146] width 10 height 10
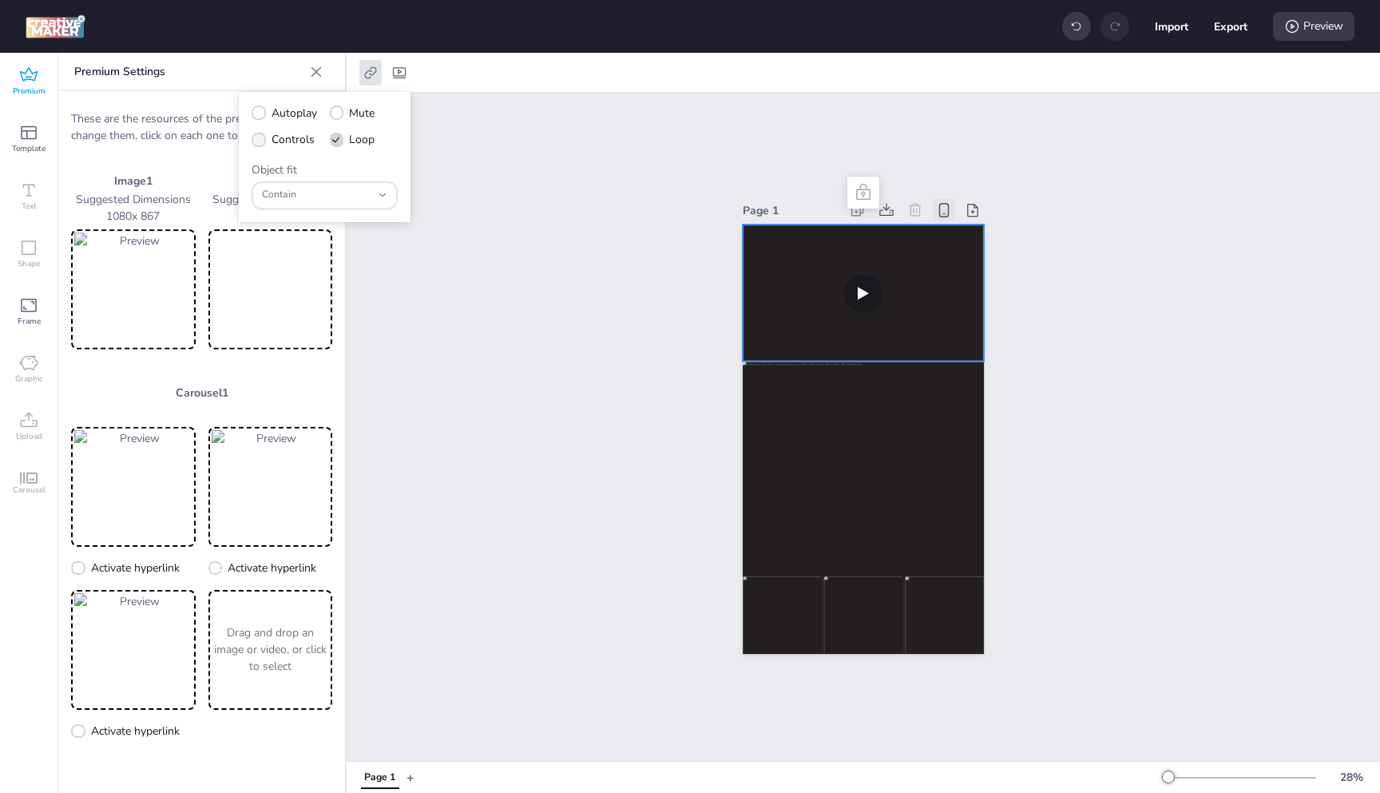
checkbox input "true"
click at [282, 119] on span "Autoplay" at bounding box center [295, 113] width 46 height 17
click at [261, 119] on input "Autoplay" at bounding box center [256, 119] width 10 height 10
checkbox input "true"
click at [341, 117] on span at bounding box center [337, 113] width 14 height 14
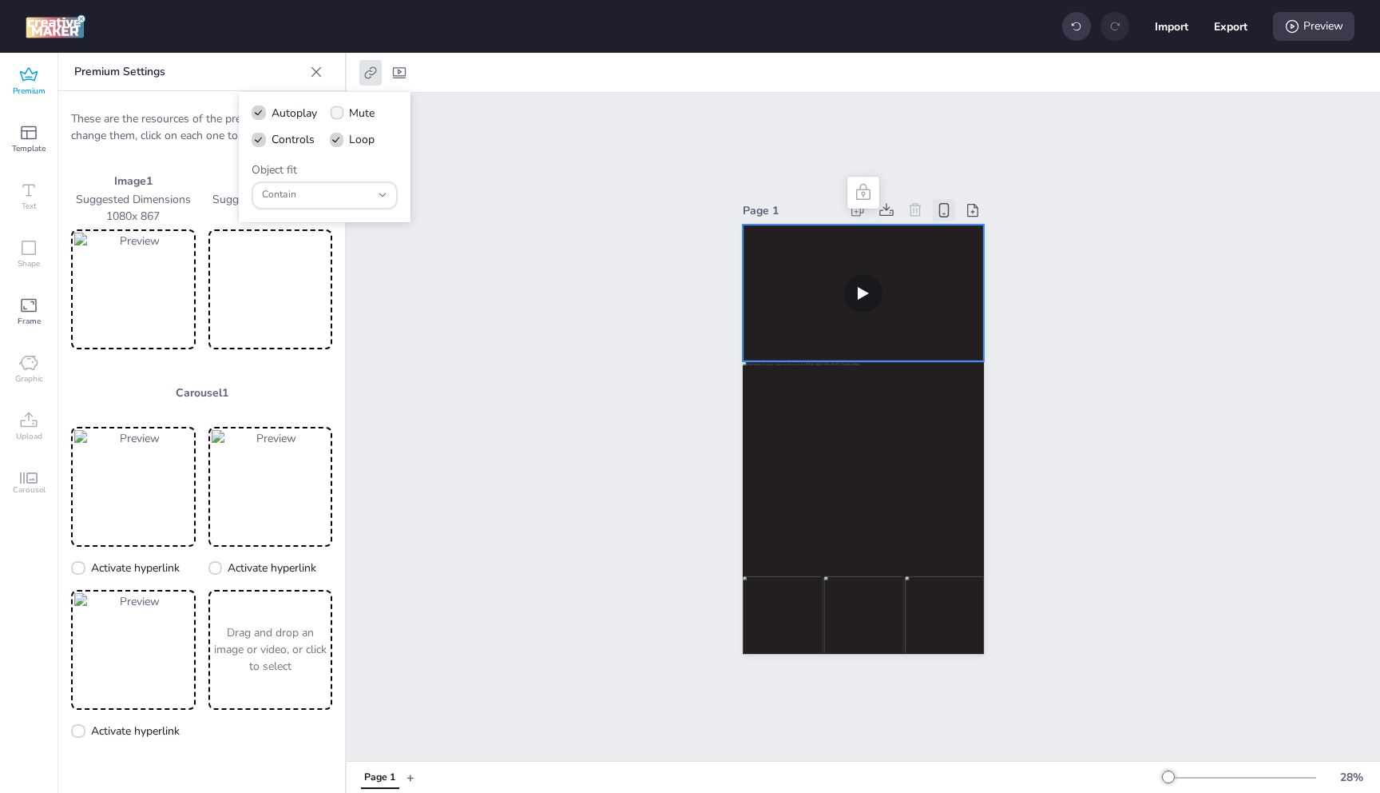
click at [340, 117] on input "Mute" at bounding box center [334, 119] width 10 height 10
checkbox input "true"
click at [536, 208] on div "Page 1" at bounding box center [864, 427] width 1034 height 668
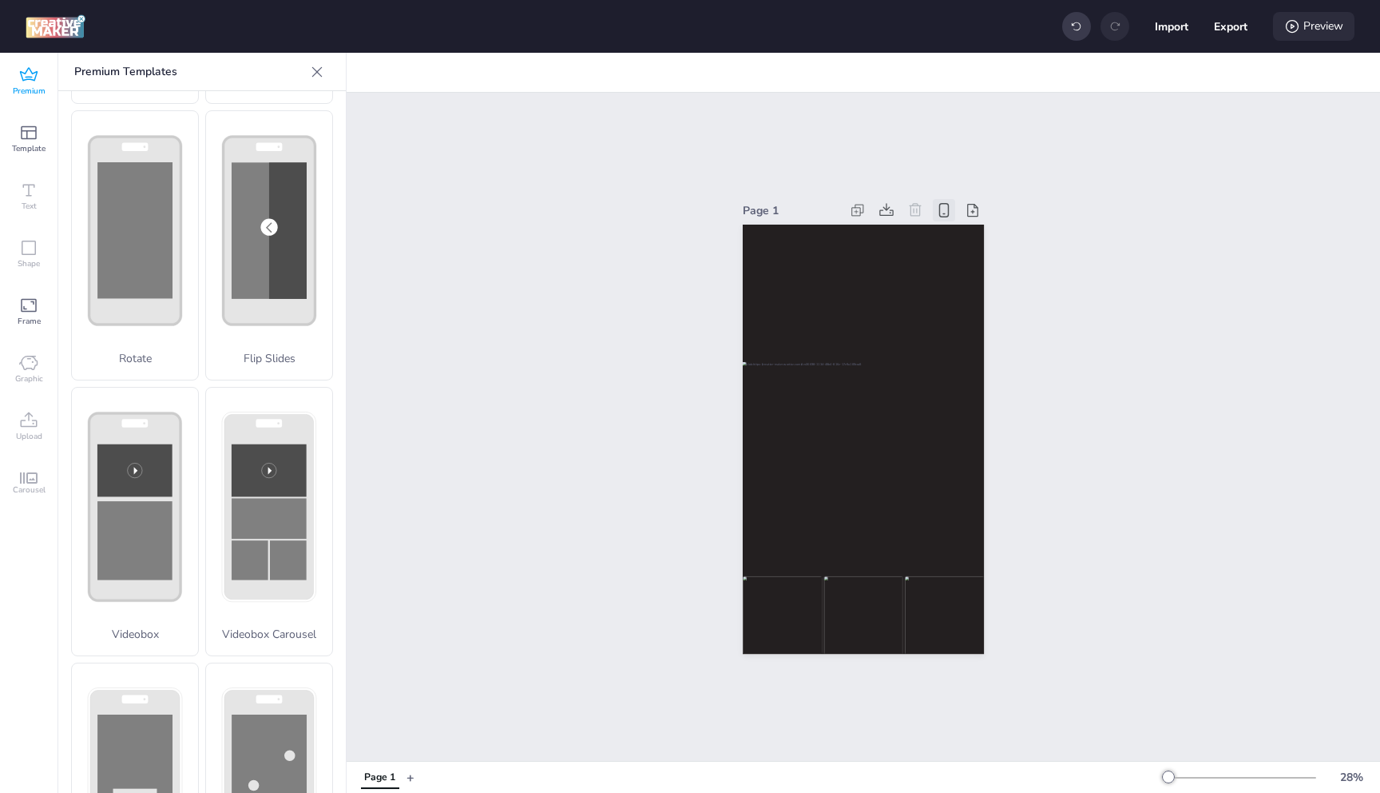
click at [1317, 30] on div "Preview" at bounding box center [1313, 26] width 81 height 29
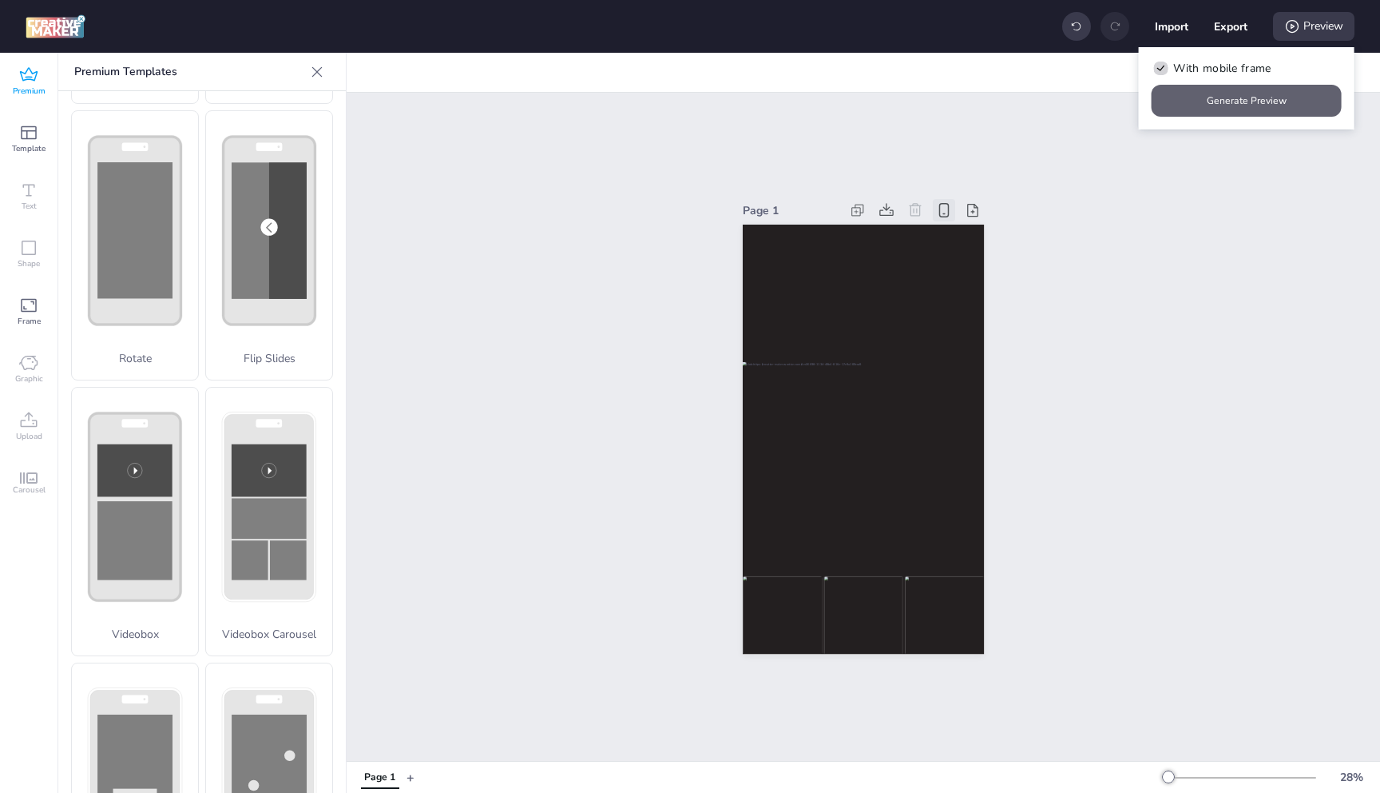
click at [1237, 97] on button "Generate Preview" at bounding box center [1247, 101] width 190 height 32
click at [1233, 28] on button "Export" at bounding box center [1231, 27] width 34 height 34
select select "html"
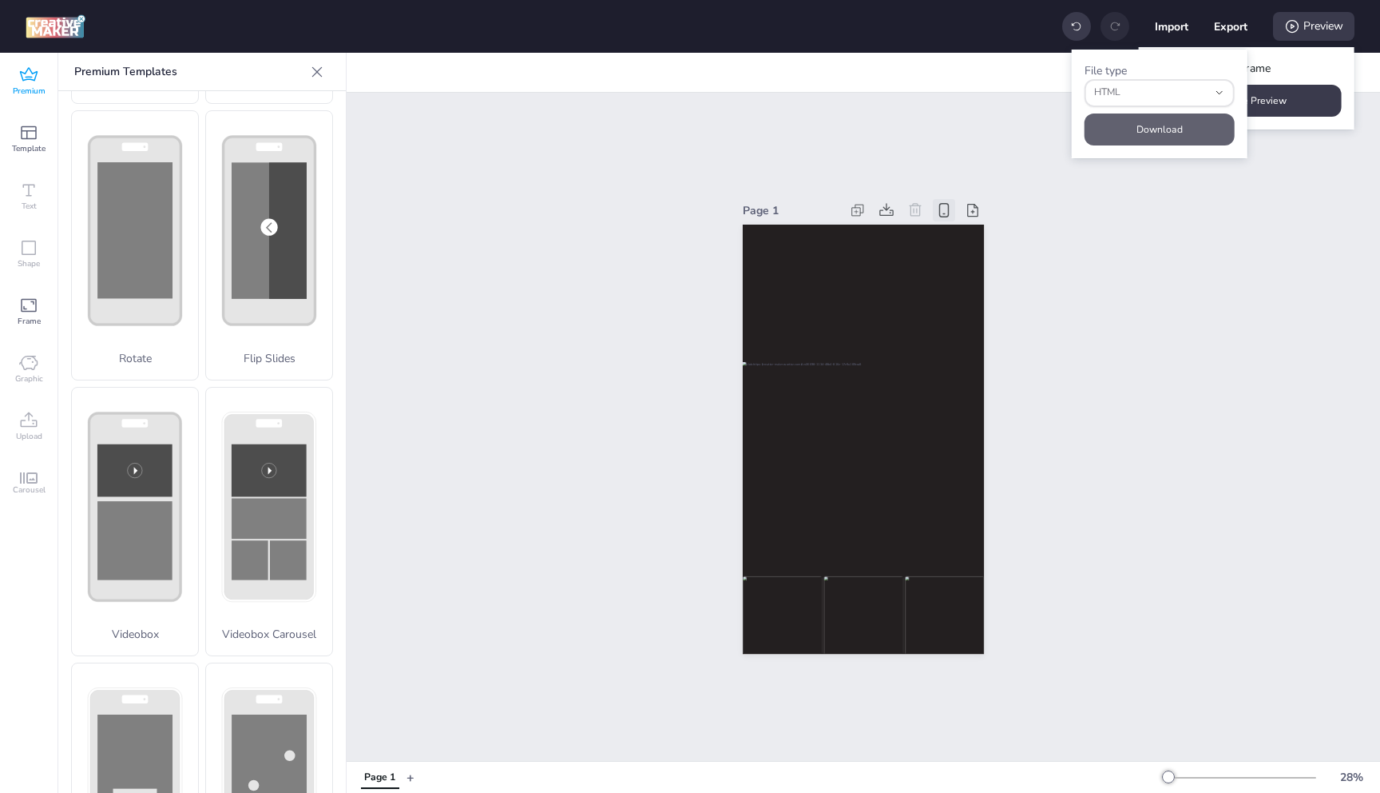
click at [1178, 132] on button "Download" at bounding box center [1160, 129] width 150 height 32
